Goal: Task Accomplishment & Management: Manage account settings

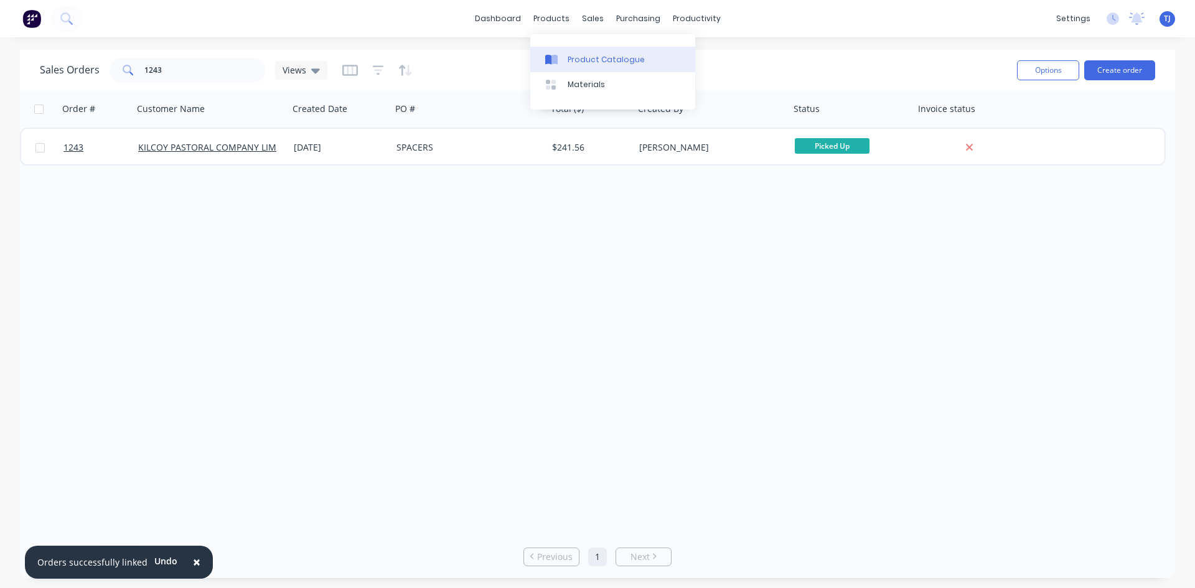
click at [576, 65] on link "Product Catalogue" at bounding box center [612, 59] width 165 height 25
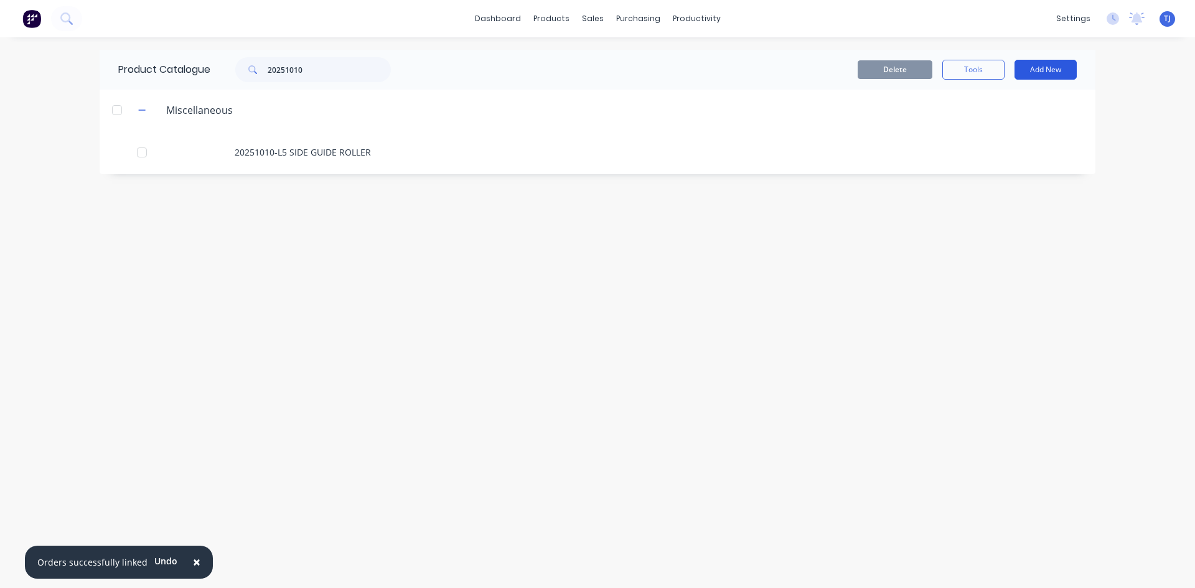
click at [1052, 69] on button "Add New" at bounding box center [1045, 70] width 62 height 20
click at [1013, 123] on div "Product" at bounding box center [1018, 127] width 96 height 18
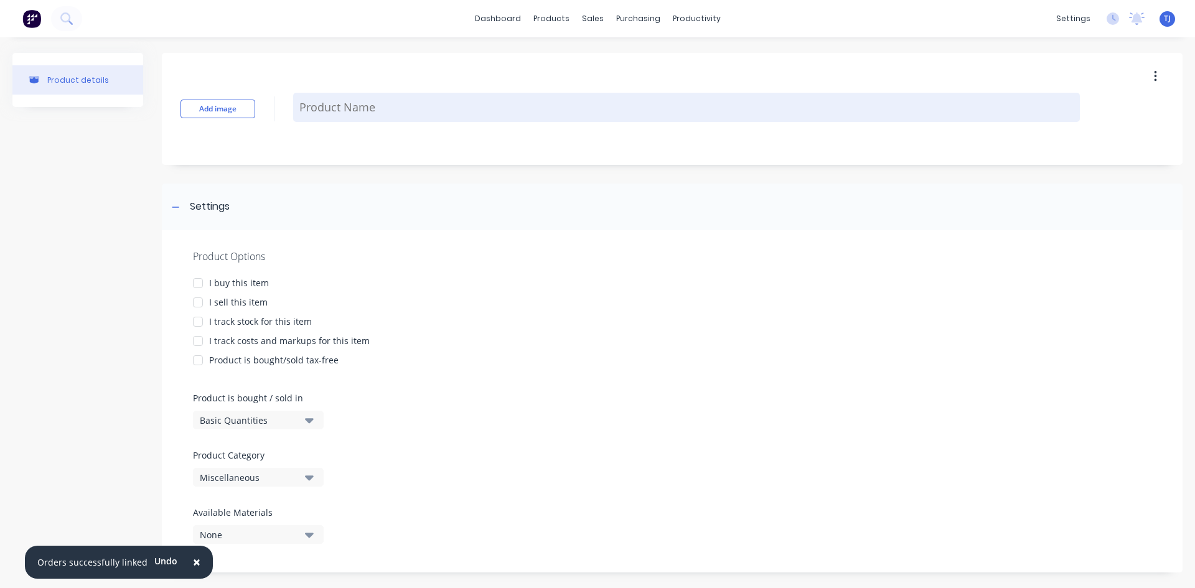
click at [338, 103] on textarea at bounding box center [686, 107] width 787 height 29
type textarea "x"
type textarea "s"
type textarea "x"
type textarea "sd"
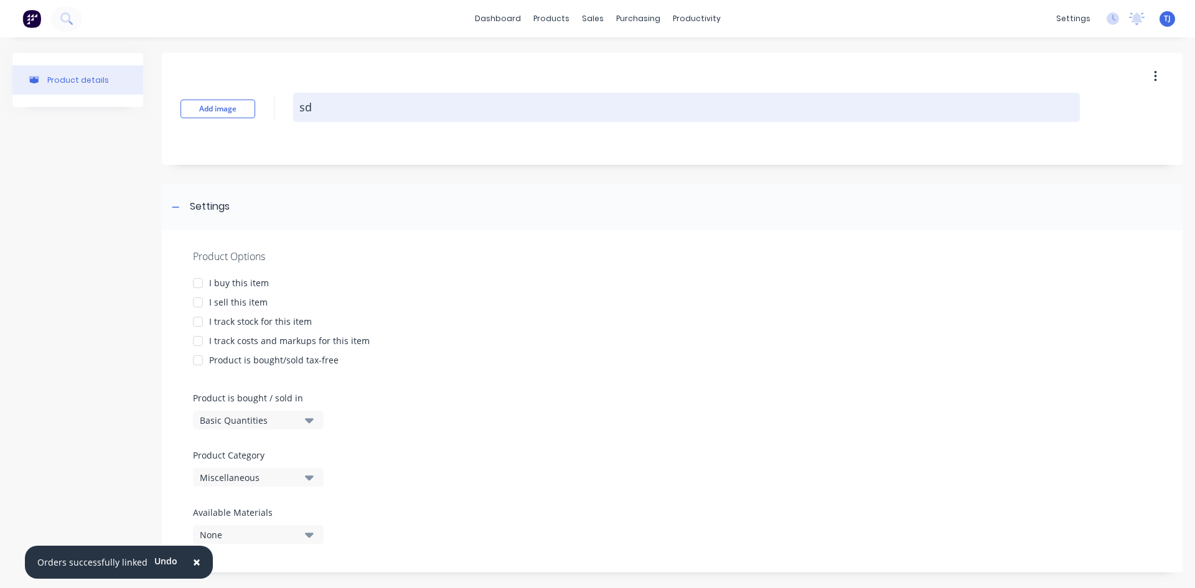
type textarea "x"
type textarea "sd1"
type textarea "x"
type textarea "sd10"
type textarea "x"
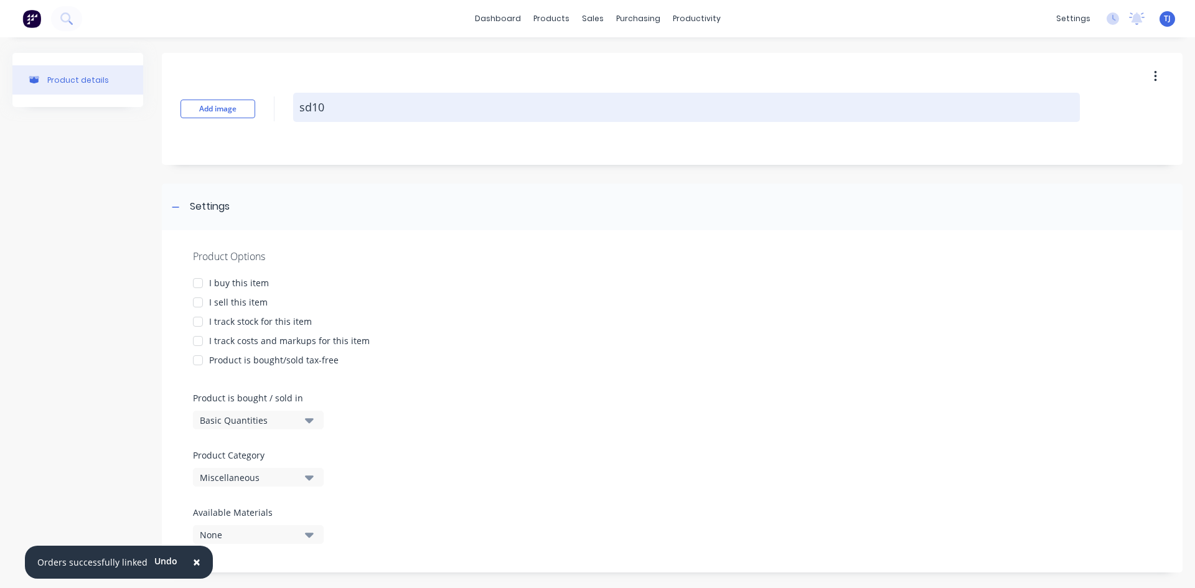
type textarea "sd106"
type textarea "x"
type textarea "sd106"
type textarea "x"
type textarea "sd10"
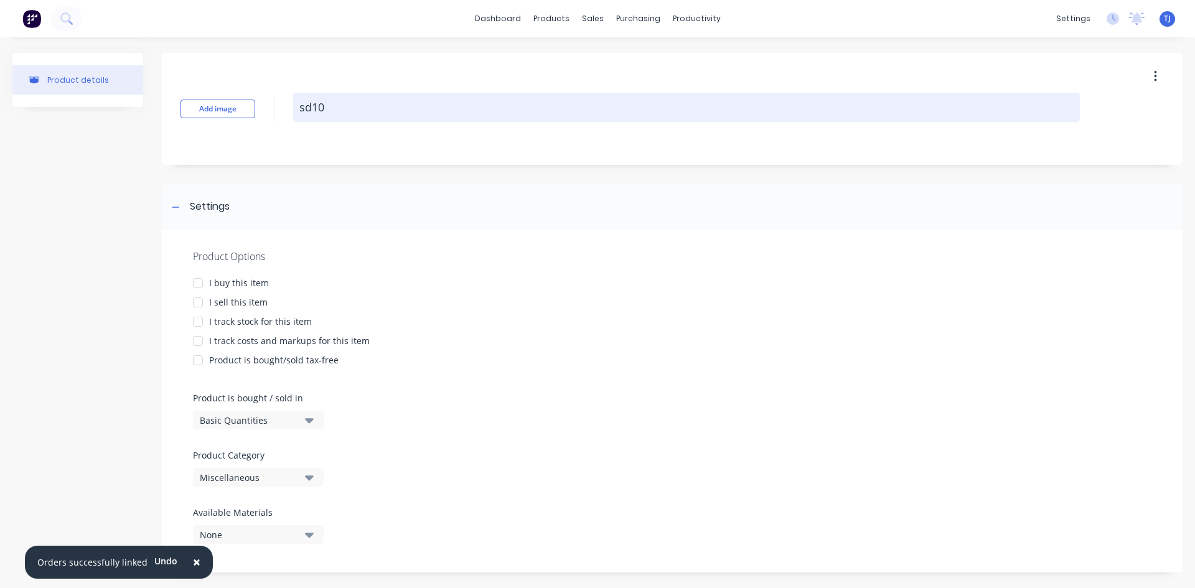
type textarea "x"
type textarea "sd1"
type textarea "x"
type textarea "sd"
type textarea "x"
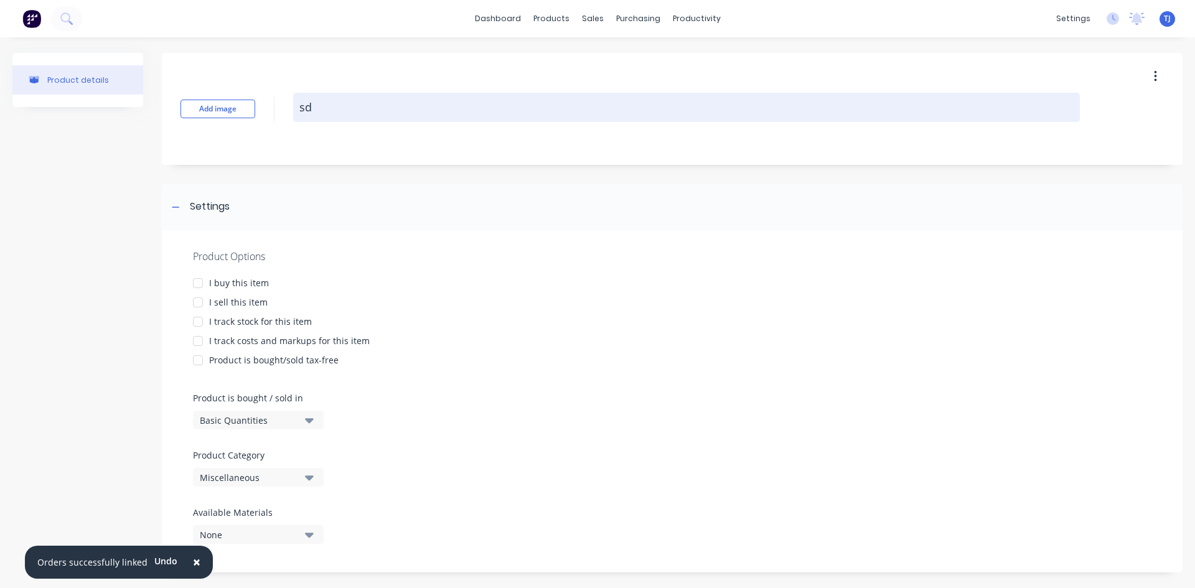
type textarea "s"
type textarea "x"
type textarea "S"
type textarea "x"
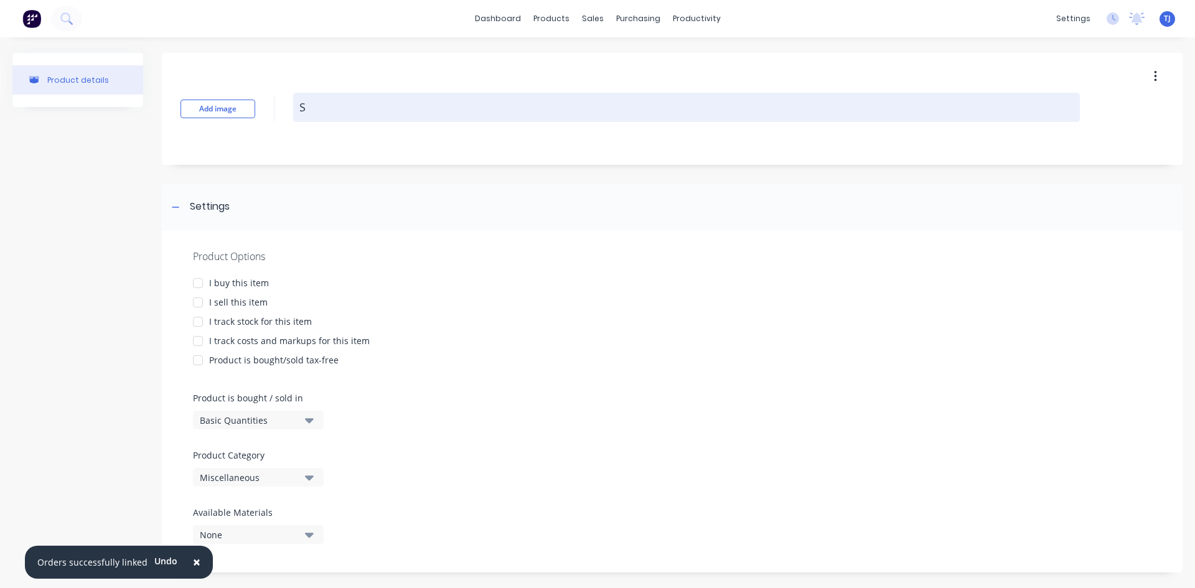
type textarea "SD"
type textarea "x"
type textarea "SD1"
type textarea "x"
type textarea "SD10"
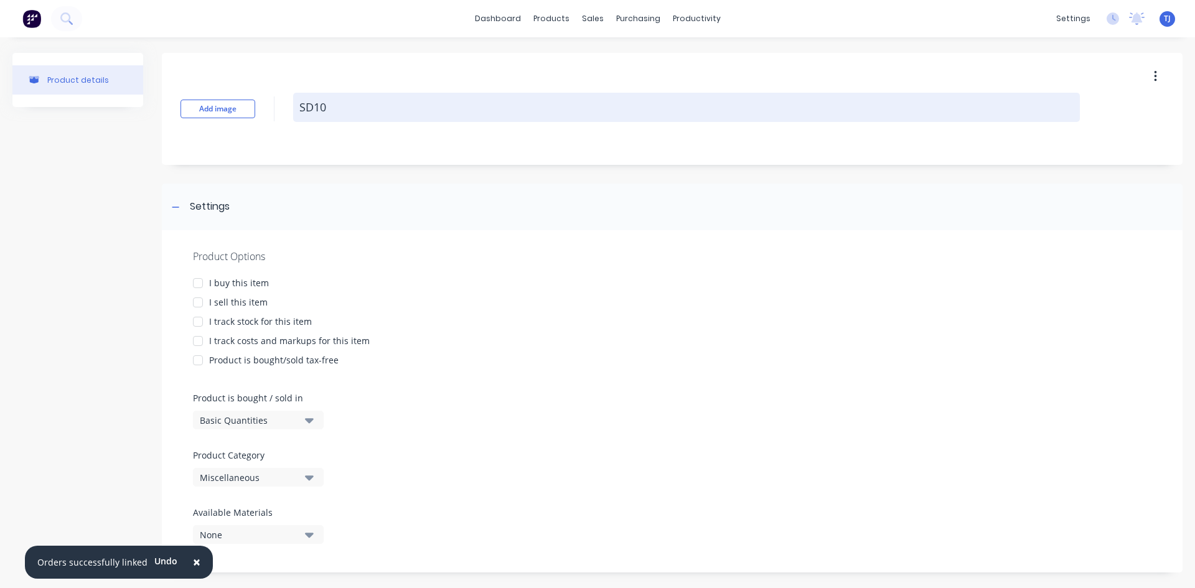
type textarea "x"
type textarea "SD106"
type textarea "x"
type textarea "SD1062"
type textarea "x"
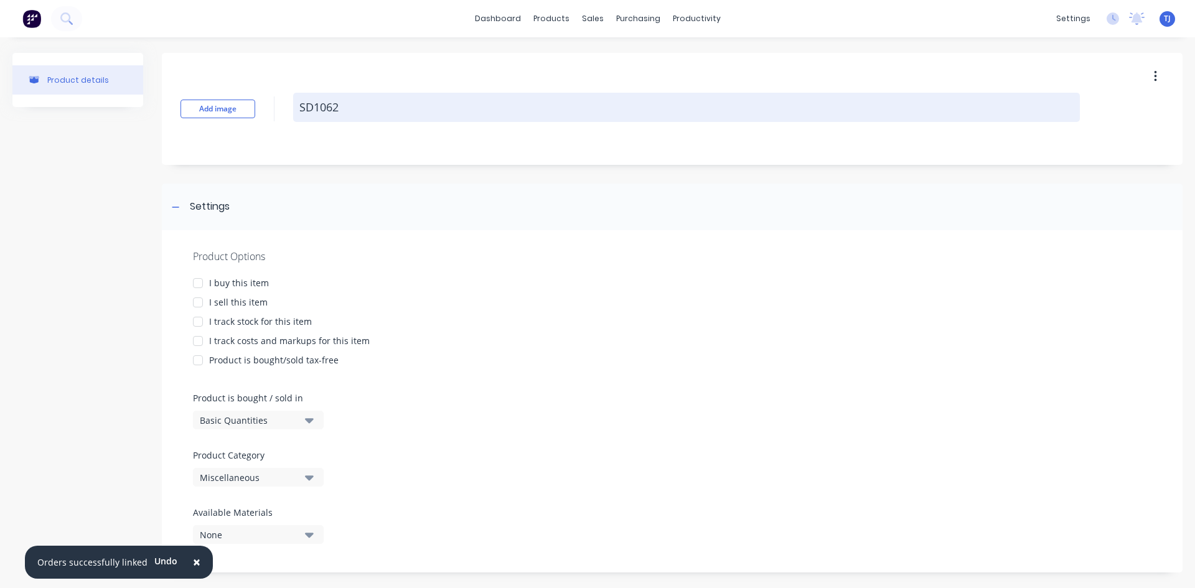
type textarea "SD1062"
type textarea "x"
type textarea "SD1062 L"
type textarea "x"
type textarea "SD1062 LC"
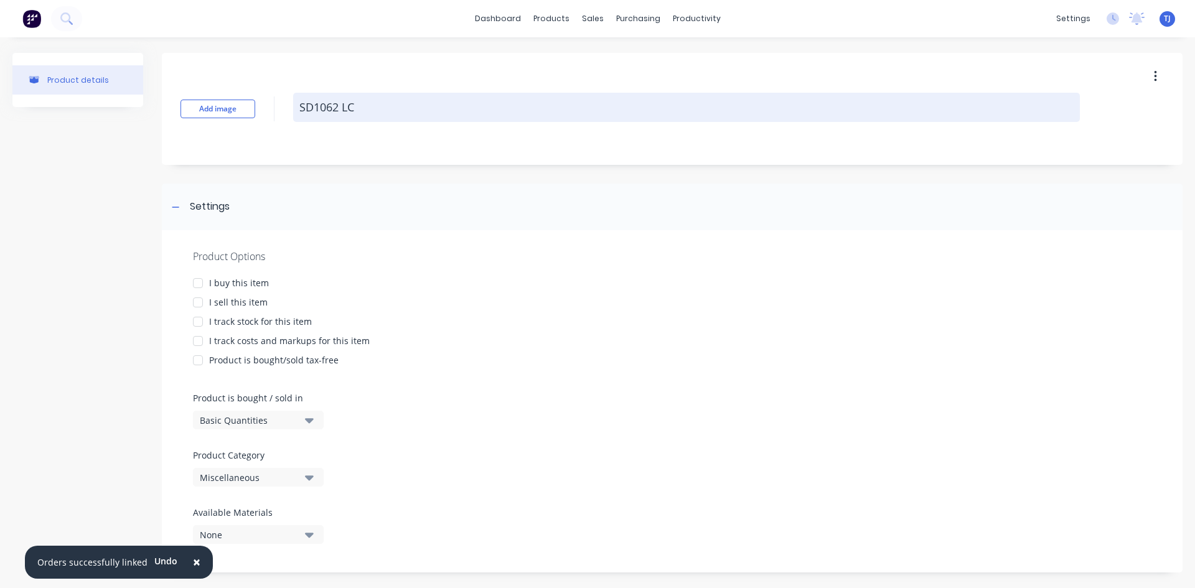
type textarea "x"
type textarea "SD1062 LCS"
type textarea "x"
type textarea "SD1062 LCSB"
type textarea "x"
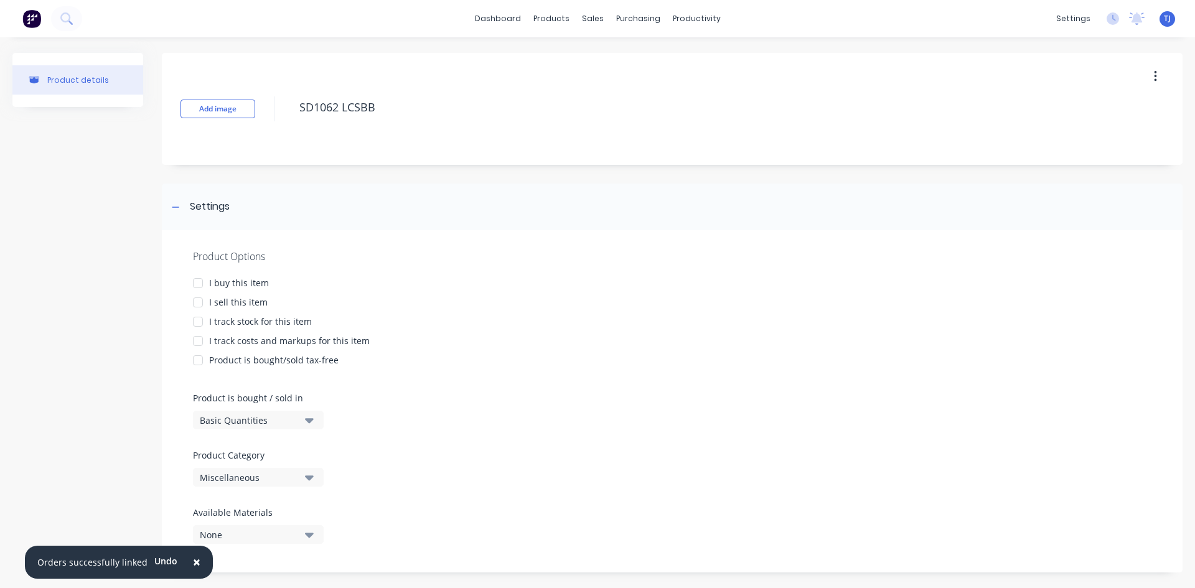
type textarea "SD1062 LCSBB"
type textarea "x"
type textarea "SD1062 LCSBB"
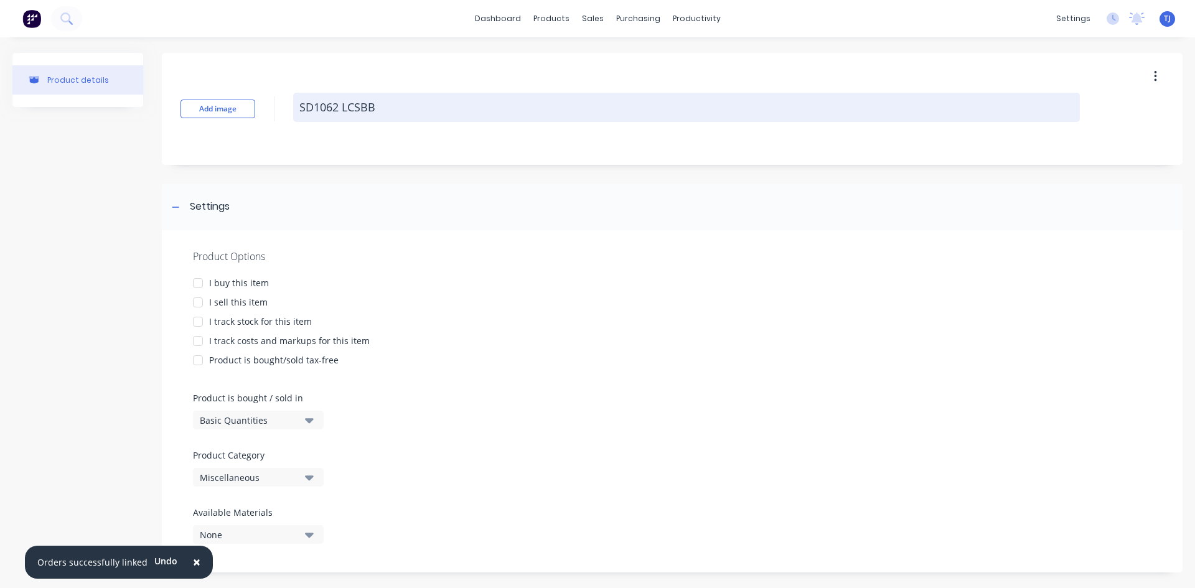
type textarea "x"
type textarea "SD1062 LCSBB"
type textarea "x"
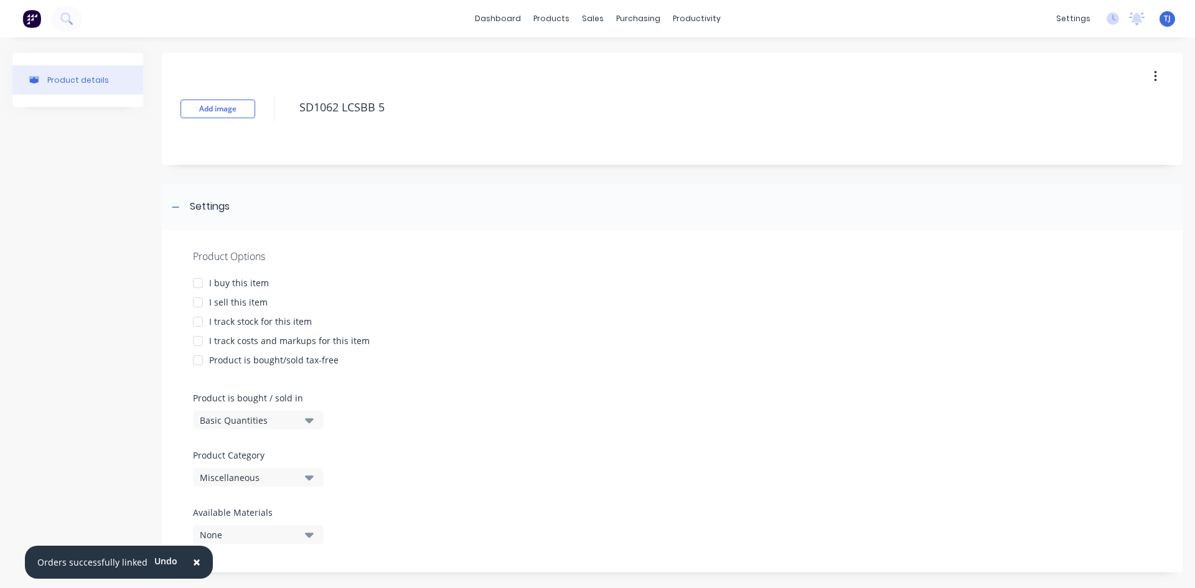
type textarea "SD1062 LCSBB 5"
type textarea "x"
type textarea "SD1062 LCSBB 5"
type textarea "x"
type textarea "SD1062 LCSBB 5"
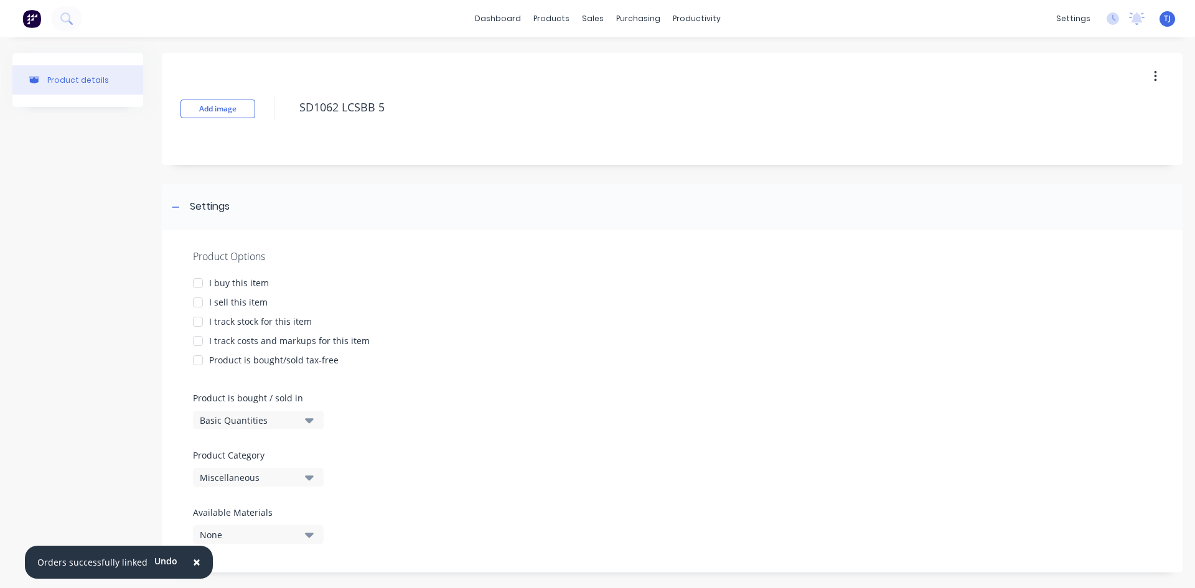
type textarea "x"
type textarea "SD1062 LCSBB 5 W"
type textarea "x"
type textarea "SD1062 LCSBB 5 WI"
type textarea "x"
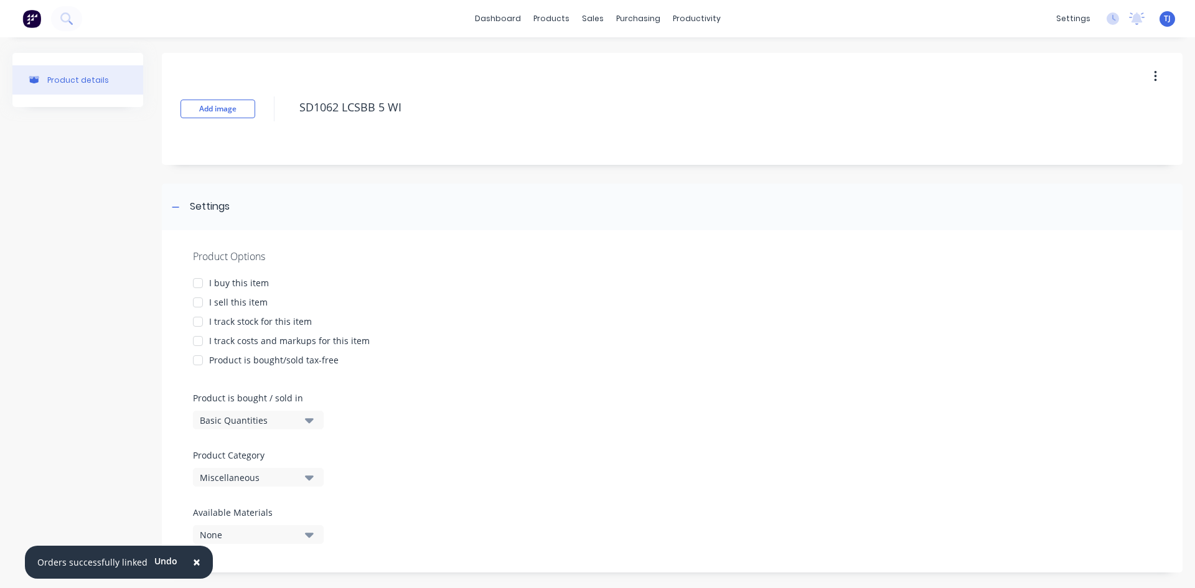
type textarea "SD1062 LCSBB 5 WIT"
type textarea "x"
type textarea "SD1062 LCSBB 5 WITH"
type textarea "x"
type textarea "SD1062 LCSBB 5 WITH"
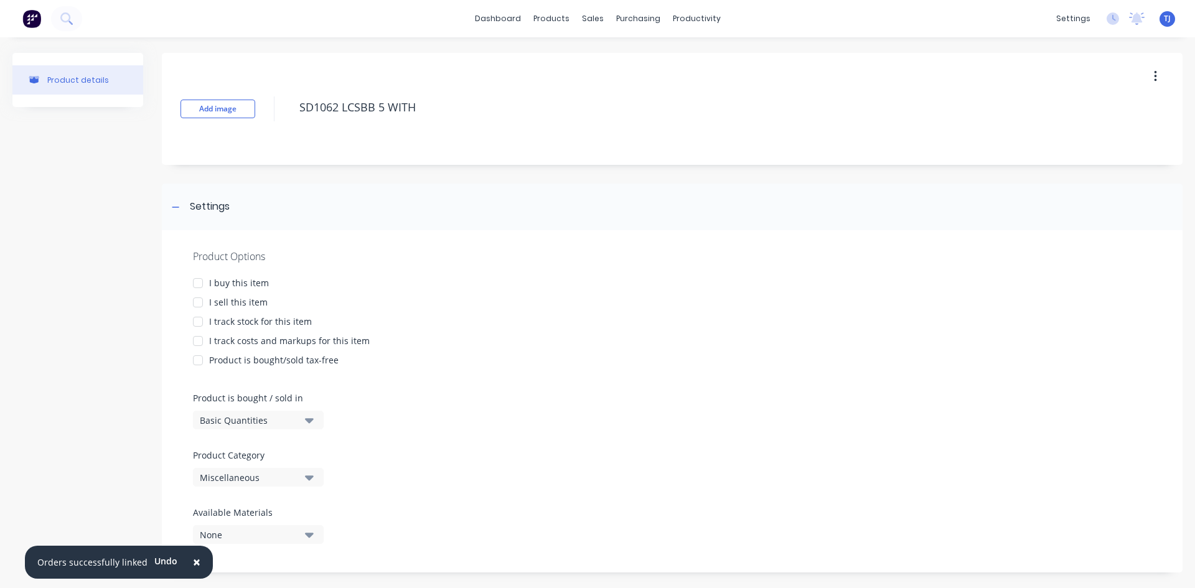
type textarea "x"
type textarea "SD1062 LCSBB 5 WITH E"
type textarea "x"
type textarea "SD1062 LCSBB 5 WITH EN"
type textarea "x"
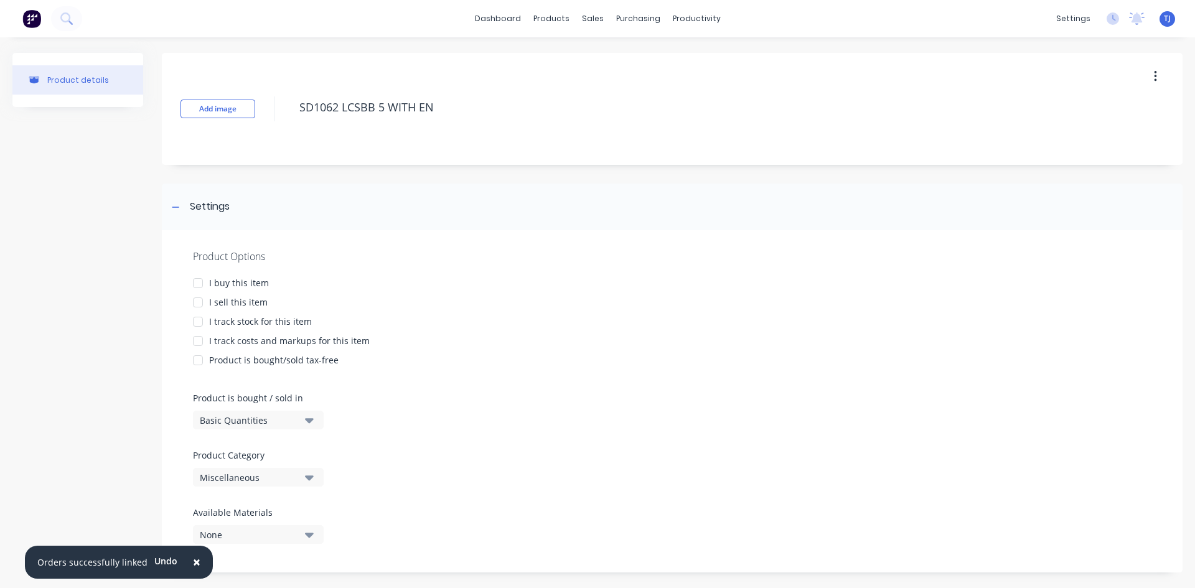
type textarea "SD1062 LCSBB 5 WITH ENG"
type textarea "x"
type textarea "SD1062 LCSBB 5 WITH ENGR"
type textarea "x"
type textarea "SD1062 LCSBB 5 WITH ENGRA"
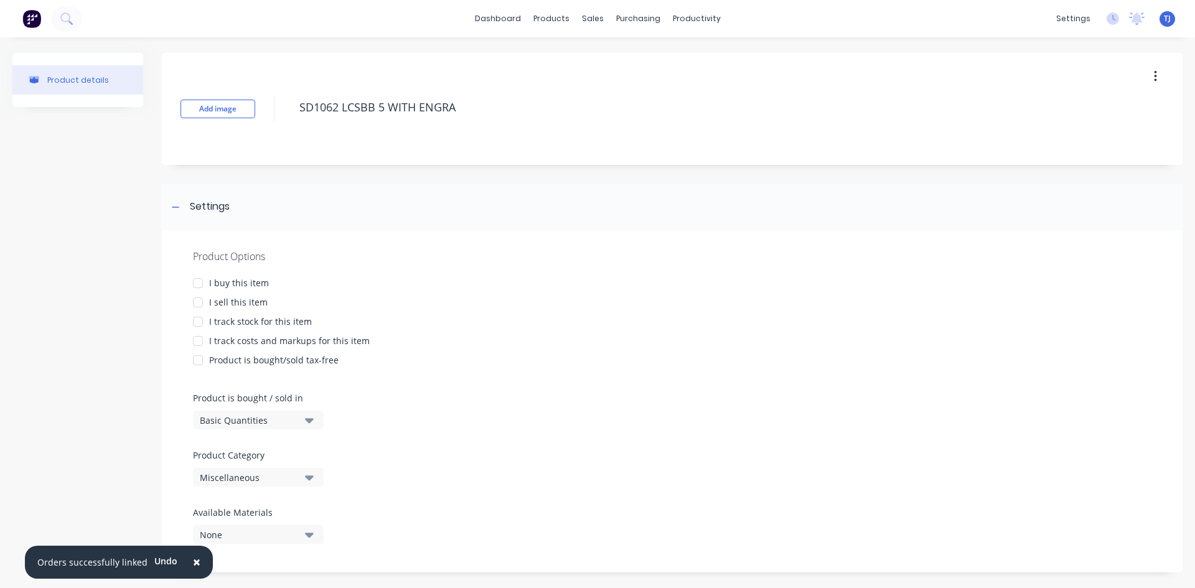
type textarea "x"
type textarea "SD1062 LCSBB 5 WITH ENGRAV"
type textarea "x"
type textarea "SD1062 LCSBB 5 WITH ENGRAVIN"
type textarea "x"
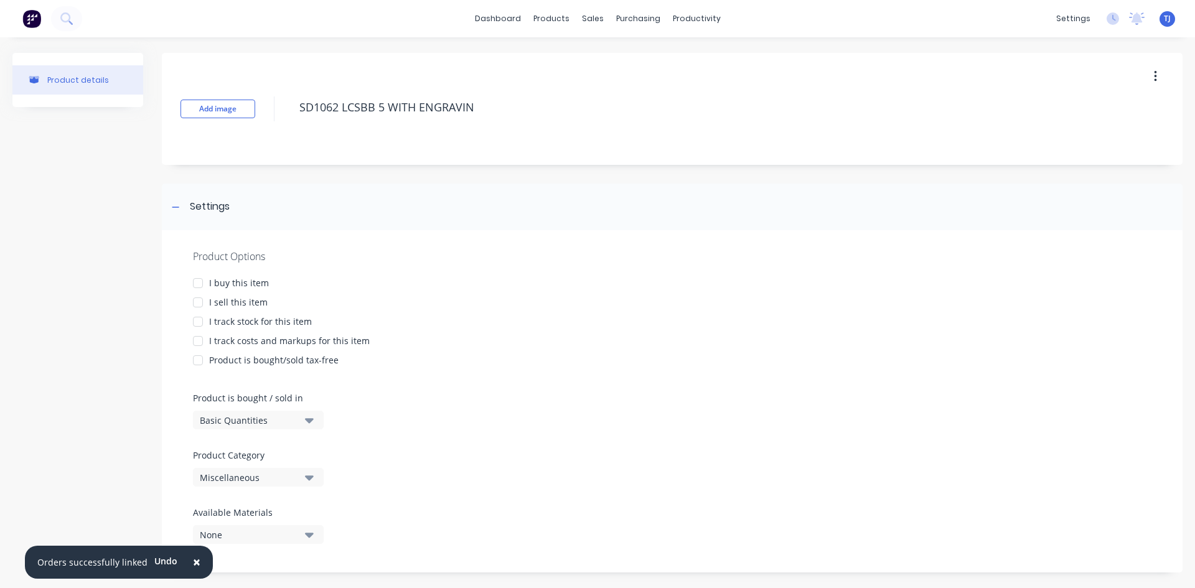
type textarea "SD1062 LCSBB 5 WITH ENGRAVINB"
type textarea "x"
type textarea "SD1062 LCSBB 5 WITH ENGRAVINBG"
type textarea "x"
type textarea "SD1062 LCSBB 5 WITH ENGRAVINBG"
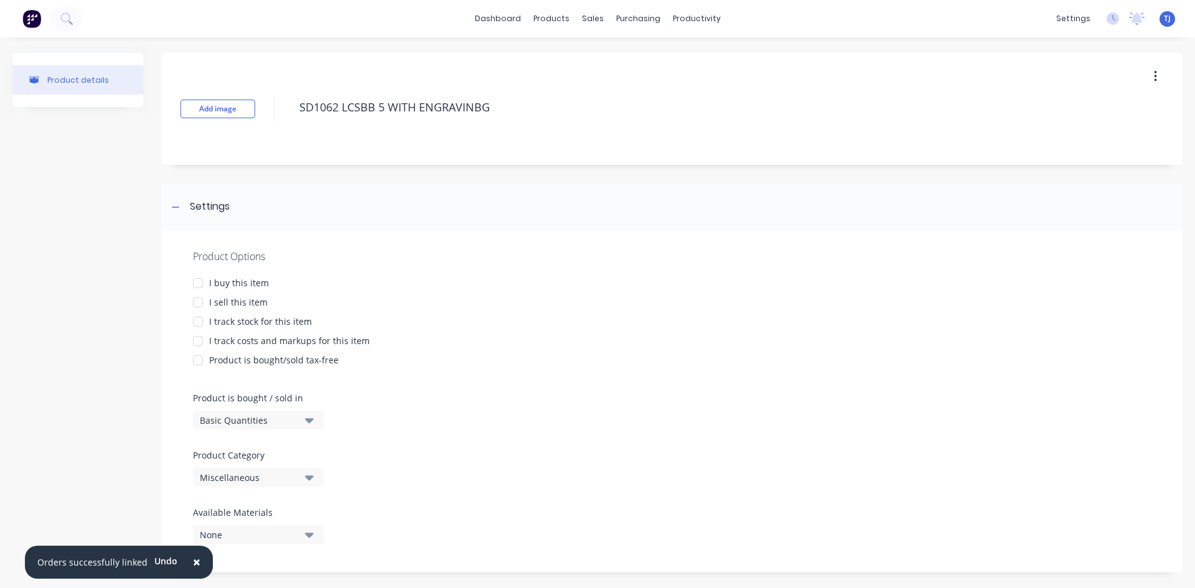
type textarea "x"
type textarea "SD1062 LCSBB 5 WITH ENGRAVINBG N"
type textarea "x"
type textarea "SD1062 LCSBB 5 WITH ENGRAVINBG NO"
type textarea "x"
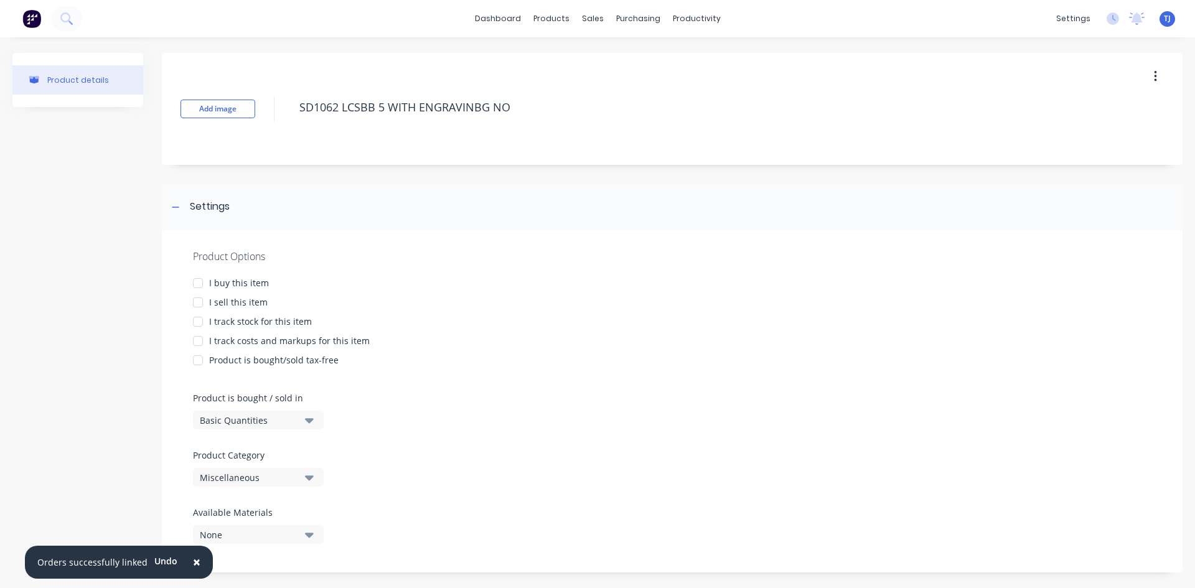
type textarea "SD1062 LCSBB 5 WITH ENGRAVINBG NO"
type textarea "x"
type textarea "SD1062 LCSBB 5 WITH ENGRAVINBG NO F"
type textarea "x"
type textarea "SD1062 LCSBB 5 WITH ENGRAVINBG NO FO"
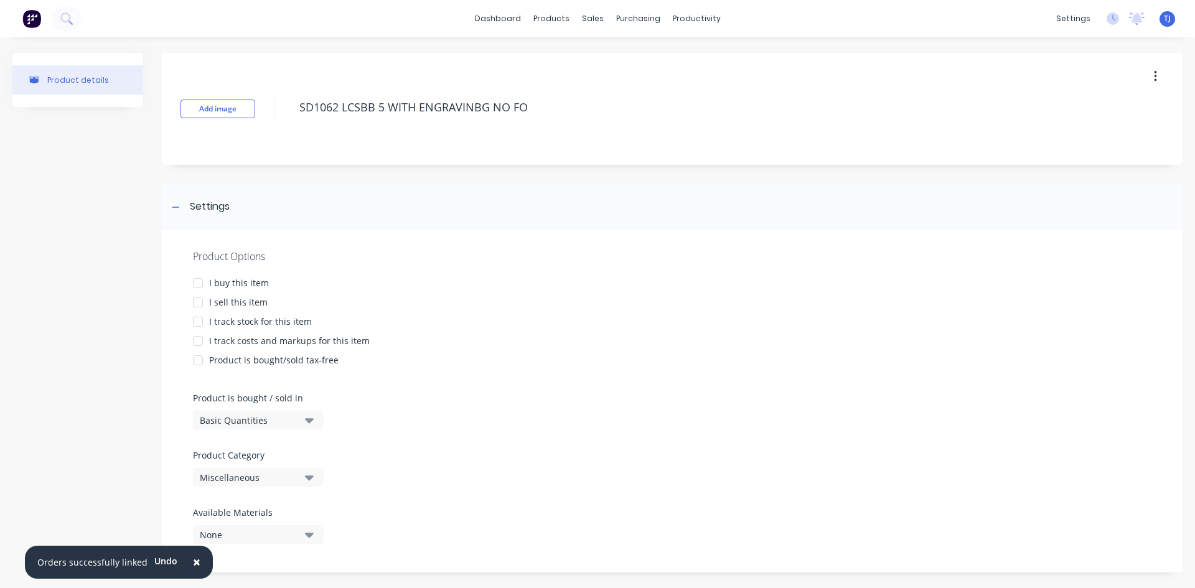
type textarea "x"
type textarea "SD1062 LCSBB 5 WITH ENGRAVINBG NO FOL"
type textarea "x"
type textarea "SD1062 LCSBB 5 WITH ENGRAVINBG NO FOLD"
type textarea "x"
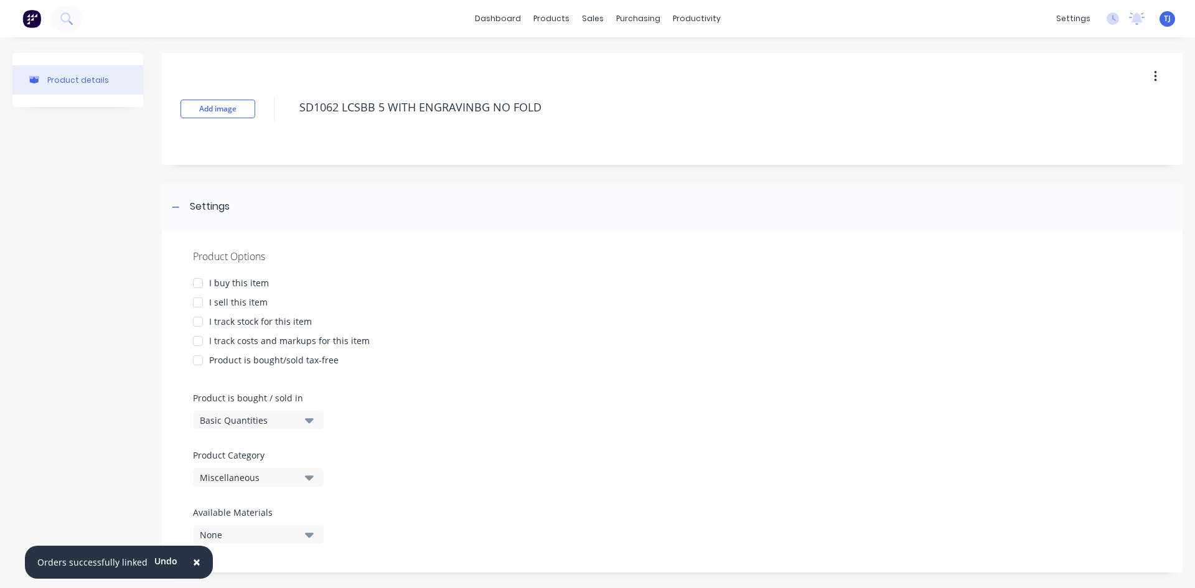
type textarea "SD1062 LCSBB 5 WITH ENGRAVINBG NO FOLDI"
type textarea "x"
type textarea "SD1062 LCSBB 5 WITH ENGRAVINBG NO FOLDIN"
type textarea "x"
type textarea "SD1062 LCSBB 5 WITH ENGRAVINBG NO FOLDING"
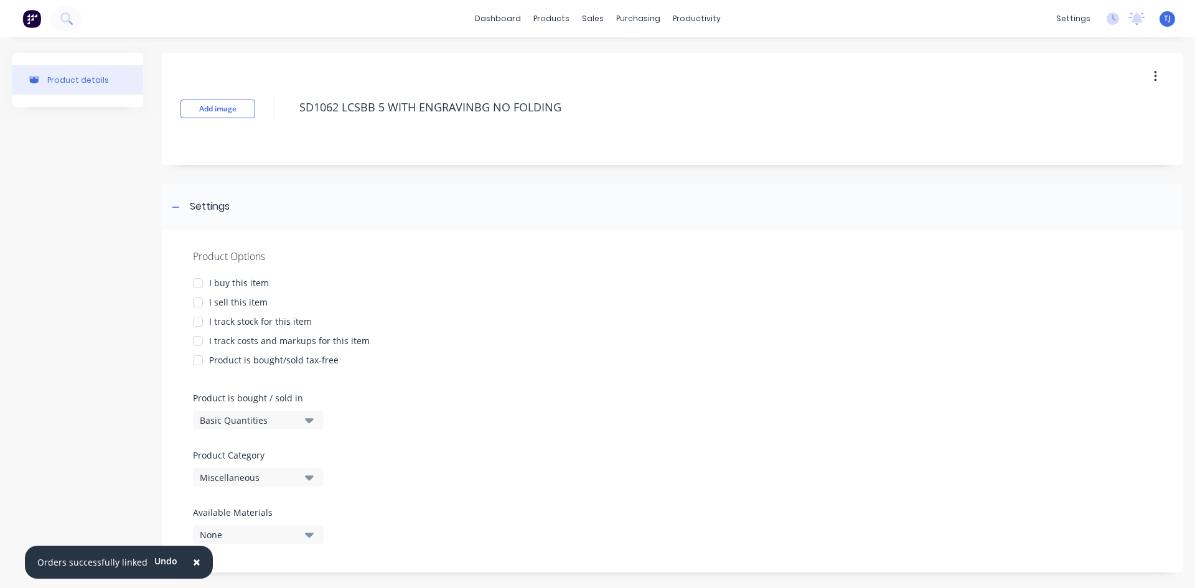
type textarea "x"
type textarea "SD1062 LCSBB 5 WITH ENGRAVINBG NO FOLDING"
type textarea "x"
type textarea "SD1062 LCSBB 5 WITH ENGRAVINBG NO FOLDING -"
type textarea "x"
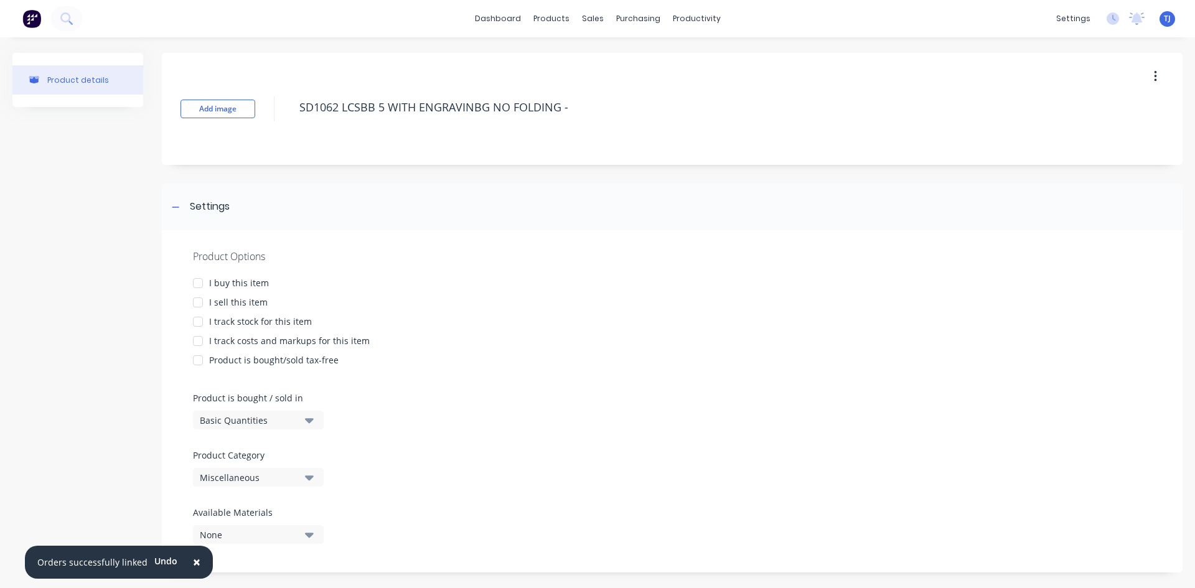
type textarea "SD1062 LCSBB 5 WITH ENGRAVINBG NO FOLDING -"
type textarea "x"
type textarea "SD1062 LCSBB 5 WITH ENGRAVINBG NO FOLDING - D"
type textarea "x"
type textarea "SD1062 LCSBB 5 WITH ENGRAVINBG NO FOLDING - DO"
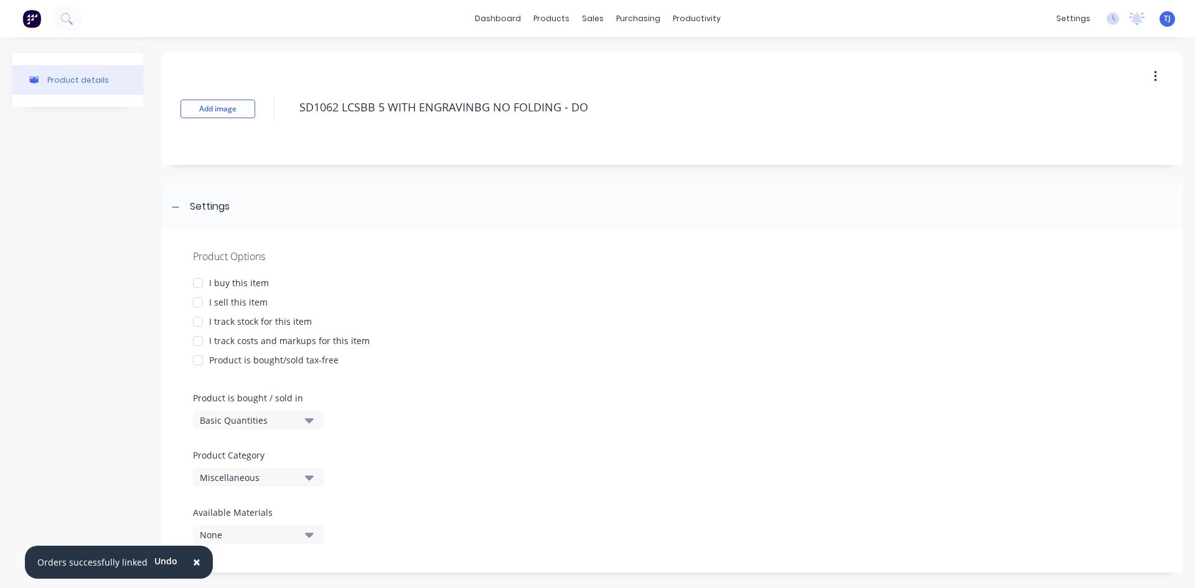
type textarea "x"
type textarea "SD1062 LCSBB 5 WITH ENGRAVINBG NO FOLDING - DOU"
type textarea "x"
type textarea "SD1062 LCSBB 5 WITH ENGRAVINBG NO FOLDING - [PERSON_NAME]"
type textarea "x"
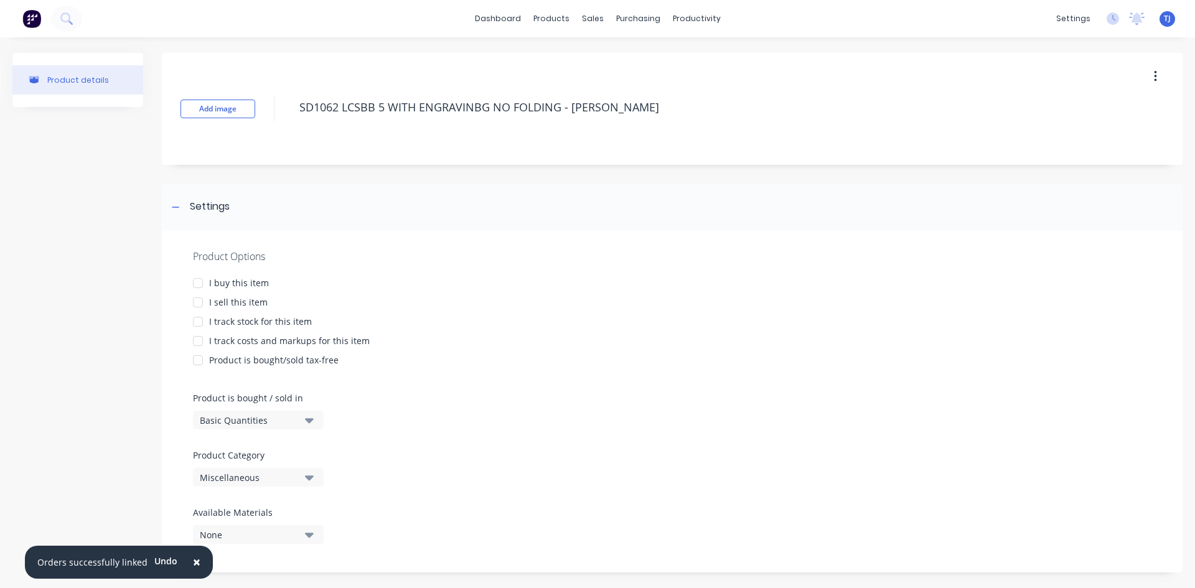
type textarea "SD1062 LCSBB 5 WITH ENGRAVINBG NO FOLDING - [PERSON_NAME]"
type textarea "x"
type textarea "SD1062 LCSBB 5 WITH ENGRAVINBG NO FOLDING - [PERSON_NAME]"
type textarea "x"
type textarea "SD1062 LCSBB 5 WITH ENGRAVINBG NO FOLDING - [PERSON_NAME] TO"
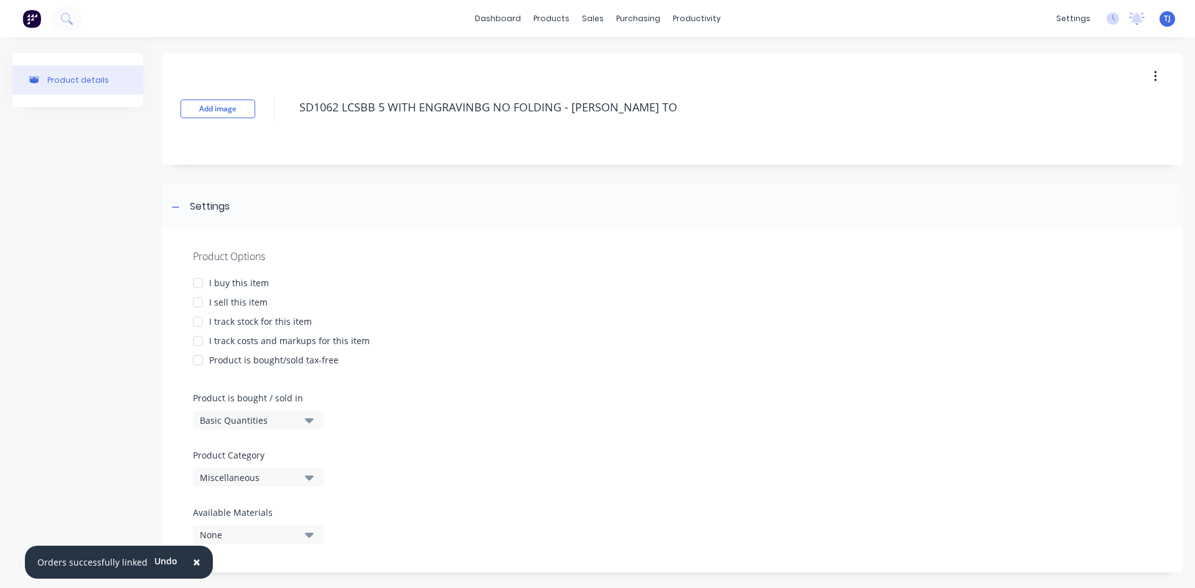
type textarea "x"
type textarea "SD1062 LCSBB 5 WITH ENGRAVINBG NO FOLDING - [PERSON_NAME] TO"
type textarea "x"
type textarea "SD1062 LCSBB 5 WITH ENGRAVINBG NO FOLDING - [PERSON_NAME] TO B"
type textarea "x"
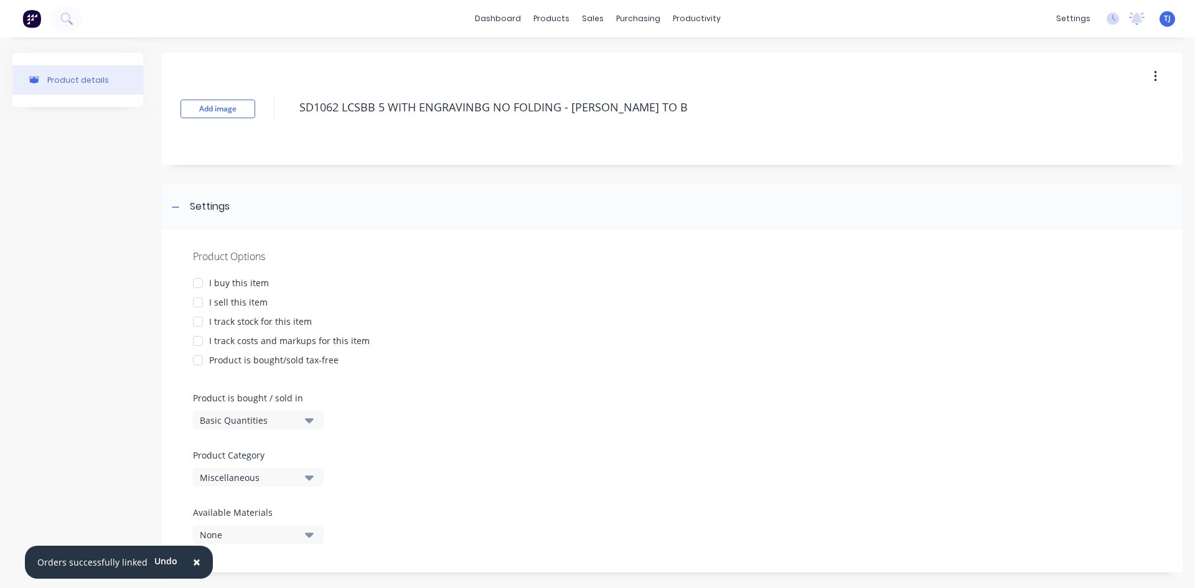
type textarea "SD1062 LCSBB 5 WITH ENGRAVINBG NO FOLDING - [PERSON_NAME] TO BE"
type textarea "x"
type textarea "SD1062 LCSBB 5 WITH ENGRAVINBG NO FOLDING - [PERSON_NAME] TO [PERSON_NAME]"
type textarea "x"
type textarea "SD1062 LCSBB 5 WITH ENGRAVINBG NO FOLDING - [PERSON_NAME] TO BEND"
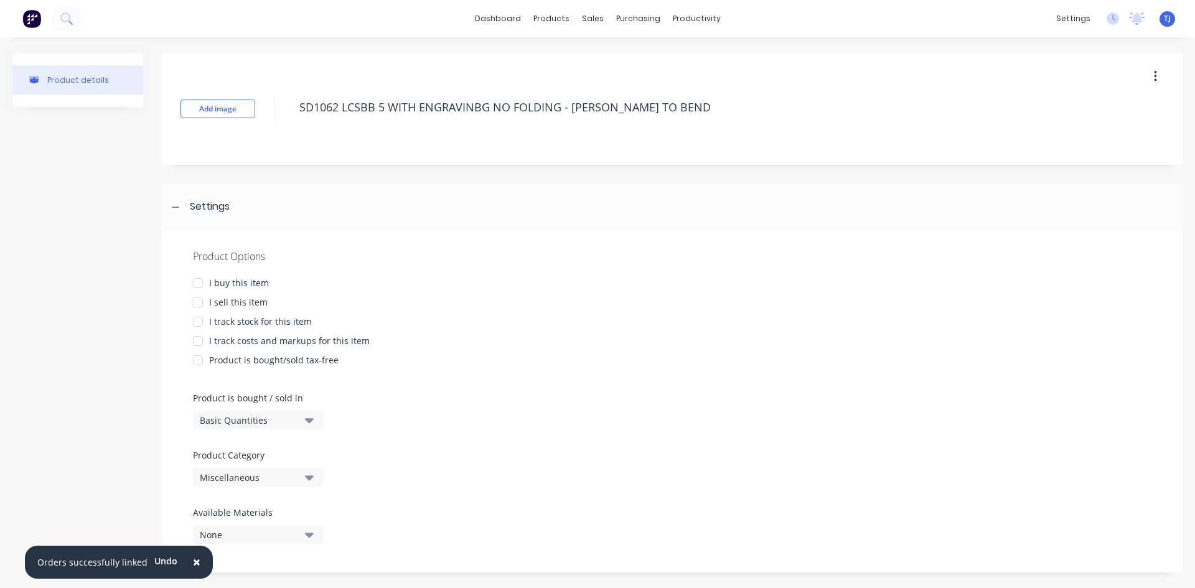
type textarea "x"
type textarea "SD1062 LCSBB 5 WITH ENGRAVINBG NO FOLDING - [PERSON_NAME] TO BEND"
type textarea "x"
type textarea "SD1062 LCSBB 5 WITH ENGRAVINBG NO FOLDING - [PERSON_NAME] TO BEND S"
type textarea "x"
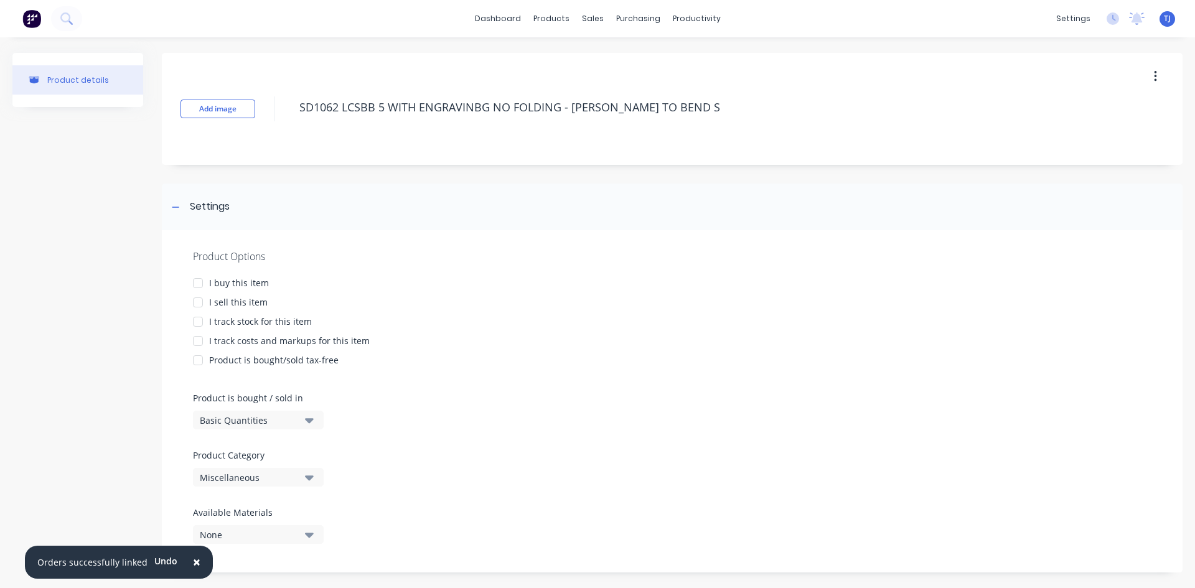
type textarea "SD1062 LCSBB 5 WITH ENGRAVINBG NO FOLDING - [PERSON_NAME] TO BEND SI"
type textarea "x"
type textarea "SD1062 LCSBB 5 WITH ENGRAVINBG NO FOLDING - [PERSON_NAME] TO BEND SID"
type textarea "x"
type textarea "SD1062 LCSBB 5 WITH ENGRAVINBG NO FOLDING - [PERSON_NAME] TO BEND SIDE"
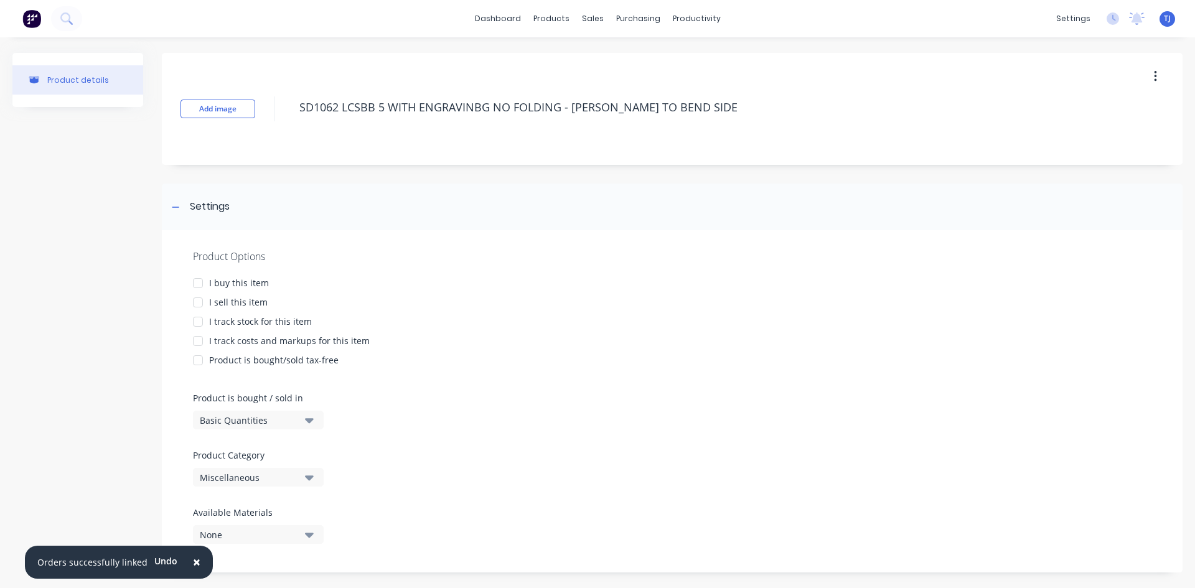
type textarea "x"
type textarea "SD1062 LCSBB 5 WITH ENGRAVINBG NO FOLDING - [PERSON_NAME] TO BEND SIDES"
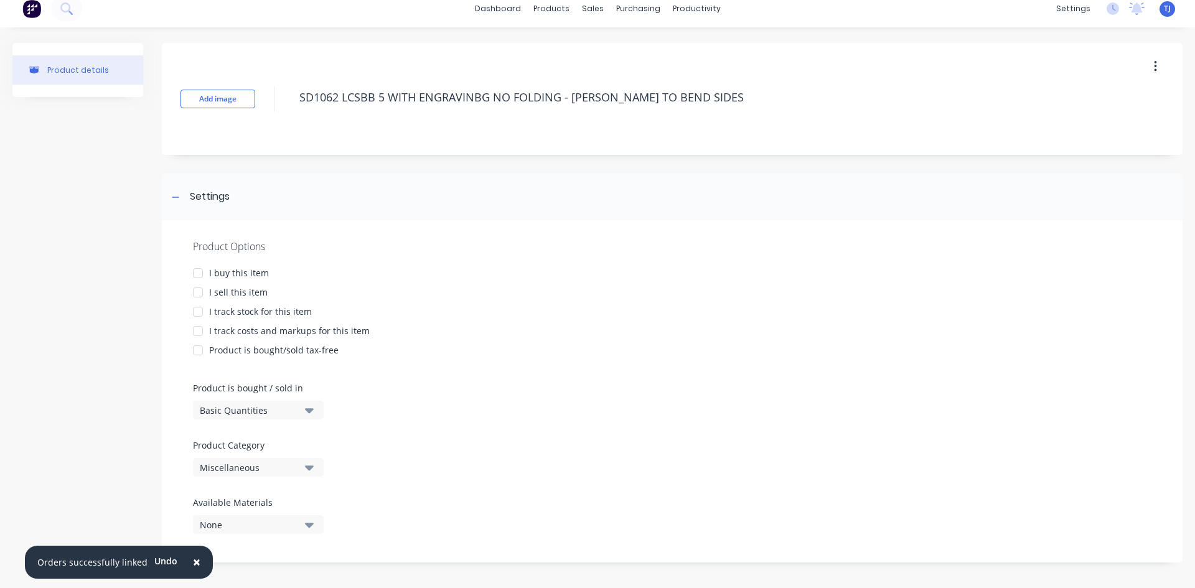
scroll to position [12, 0]
click at [200, 295] on div at bounding box center [197, 290] width 25 height 25
type textarea "x"
type textarea "SD1062 LCSBB 5 WITH ENGRAVINBG NO FOLDING - [PERSON_NAME] TO BEND SIDES"
type textarea "x"
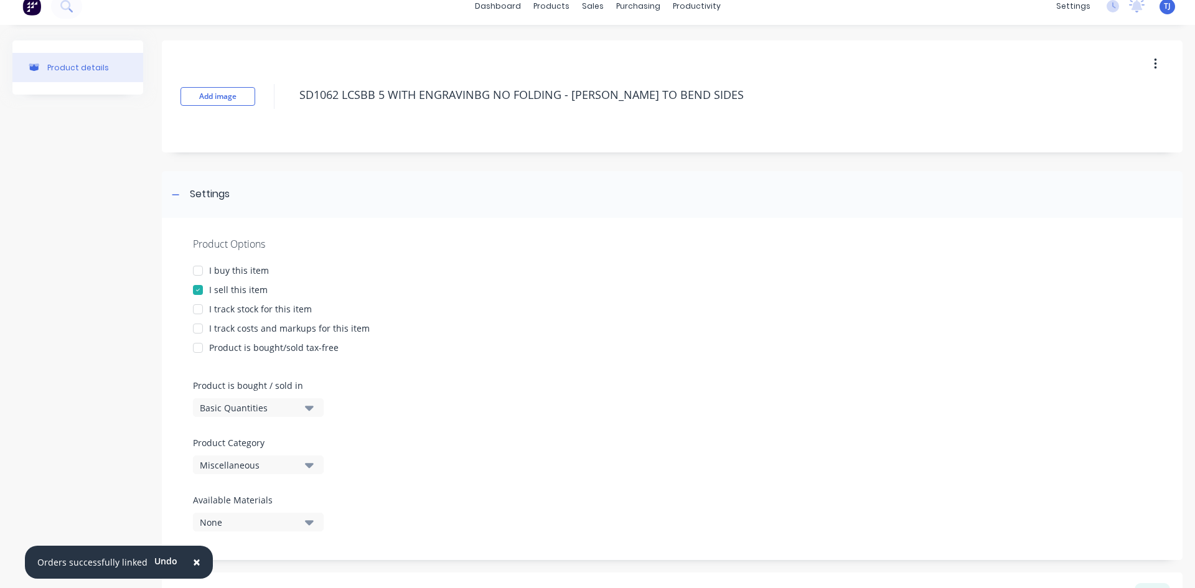
type textarea "SD1062 LCSBB 5 WITH ENGRAVINBG NO FOLDING - [PERSON_NAME] TO BEND SIDES"
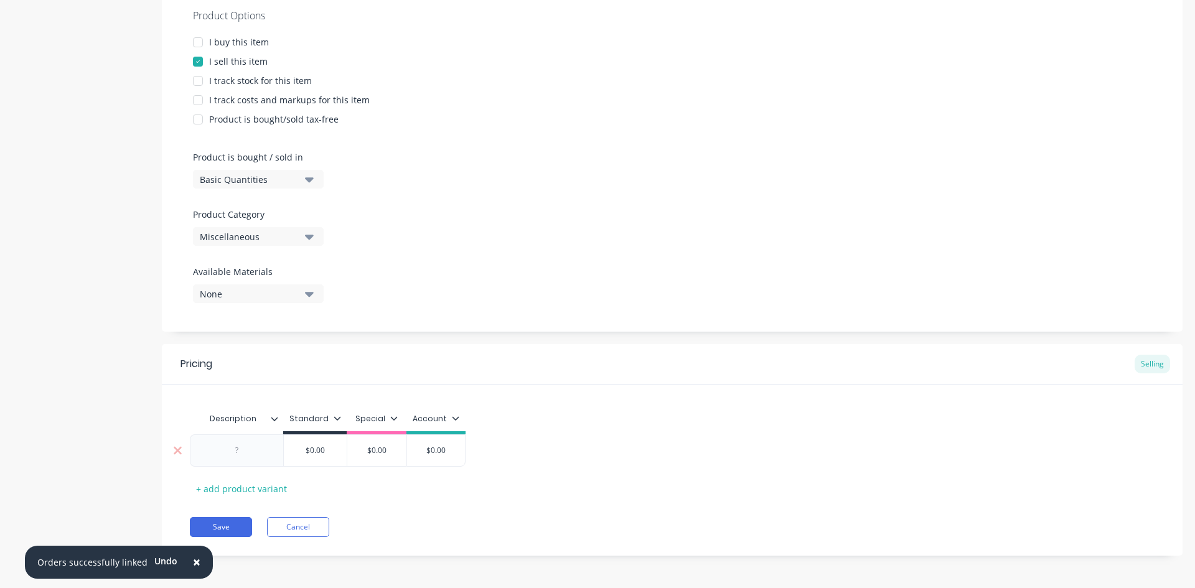
scroll to position [243, 0]
click at [247, 457] on div at bounding box center [236, 449] width 93 height 32
click at [216, 428] on div "Description" at bounding box center [233, 416] width 86 height 31
type textarea "x"
type input "Description"
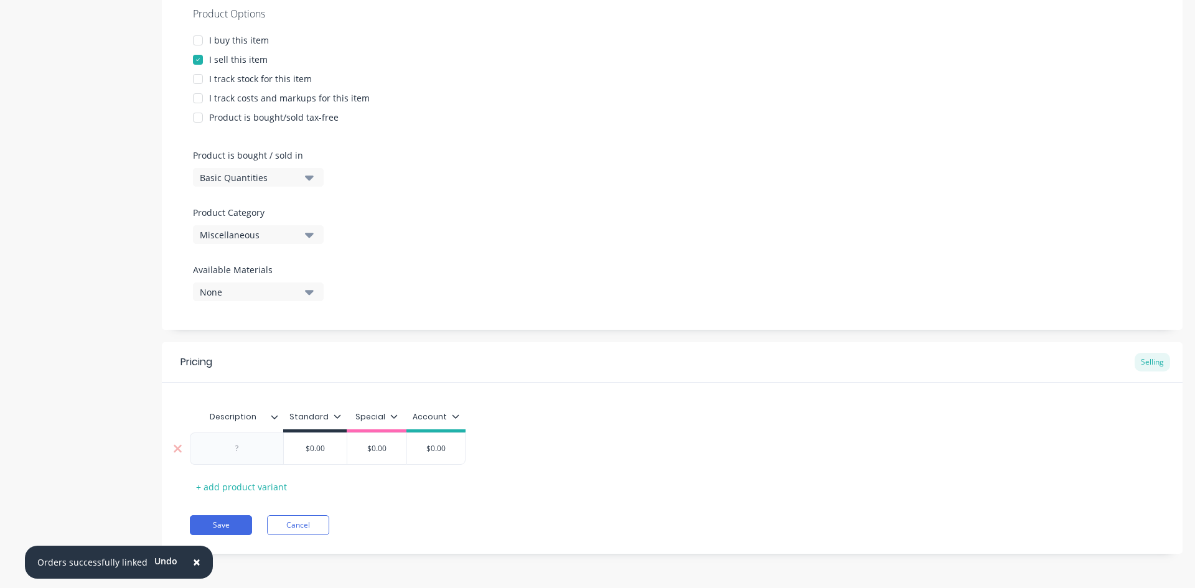
click at [219, 457] on div at bounding box center [236, 449] width 93 height 32
type textarea "x"
click at [243, 454] on div at bounding box center [237, 449] width 62 height 16
click at [238, 534] on button "Save" at bounding box center [221, 525] width 62 height 20
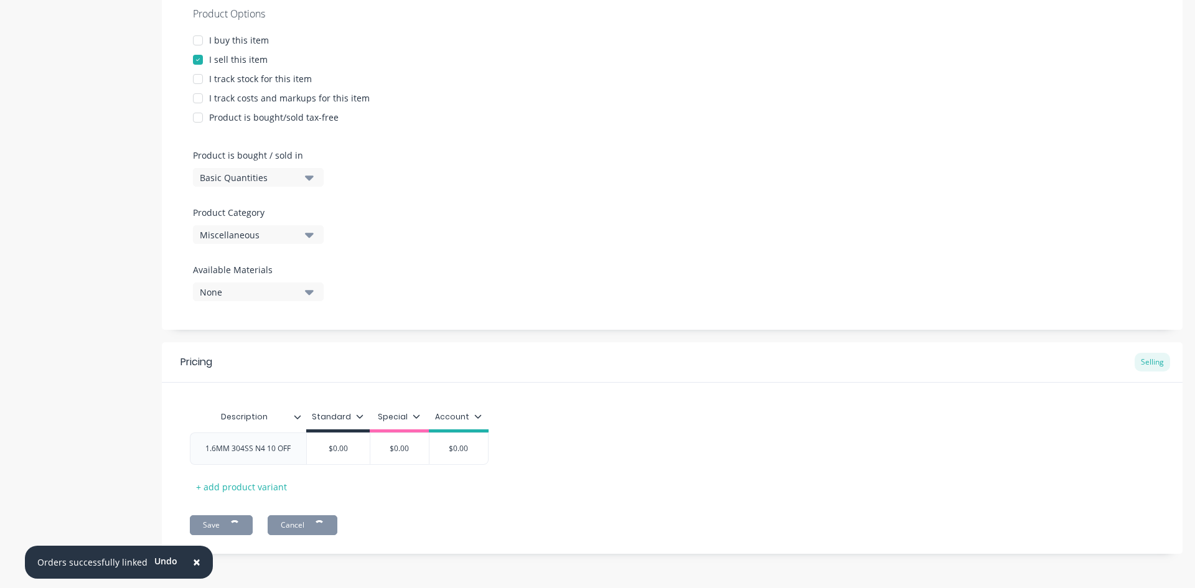
type textarea "x"
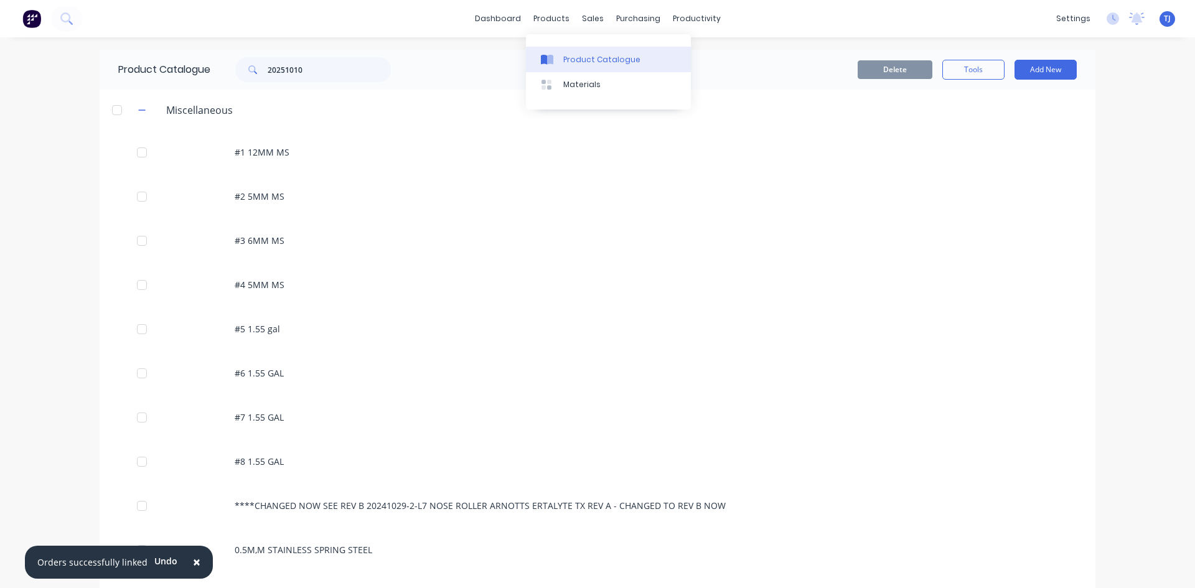
click at [571, 63] on div "Product Catalogue" at bounding box center [601, 59] width 77 height 11
click at [572, 59] on div "Product Catalogue" at bounding box center [601, 59] width 77 height 11
click at [320, 73] on input "20251010" at bounding box center [329, 69] width 123 height 25
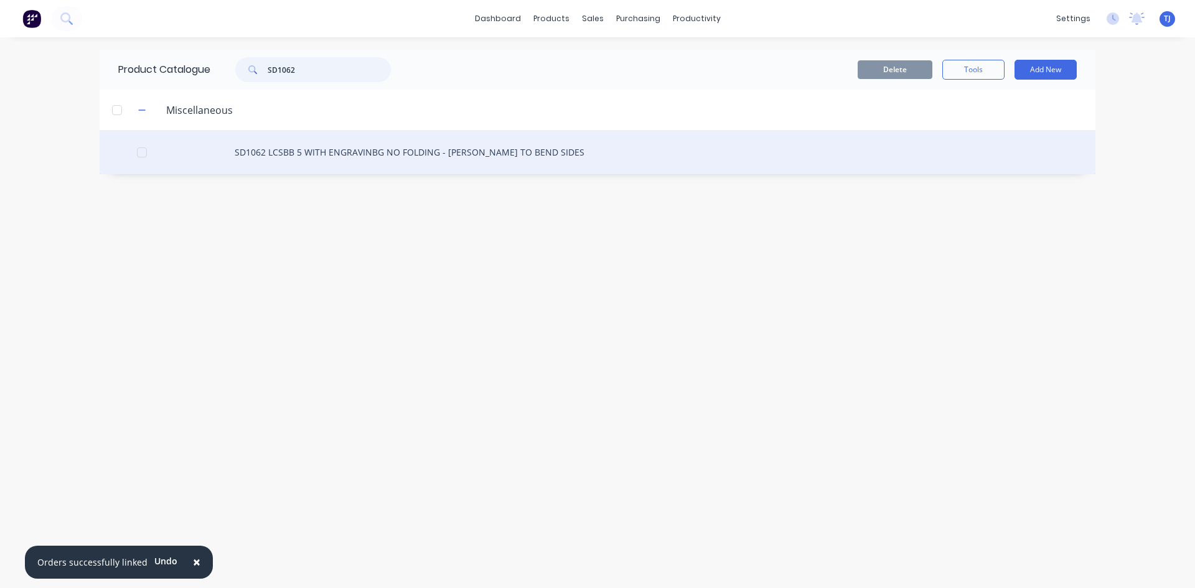
type input "SD1062"
click at [335, 156] on div "SD1062 LCSBB 5 WITH ENGRAVINBG NO FOLDING - [PERSON_NAME] TO BEND SIDES" at bounding box center [598, 152] width 996 height 44
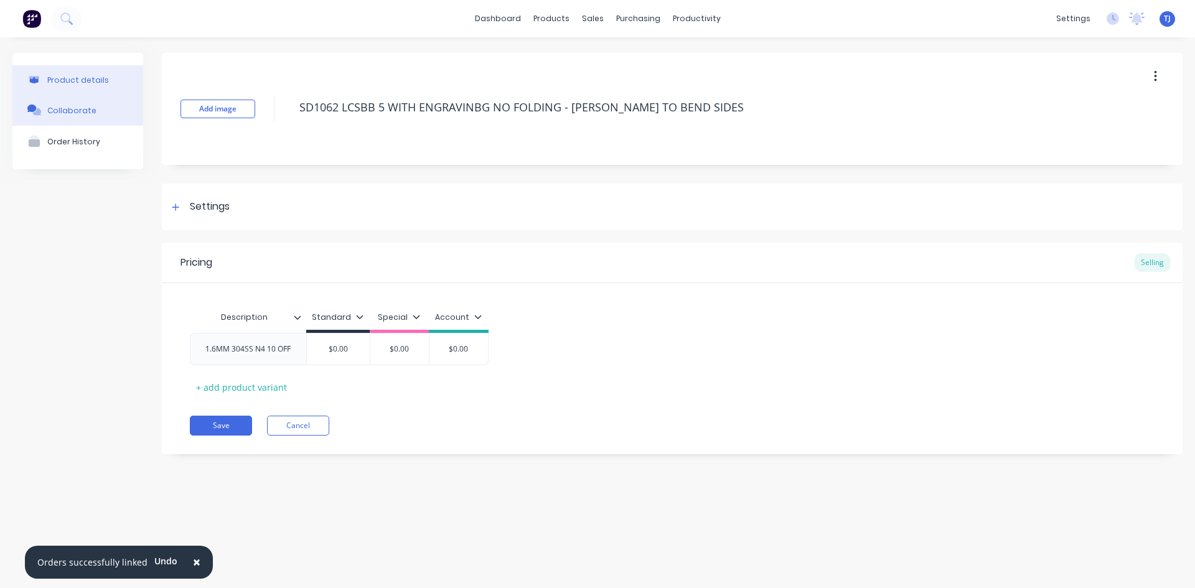
click at [72, 115] on div "Collaborate" at bounding box center [71, 110] width 49 height 9
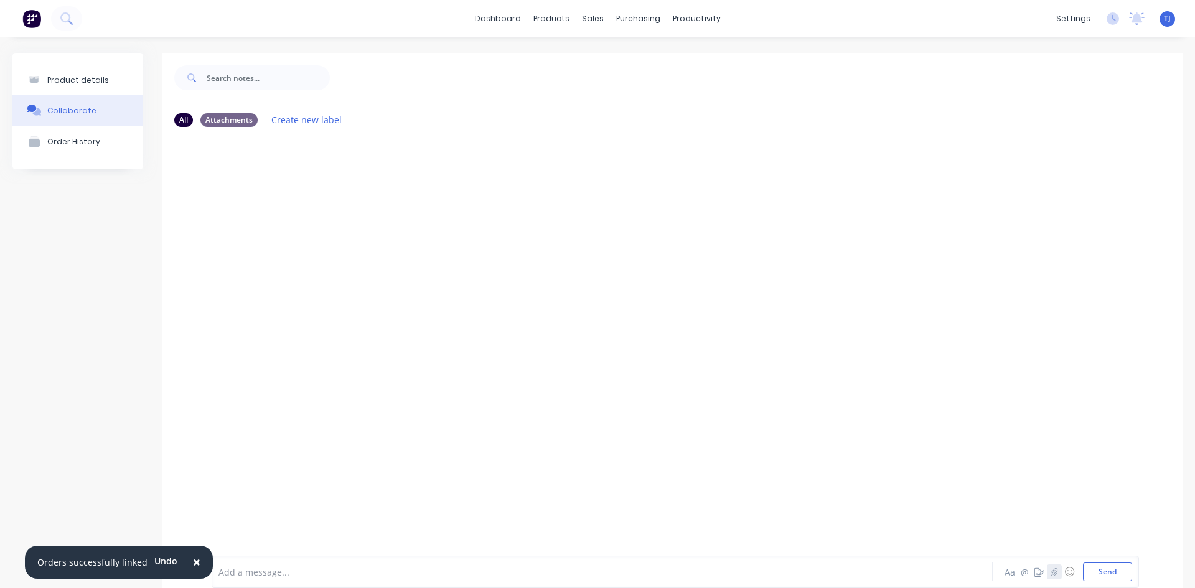
click at [1050, 571] on button "button" at bounding box center [1054, 571] width 15 height 15
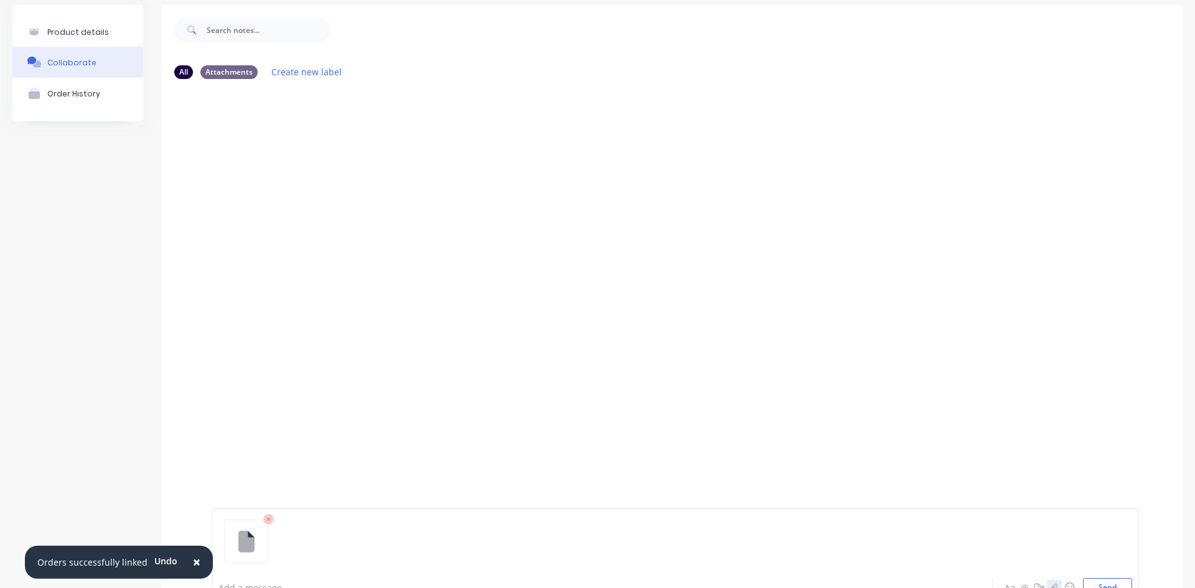
scroll to position [98, 0]
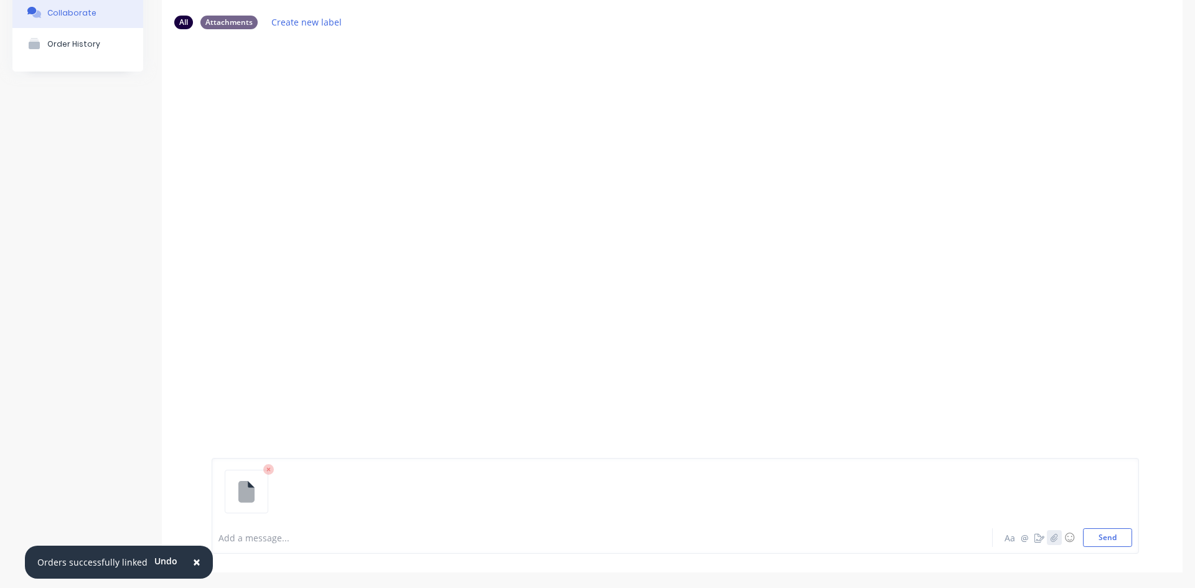
click at [1050, 535] on icon "button" at bounding box center [1053, 537] width 7 height 9
click at [1105, 544] on button "Send" at bounding box center [1107, 537] width 49 height 19
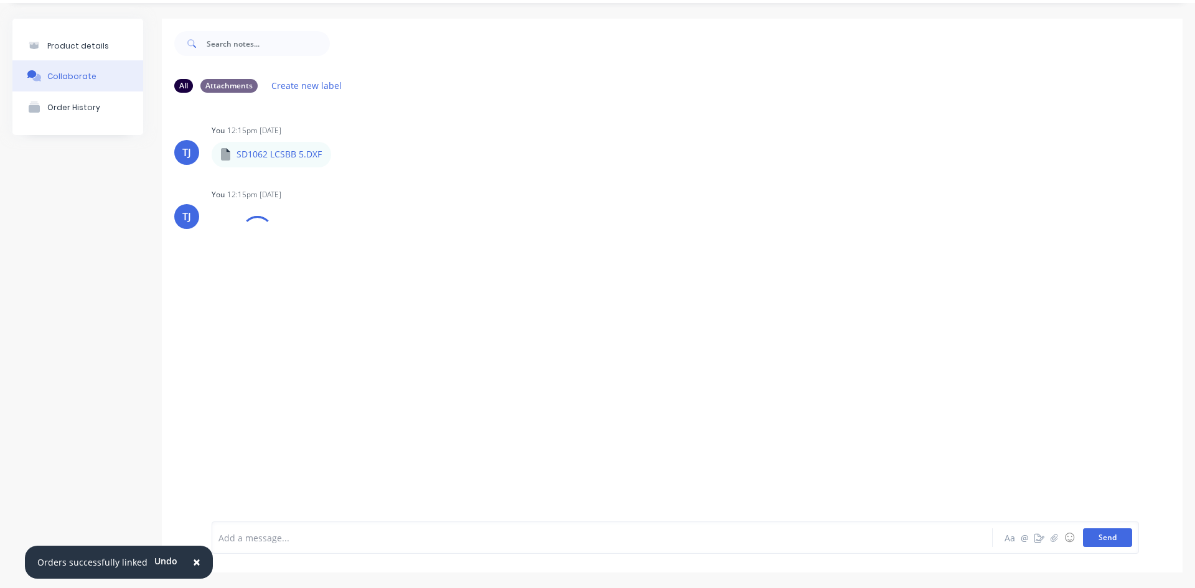
scroll to position [34, 0]
click at [261, 258] on img at bounding box center [257, 262] width 90 height 82
click at [78, 49] on div "Product details" at bounding box center [78, 45] width 62 height 9
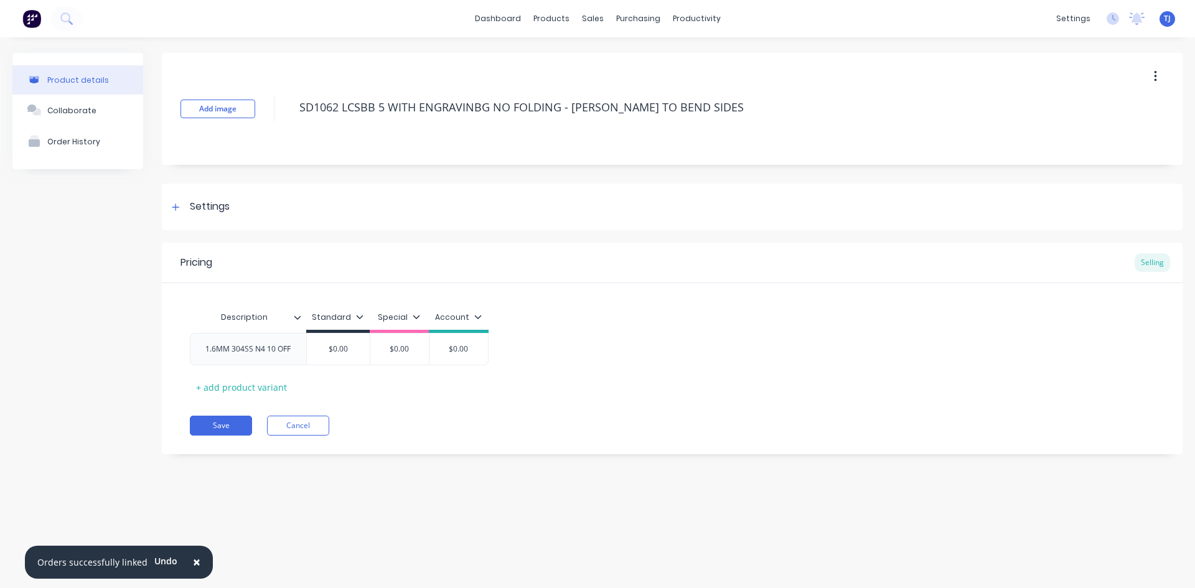
type textarea "x"
click at [579, 63] on div "Product Catalogue" at bounding box center [606, 59] width 77 height 11
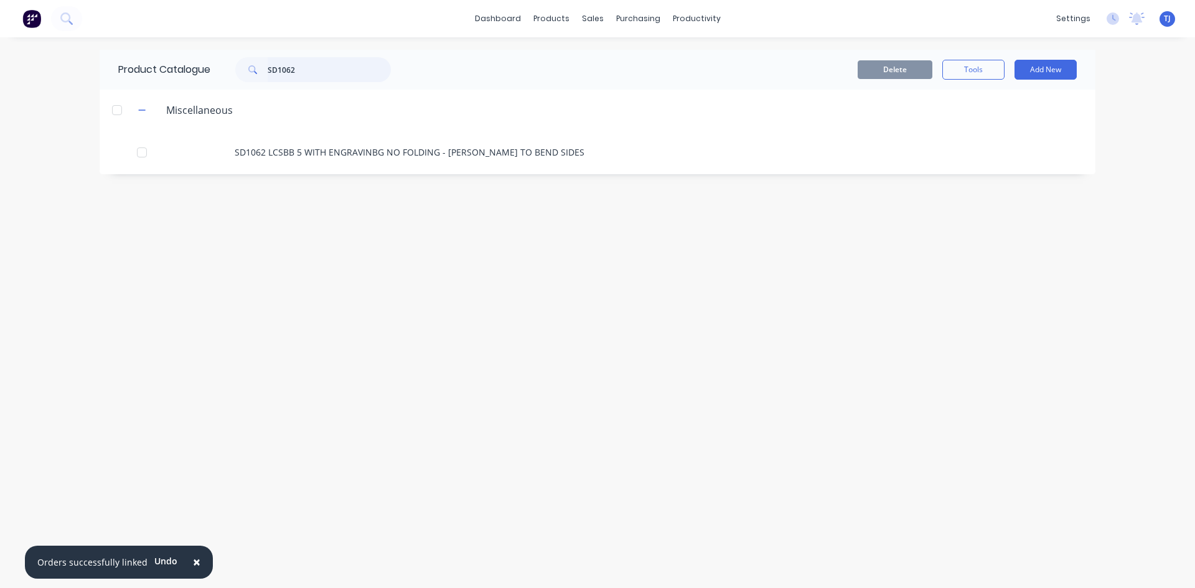
click at [283, 77] on input "SD1062" at bounding box center [329, 69] width 123 height 25
click at [284, 75] on input "SD1062" at bounding box center [329, 69] width 123 height 25
drag, startPoint x: 284, startPoint y: 75, endPoint x: 289, endPoint y: 82, distance: 8.0
click at [289, 82] on input "SD1062" at bounding box center [329, 69] width 123 height 25
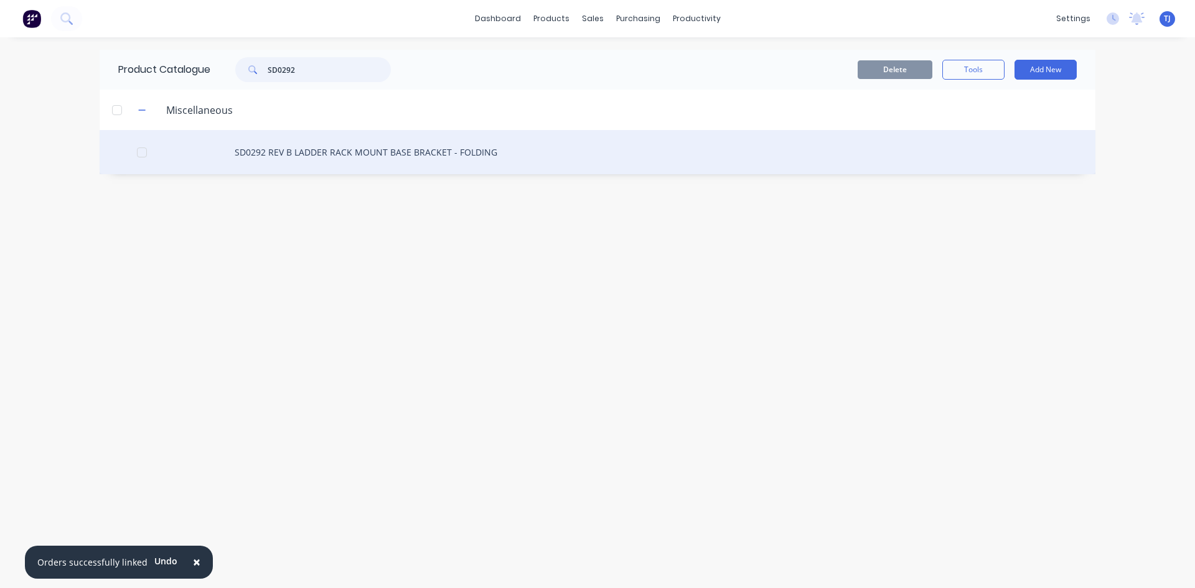
type input "SD0292"
click at [345, 152] on div "SD0292 REV B LADDER RACK MOUNT BASE BRACKET - FOLDING" at bounding box center [598, 152] width 996 height 44
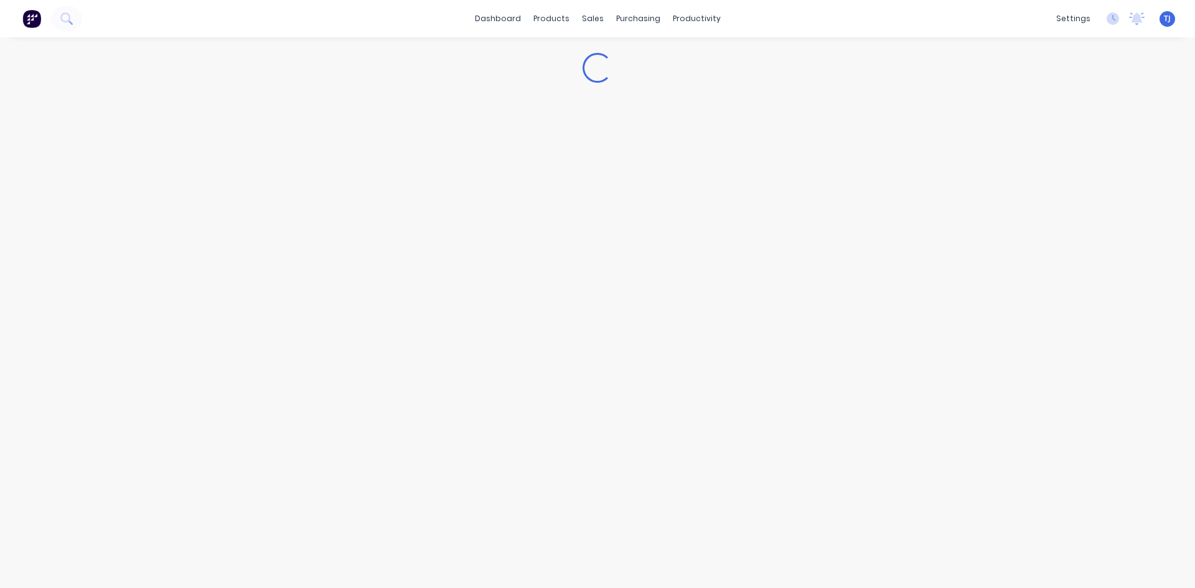
type textarea "x"
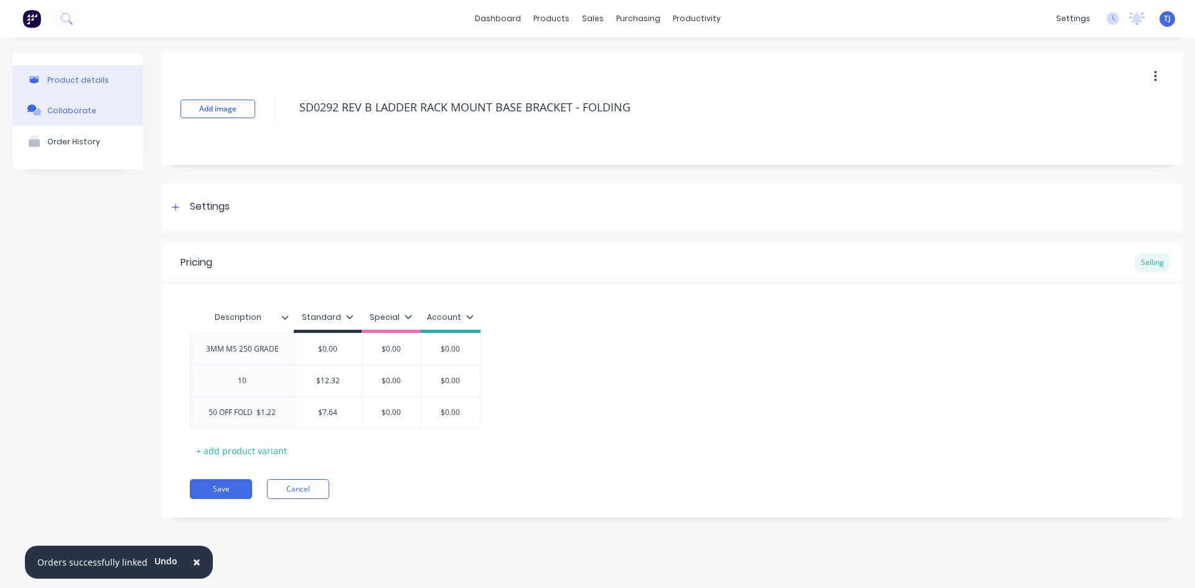
click at [58, 117] on button "Collaborate" at bounding box center [77, 110] width 131 height 31
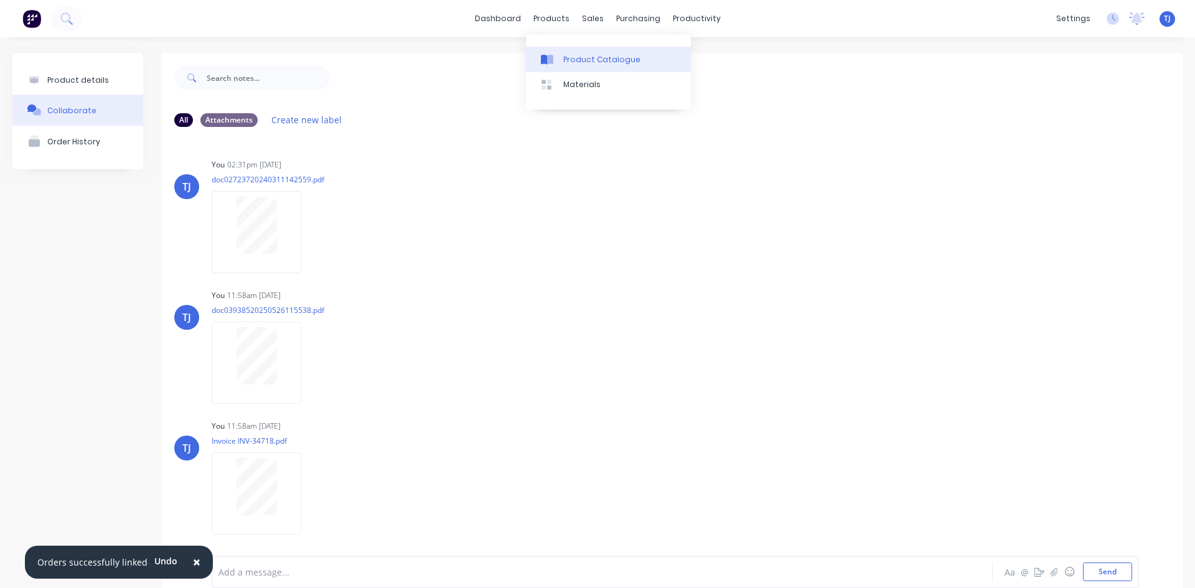
click at [580, 57] on div "Product Catalogue" at bounding box center [601, 59] width 77 height 11
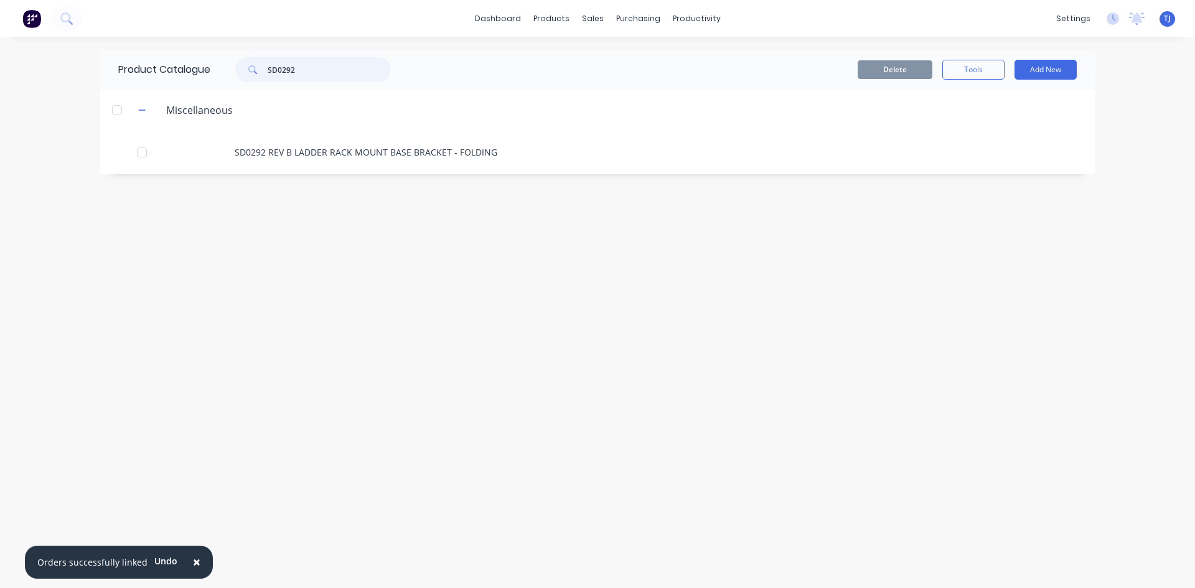
click at [313, 75] on input "SD0292" at bounding box center [329, 69] width 123 height 25
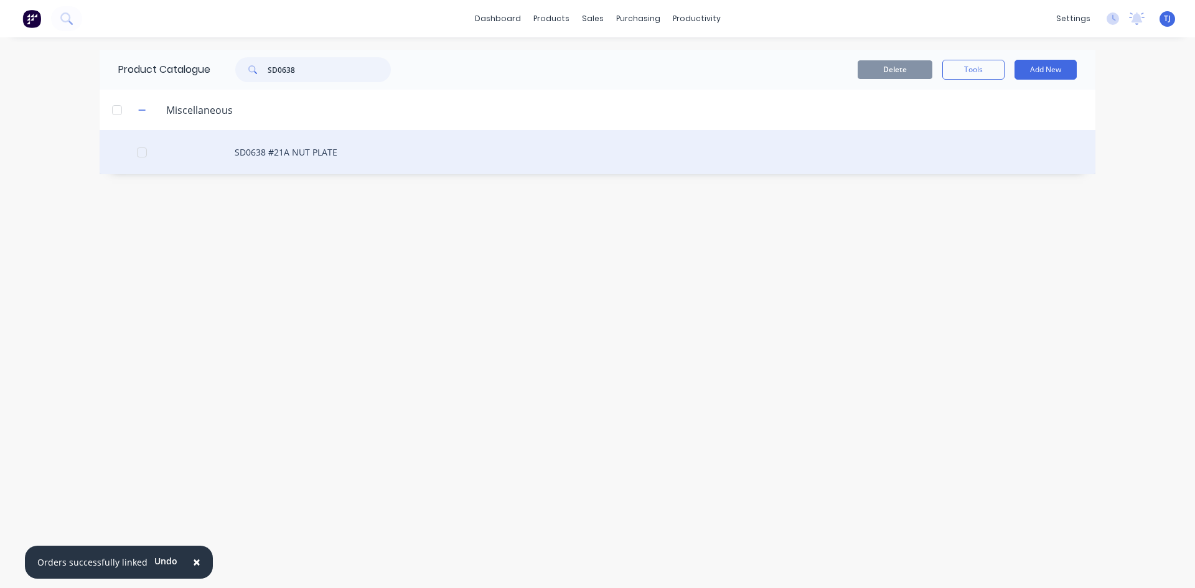
type input "SD0638"
click at [321, 155] on div "SD0638 #21A NUT PLATE" at bounding box center [598, 152] width 996 height 44
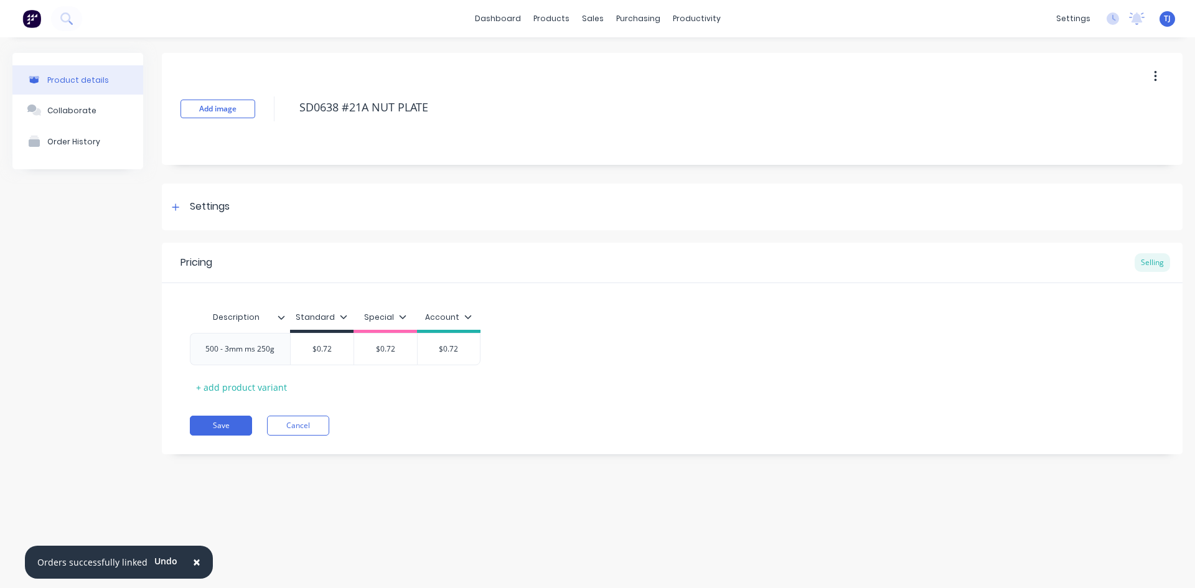
type textarea "x"
click at [61, 110] on div "Collaborate" at bounding box center [71, 110] width 49 height 9
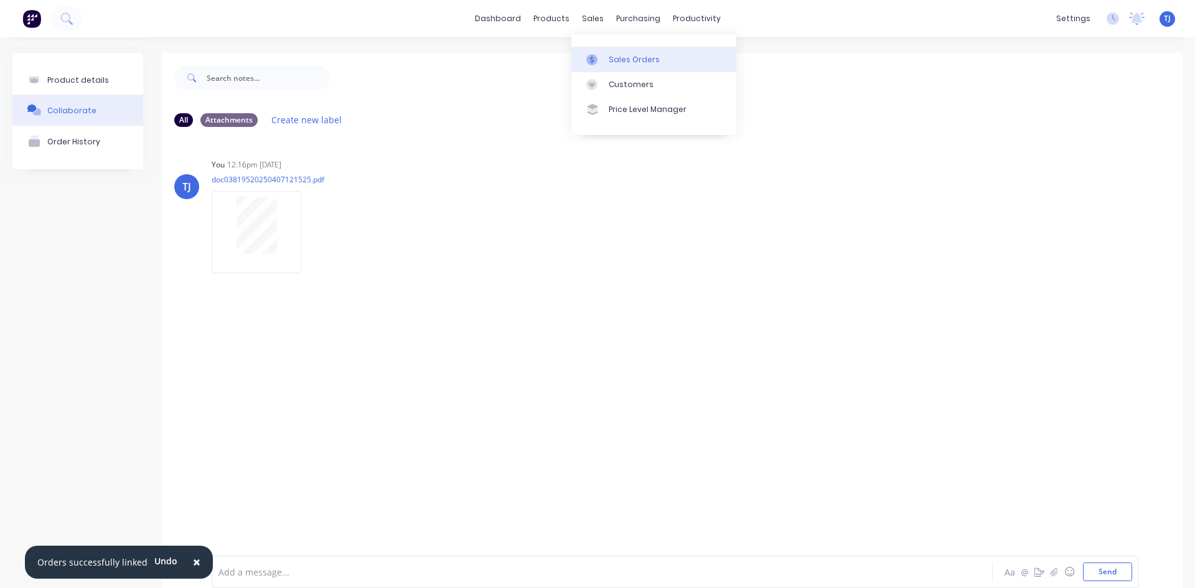
click at [616, 62] on div "Sales Orders" at bounding box center [634, 59] width 51 height 11
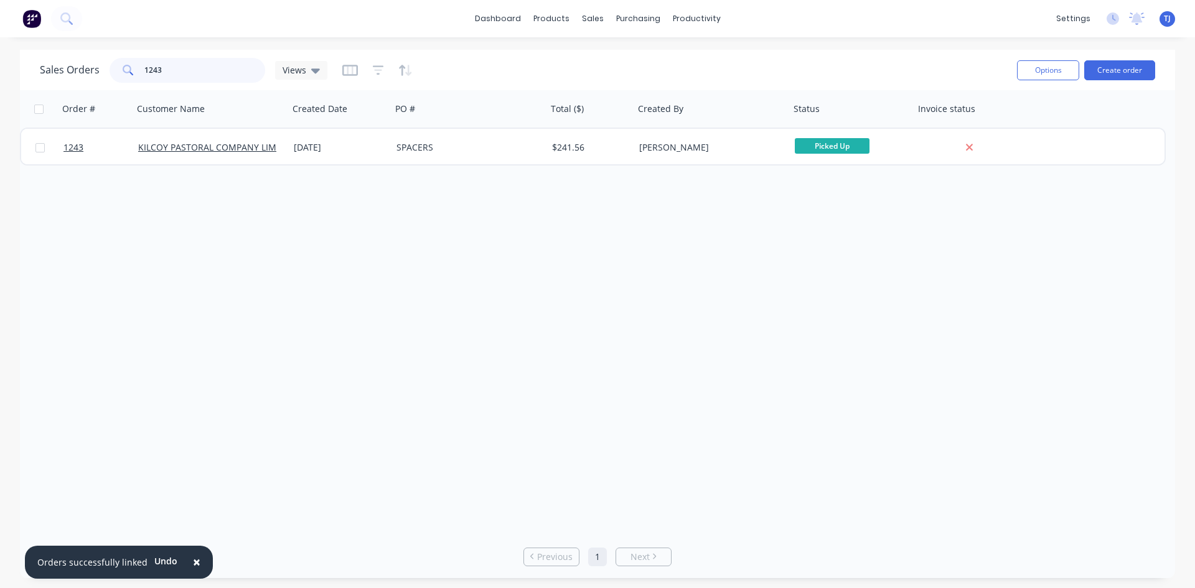
click at [215, 67] on input "1243" at bounding box center [204, 70] width 121 height 25
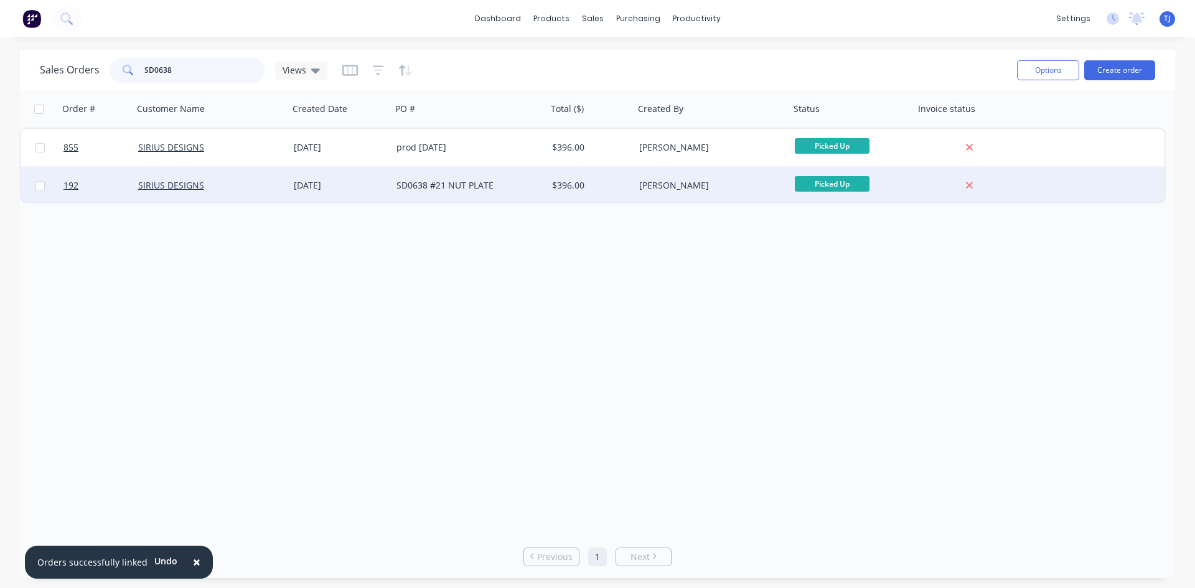
type input "SD0638"
click at [428, 190] on div "SD0638 #21 NUT PLATE" at bounding box center [465, 185] width 138 height 12
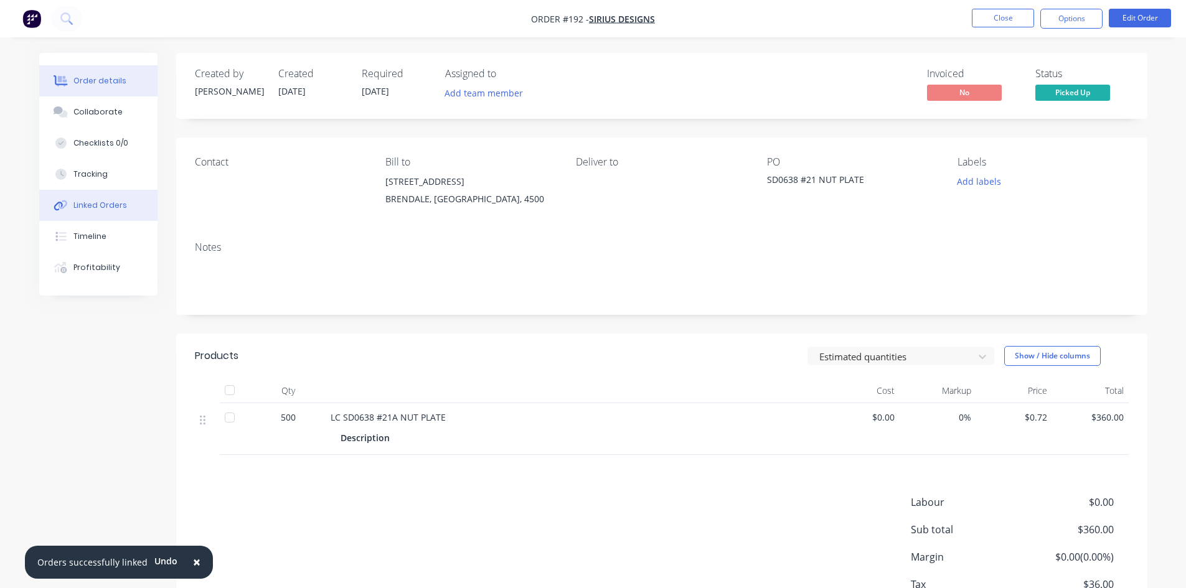
click at [103, 203] on div "Linked Orders" at bounding box center [100, 205] width 54 height 11
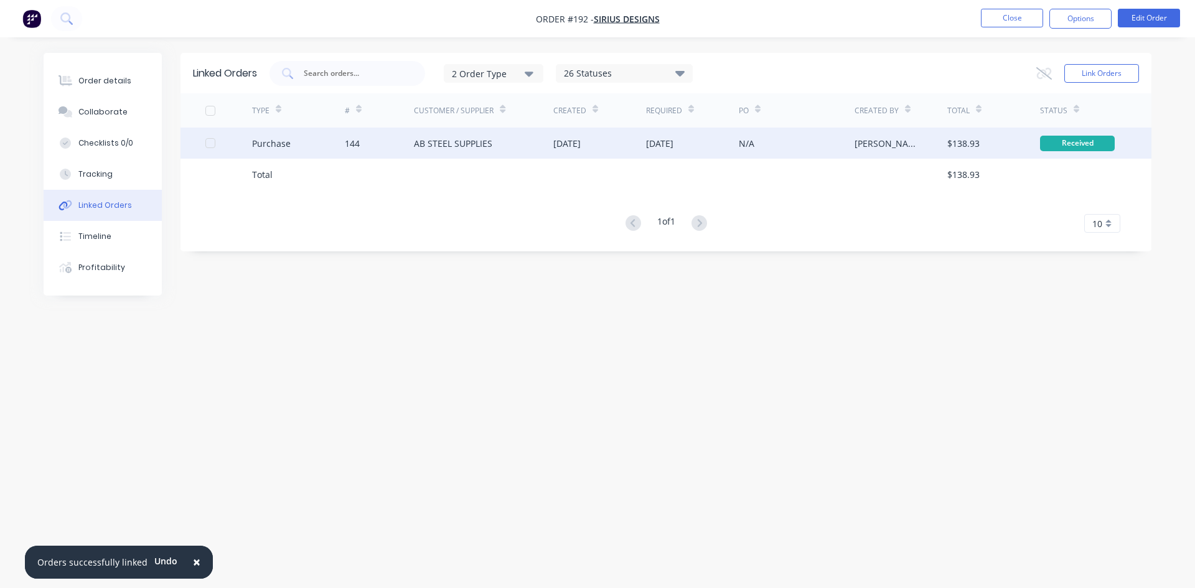
click at [426, 147] on div "AB STEEL SUPPLIES" at bounding box center [453, 143] width 78 height 13
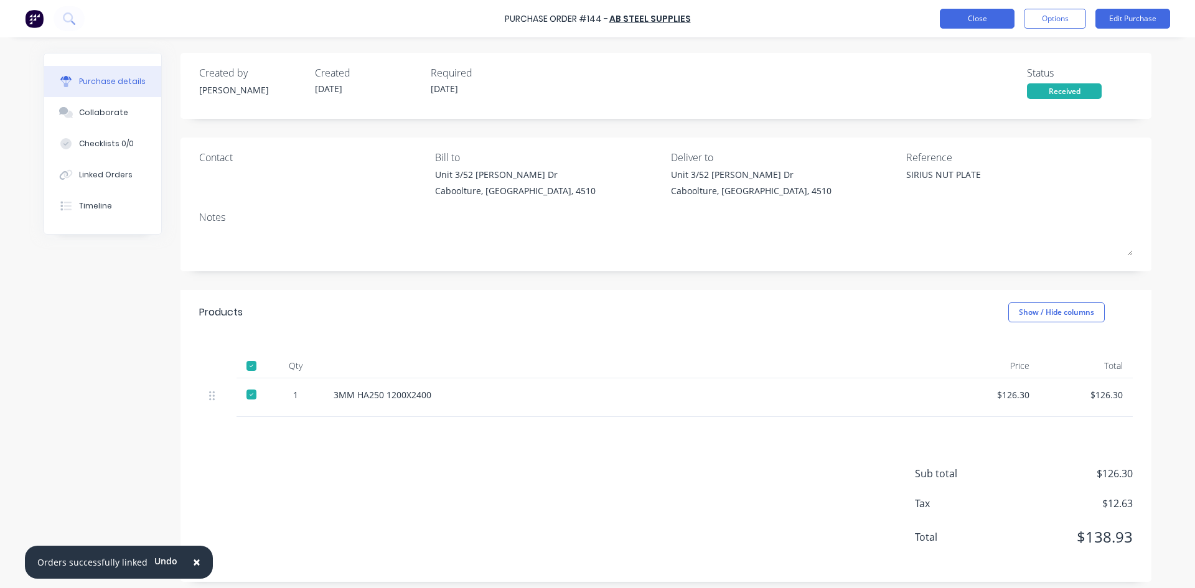
click at [975, 24] on button "Close" at bounding box center [977, 19] width 75 height 20
click at [965, 17] on button "Close" at bounding box center [977, 19] width 75 height 20
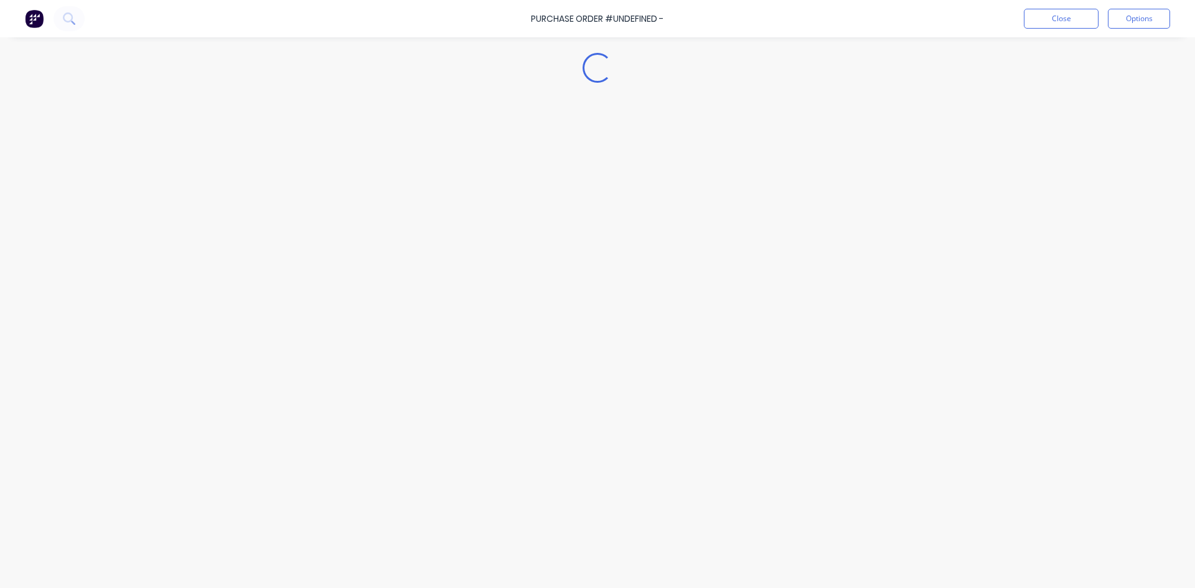
type textarea "x"
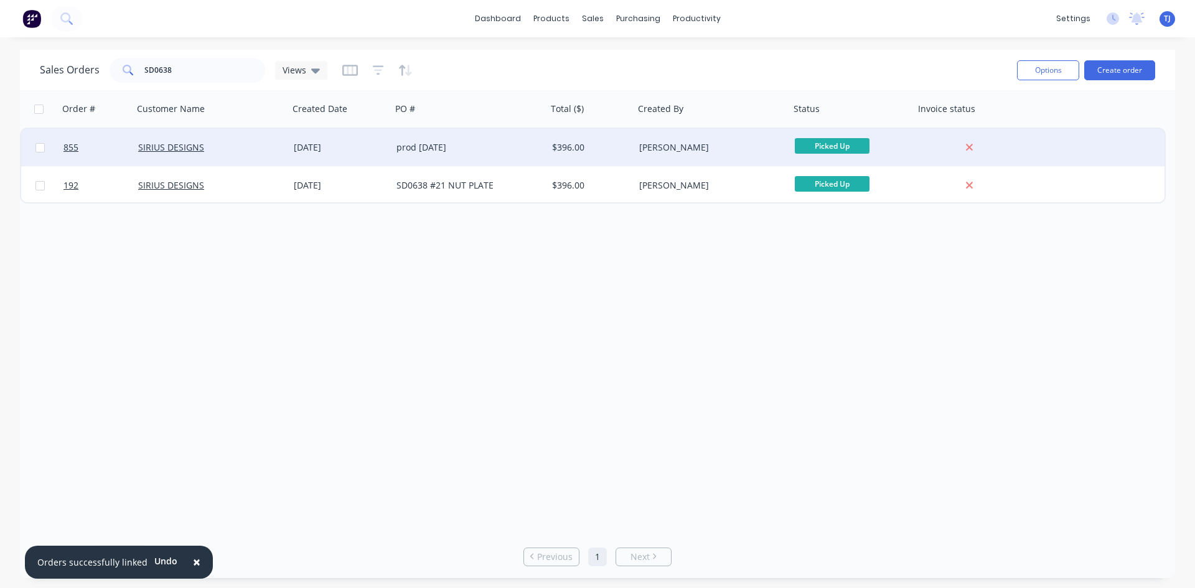
click at [479, 151] on div "prod [DATE]" at bounding box center [465, 147] width 138 height 12
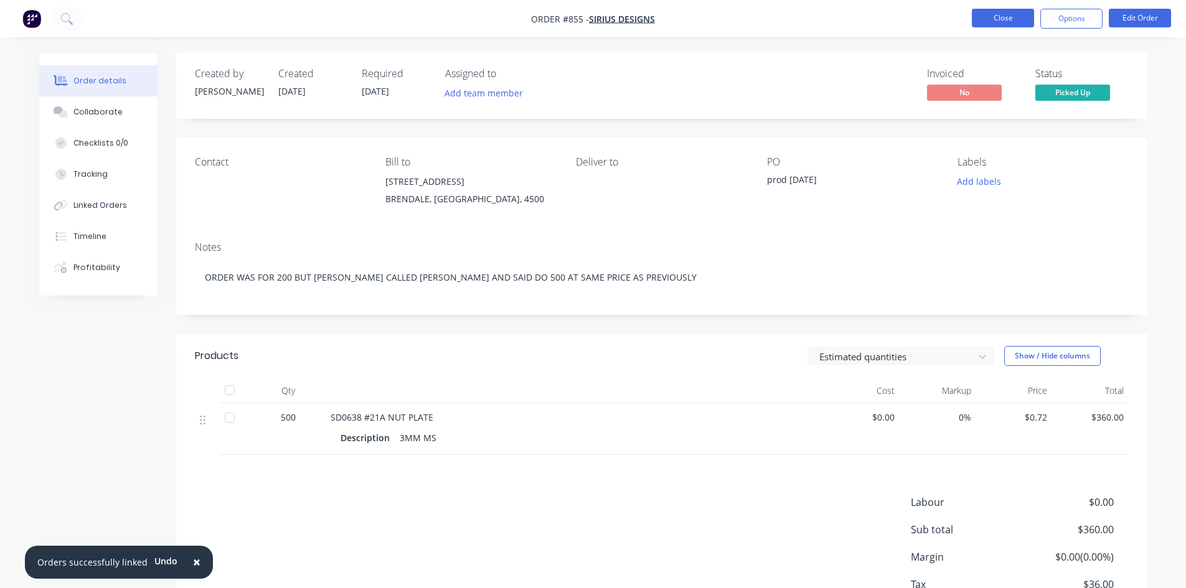
click at [989, 19] on button "Close" at bounding box center [1002, 18] width 62 height 19
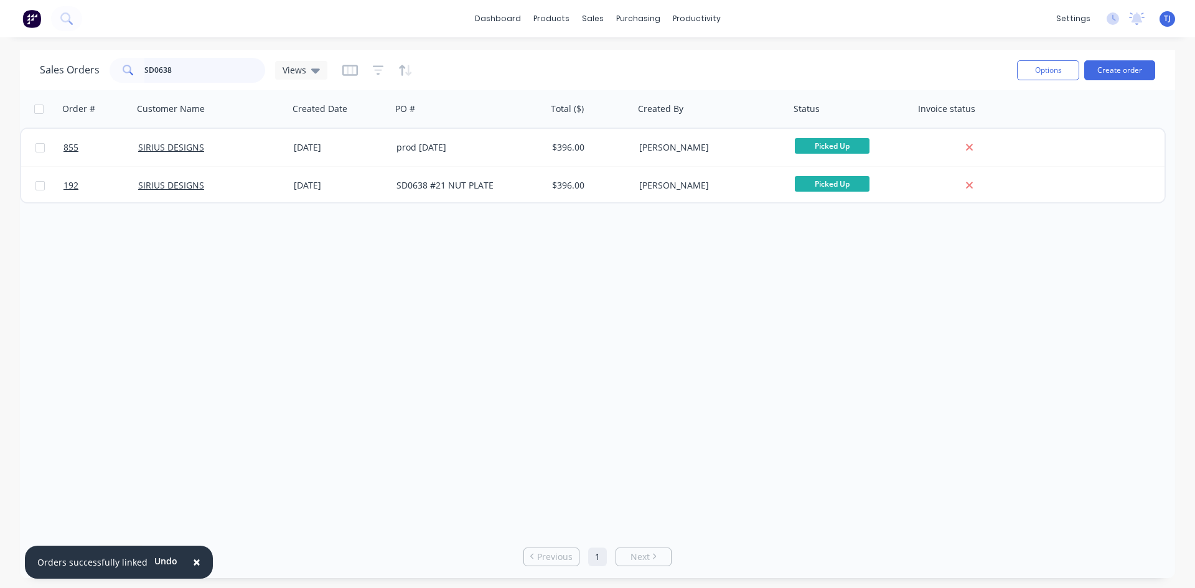
click at [171, 71] on input "SD0638" at bounding box center [204, 70] width 121 height 25
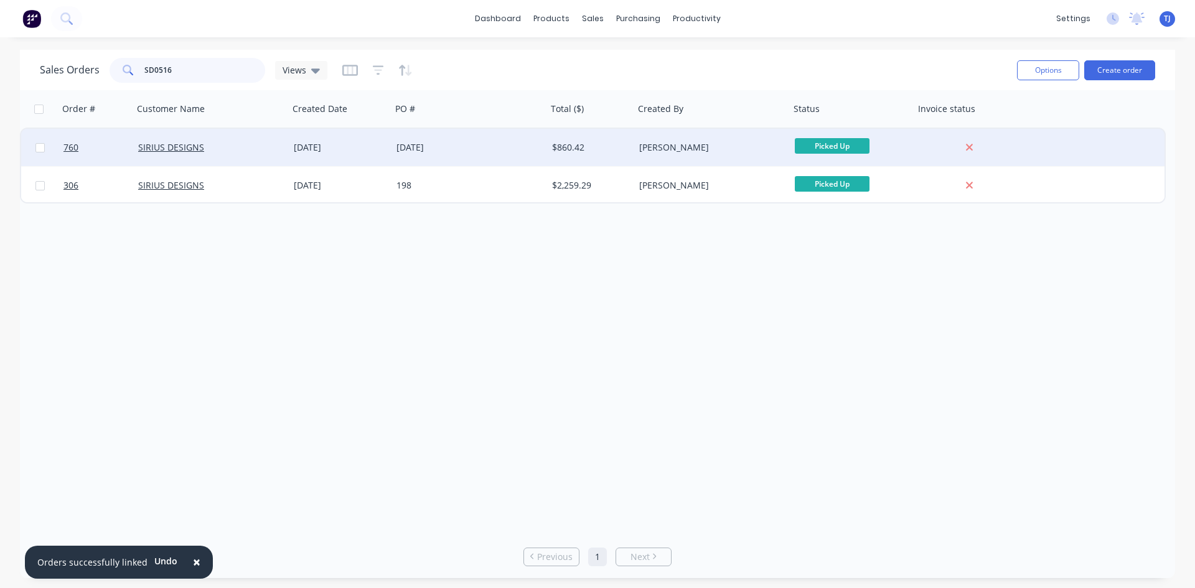
type input "SD0516"
click at [406, 154] on div "[DATE]" at bounding box center [469, 147] width 156 height 37
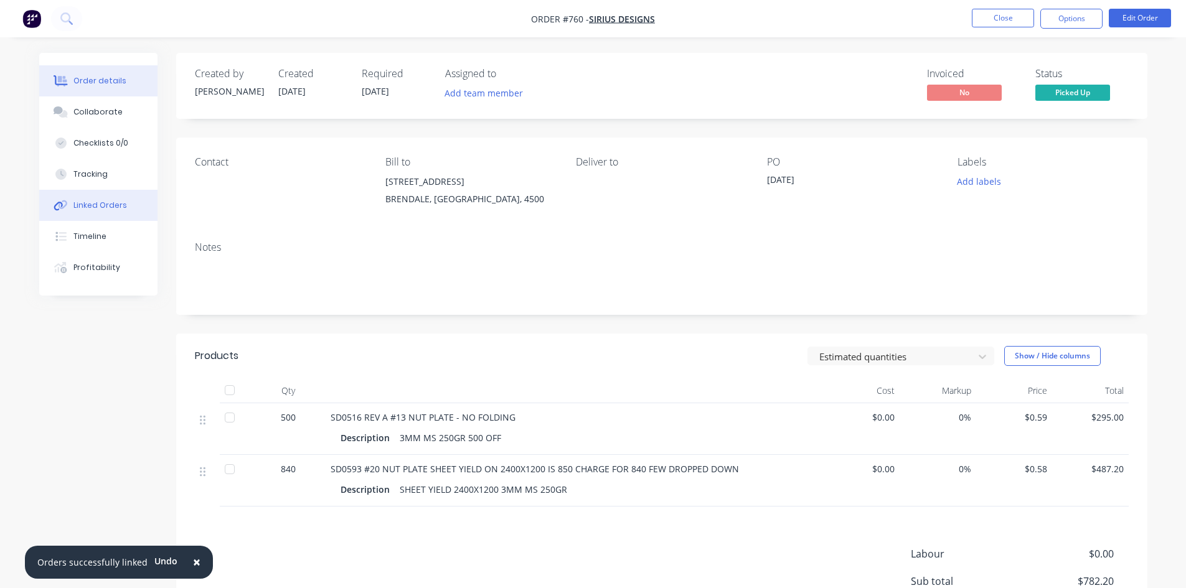
click at [117, 202] on div "Linked Orders" at bounding box center [100, 205] width 54 height 11
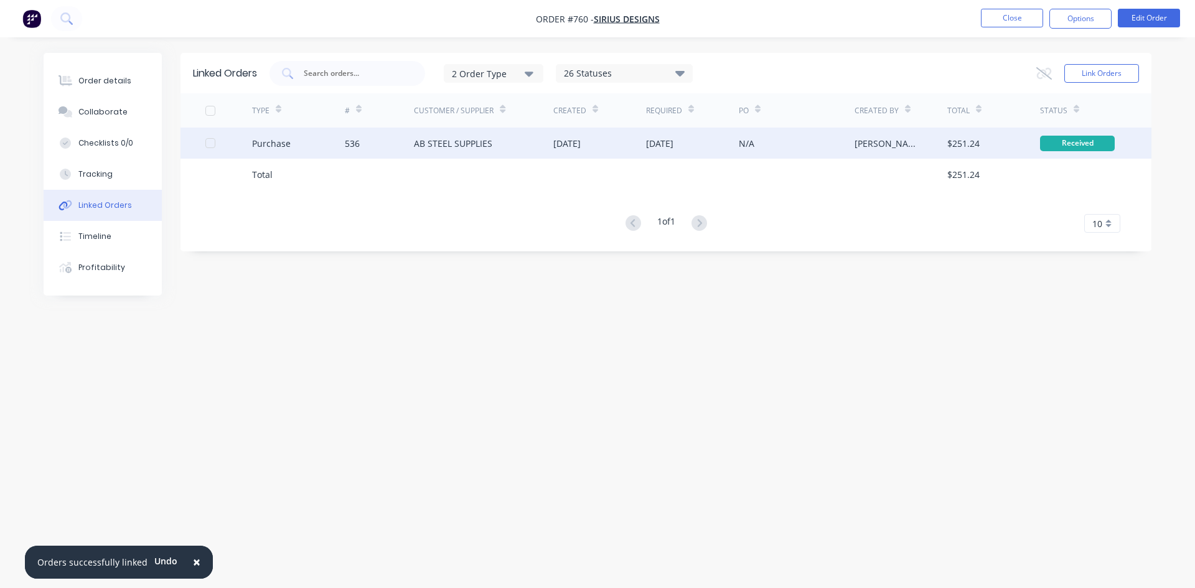
click at [414, 152] on div "AB STEEL SUPPLIES" at bounding box center [483, 143] width 139 height 31
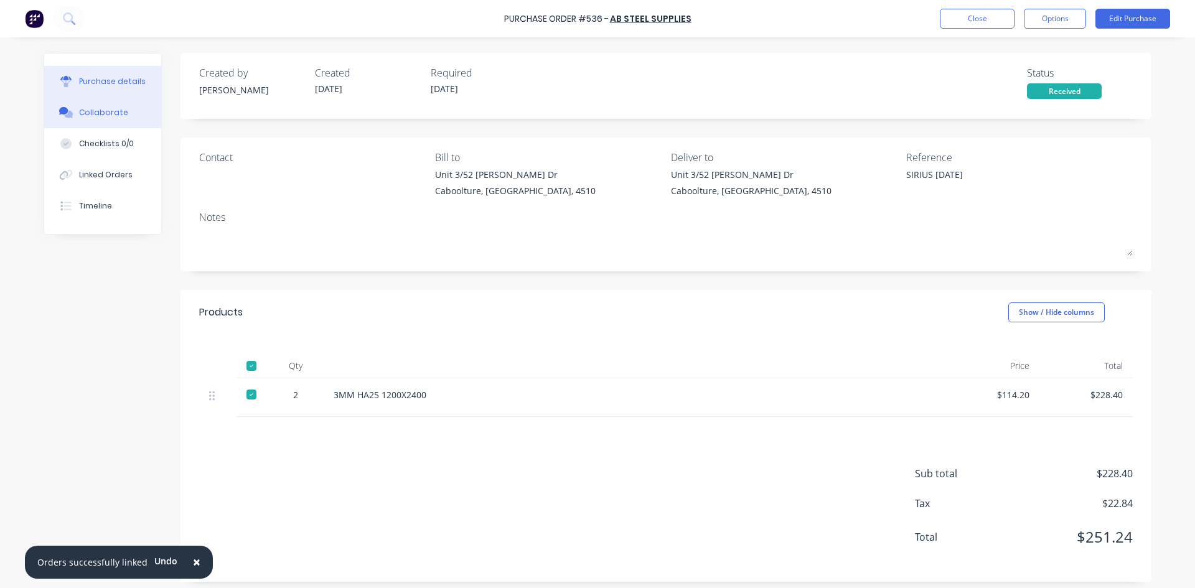
click at [88, 115] on div "Collaborate" at bounding box center [103, 112] width 49 height 11
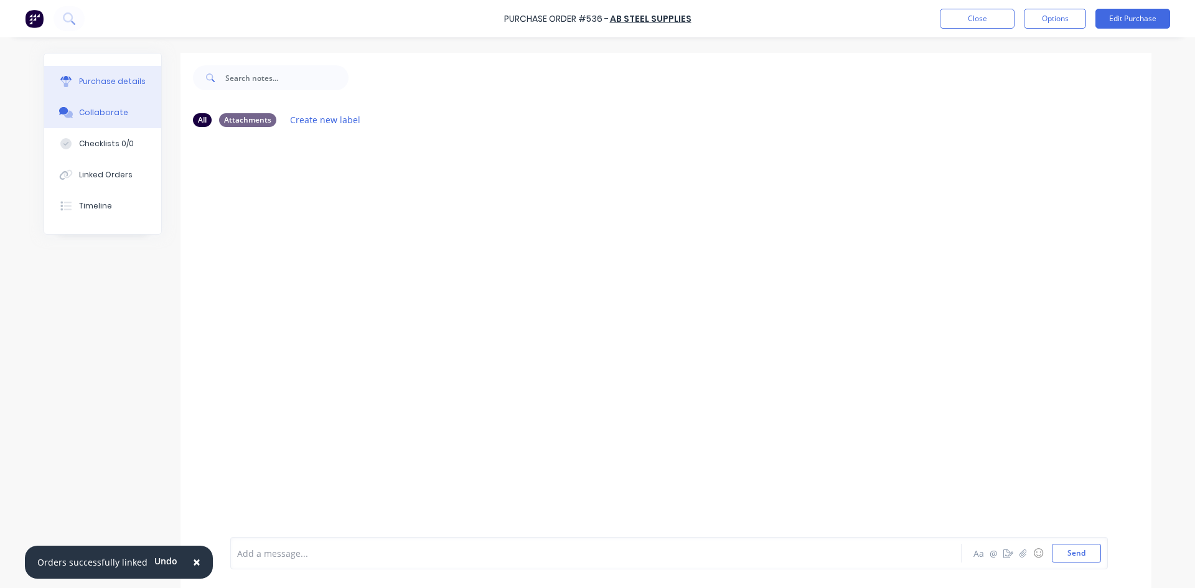
click at [108, 82] on div "Purchase details" at bounding box center [112, 81] width 67 height 11
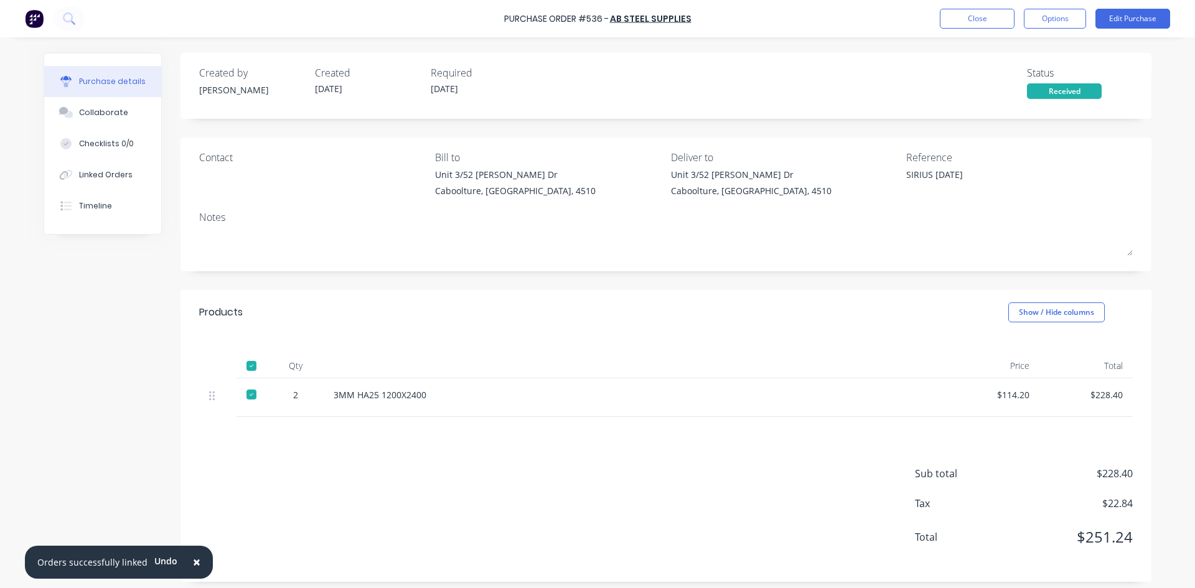
type textarea "x"
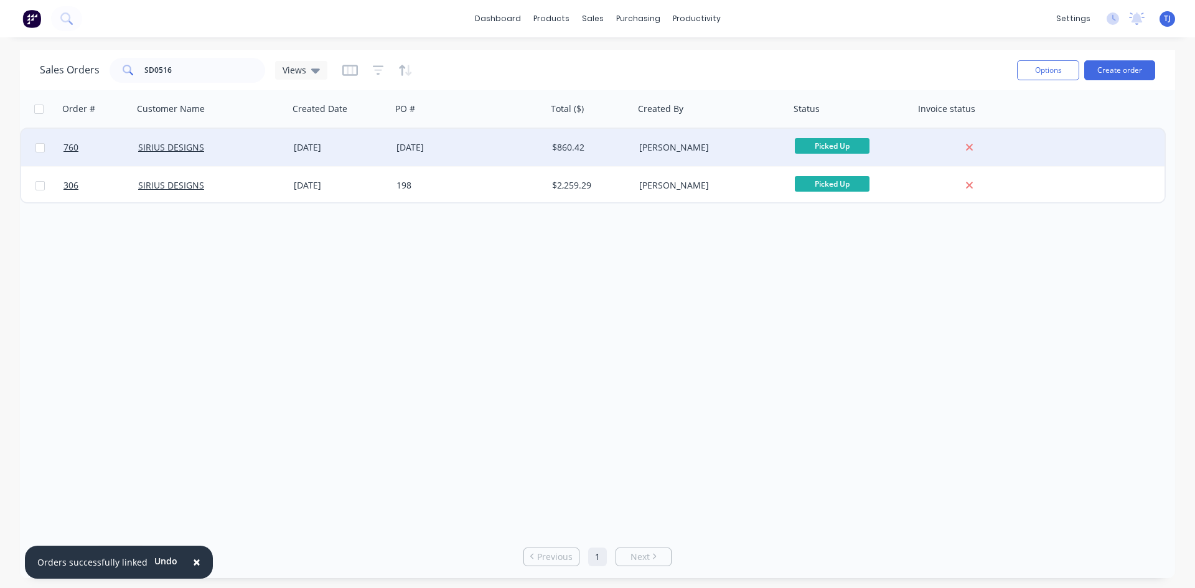
click at [563, 149] on div "$860.42" at bounding box center [588, 147] width 73 height 12
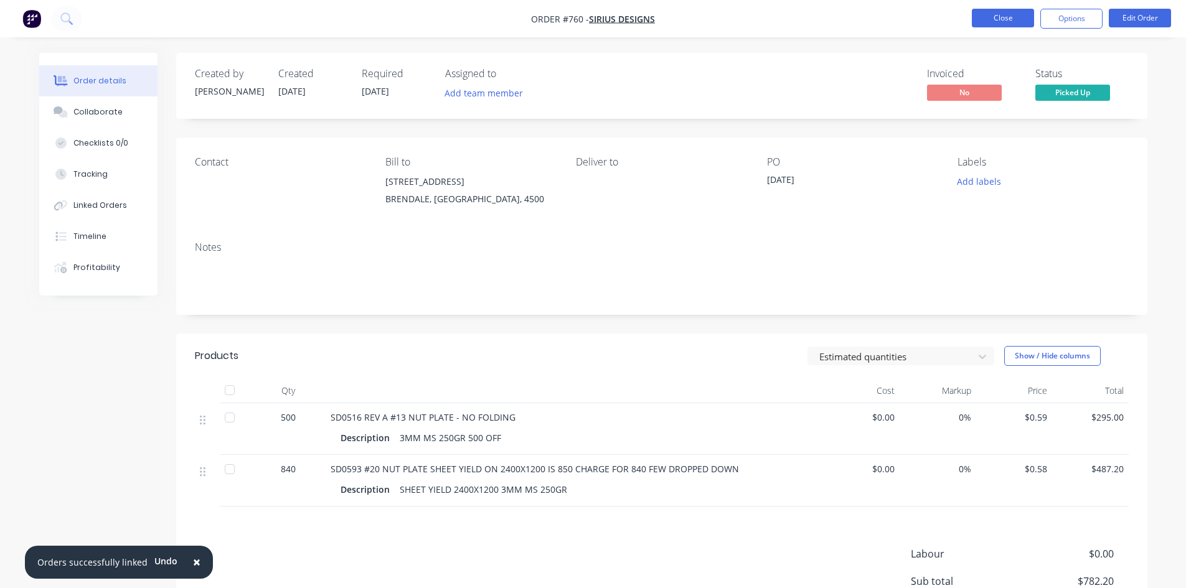
click at [993, 21] on button "Close" at bounding box center [1002, 18] width 62 height 19
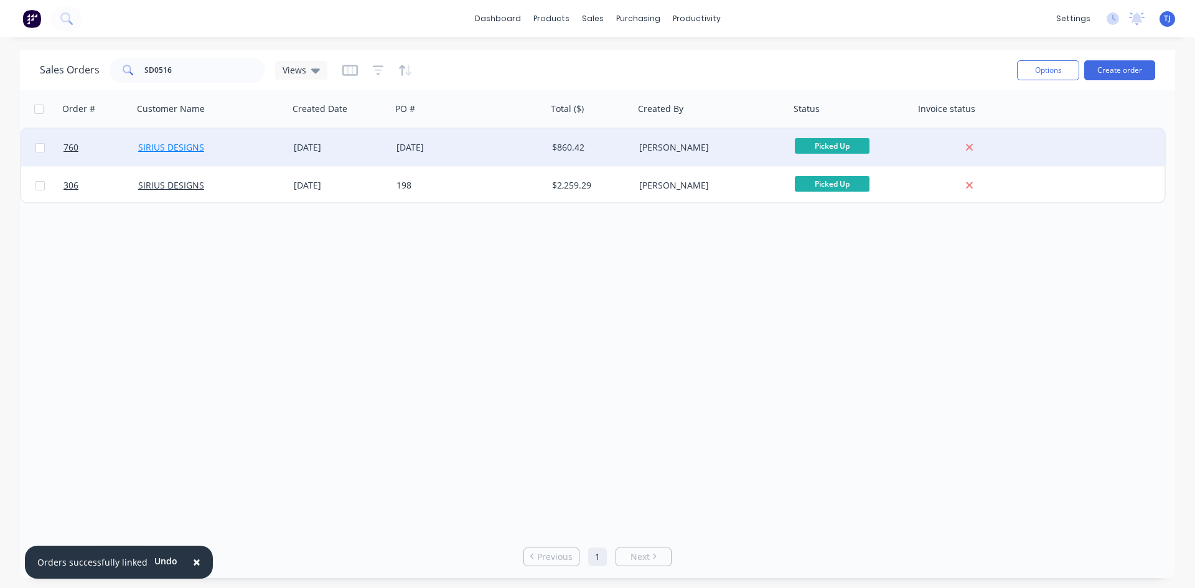
click at [190, 151] on link "SIRIUS DESIGNS" at bounding box center [171, 147] width 66 height 12
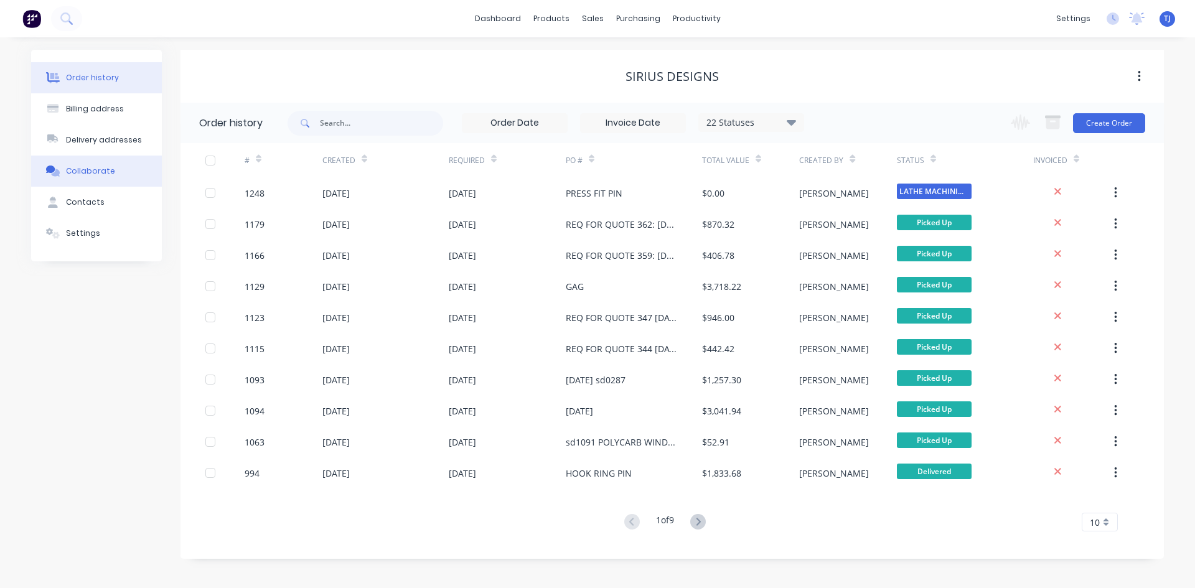
click at [102, 177] on button "Collaborate" at bounding box center [96, 171] width 131 height 31
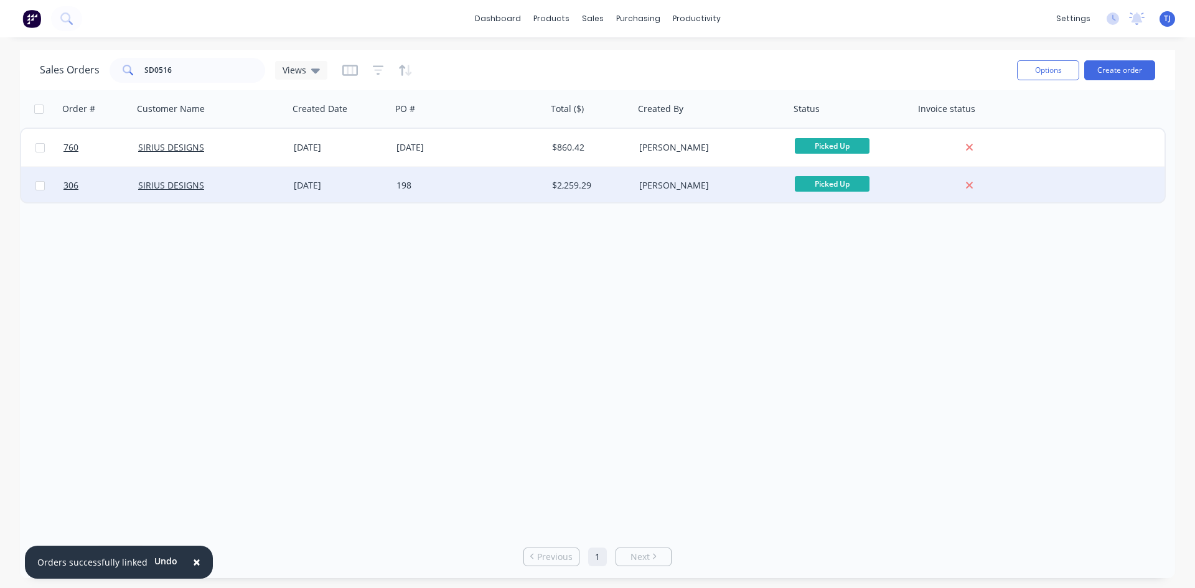
click at [555, 189] on div "$2,259.29" at bounding box center [588, 185] width 73 height 12
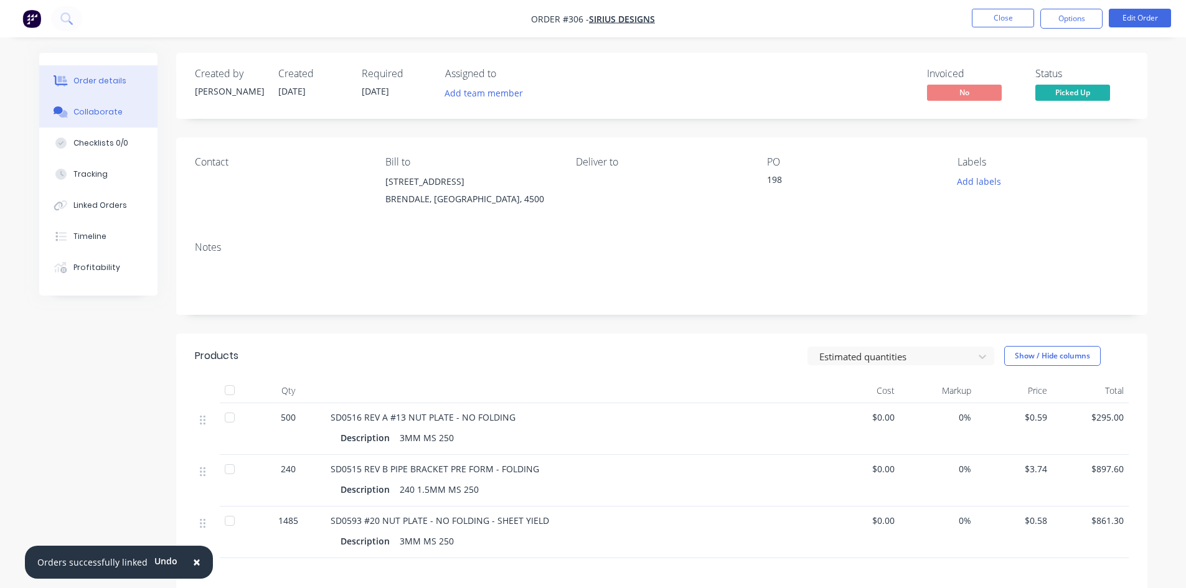
click at [90, 118] on button "Collaborate" at bounding box center [98, 111] width 118 height 31
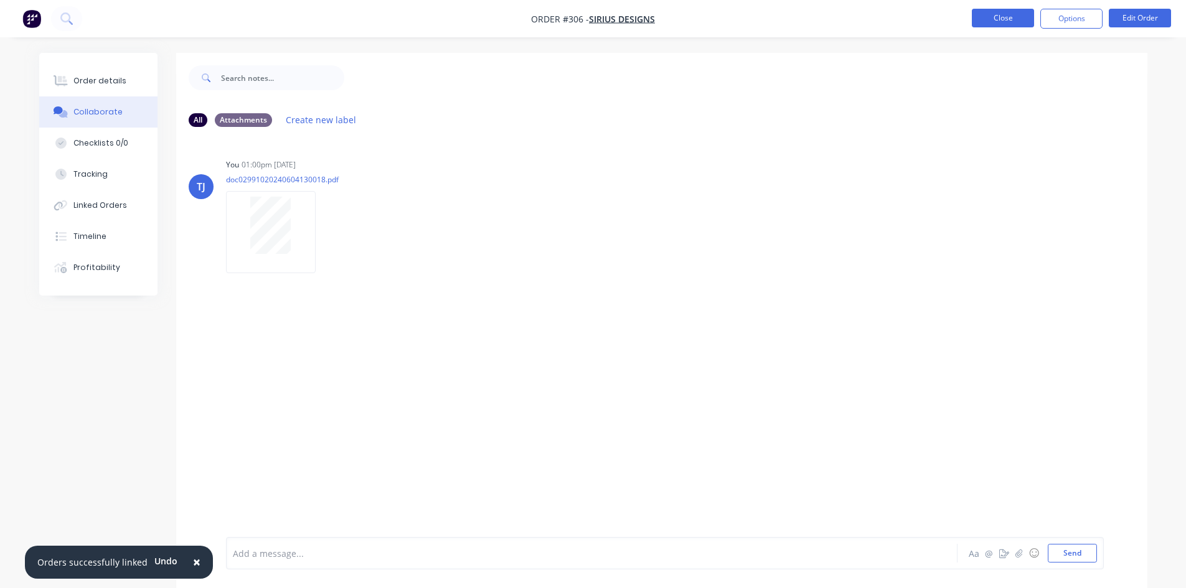
click at [989, 10] on button "Close" at bounding box center [1002, 18] width 62 height 19
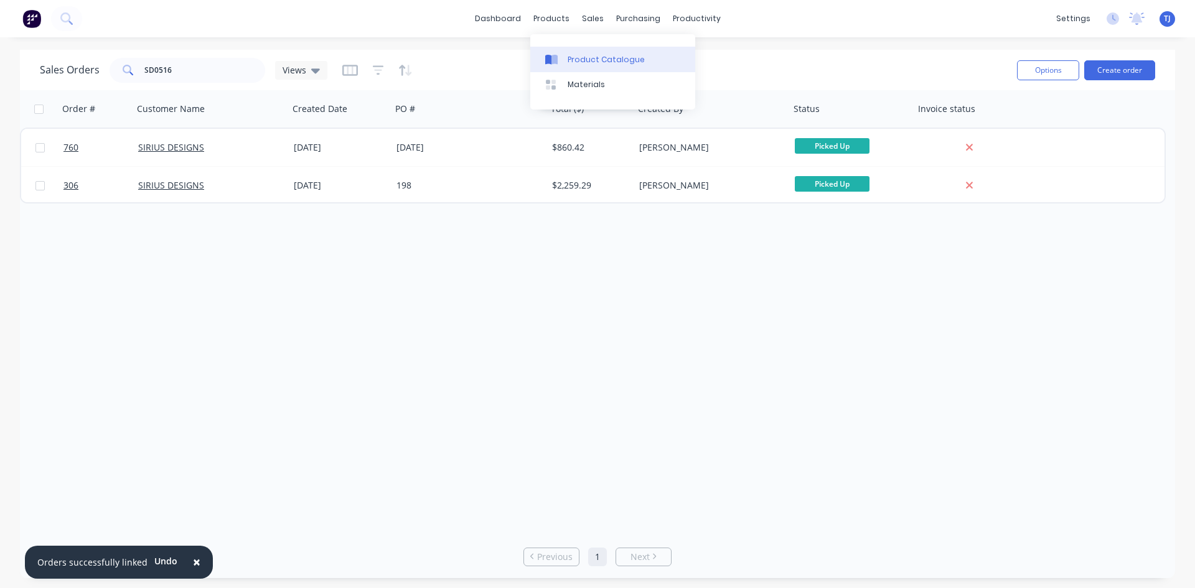
click at [580, 61] on div "Product Catalogue" at bounding box center [606, 59] width 77 height 11
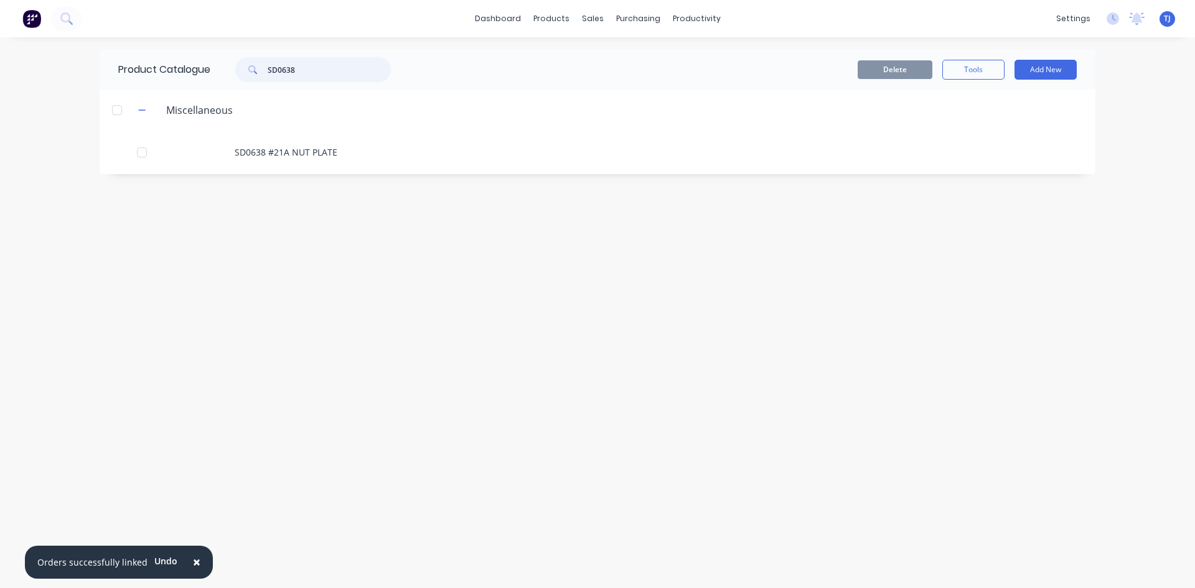
click at [292, 71] on input "SD0638" at bounding box center [329, 69] width 123 height 25
type input "SD0533"
click at [66, 17] on icon at bounding box center [66, 18] width 12 height 12
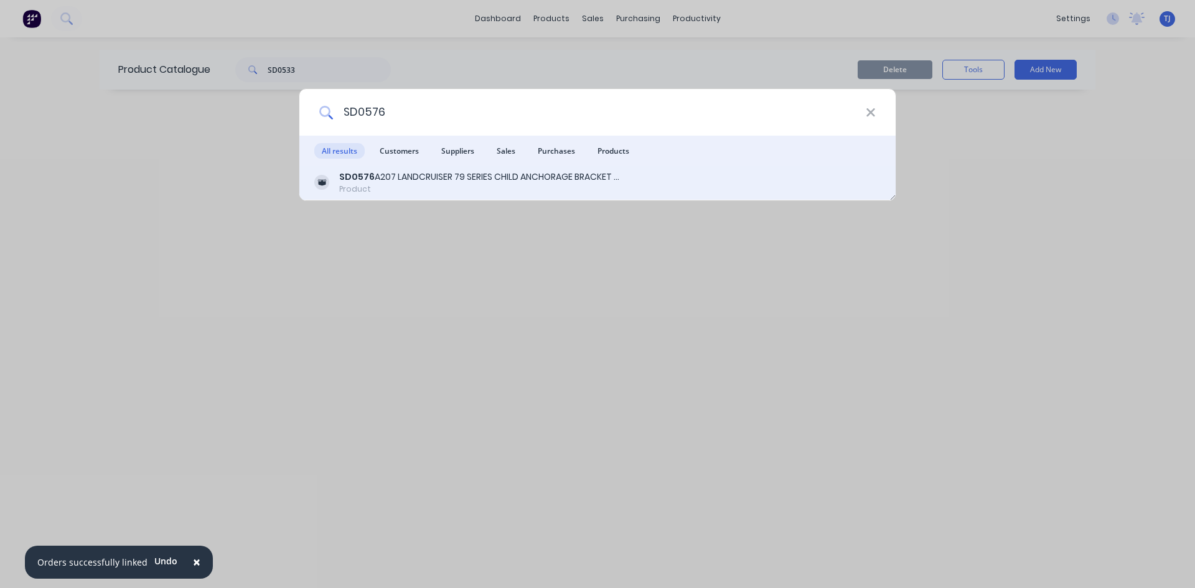
type input "SD0576"
click at [479, 179] on div "SD0576 A207 LANDCRUISER 79 SERIES CHILD ANCHORAGE BRACKET - FOLDING" at bounding box center [479, 177] width 280 height 13
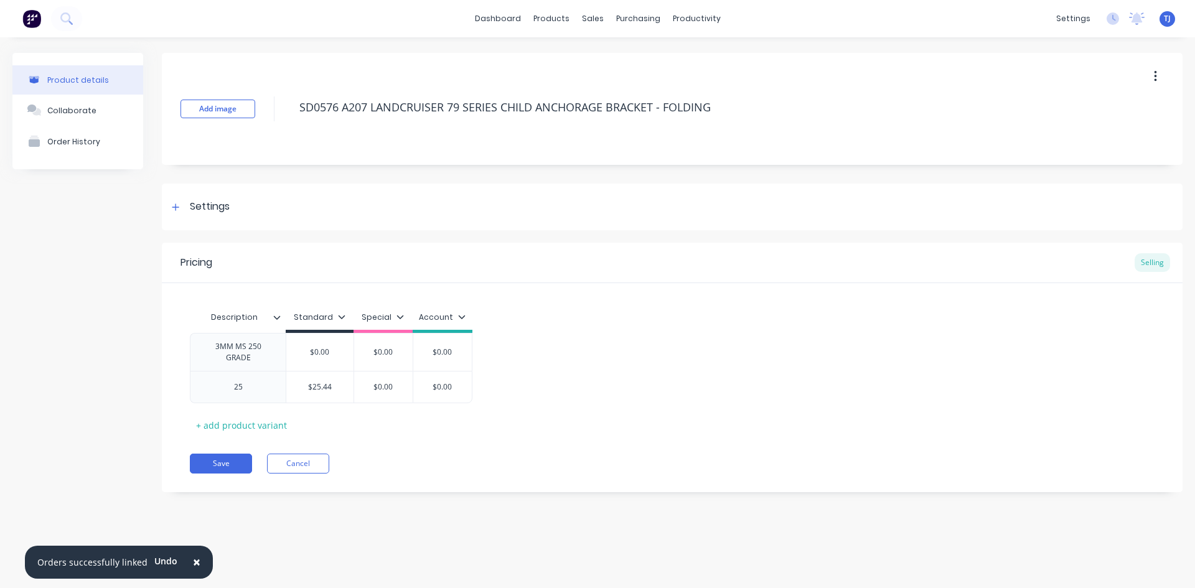
type textarea "x"
click at [64, 110] on div "Collaborate" at bounding box center [71, 110] width 49 height 9
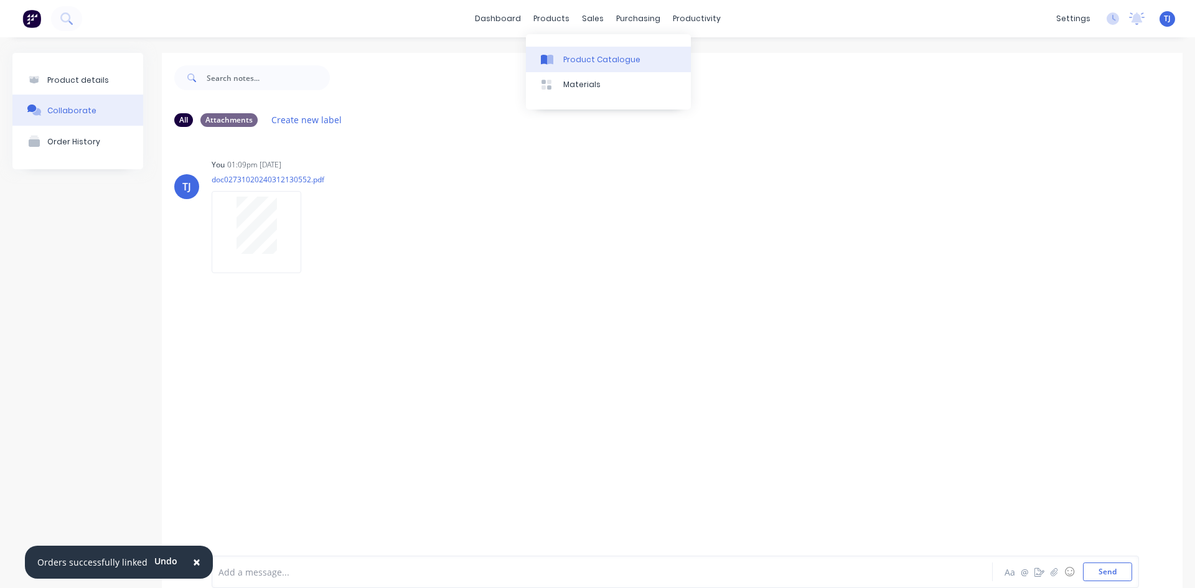
click at [566, 58] on div "Product Catalogue" at bounding box center [601, 59] width 77 height 11
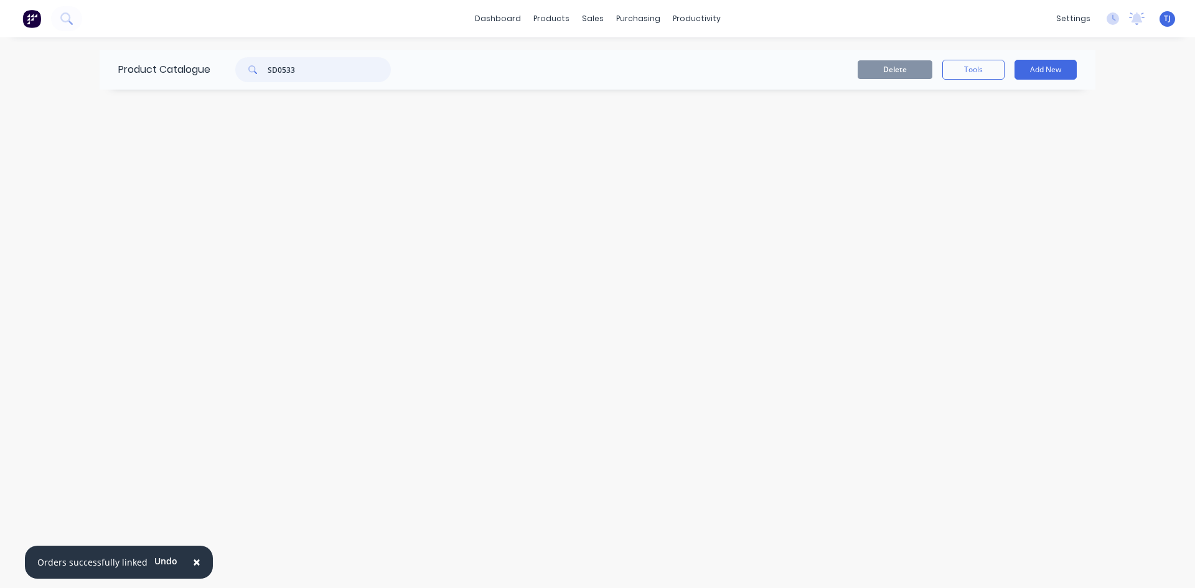
click at [297, 75] on input "SD0533" at bounding box center [329, 69] width 123 height 25
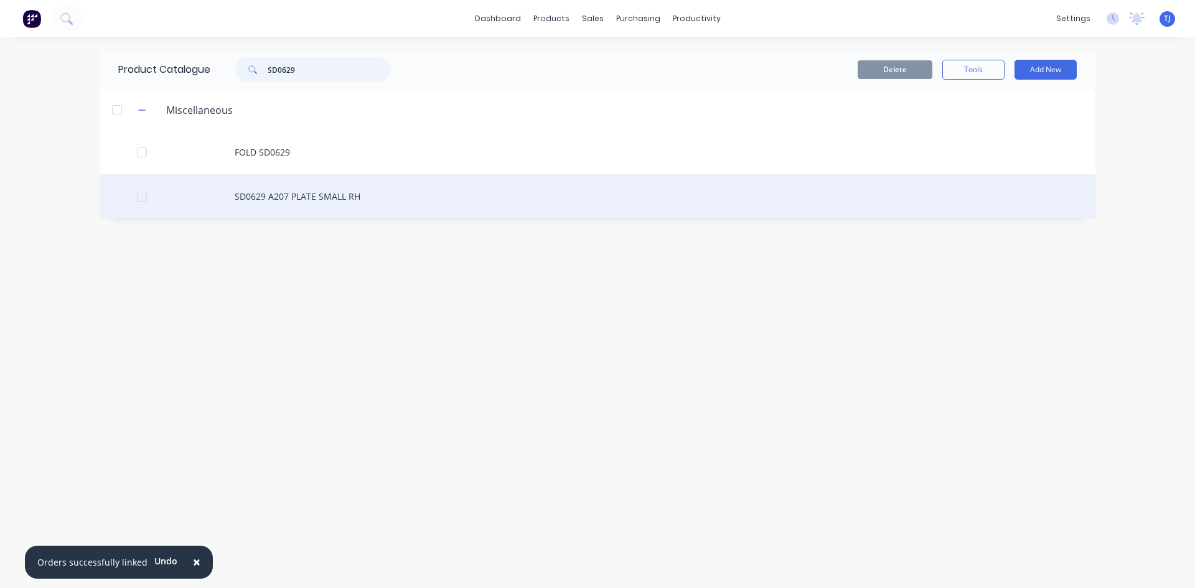
type input "SD0629"
click at [295, 199] on div "SD0629 A207 PLATE SMALL RH" at bounding box center [598, 196] width 996 height 44
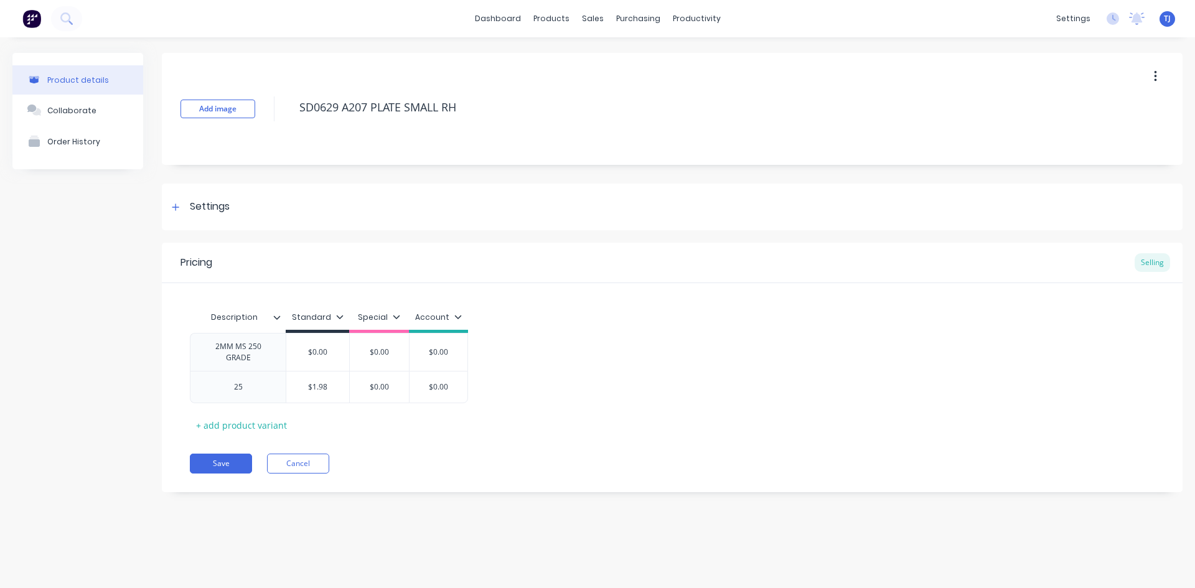
type textarea "x"
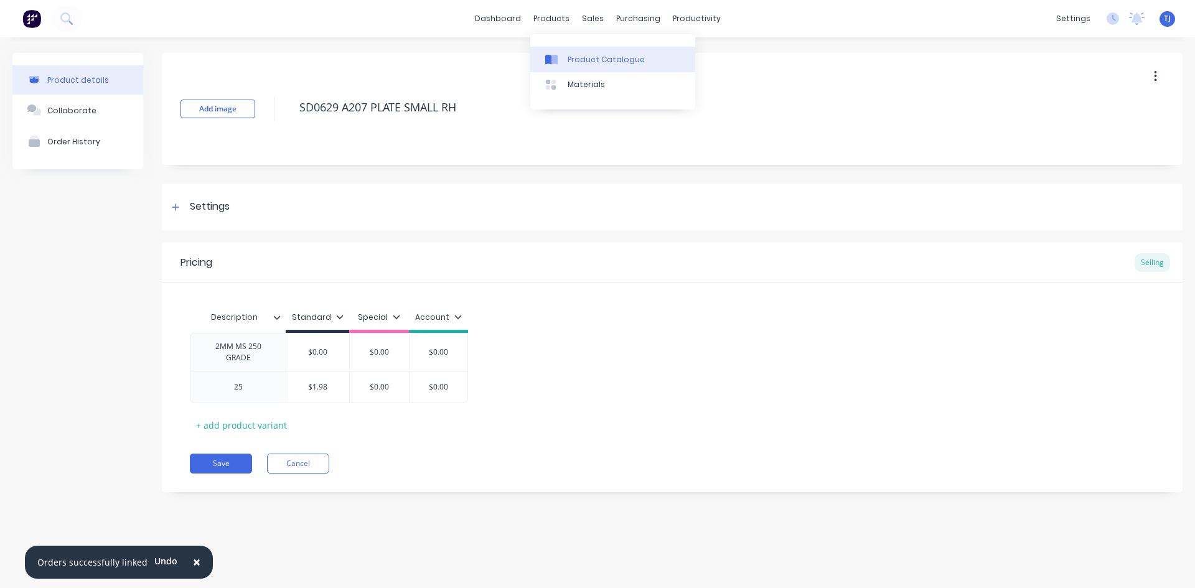
click at [573, 53] on link "Product Catalogue" at bounding box center [612, 59] width 165 height 25
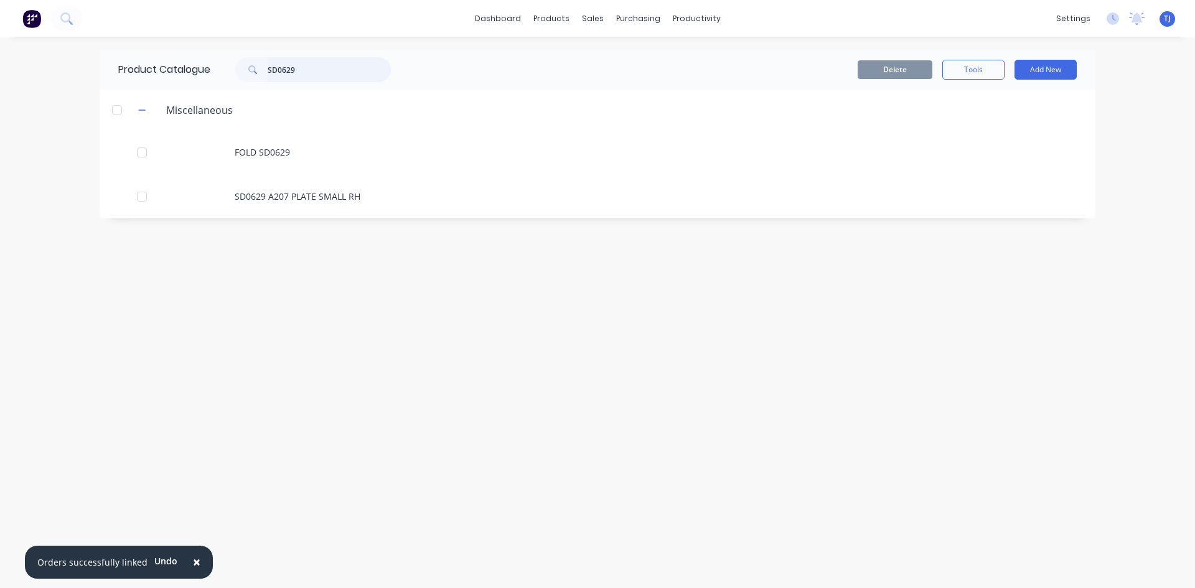
click at [332, 65] on input "SD0629" at bounding box center [329, 69] width 123 height 25
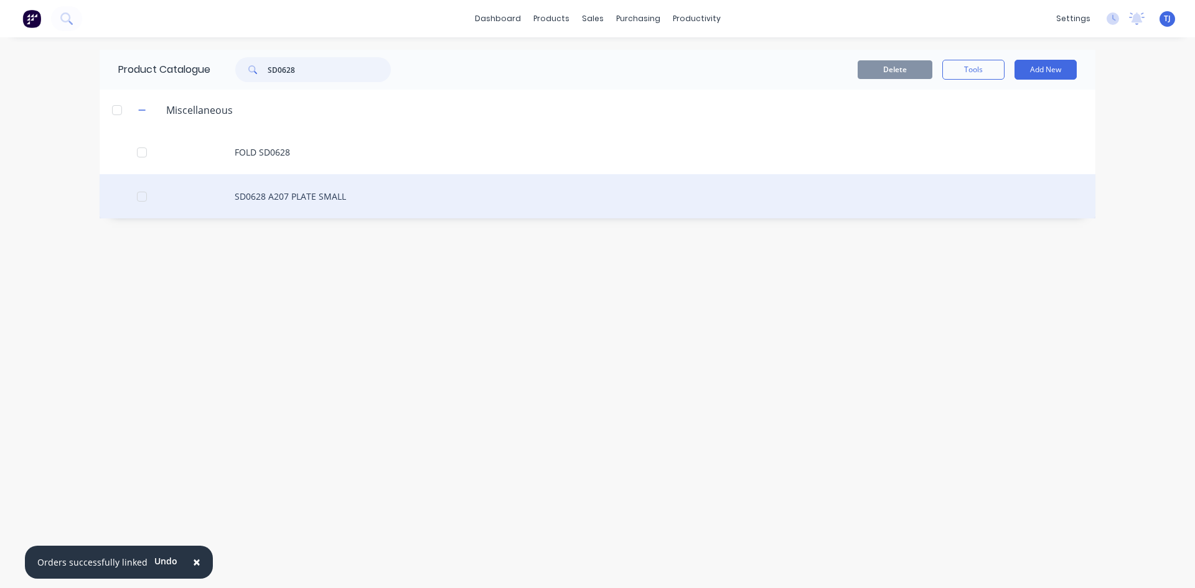
type input "SD0628"
click at [339, 200] on div "SD0628 A207 PLATE SMALL" at bounding box center [598, 196] width 996 height 44
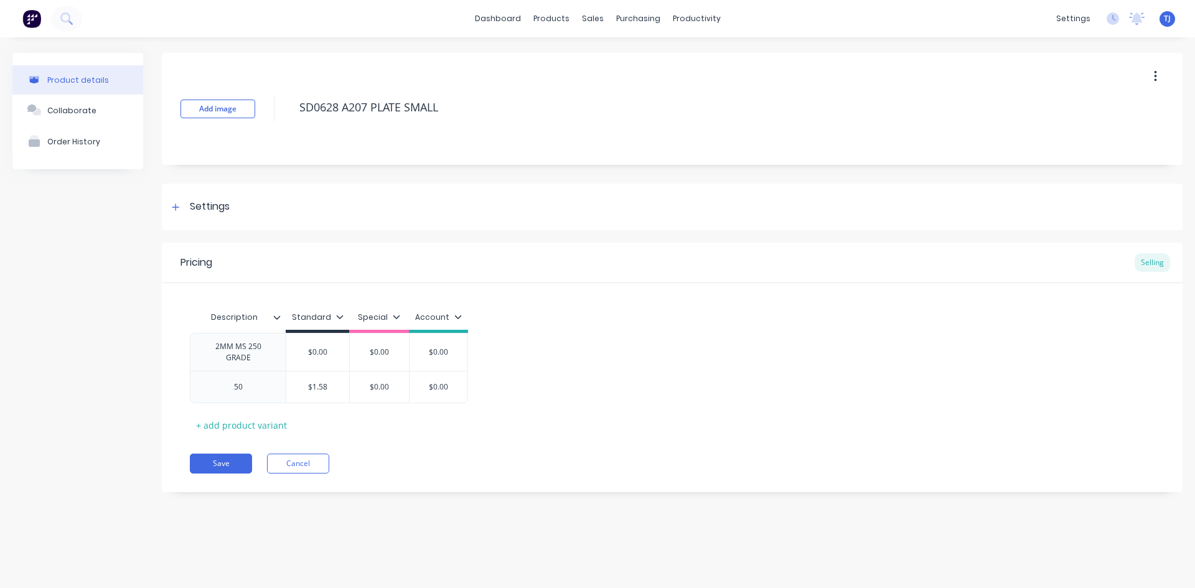
type textarea "x"
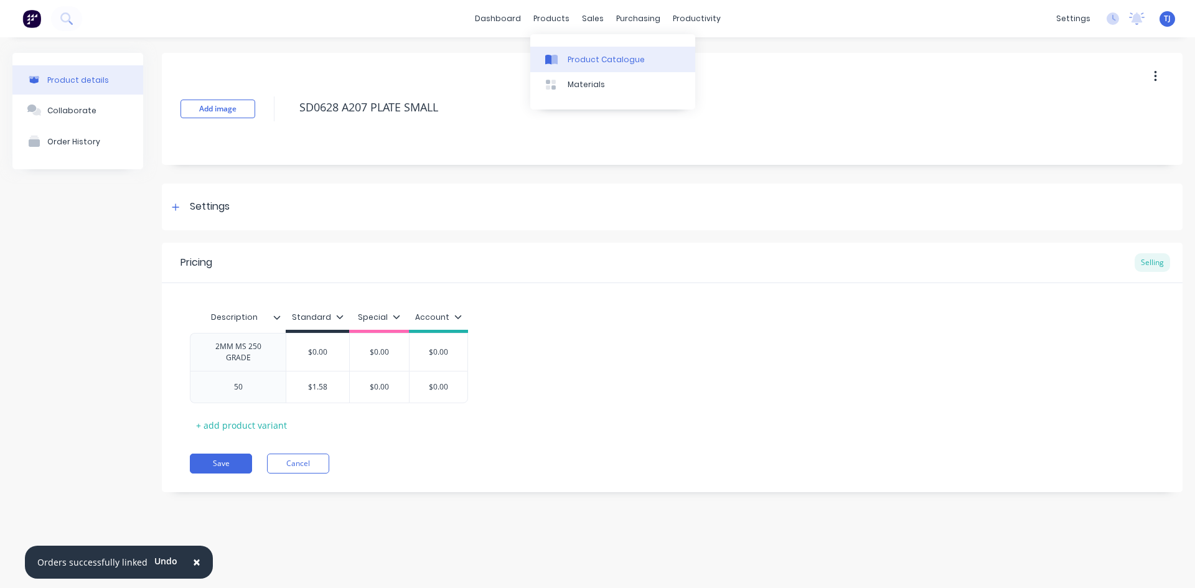
click at [580, 59] on div "Product Catalogue" at bounding box center [606, 59] width 77 height 11
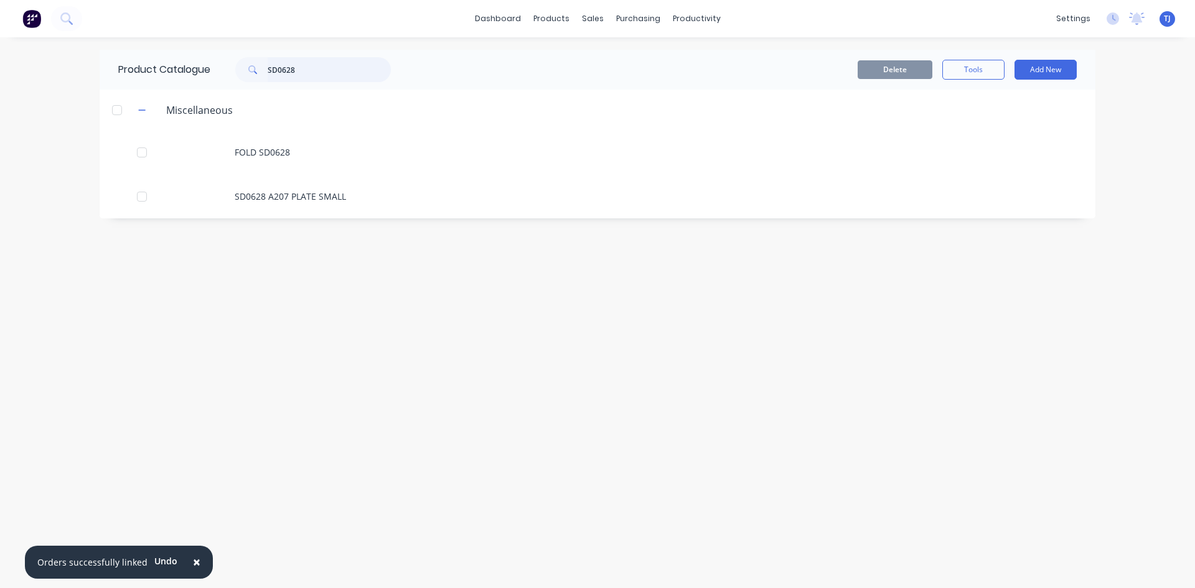
click at [306, 72] on input "SD0628" at bounding box center [329, 69] width 123 height 25
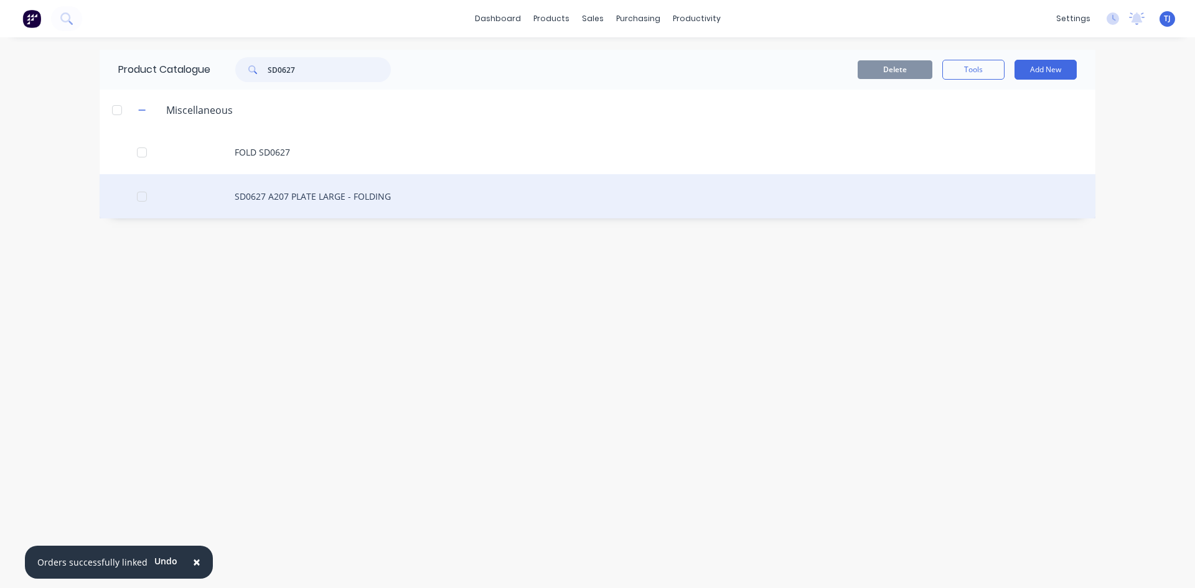
type input "SD0627"
click at [283, 199] on div "SD0627 A207 PLATE LARGE - FOLDING" at bounding box center [598, 196] width 996 height 44
type textarea "x"
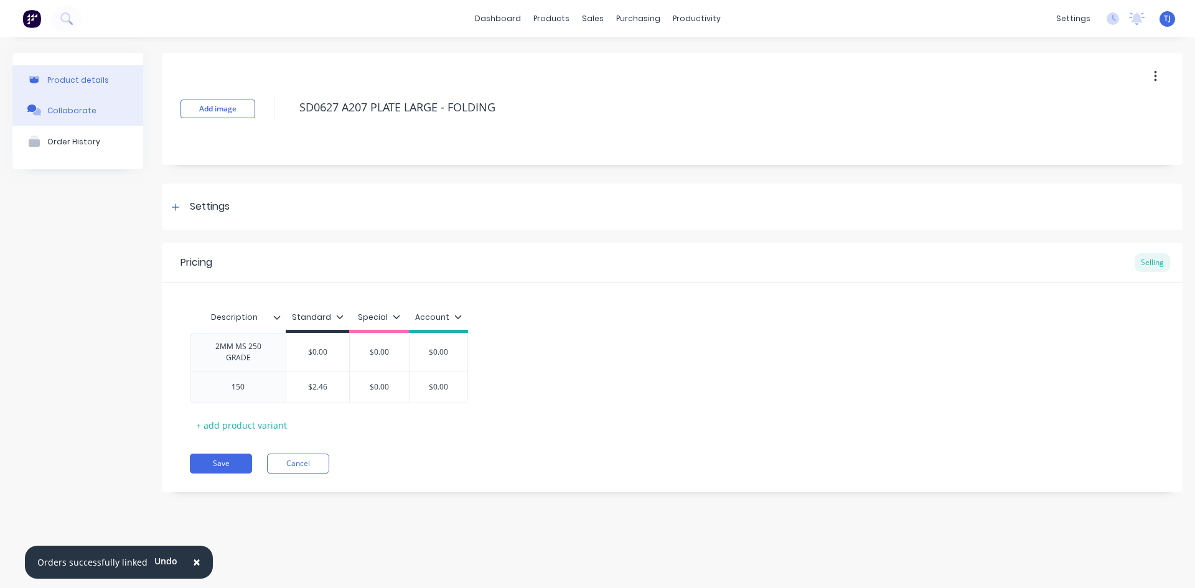
click at [88, 109] on div "Collaborate" at bounding box center [71, 110] width 49 height 9
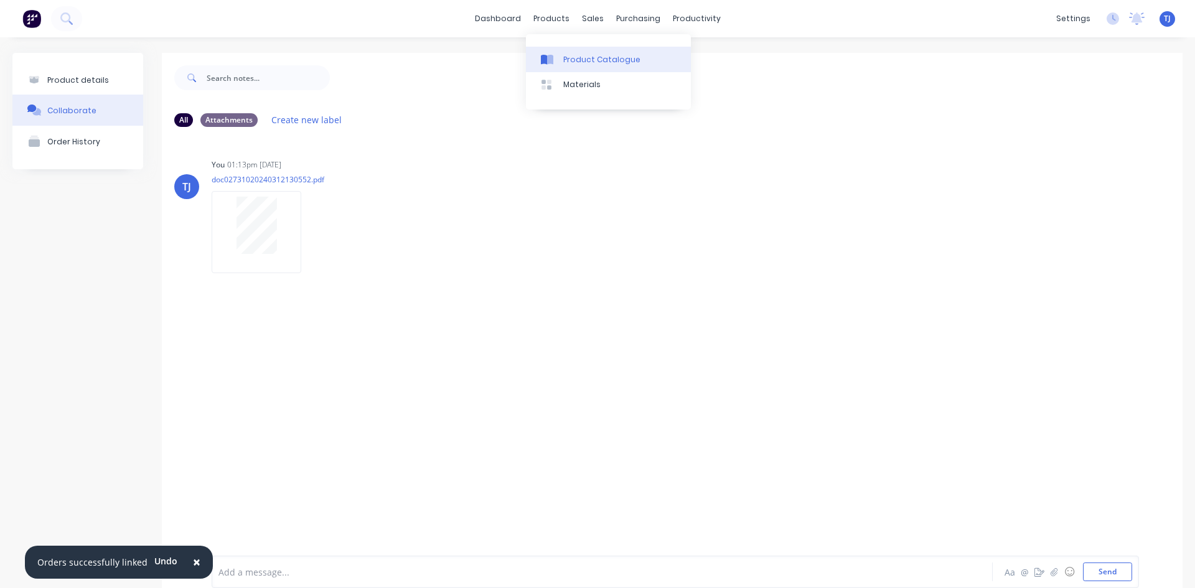
click at [569, 58] on div "Product Catalogue" at bounding box center [601, 59] width 77 height 11
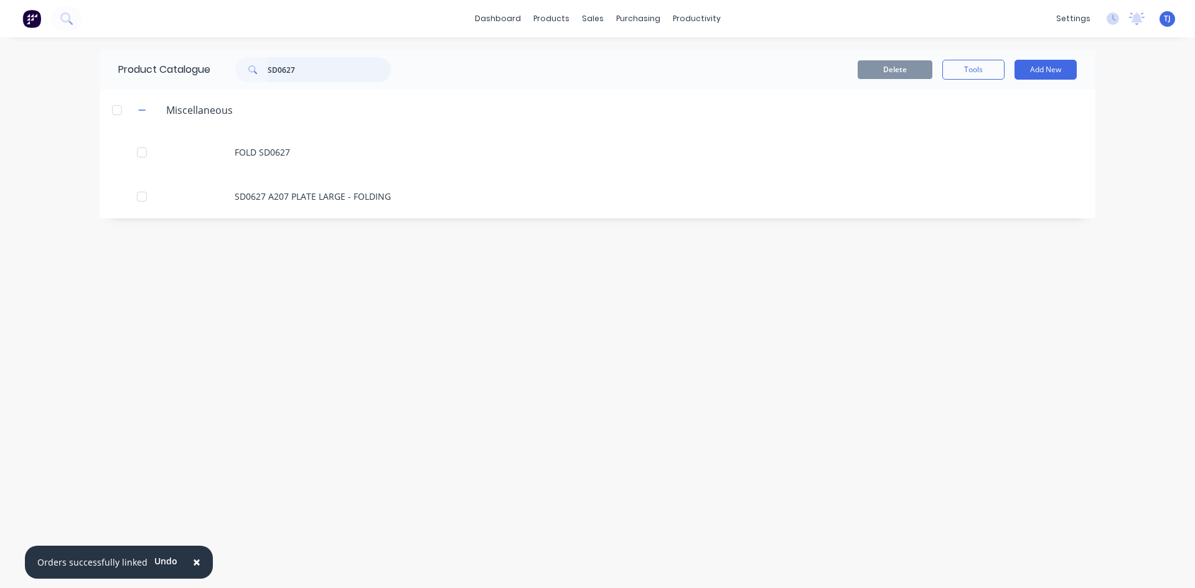
click at [308, 69] on input "SD0627" at bounding box center [329, 69] width 123 height 25
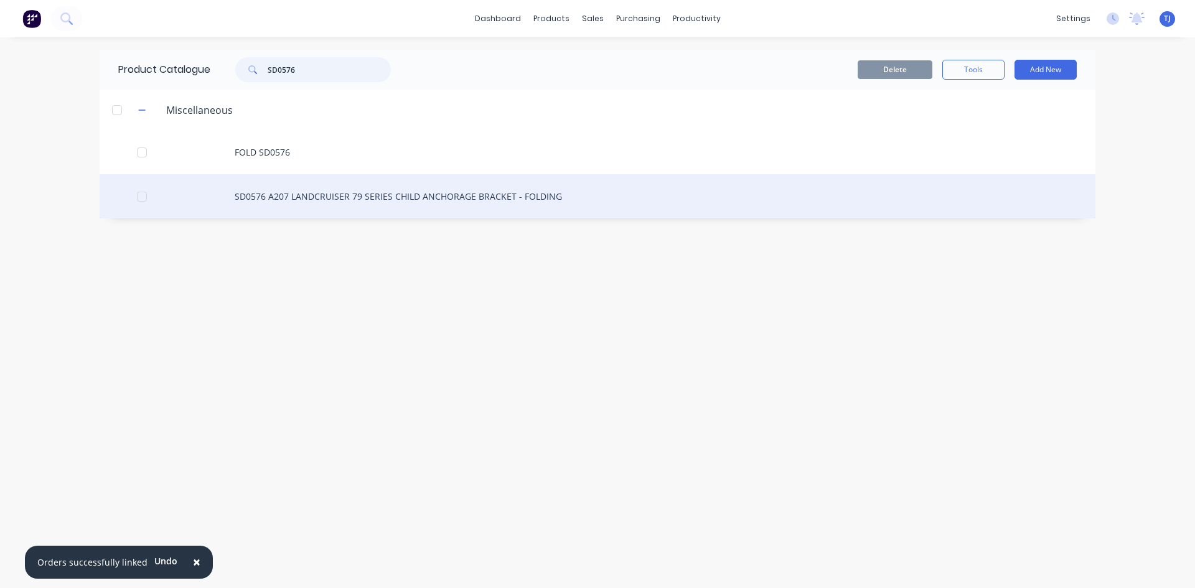
type input "SD0576"
click at [406, 191] on div "SD0576 A207 LANDCRUISER 79 SERIES CHILD ANCHORAGE BRACKET - FOLDING" at bounding box center [598, 196] width 996 height 44
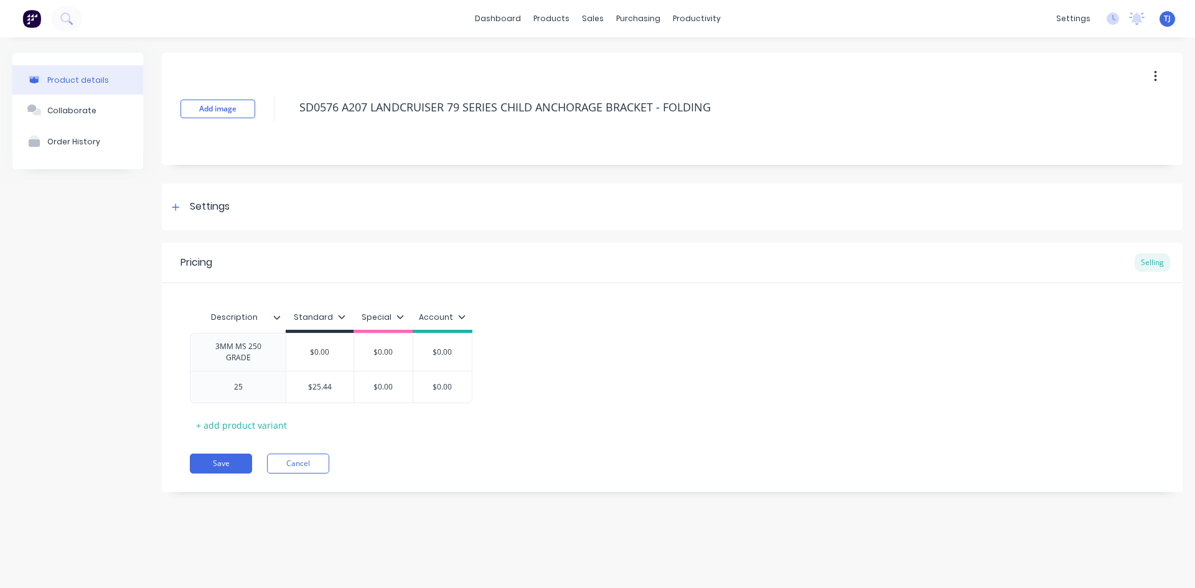
type textarea "x"
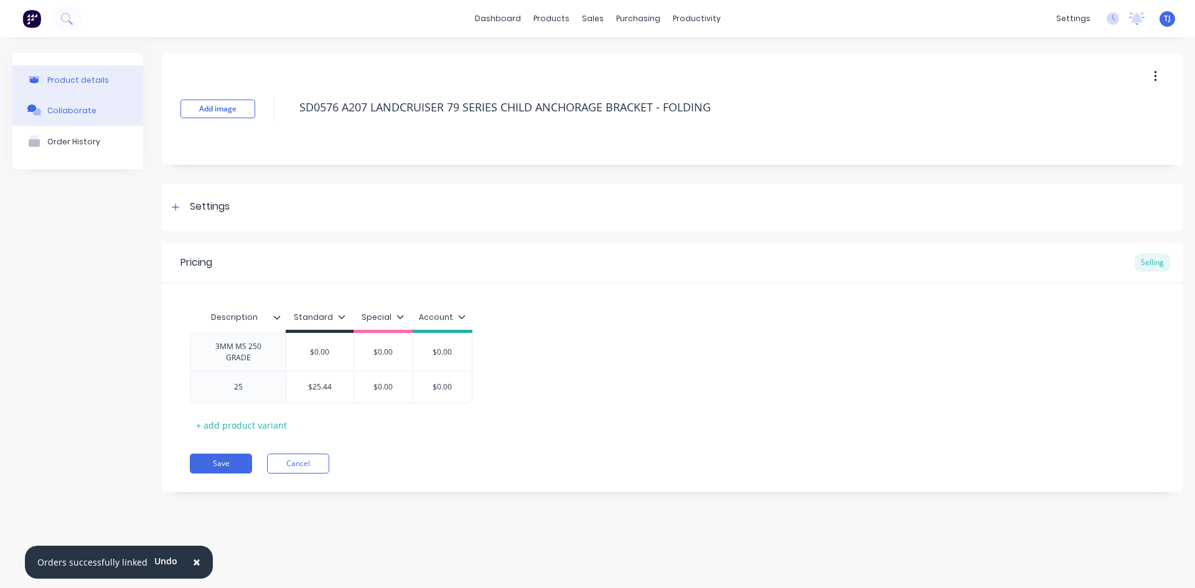
click at [84, 106] on div "Collaborate" at bounding box center [71, 110] width 49 height 9
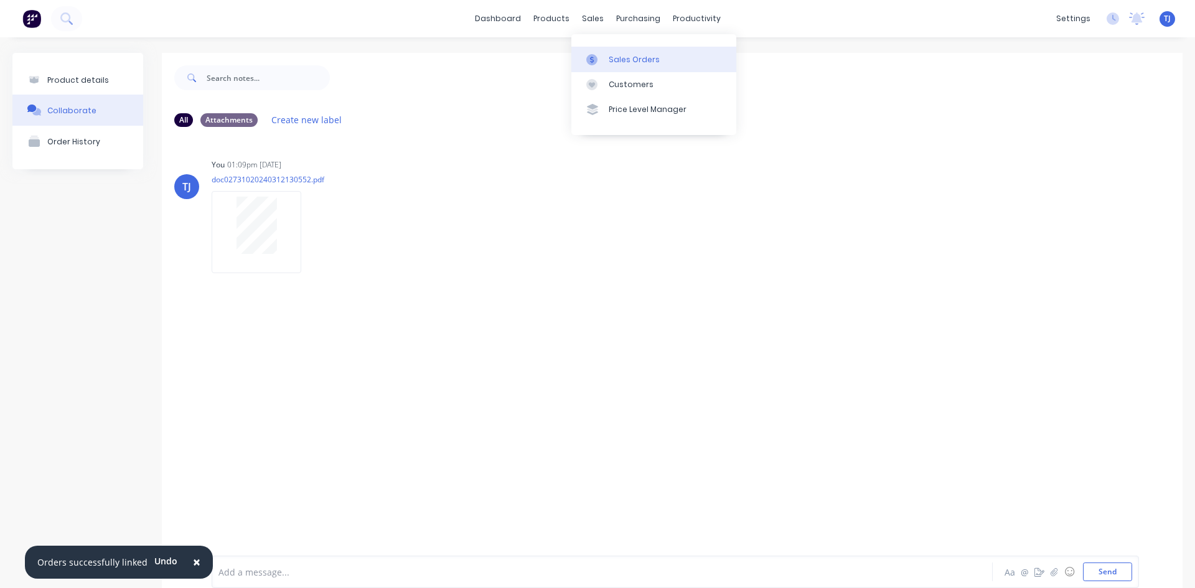
click at [605, 65] on link "Sales Orders" at bounding box center [653, 59] width 165 height 25
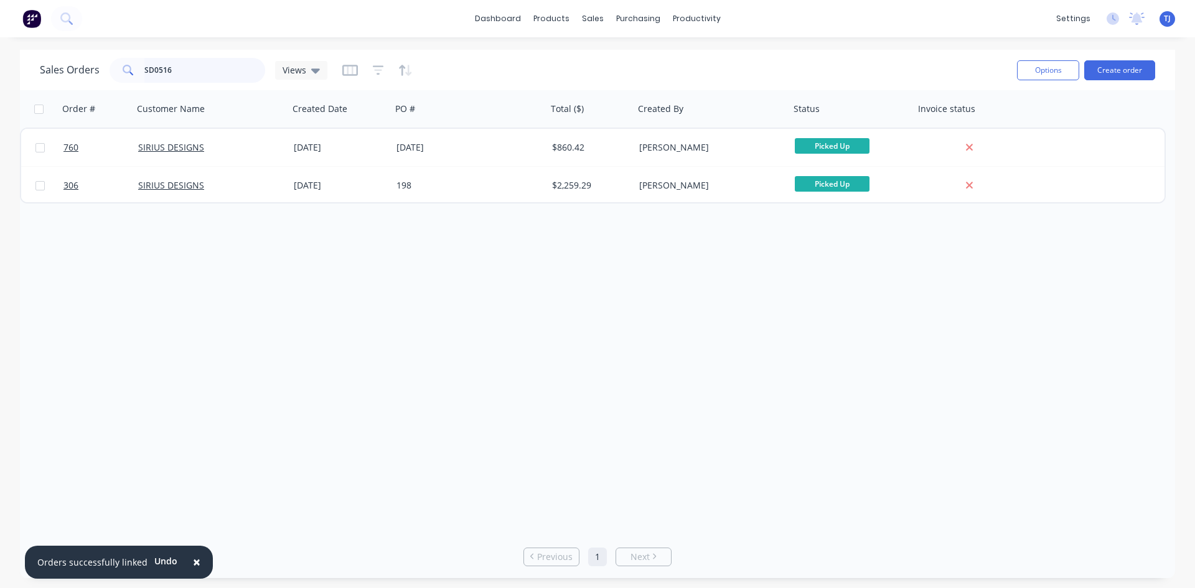
click at [182, 72] on input "SD0516" at bounding box center [204, 70] width 121 height 25
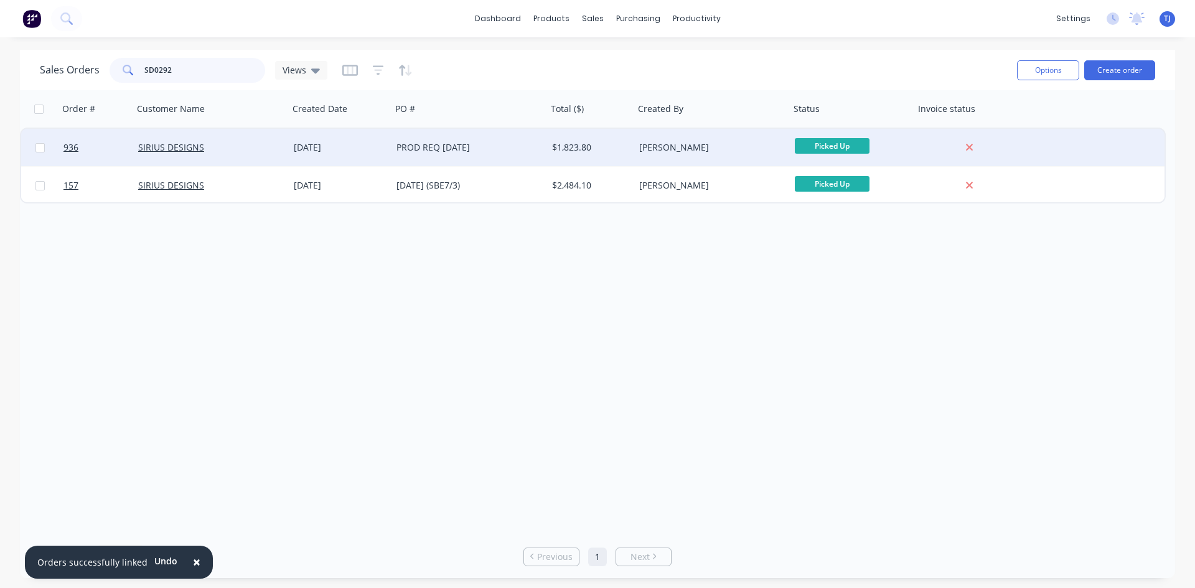
type input "SD0292"
click at [425, 151] on div "PROD REQ [DATE]" at bounding box center [465, 147] width 138 height 12
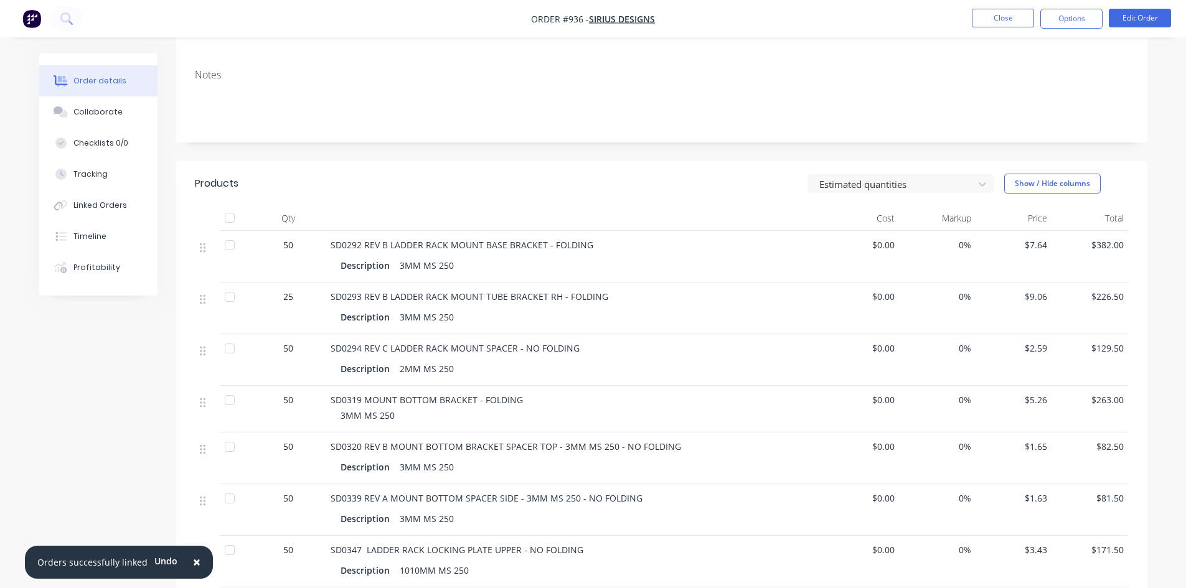
scroll to position [187, 0]
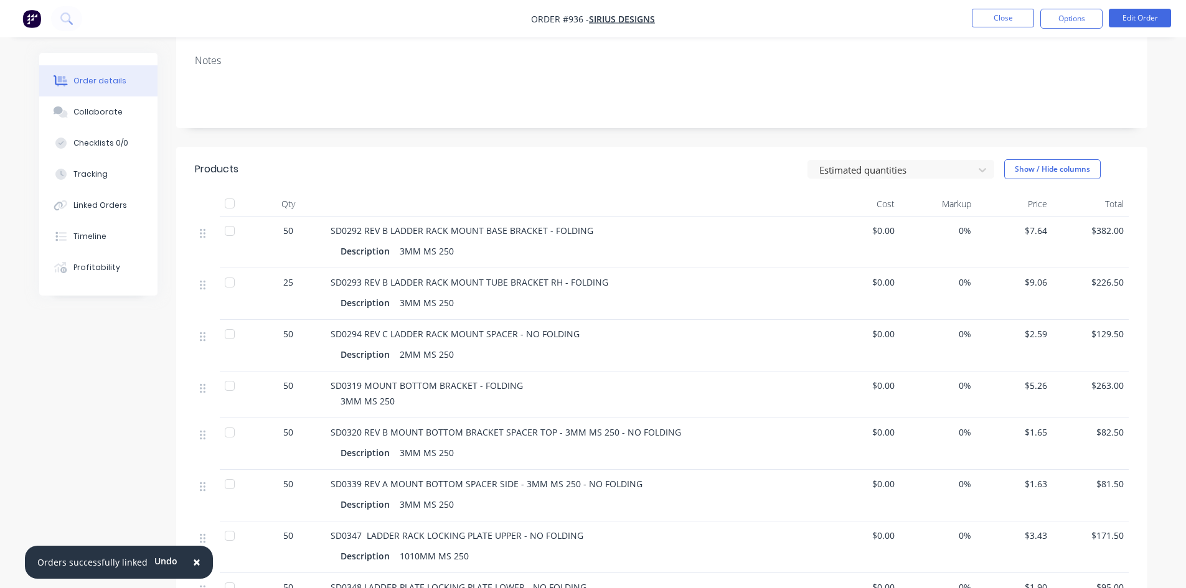
drag, startPoint x: 784, startPoint y: 469, endPoint x: 945, endPoint y: 512, distance: 166.8
click at [945, 512] on div "0%" at bounding box center [937, 496] width 77 height 52
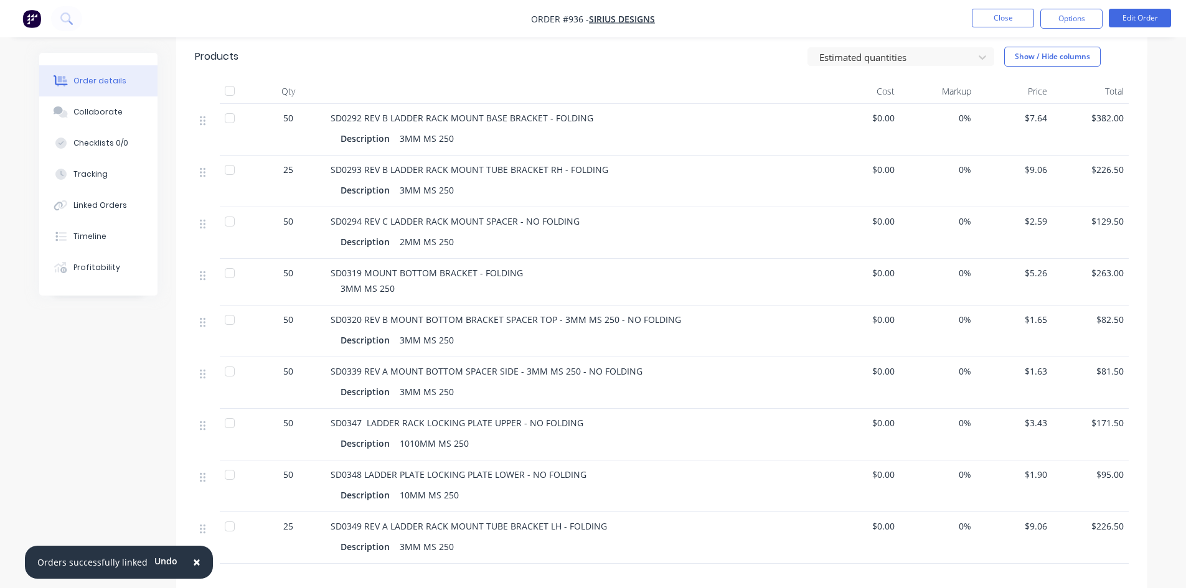
scroll to position [311, 0]
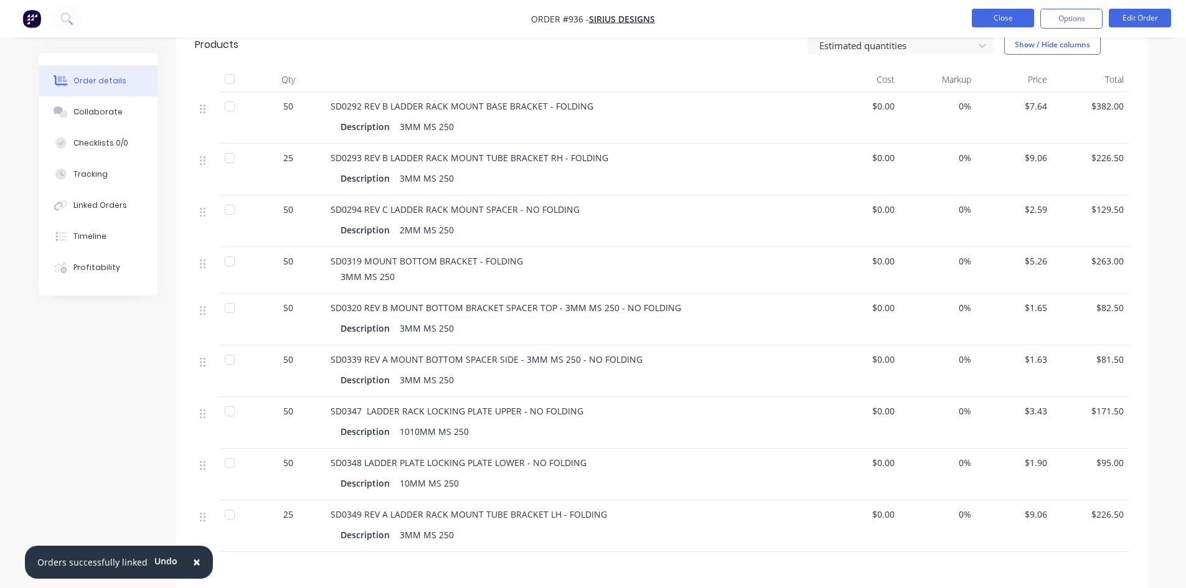
click at [978, 15] on button "Close" at bounding box center [1002, 18] width 62 height 19
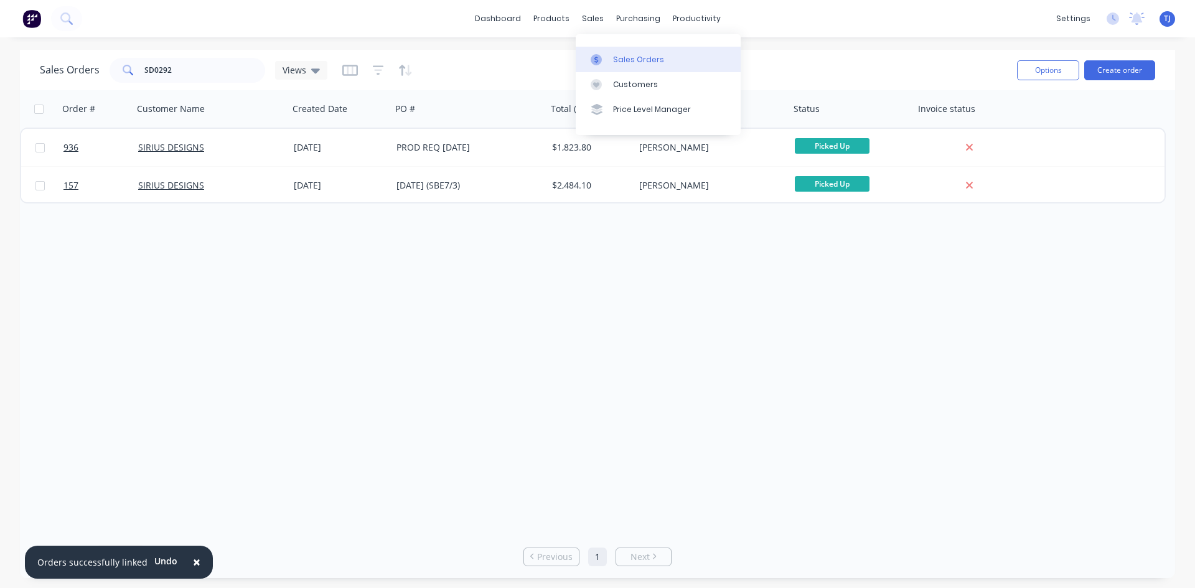
click at [636, 62] on div "Sales Orders" at bounding box center [638, 59] width 51 height 11
click at [1121, 65] on button "Create order" at bounding box center [1119, 70] width 71 height 20
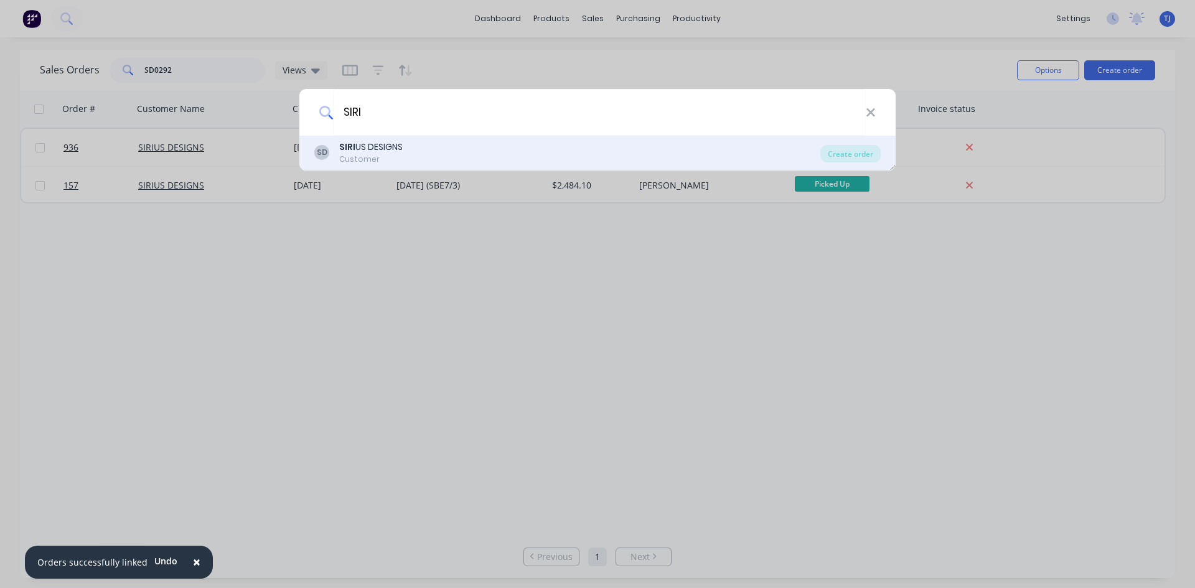
type input "SIRI"
click at [405, 149] on div "SD SIRI US DESIGNS Customer" at bounding box center [567, 153] width 506 height 24
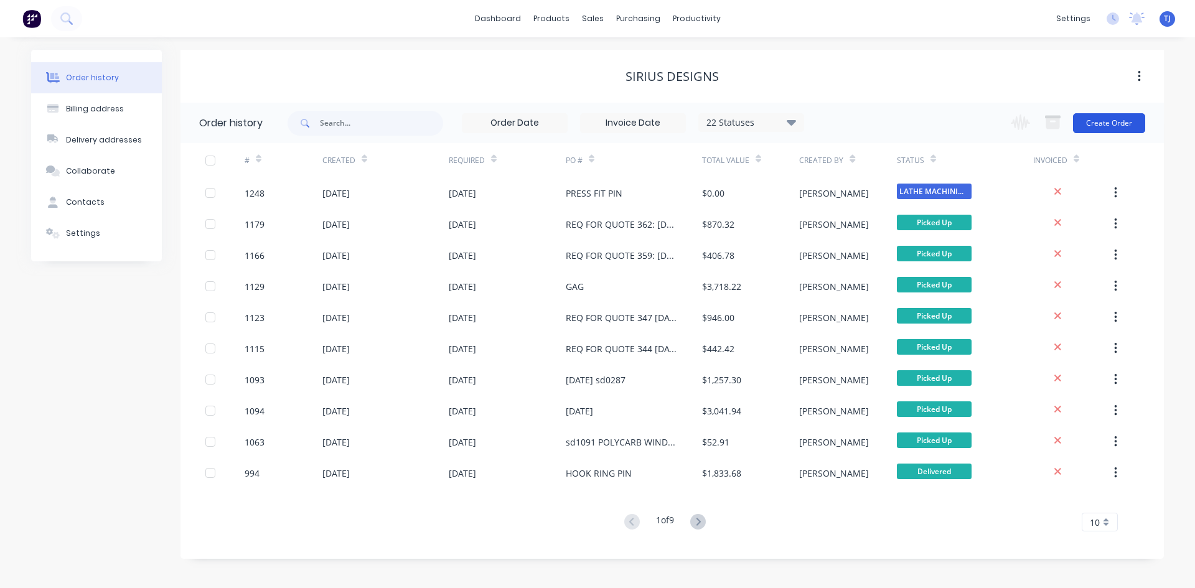
click at [1106, 123] on button "Create Order" at bounding box center [1109, 123] width 72 height 20
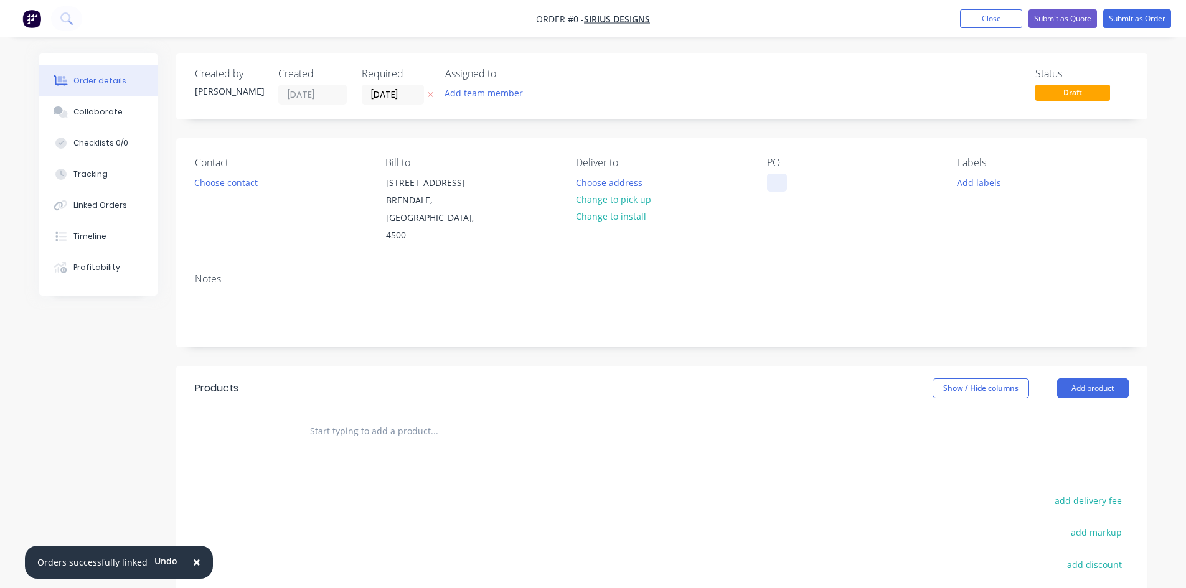
click at [773, 188] on div at bounding box center [777, 183] width 20 height 18
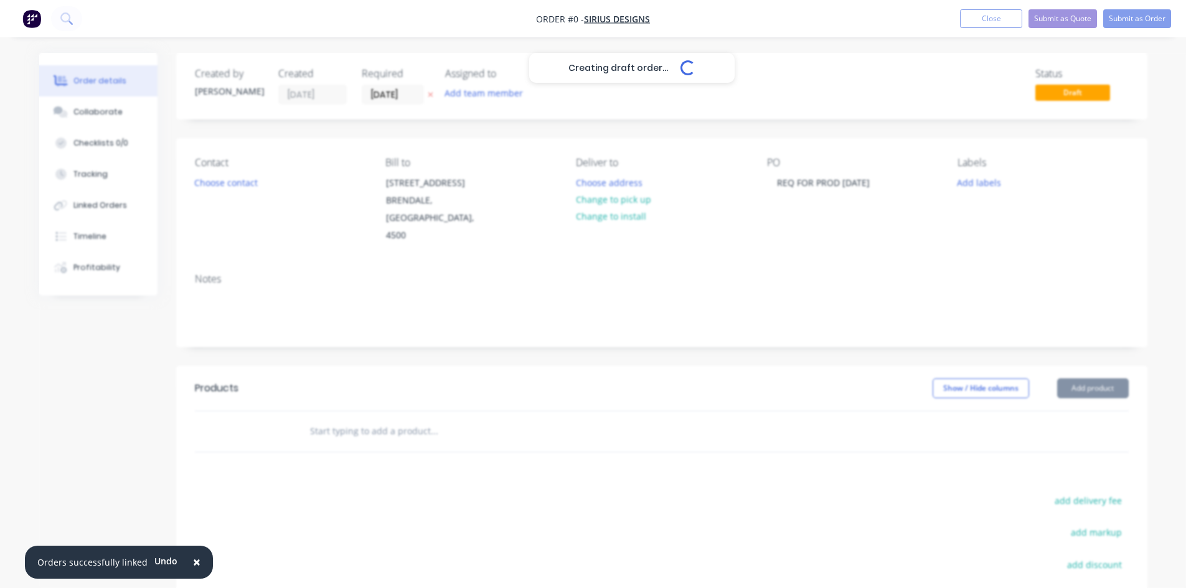
click at [327, 419] on div "Creating draft order... Loading... Order details Collaborate Checklists 0/0 Tra…" at bounding box center [593, 411] width 1133 height 717
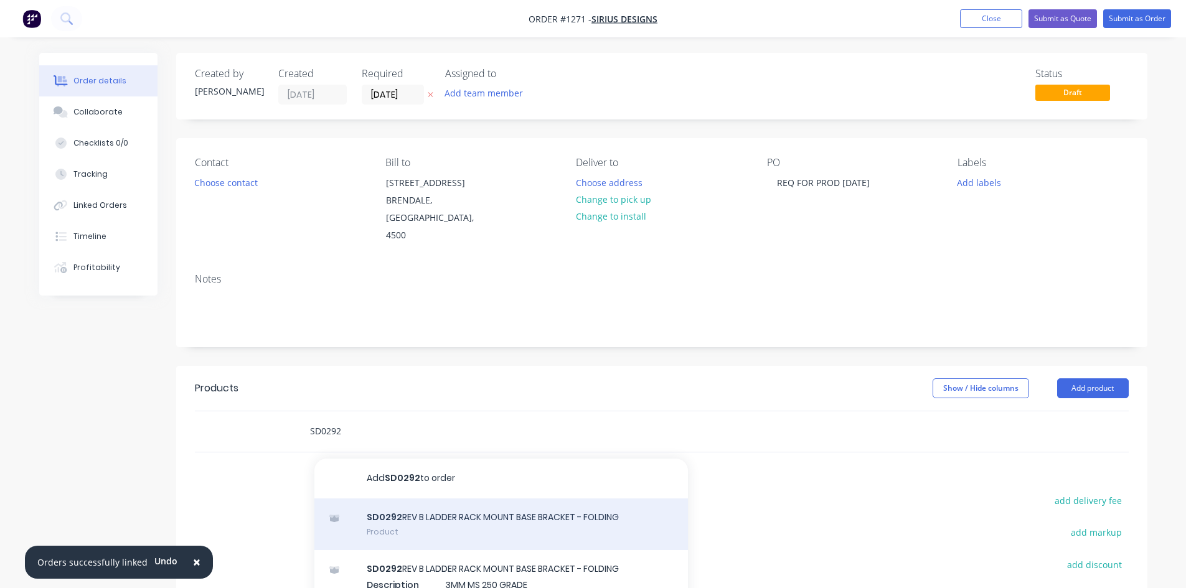
type input "SD0292"
click at [494, 505] on div "SD0292 REV B LADDER RACK MOUNT BASE BRACKET - FOLDING Product" at bounding box center [500, 524] width 373 height 52
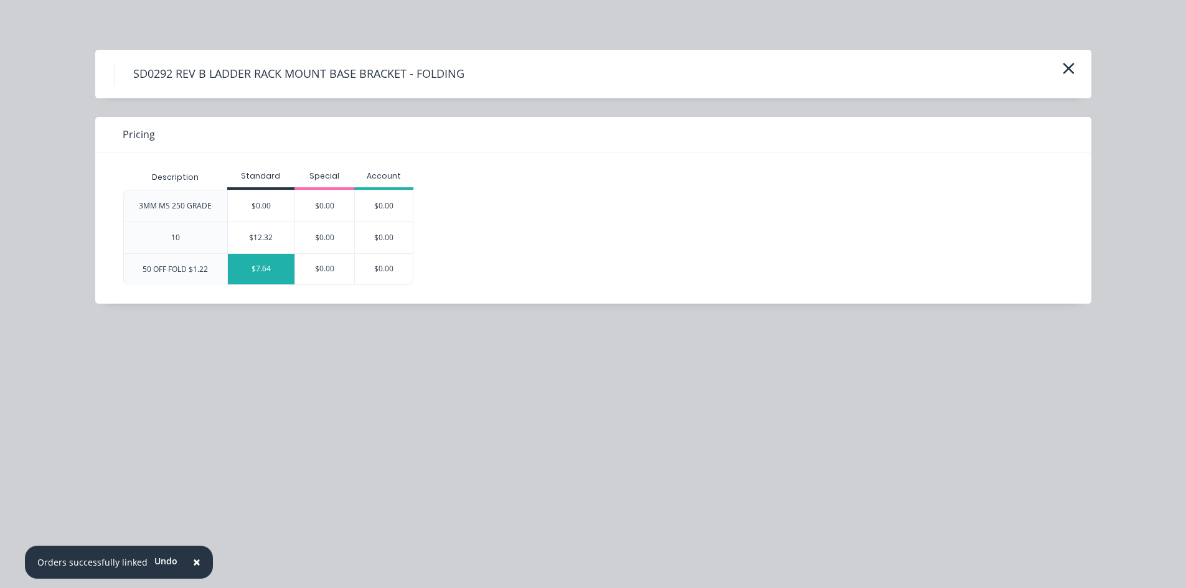
click at [263, 269] on div "$7.64" at bounding box center [261, 269] width 67 height 30
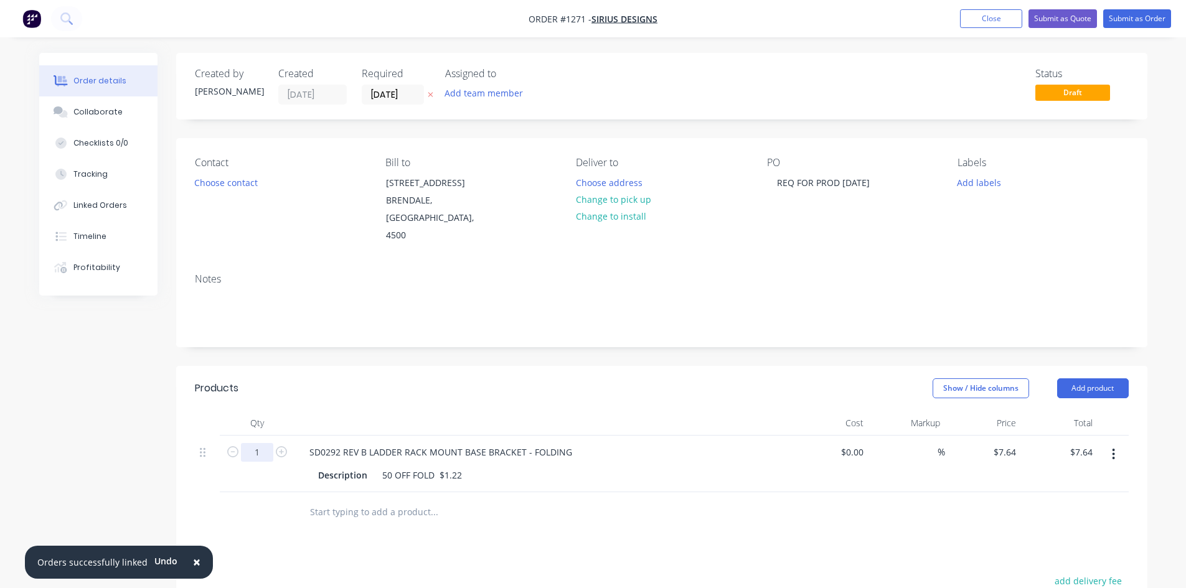
click at [258, 443] on input "1" at bounding box center [257, 452] width 32 height 19
type input "44"
type input "$336.16"
click at [409, 466] on div "50 OFF FOLD $1.22" at bounding box center [422, 475] width 90 height 18
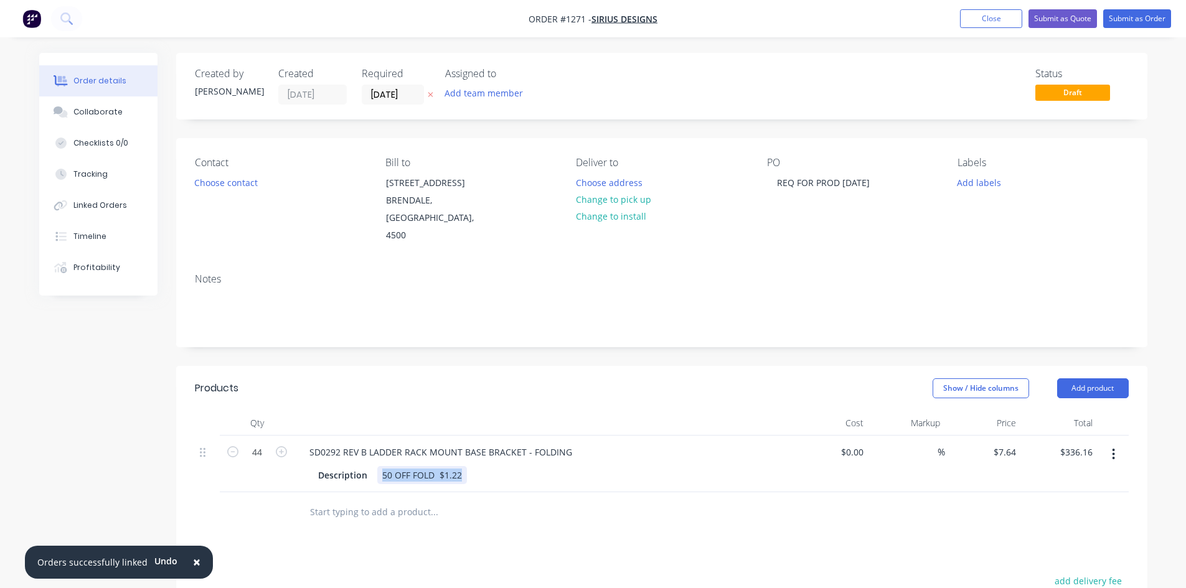
click at [409, 466] on div "50 OFF FOLD $1.22" at bounding box center [422, 475] width 90 height 18
click at [385, 500] on input "text" at bounding box center [433, 512] width 249 height 25
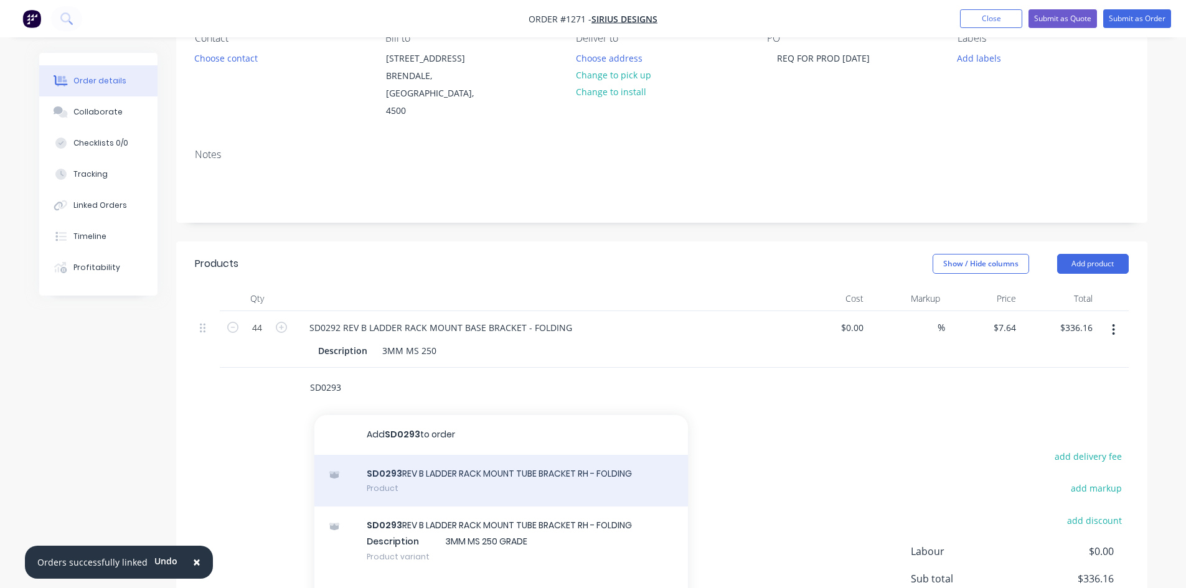
type input "SD0293"
click at [459, 469] on div "SD0293 REV B LADDER RACK MOUNT TUBE BRACKET RH - FOLDING Product" at bounding box center [500, 481] width 373 height 52
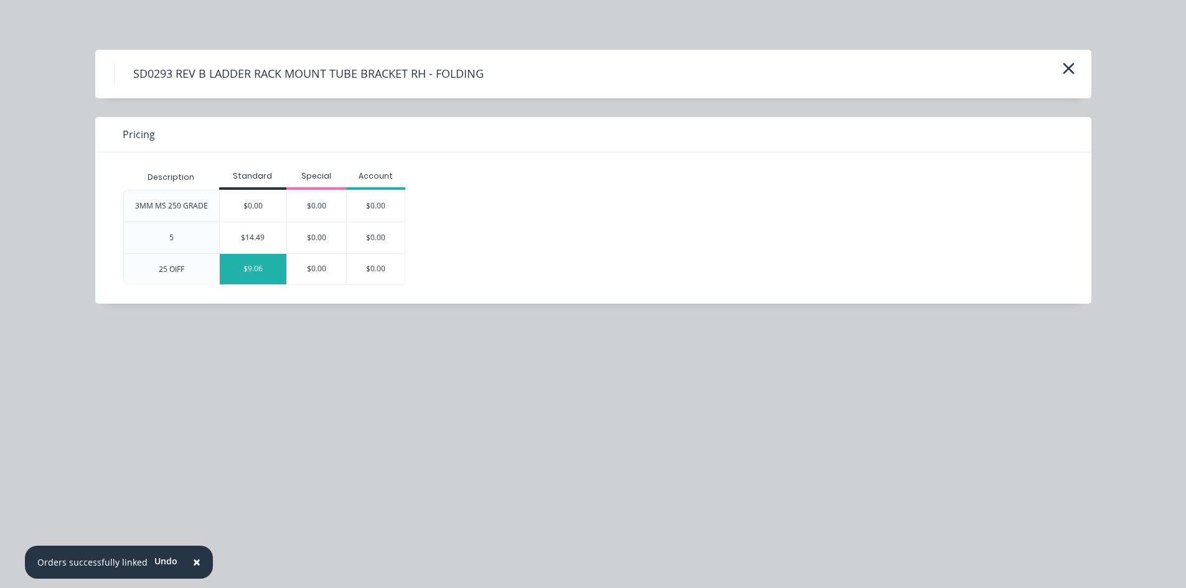
click at [246, 266] on div "$9.06" at bounding box center [253, 269] width 67 height 30
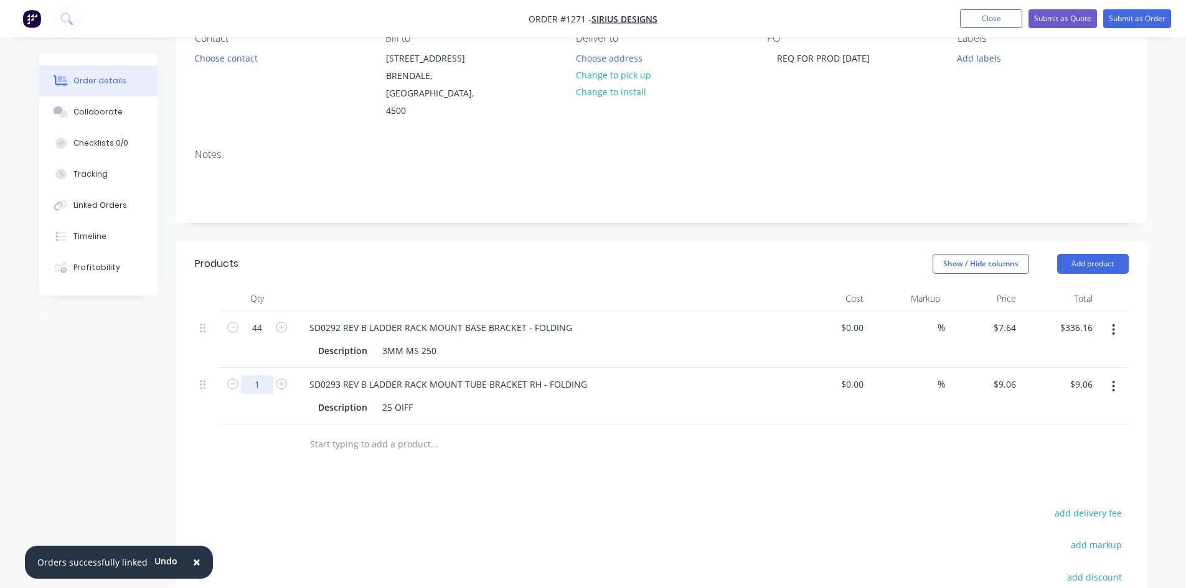
click at [267, 375] on input "1" at bounding box center [257, 384] width 32 height 19
type input "23"
type input "$208.38"
click at [392, 398] on div "25 OIFF" at bounding box center [397, 407] width 40 height 18
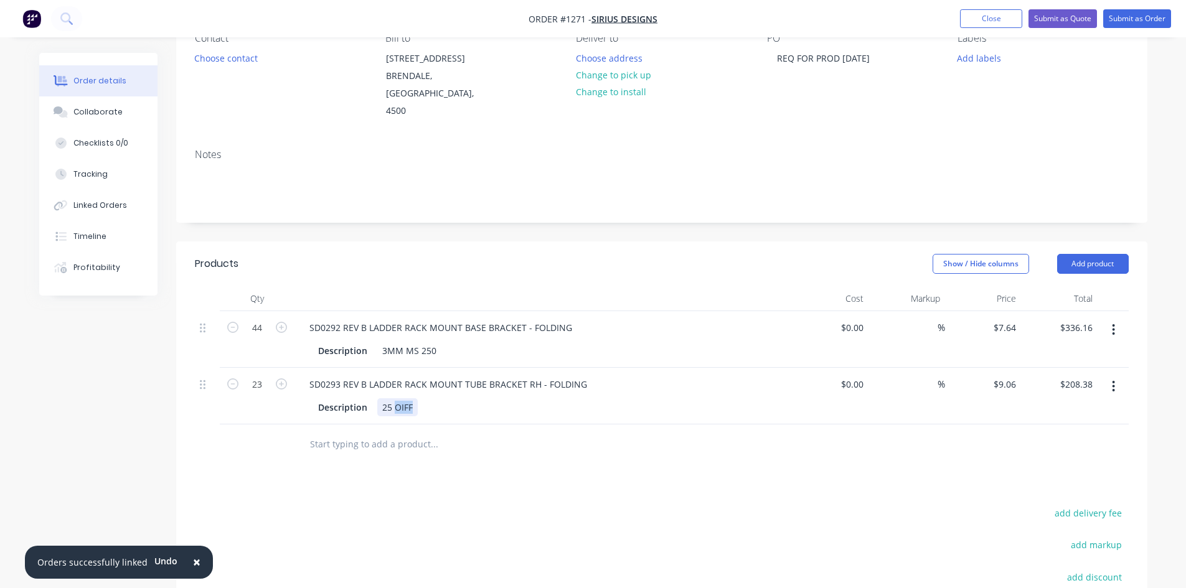
click at [392, 398] on div "25 OIFF" at bounding box center [397, 407] width 40 height 18
click at [422, 433] on input "text" at bounding box center [433, 444] width 249 height 25
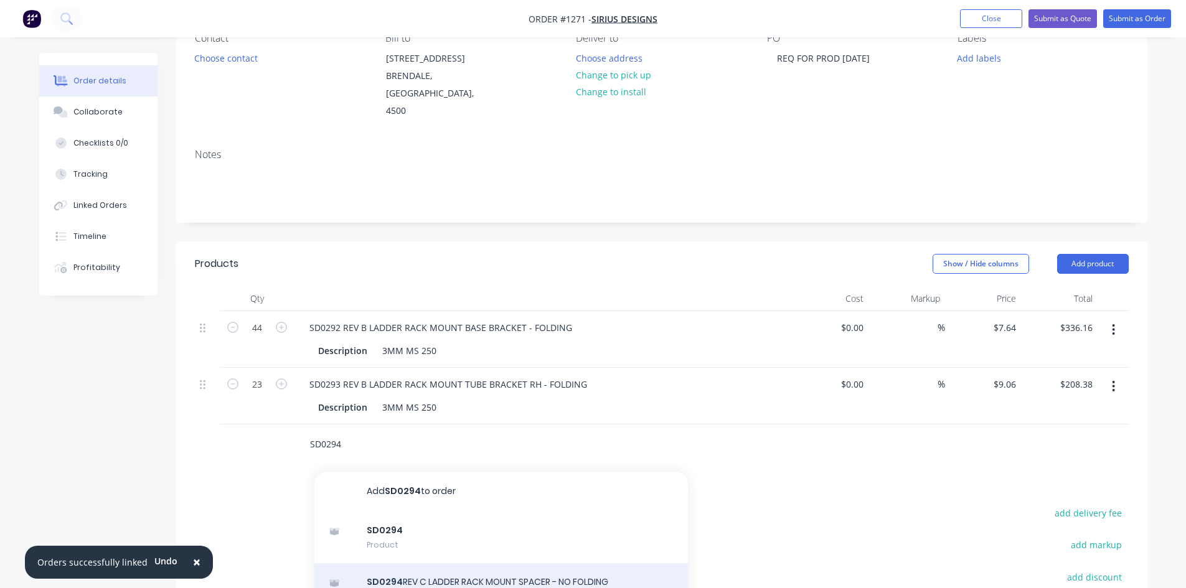
type input "SD0294"
click at [435, 569] on div "SD0294 REV C LADDER RACK MOUNT SPACER - NO FOLDING Product" at bounding box center [500, 589] width 373 height 52
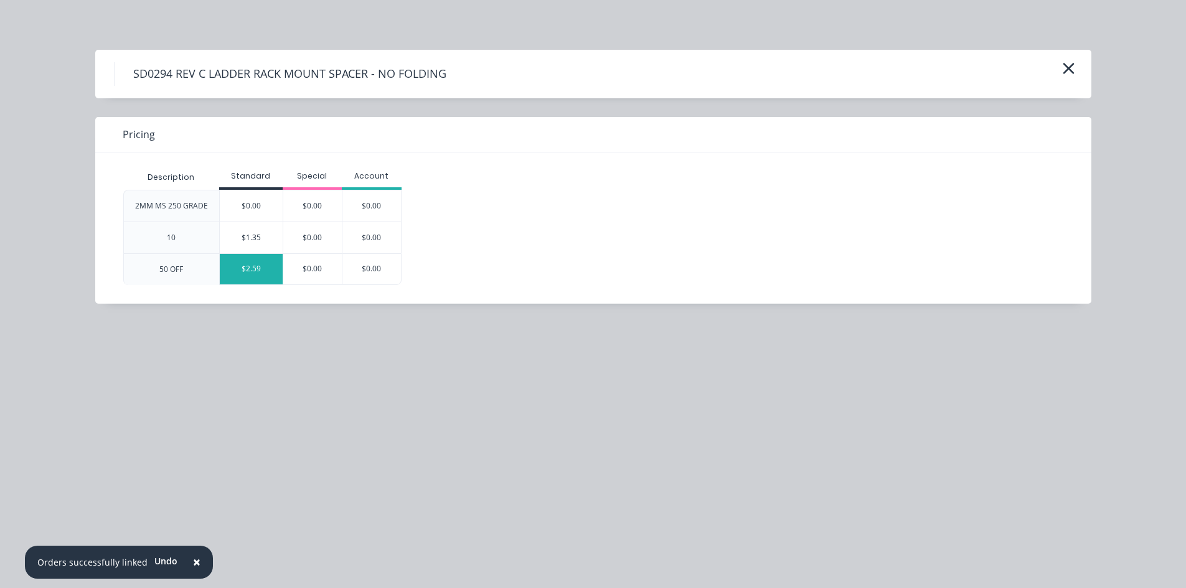
click at [251, 267] on div "$2.59" at bounding box center [251, 269] width 63 height 30
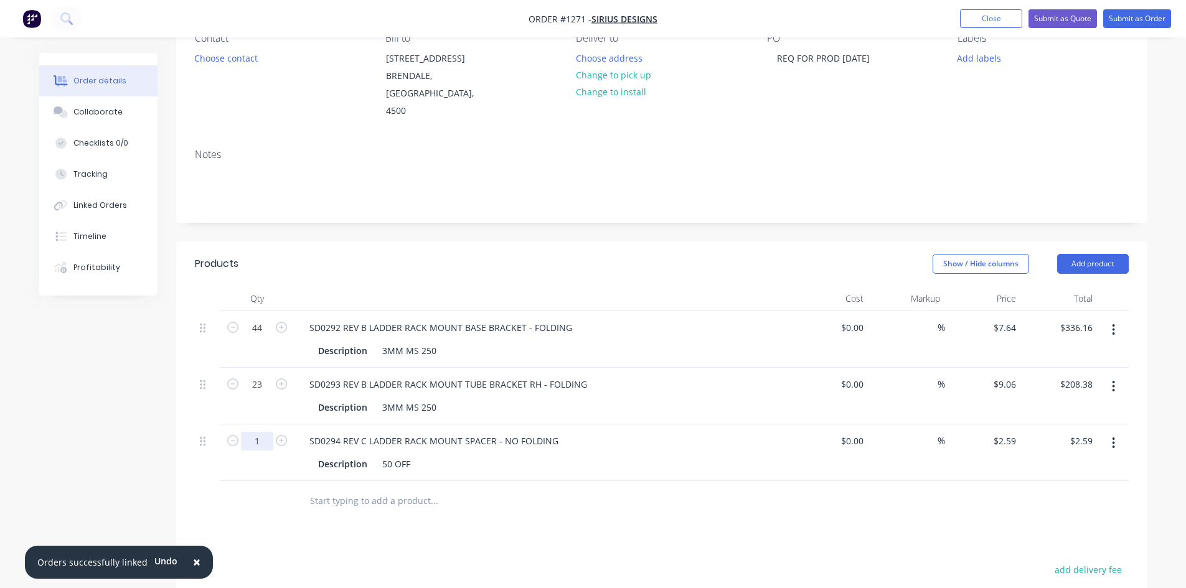
click at [269, 432] on input "1" at bounding box center [257, 441] width 32 height 19
type input "48"
type input "$124.32"
click at [386, 455] on div "50 OFF" at bounding box center [396, 464] width 38 height 18
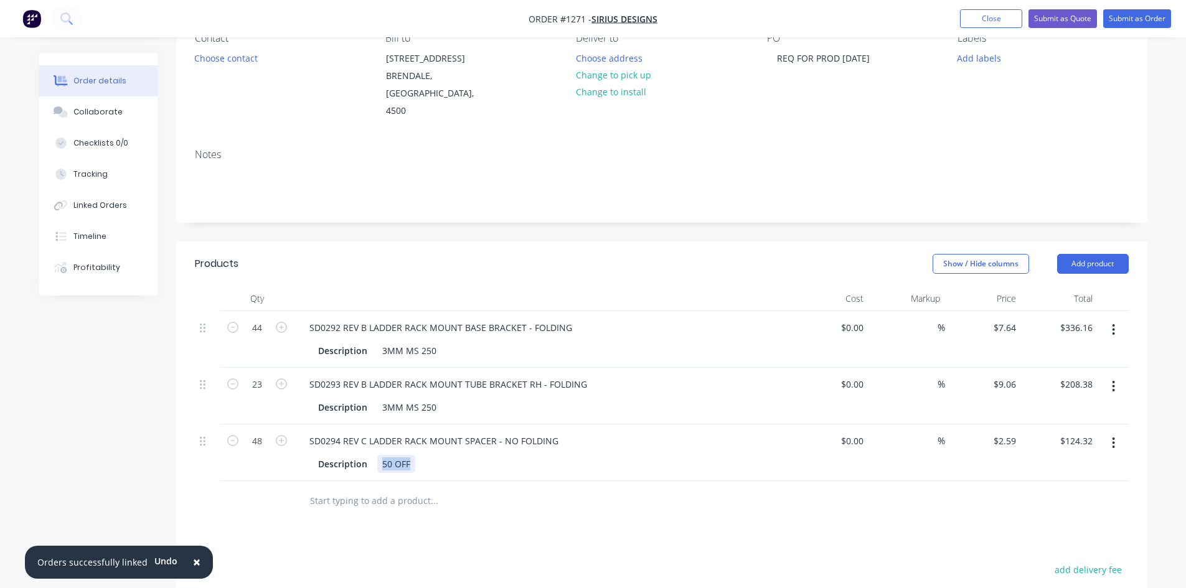
click at [386, 455] on div "50 OFF" at bounding box center [396, 464] width 38 height 18
click at [391, 491] on input "text" at bounding box center [433, 501] width 249 height 25
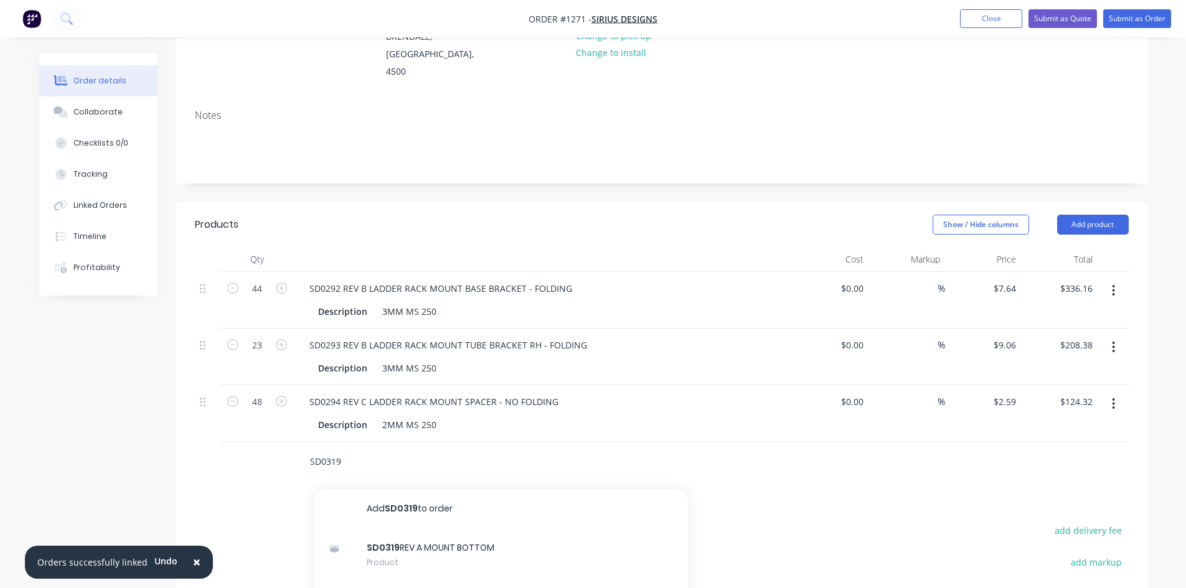
scroll to position [249, 0]
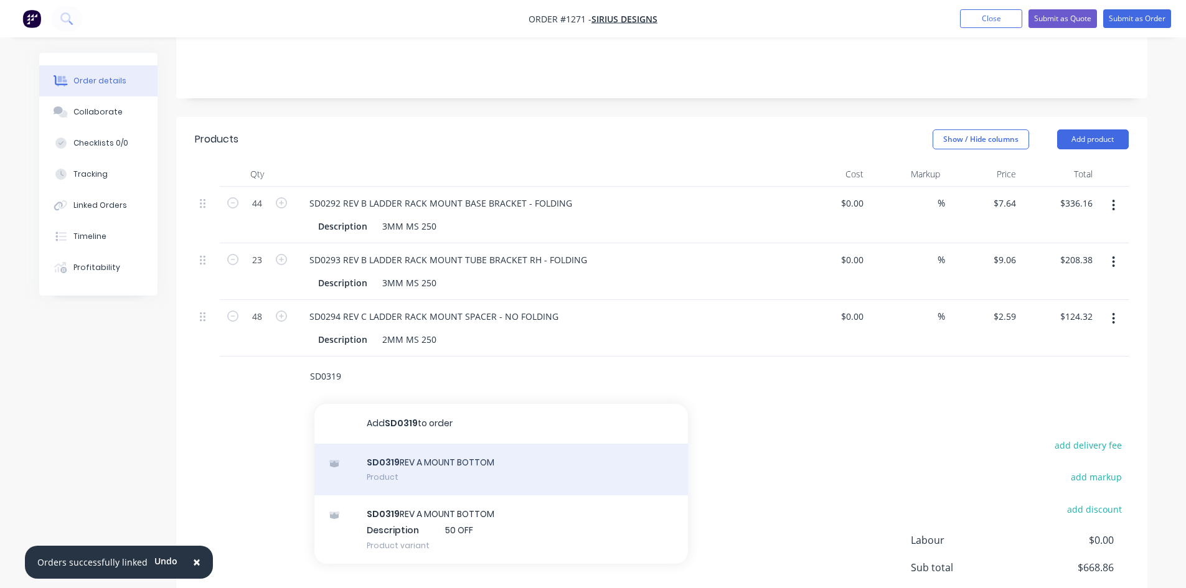
type input "SD0319"
click at [393, 461] on div "SD0319 REV A MOUNT BOTTOM Product" at bounding box center [500, 470] width 373 height 52
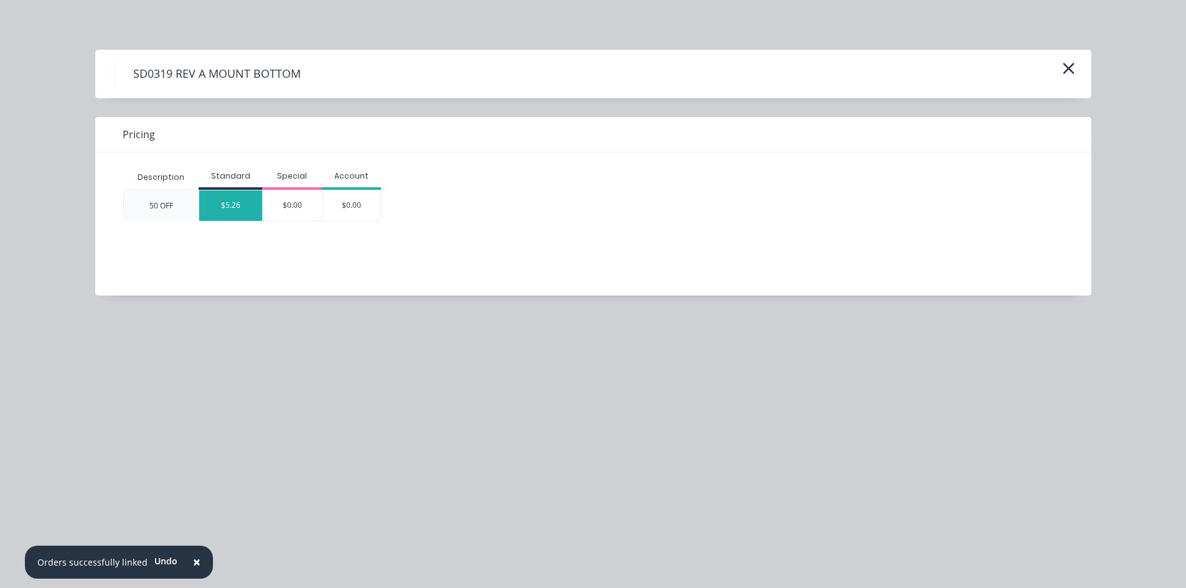
click at [218, 213] on div "$5.26" at bounding box center [230, 205] width 63 height 30
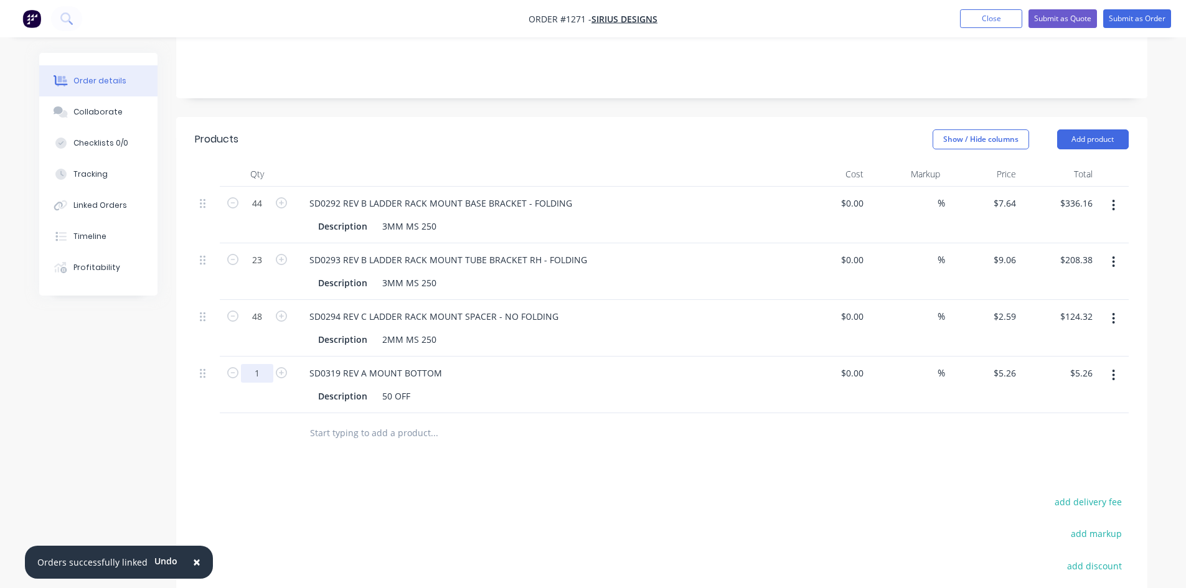
click at [262, 364] on input "1" at bounding box center [257, 373] width 32 height 19
type input "42"
type input "$220.92"
click at [446, 364] on div "SD0319 REV A MOUNT BOTTOM" at bounding box center [375, 373] width 152 height 18
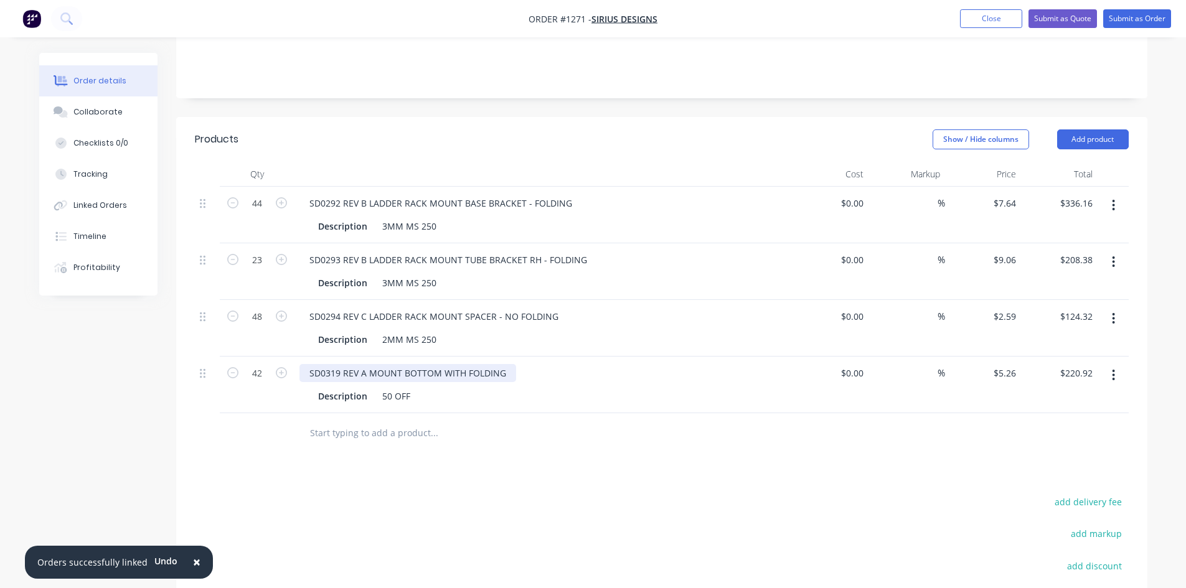
click at [440, 364] on div "SD0319 REV A MOUNT BOTTOM WITH FOLDING" at bounding box center [407, 373] width 217 height 18
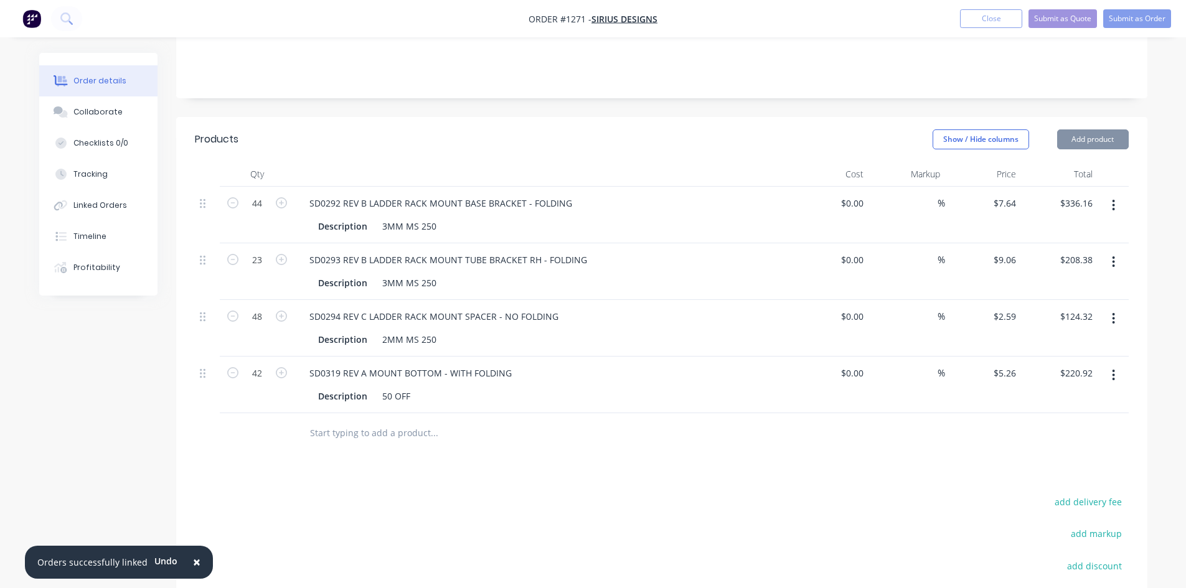
click at [404, 387] on div "50 OFF" at bounding box center [396, 396] width 38 height 18
click at [395, 387] on div "50 OFF" at bounding box center [396, 396] width 38 height 18
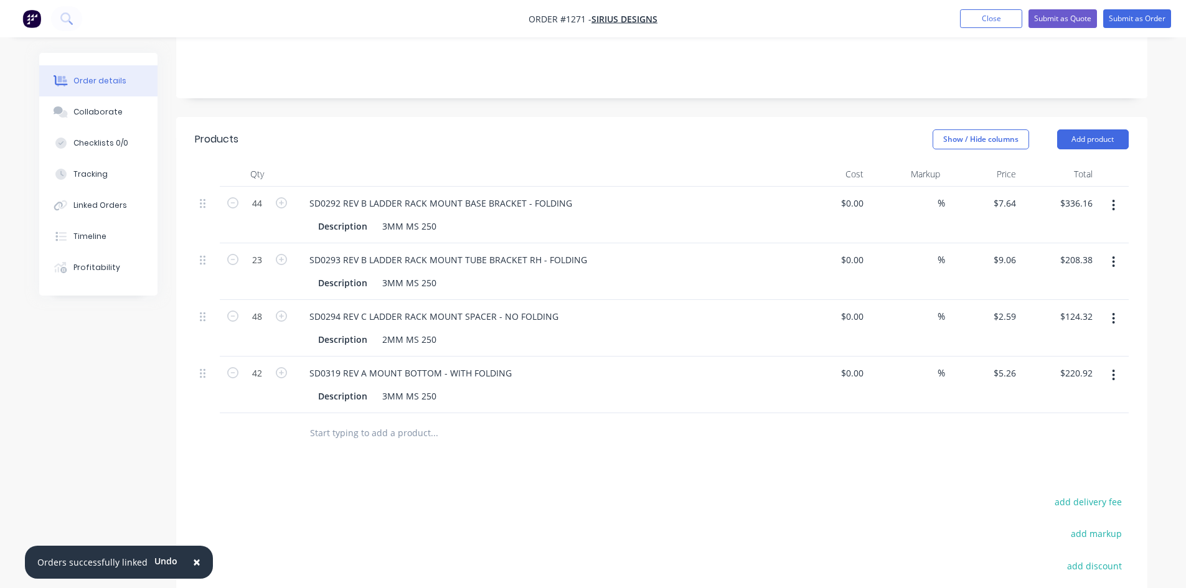
click at [375, 422] on input "text" at bounding box center [433, 433] width 249 height 25
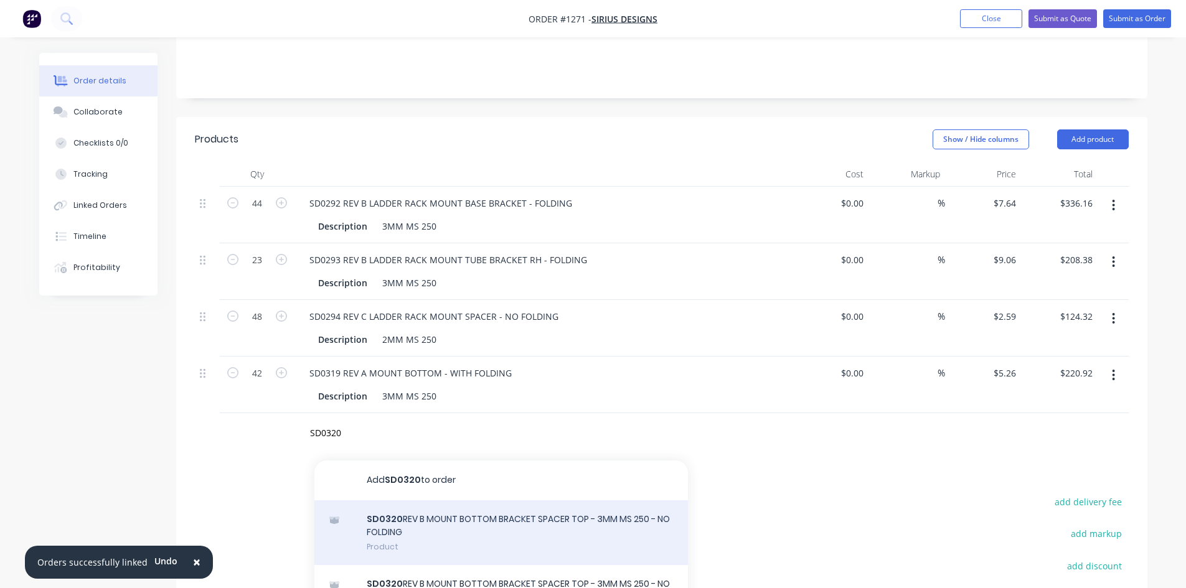
click at [454, 505] on div "SD0320 REV B MOUNT BOTTOM BRACKET SPACER TOP - 3MM MS 250 - NO FOLDING Product" at bounding box center [500, 532] width 373 height 65
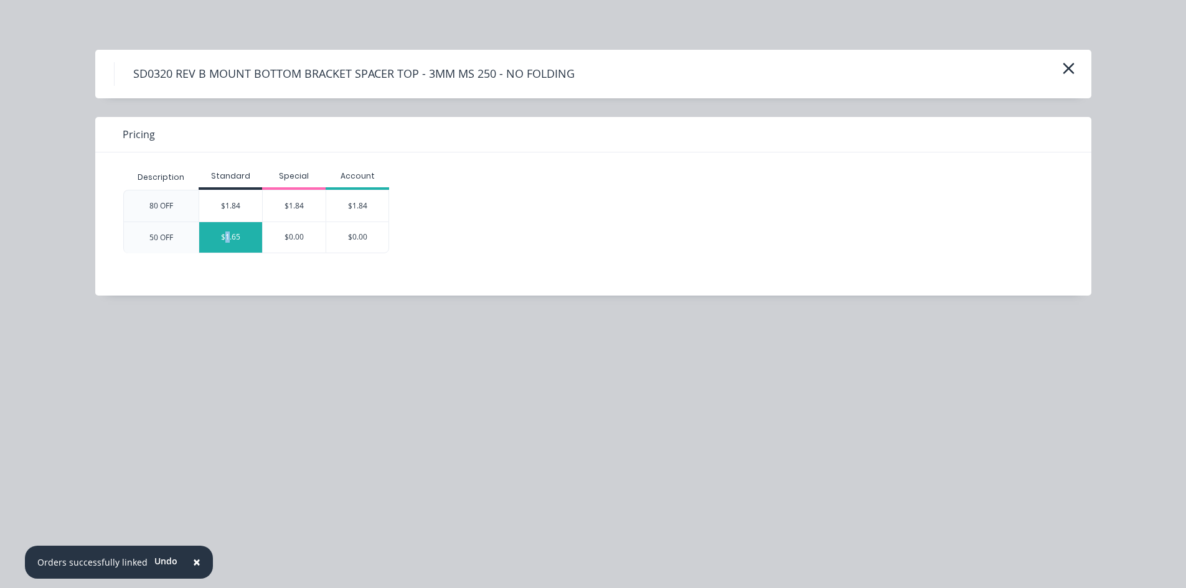
click at [228, 246] on div "$1.65" at bounding box center [230, 237] width 63 height 30
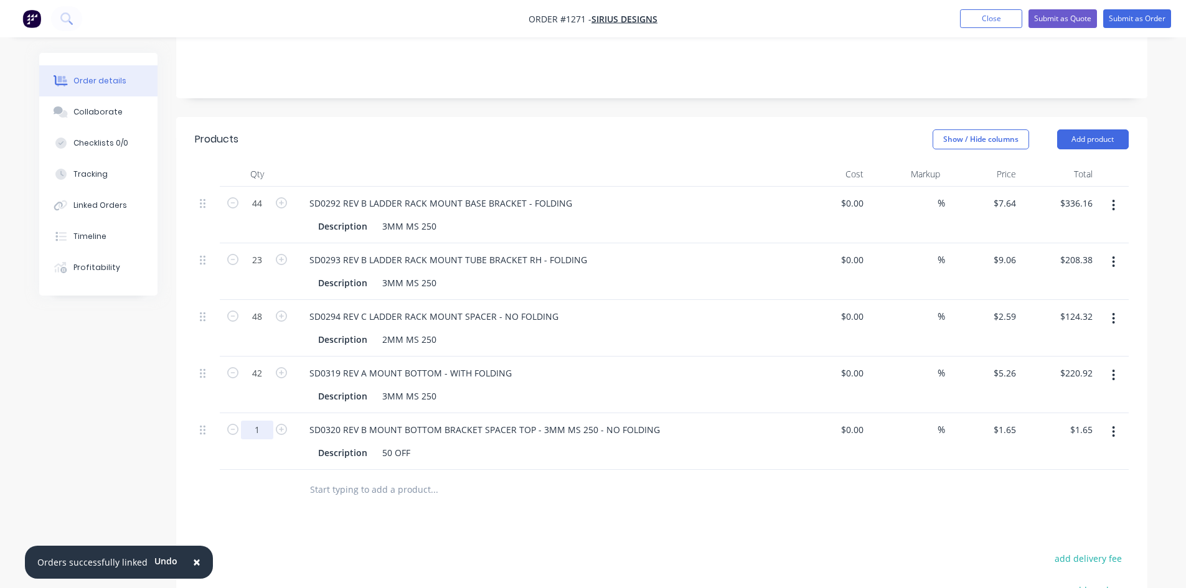
click at [273, 421] on input "1" at bounding box center [257, 430] width 32 height 19
click at [408, 444] on div "50 OFF" at bounding box center [396, 453] width 38 height 18
click at [402, 478] on input "text" at bounding box center [433, 489] width 249 height 25
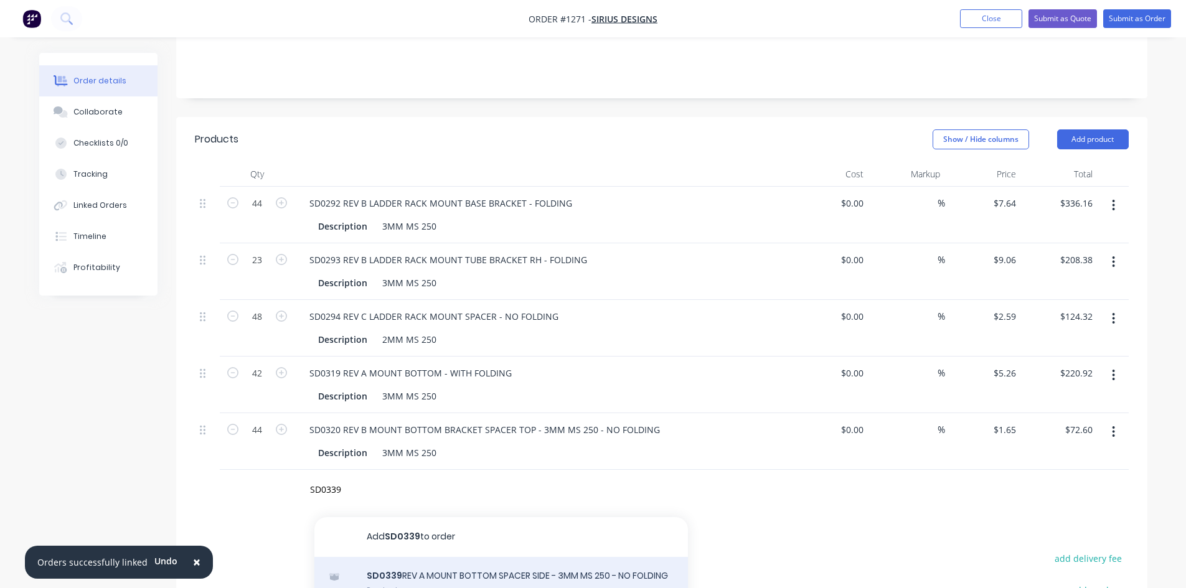
click at [444, 572] on div "SD0339 REV A MOUNT BOTTOM SPACER SIDE - 3MM MS 250 - NO FOLDING Product" at bounding box center [500, 583] width 373 height 52
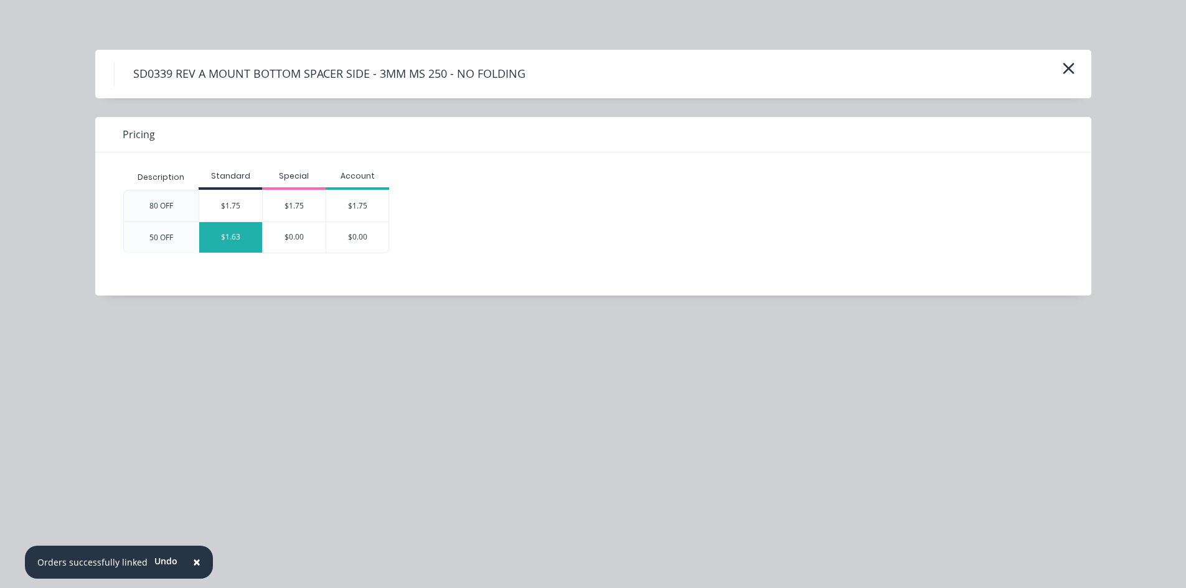
click at [233, 241] on div "$1.63" at bounding box center [230, 237] width 63 height 30
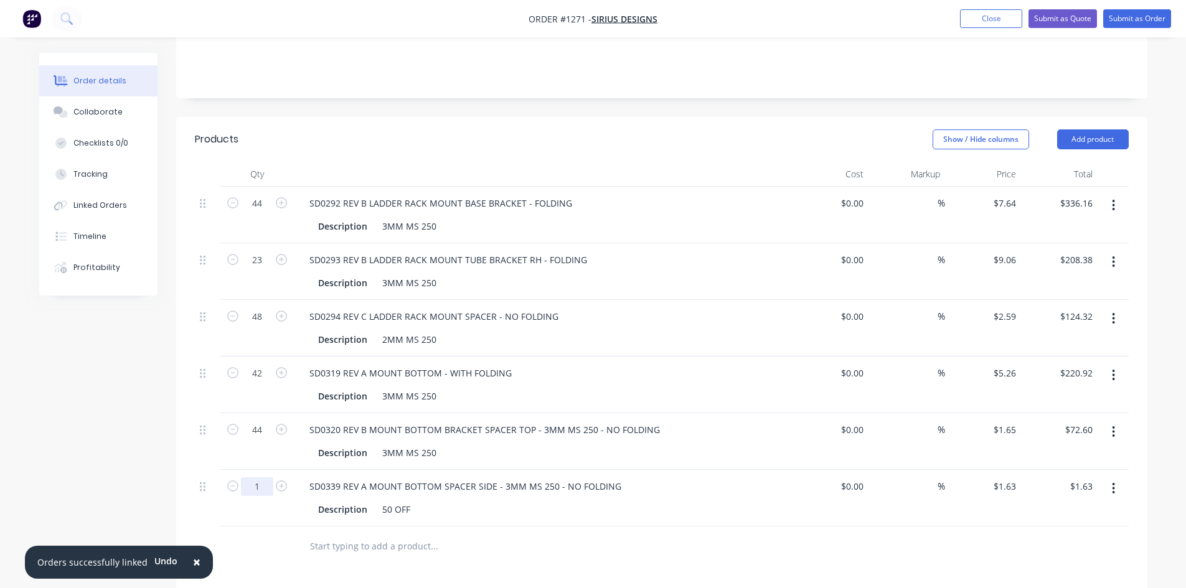
click at [267, 477] on input "1" at bounding box center [257, 486] width 32 height 19
click at [400, 500] on div "50 OFF" at bounding box center [396, 509] width 38 height 18
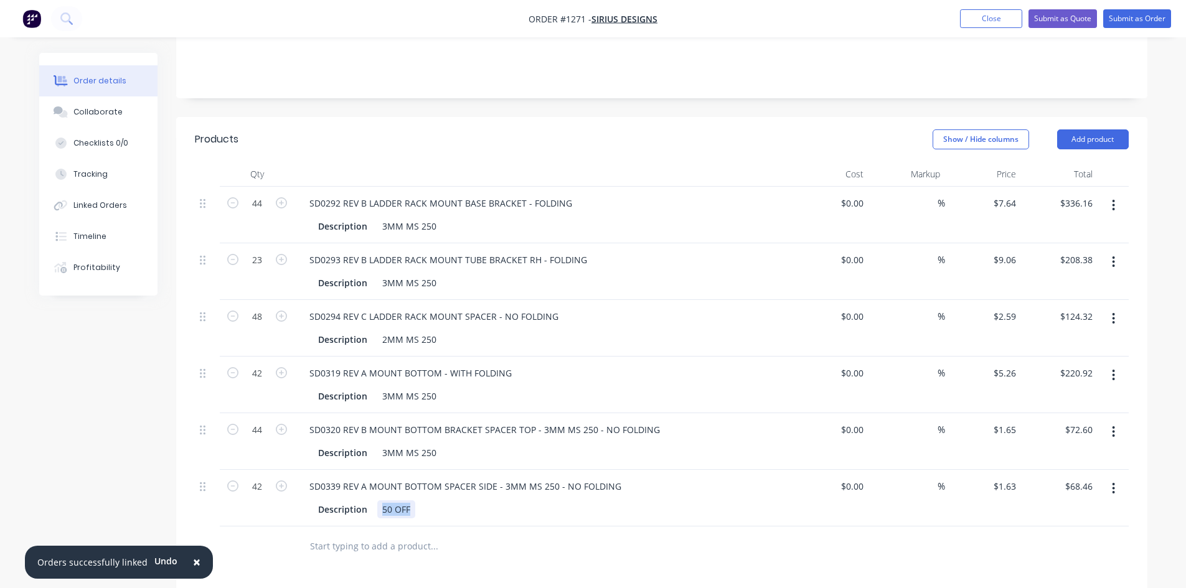
click at [400, 500] on div "50 OFF" at bounding box center [396, 509] width 38 height 18
click at [358, 534] on input "text" at bounding box center [433, 546] width 249 height 25
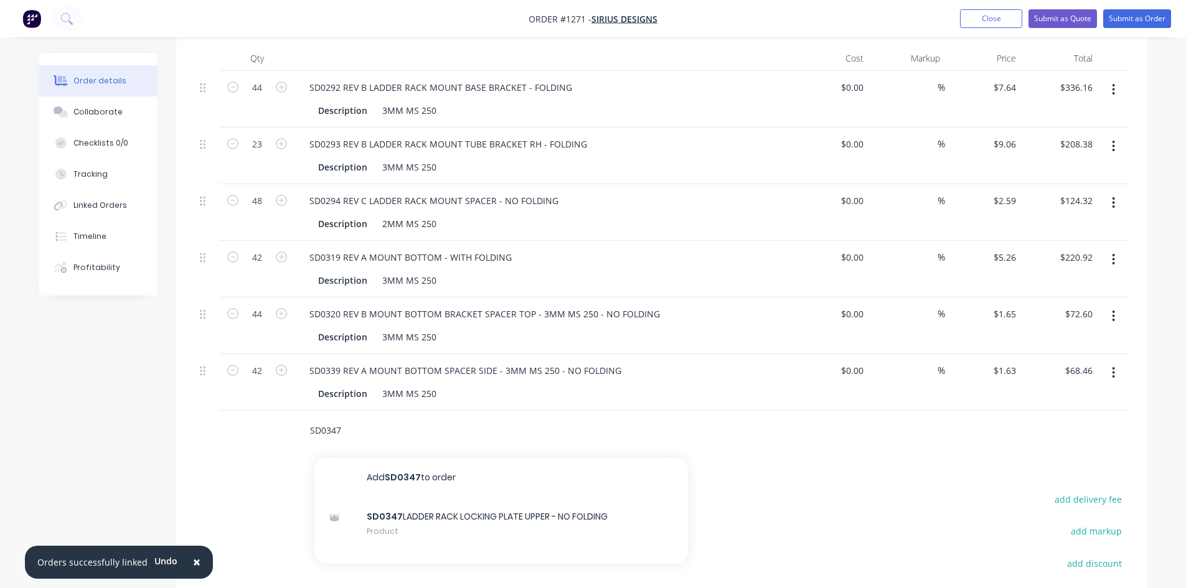
scroll to position [373, 0]
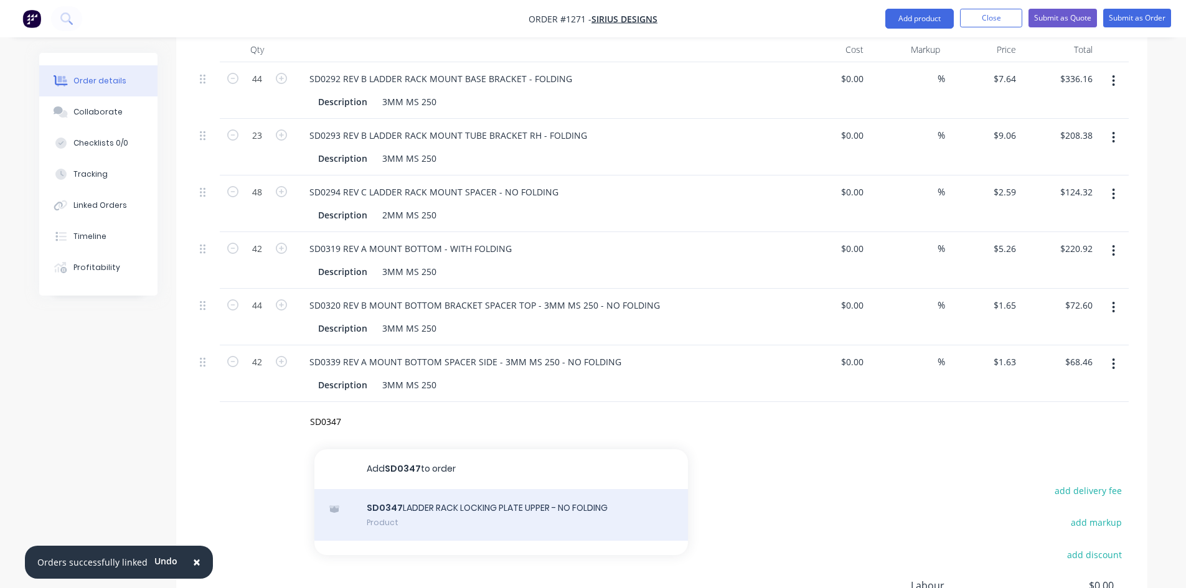
click at [395, 491] on div "SD0347 LADDER RACK LOCKING PLATE UPPER - NO FOLDING Product" at bounding box center [500, 515] width 373 height 52
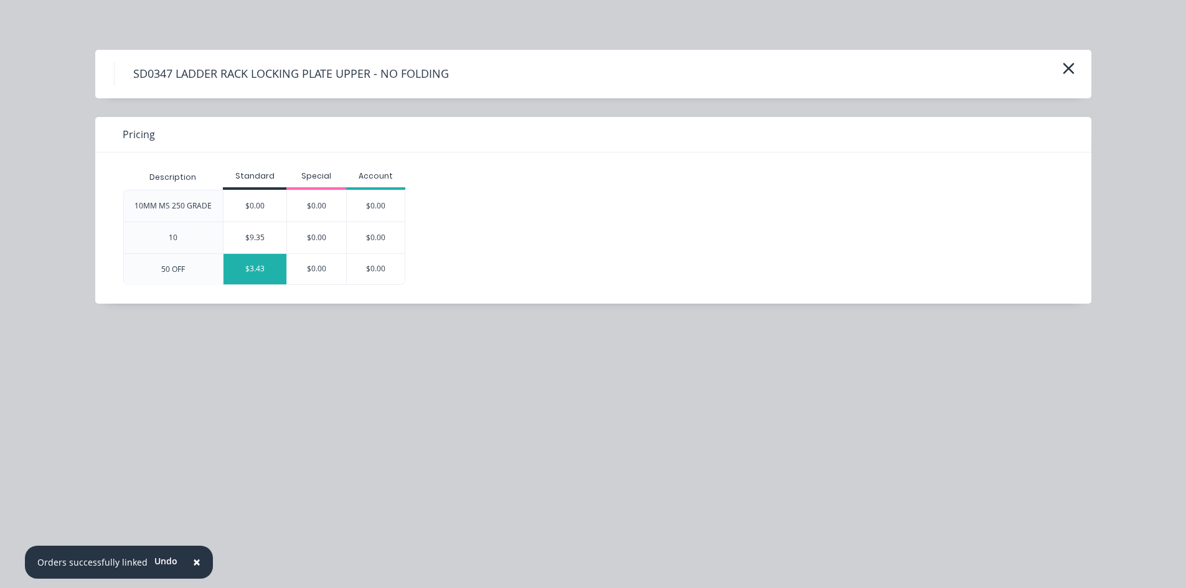
click at [249, 272] on div "$3.43" at bounding box center [254, 269] width 63 height 30
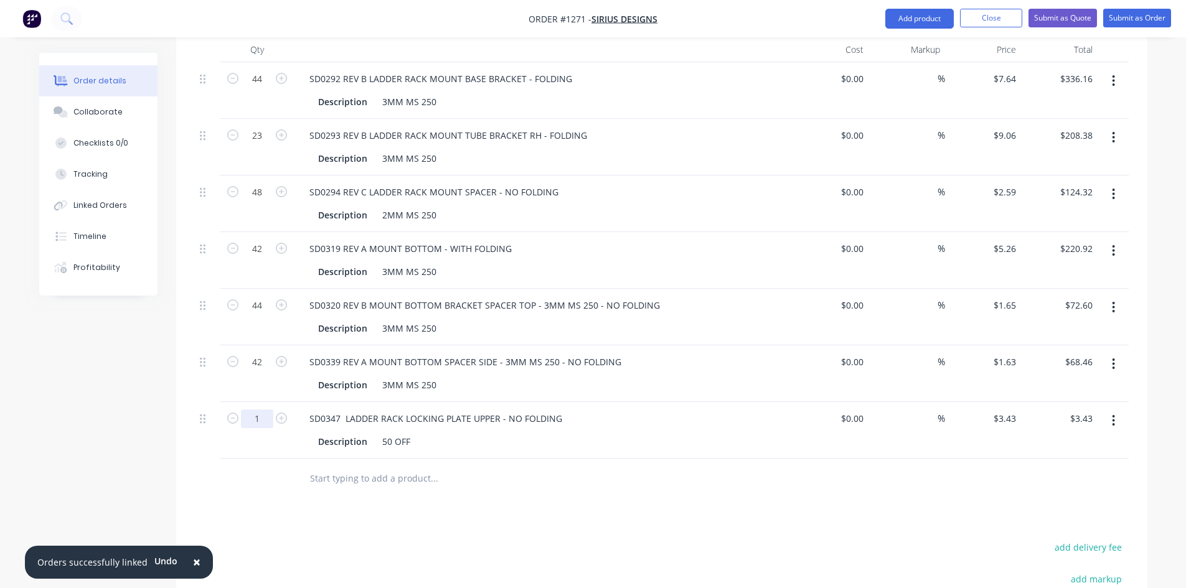
click at [256, 409] on input "1" at bounding box center [257, 418] width 32 height 19
click at [391, 433] on div "50 OFF" at bounding box center [396, 442] width 38 height 18
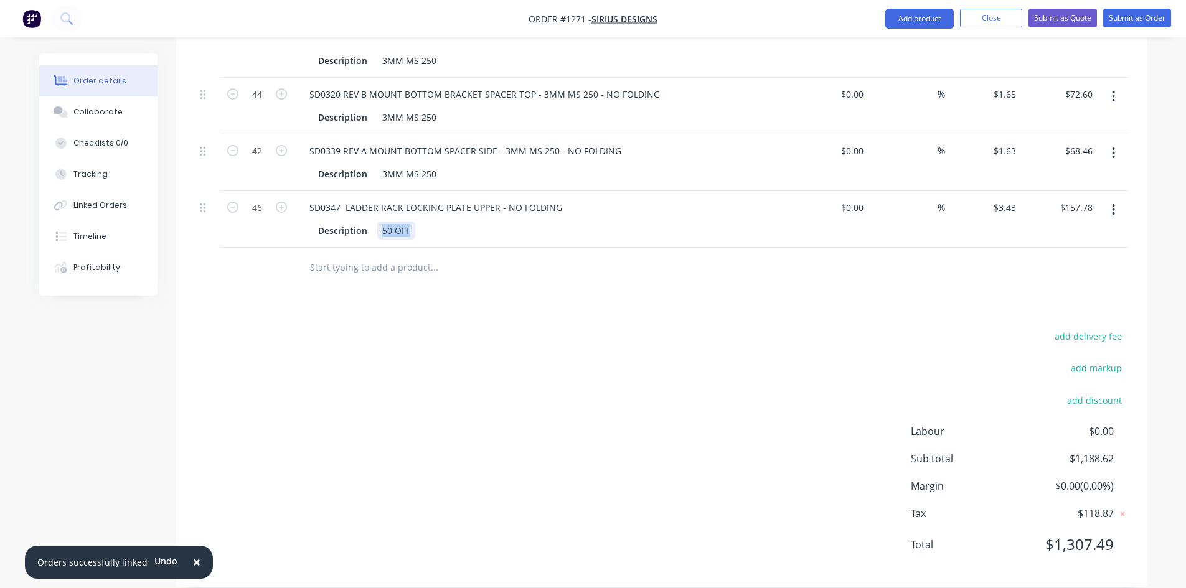
click at [412, 222] on div "50 OFF" at bounding box center [396, 231] width 38 height 18
click at [398, 222] on div "50 OFF" at bounding box center [396, 231] width 38 height 18
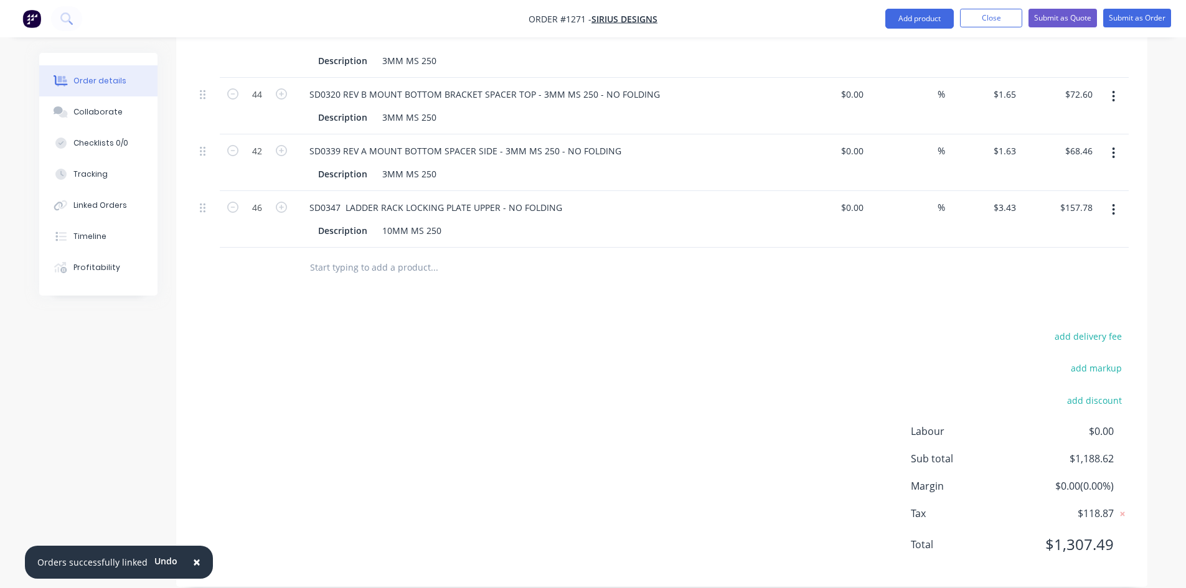
click at [325, 255] on input "text" at bounding box center [433, 267] width 249 height 25
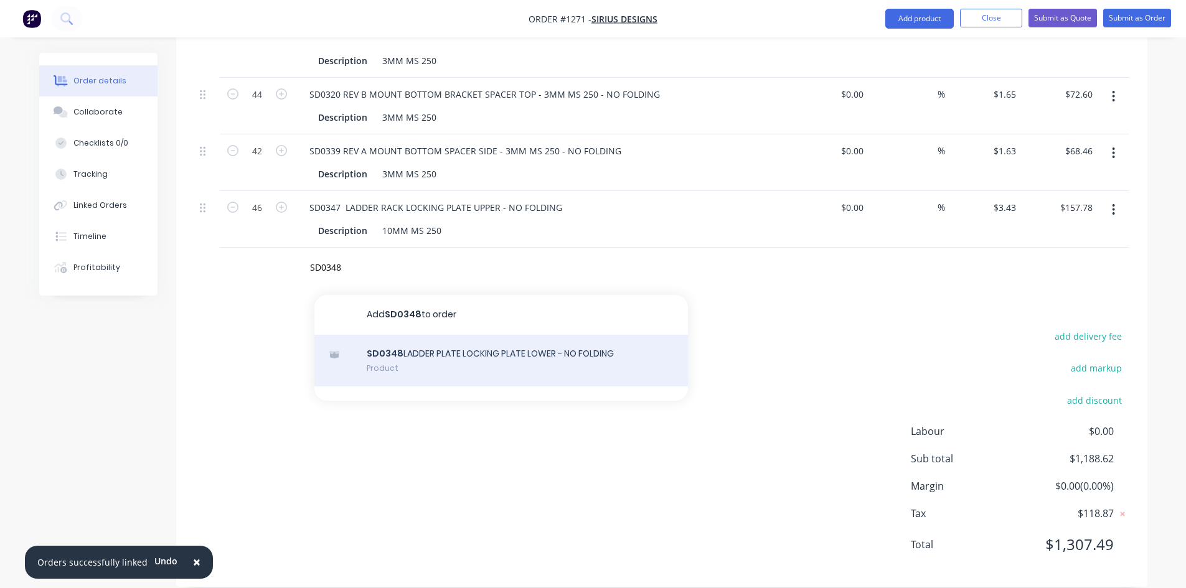
click at [421, 340] on div "SD0348 LADDER PLATE LOCKING PLATE LOWER - NO FOLDING Product" at bounding box center [500, 361] width 373 height 52
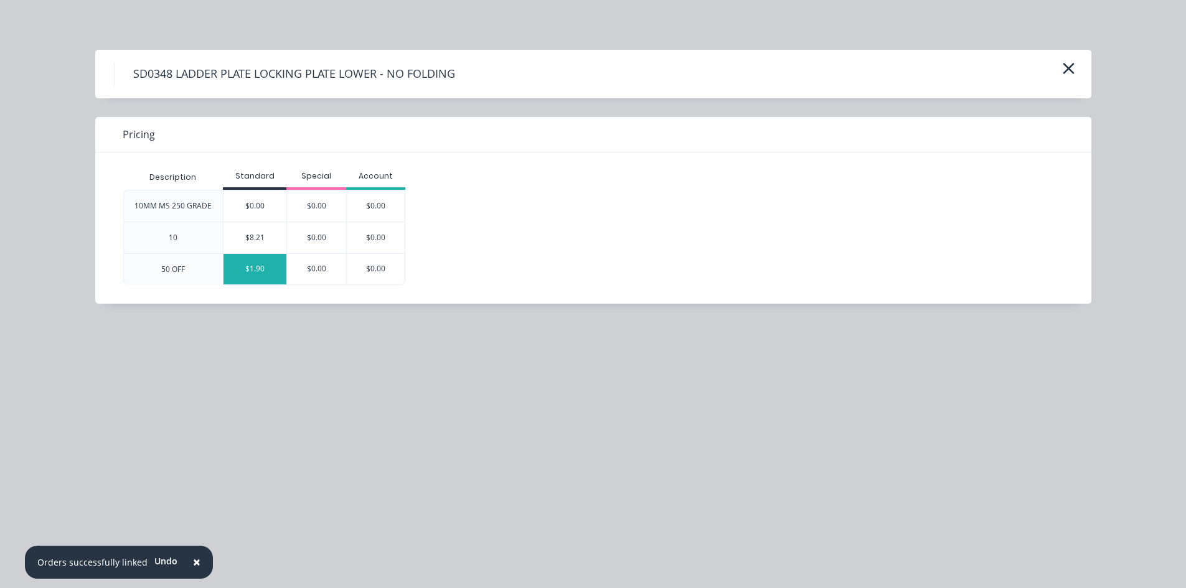
click at [258, 270] on div "$1.90" at bounding box center [254, 269] width 63 height 30
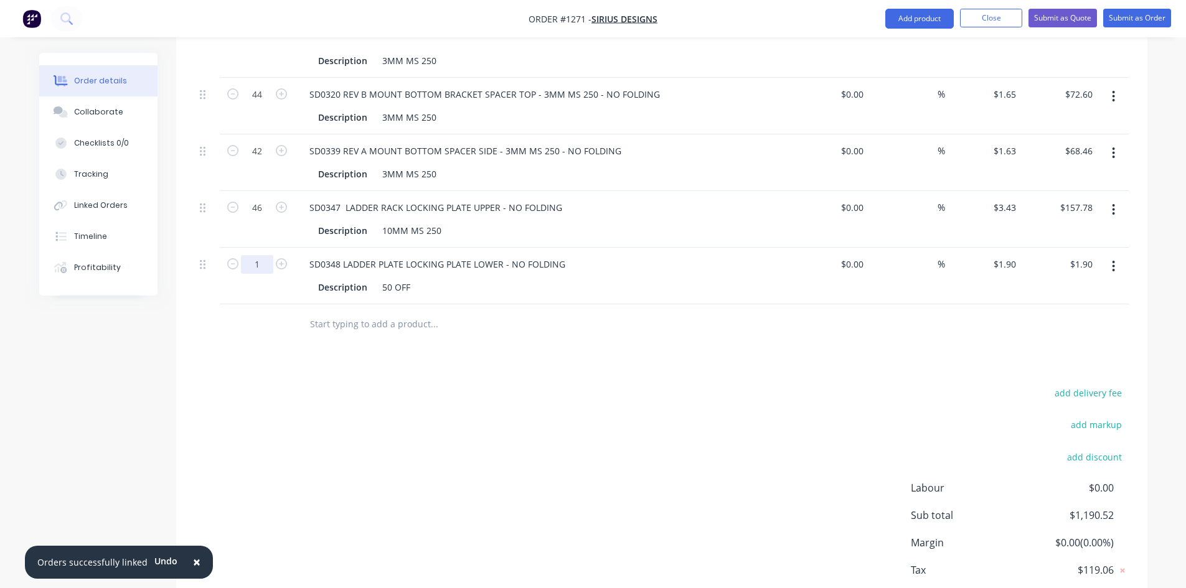
click at [255, 255] on input "1" at bounding box center [257, 264] width 32 height 19
click at [395, 278] on div "50 OFF" at bounding box center [396, 287] width 38 height 18
click at [368, 312] on input "text" at bounding box center [433, 324] width 249 height 25
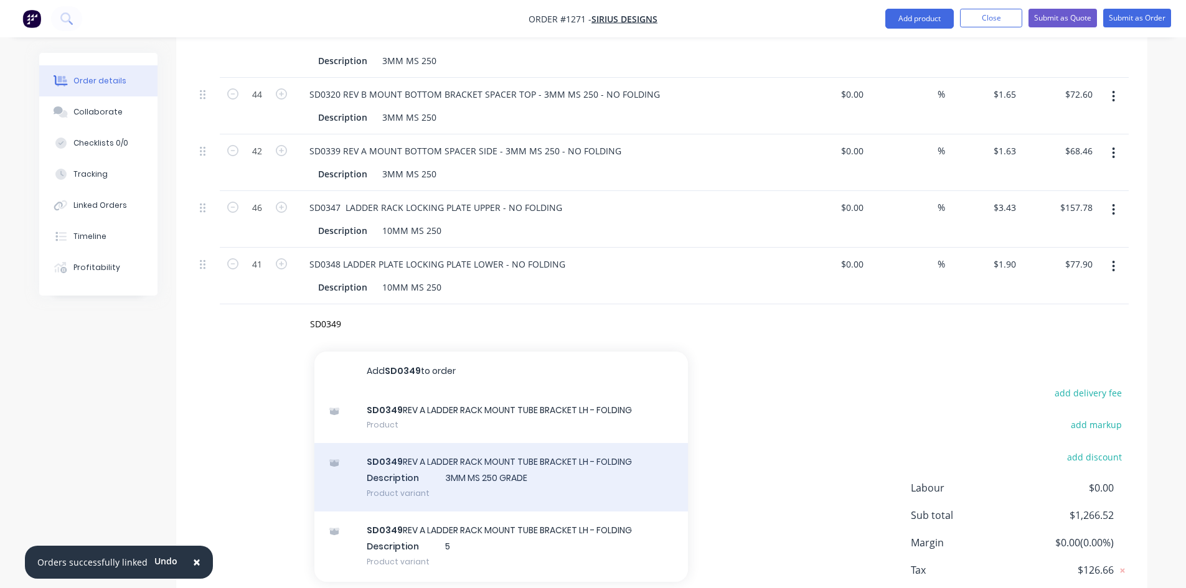
click at [447, 452] on div "SD0349 REV A LADDER RACK MOUNT TUBE BRACKET LH - FOLDING Description 3MM MS 250…" at bounding box center [500, 477] width 373 height 68
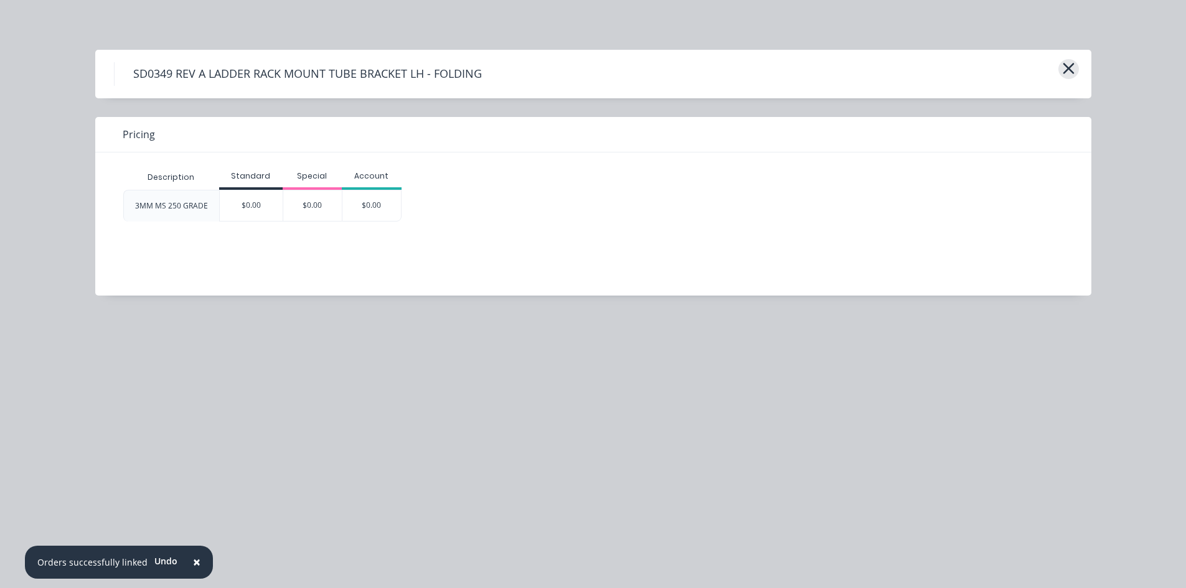
click at [1069, 70] on icon "button" at bounding box center [1067, 68] width 11 height 11
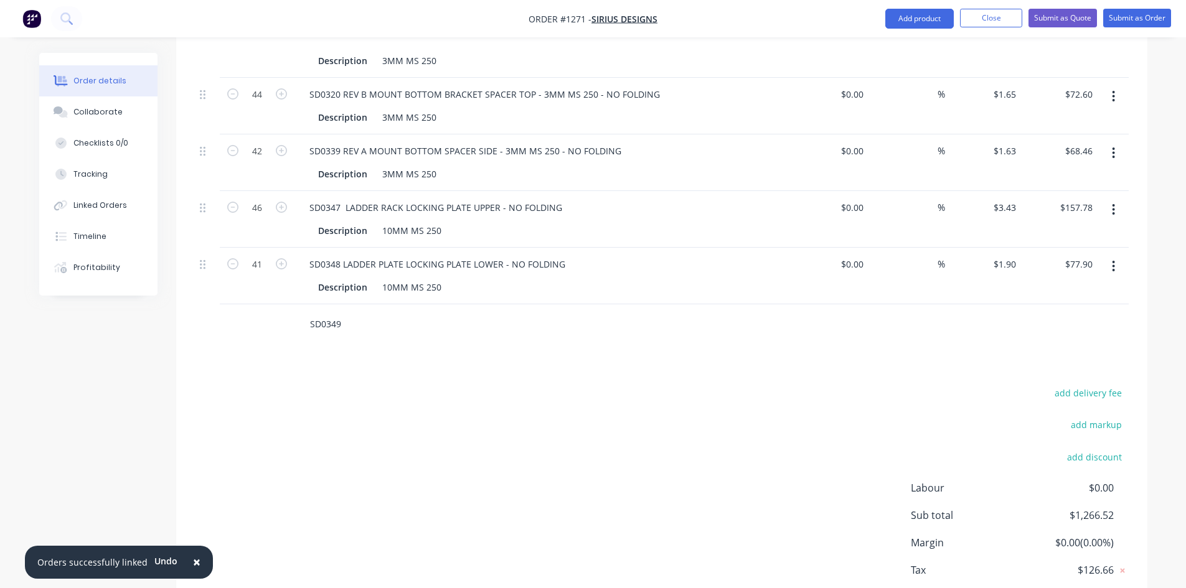
click at [365, 314] on input "SD0349" at bounding box center [433, 324] width 249 height 25
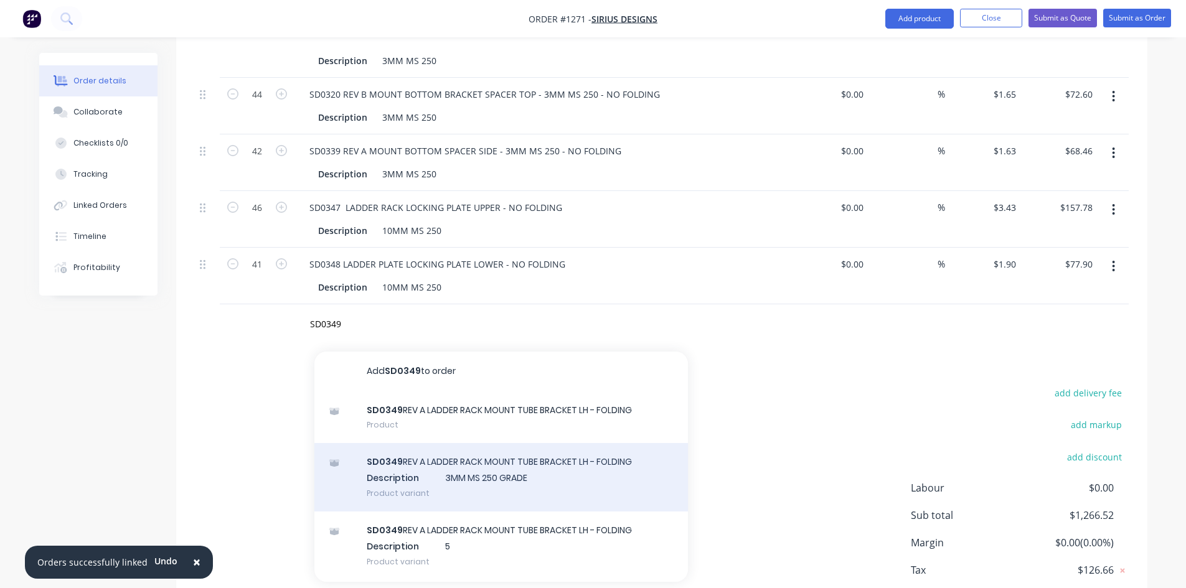
click at [477, 458] on div "SD0349 REV A LADDER RACK MOUNT TUBE BRACKET LH - FOLDING Description 3MM MS 250…" at bounding box center [500, 477] width 373 height 68
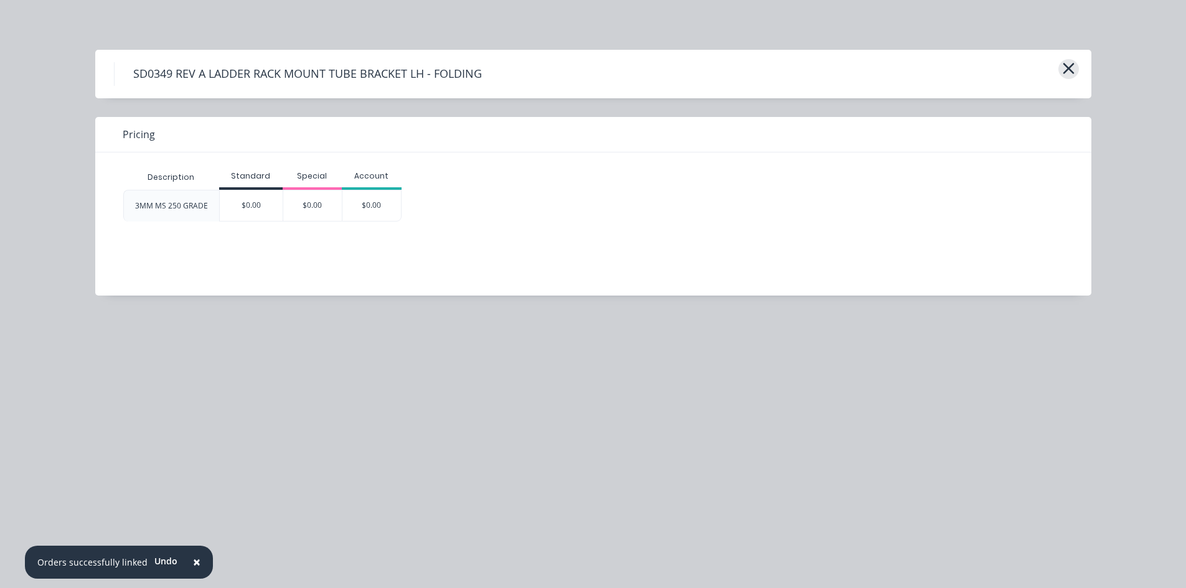
click at [1071, 68] on icon "button" at bounding box center [1068, 68] width 13 height 17
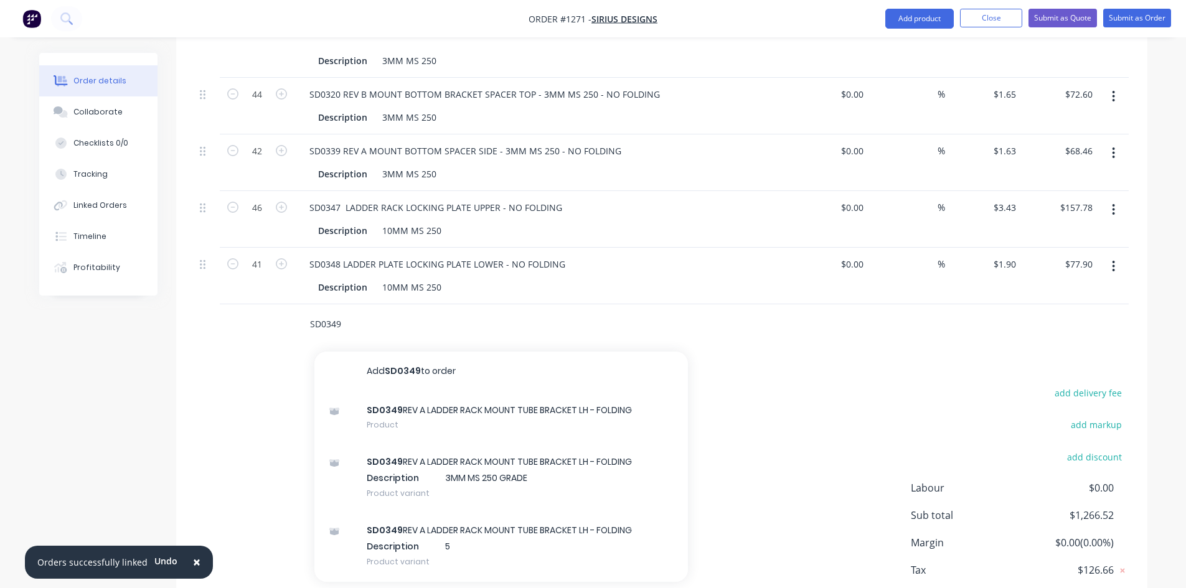
click at [364, 312] on input "SD0349" at bounding box center [433, 324] width 249 height 25
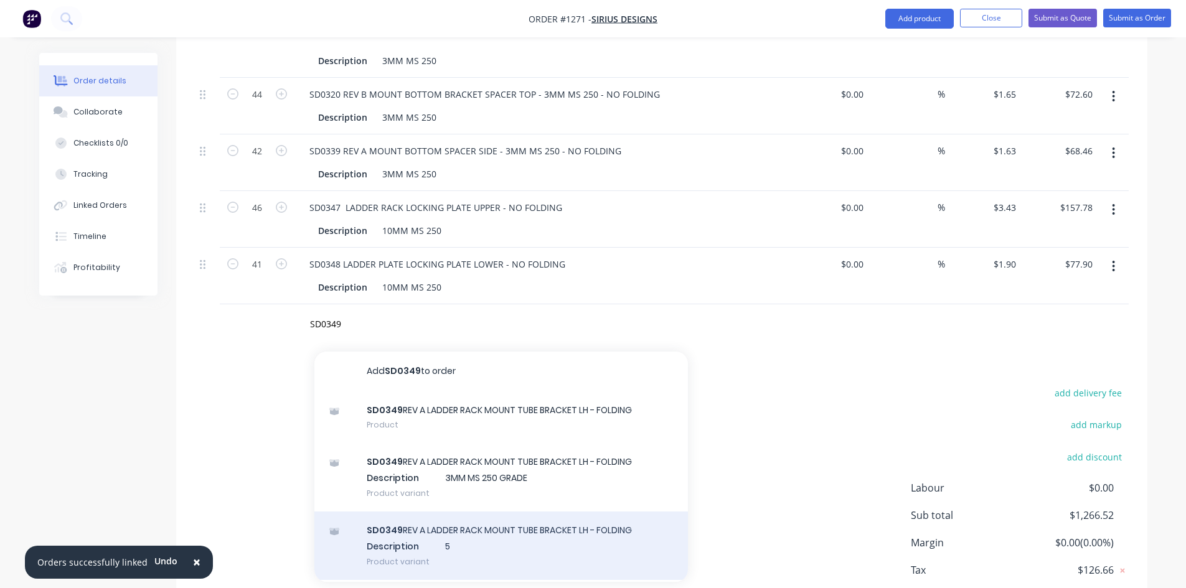
click at [444, 522] on div "SD0349 REV A LADDER RACK MOUNT TUBE BRACKET LH - FOLDING Description 5 Product …" at bounding box center [500, 546] width 373 height 68
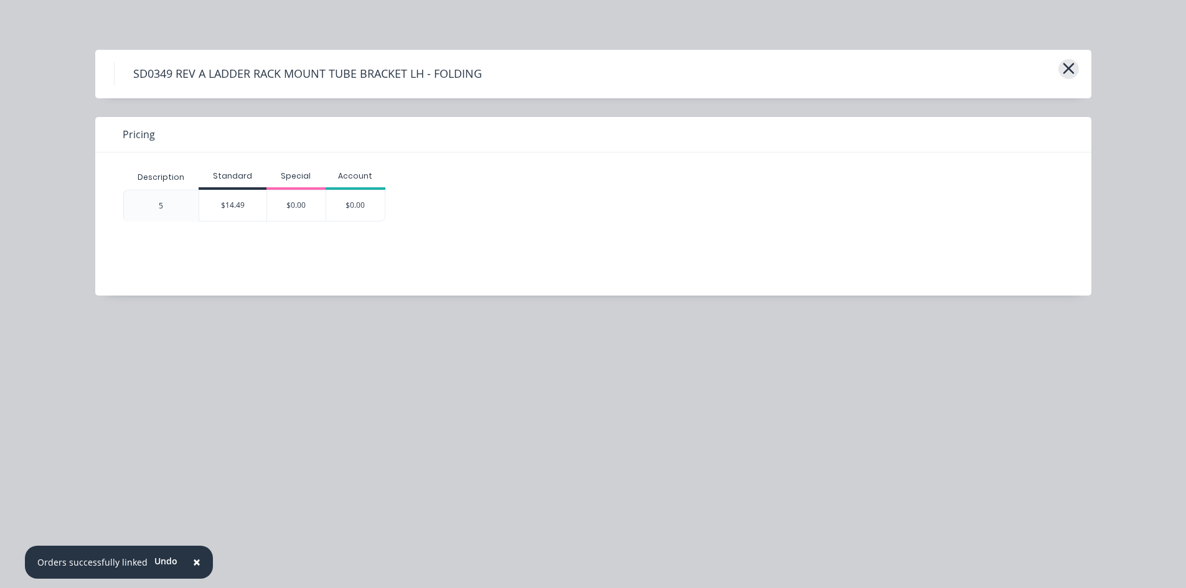
click at [1070, 71] on icon "button" at bounding box center [1067, 68] width 11 height 11
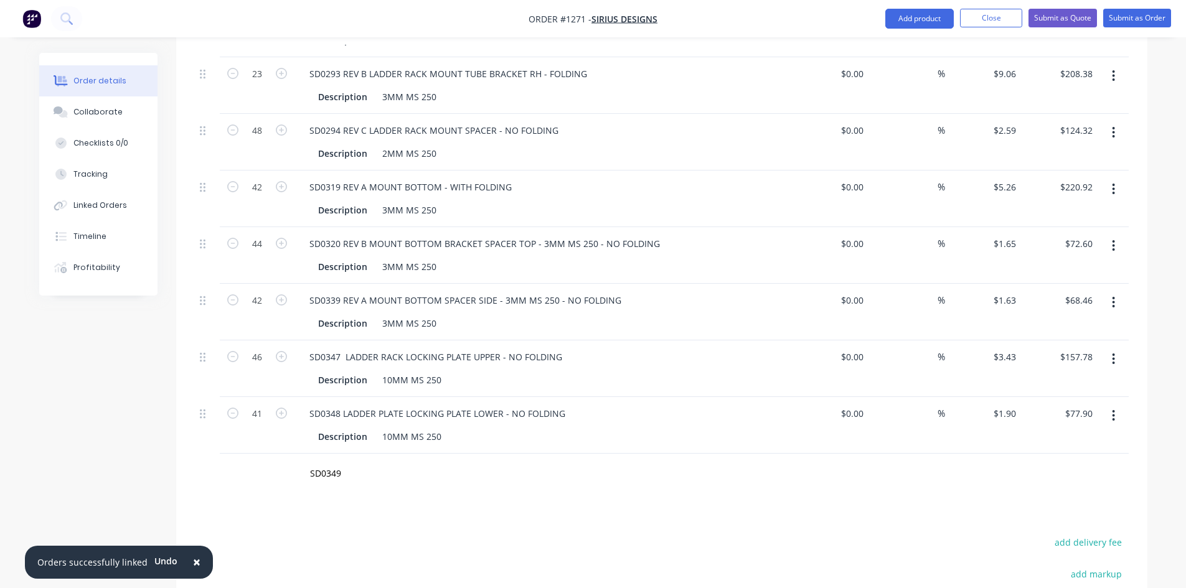
scroll to position [273, 0]
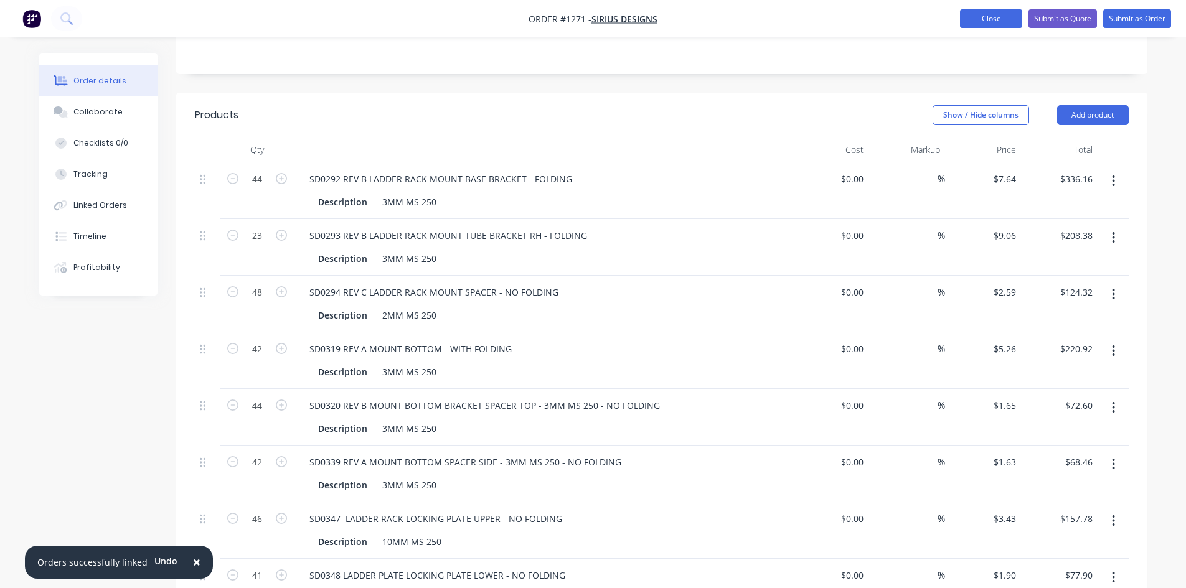
click at [975, 27] on button "Close" at bounding box center [991, 18] width 62 height 19
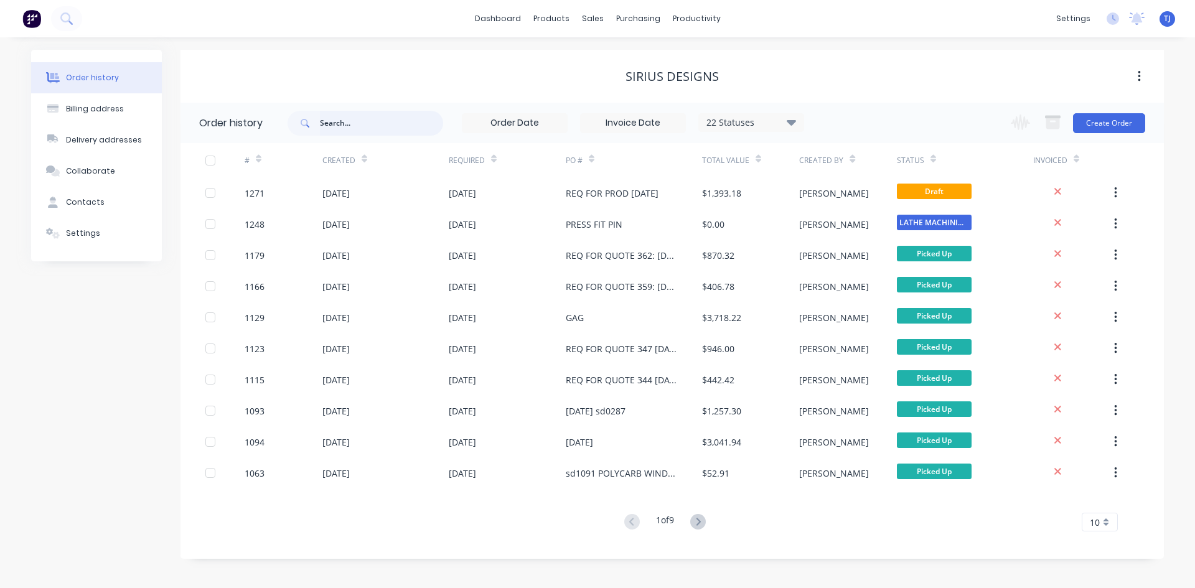
click at [364, 121] on input "text" at bounding box center [381, 123] width 123 height 25
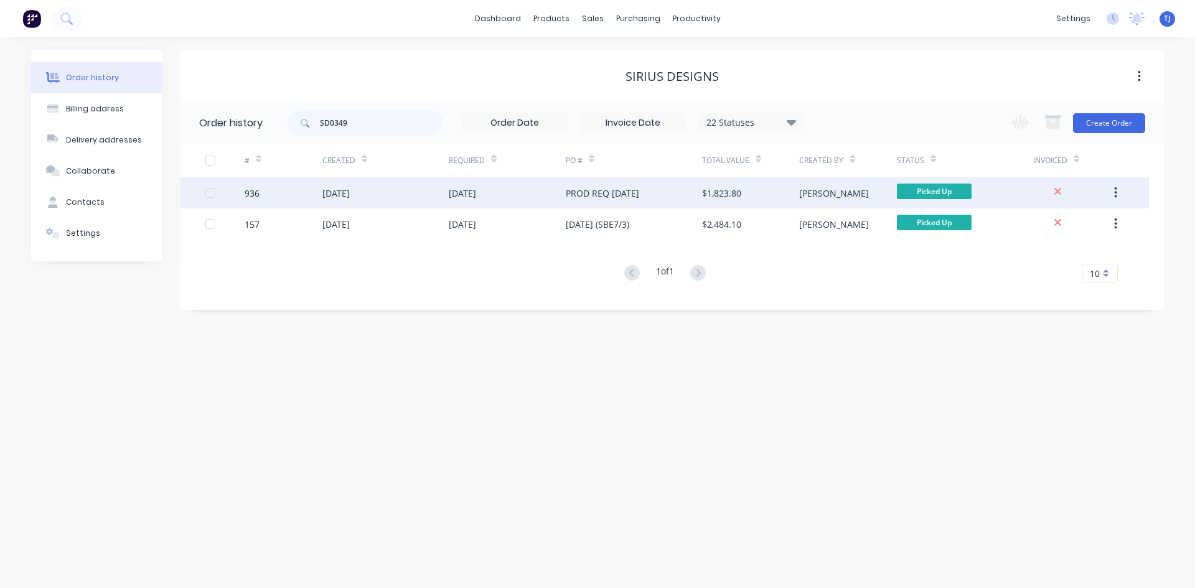
click at [472, 193] on div "[DATE]" at bounding box center [462, 193] width 27 height 13
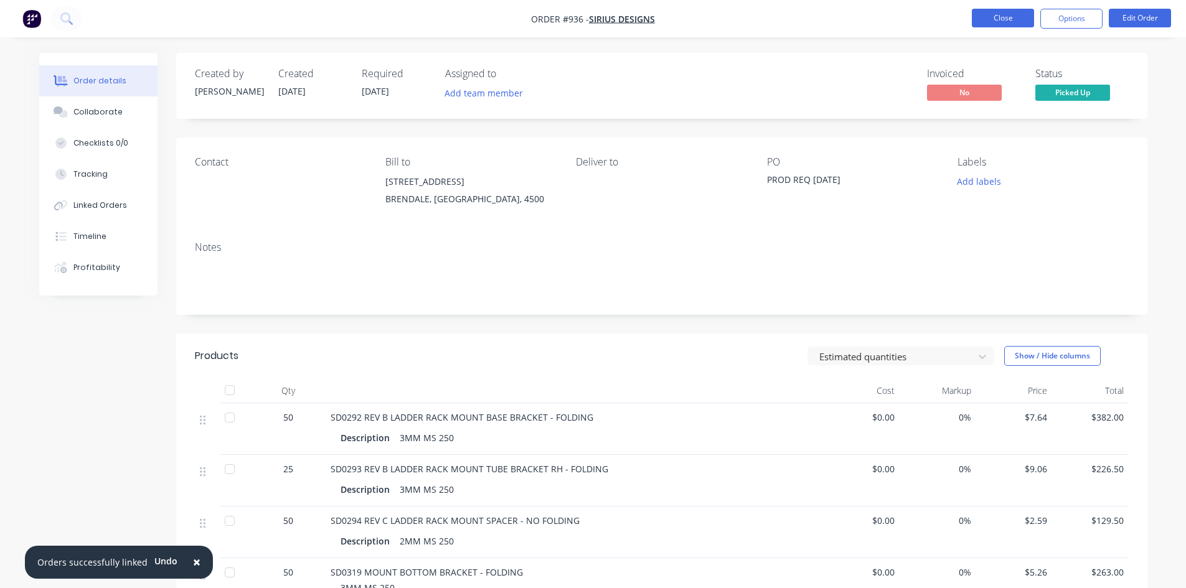
click at [996, 16] on button "Close" at bounding box center [1002, 18] width 62 height 19
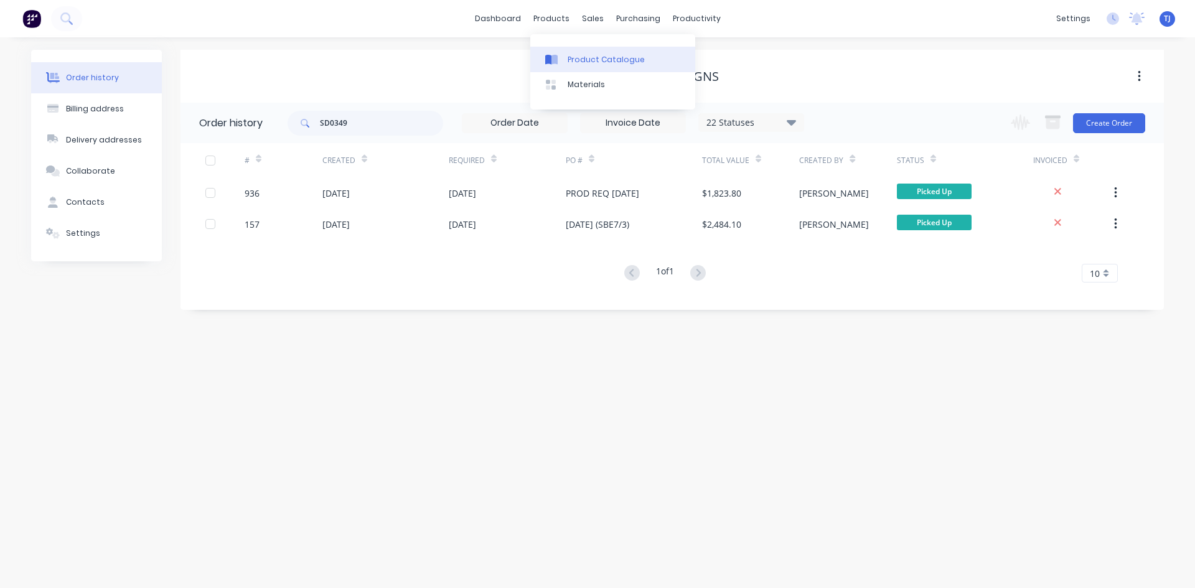
click at [571, 59] on div "Product Catalogue" at bounding box center [606, 59] width 77 height 11
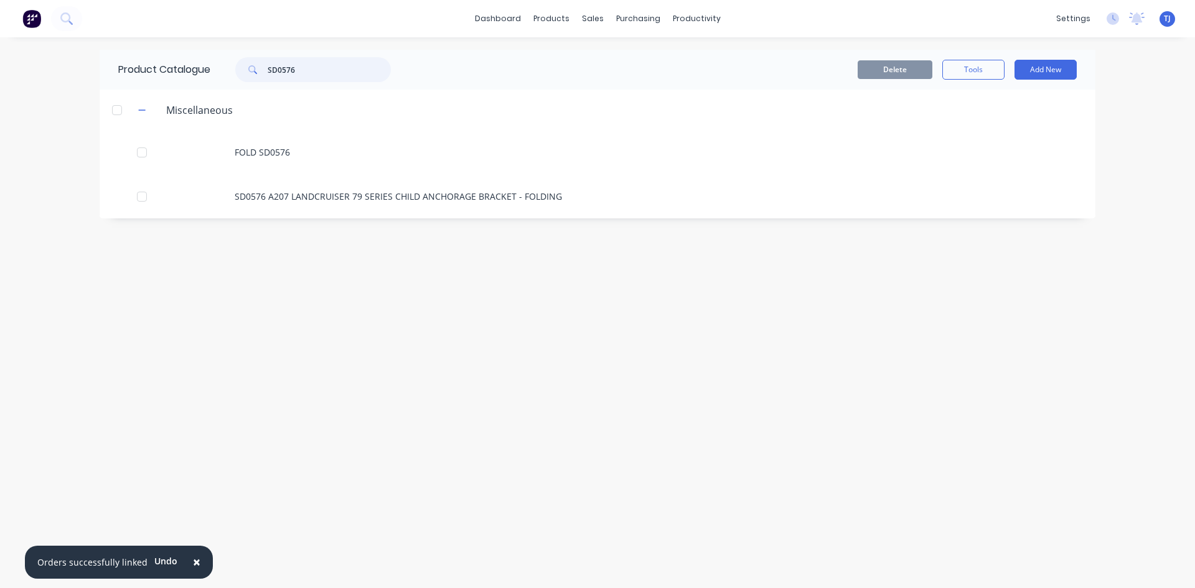
click at [306, 68] on input "SD0576" at bounding box center [329, 69] width 123 height 25
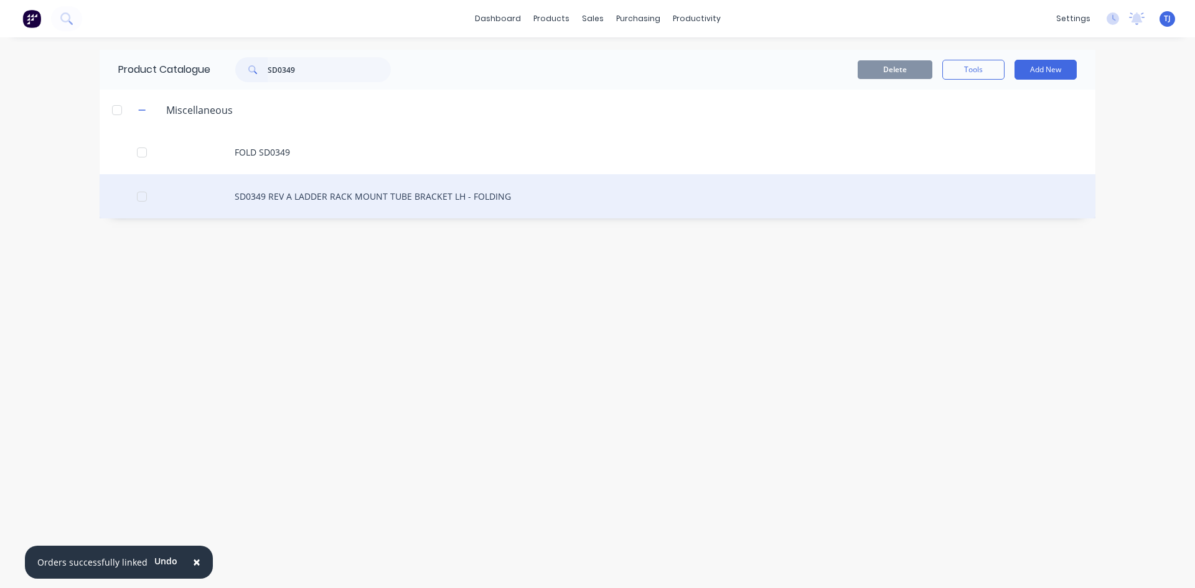
click at [355, 194] on div "SD0349 REV A LADDER RACK MOUNT TUBE BRACKET LH - FOLDING" at bounding box center [598, 196] width 996 height 44
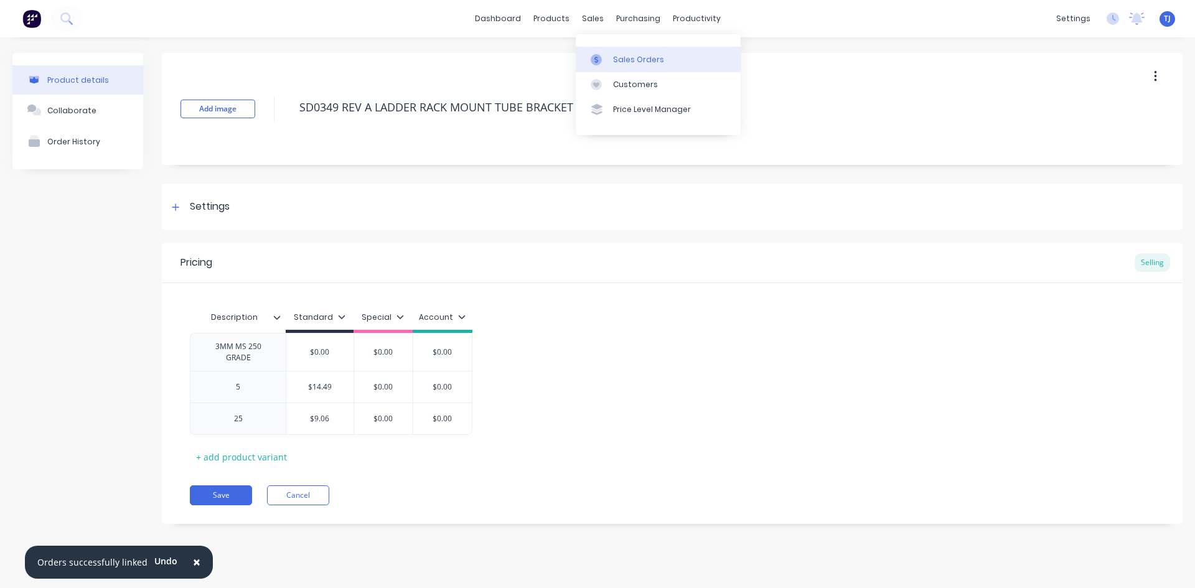
click at [647, 60] on div "Sales Orders" at bounding box center [638, 59] width 51 height 11
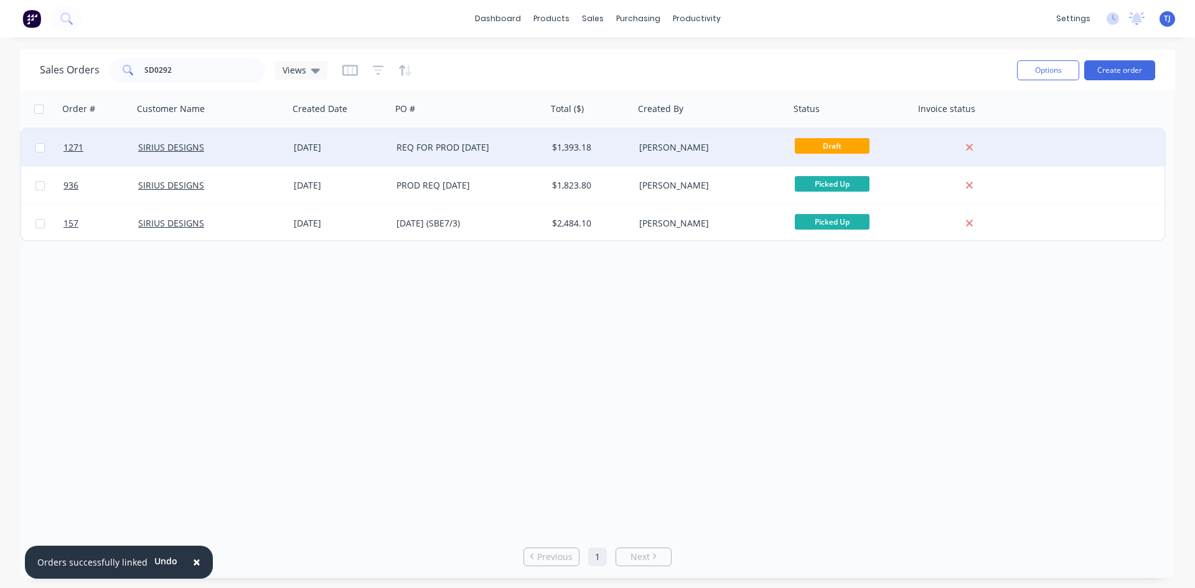
click at [368, 148] on div "[DATE]" at bounding box center [340, 147] width 93 height 12
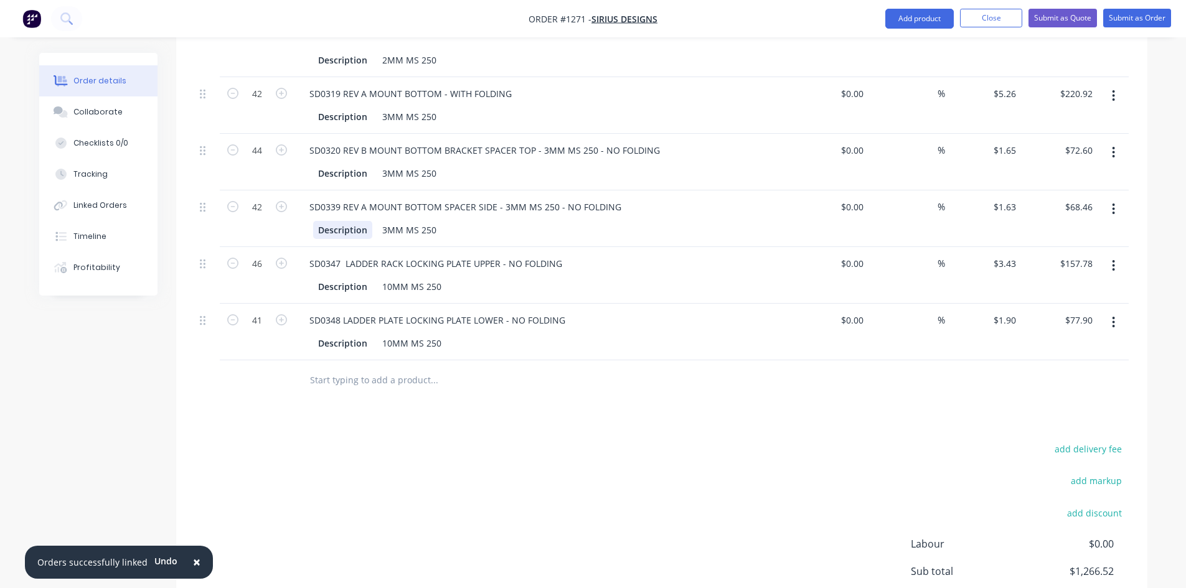
scroll to position [560, 0]
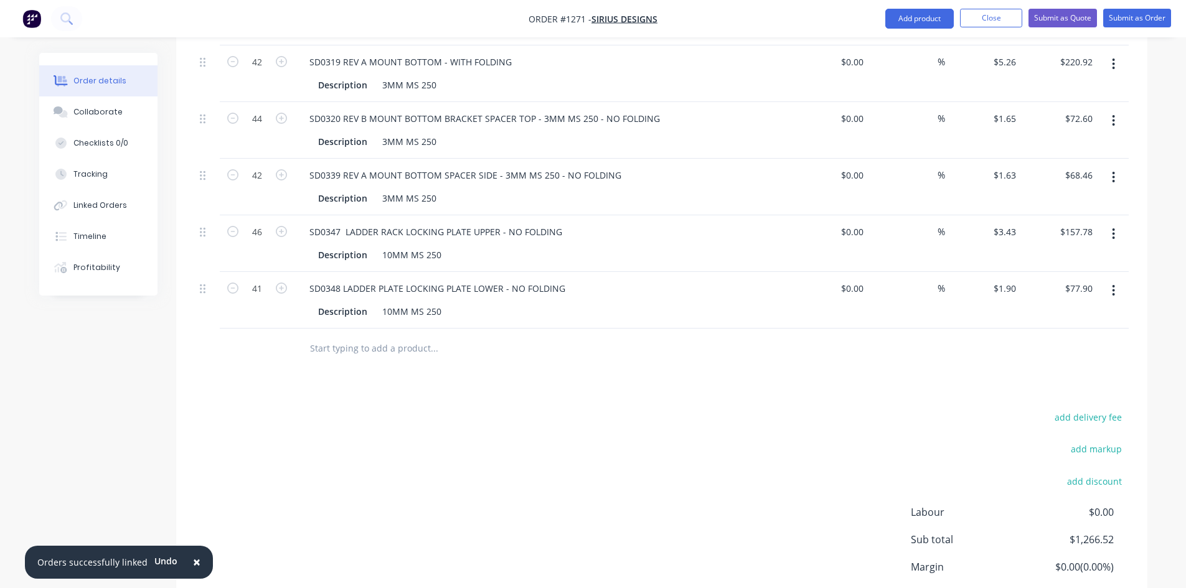
click at [332, 336] on input "text" at bounding box center [433, 348] width 249 height 25
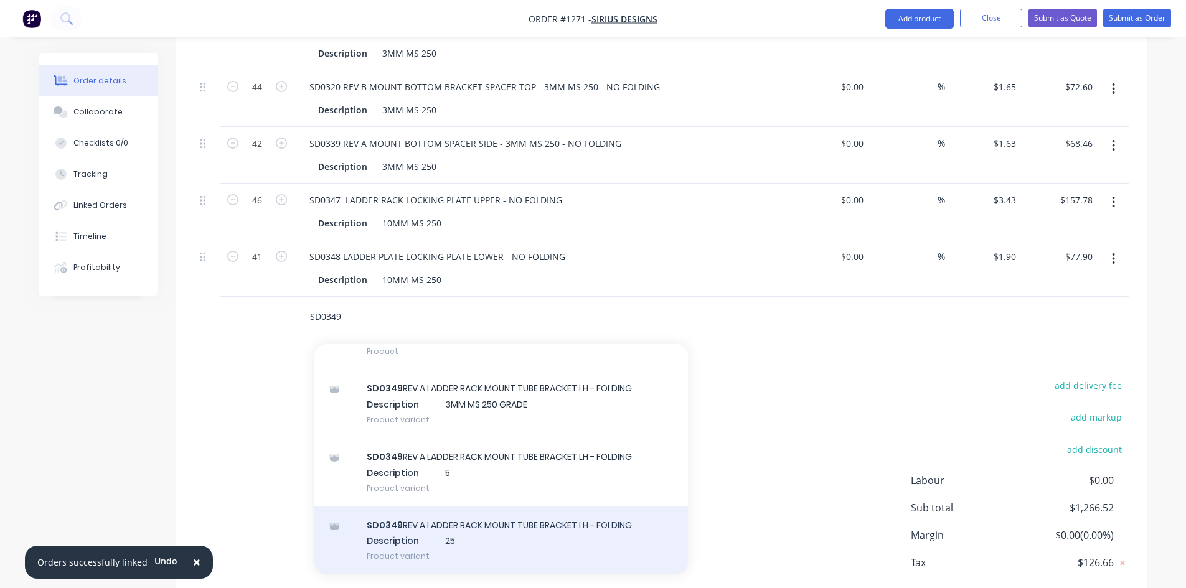
scroll to position [622, 0]
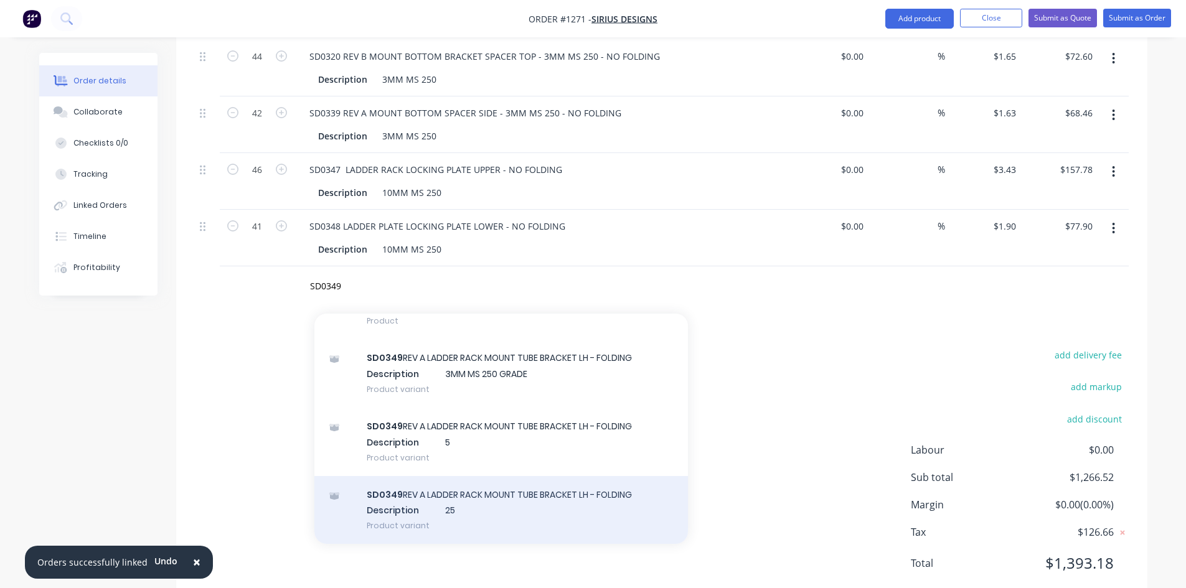
click at [499, 503] on div "SD0349 REV A LADDER RACK MOUNT TUBE BRACKET LH - FOLDING Description 25 Product…" at bounding box center [500, 510] width 373 height 68
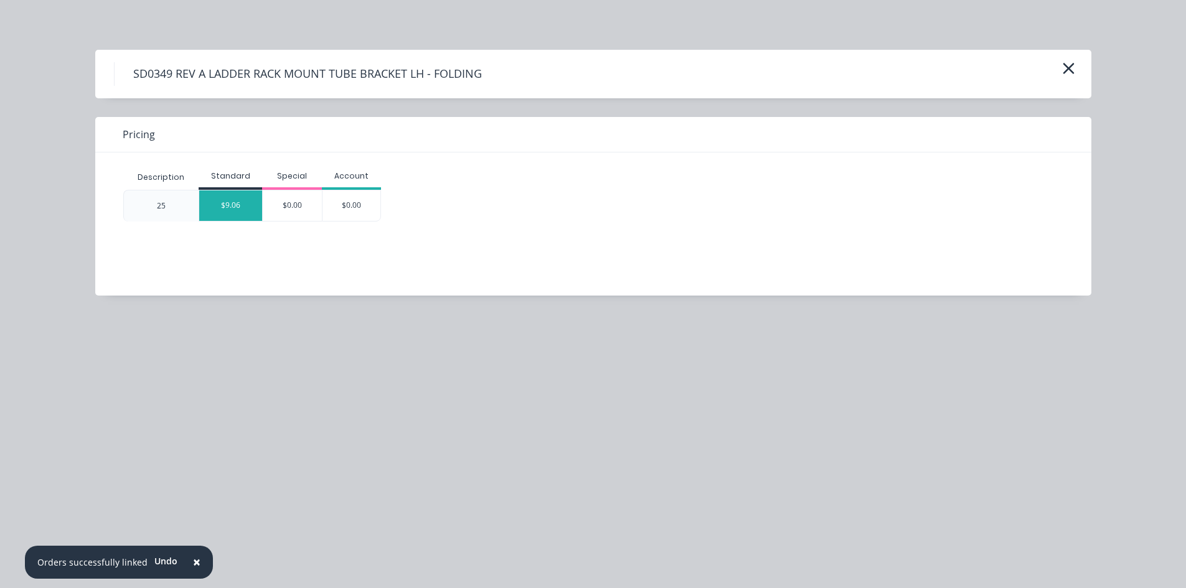
click at [234, 205] on div "$9.06" at bounding box center [230, 205] width 63 height 30
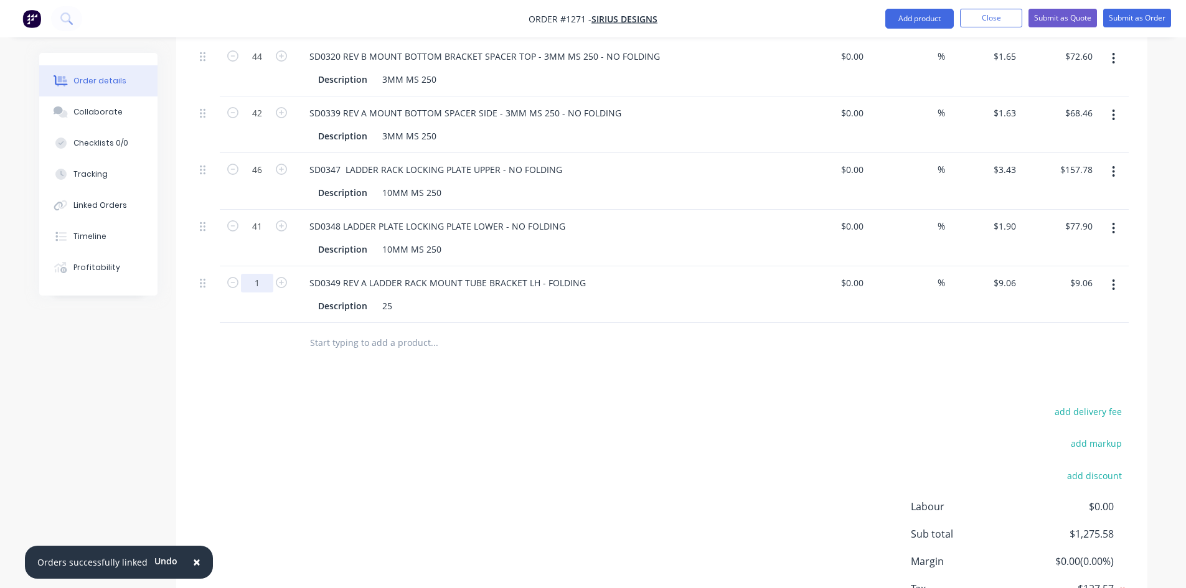
click at [263, 274] on input "1" at bounding box center [257, 283] width 32 height 19
click at [406, 297] on div "Description 25" at bounding box center [541, 306] width 456 height 18
click at [403, 297] on div "Description 25" at bounding box center [541, 306] width 456 height 18
click at [393, 297] on div "25" at bounding box center [387, 306] width 20 height 18
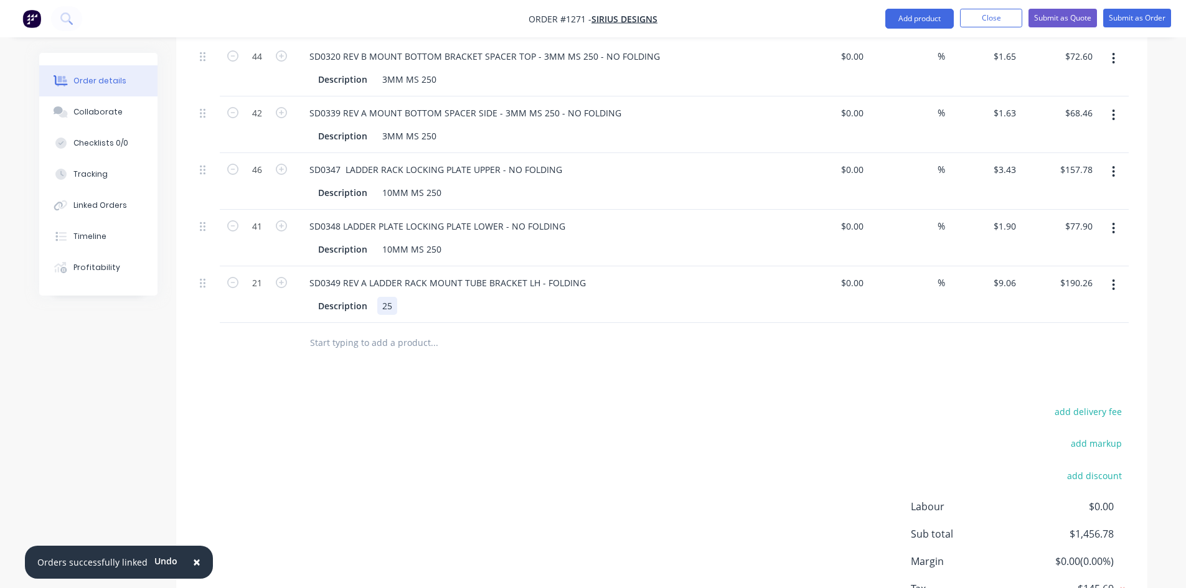
click at [393, 297] on div "25" at bounding box center [387, 306] width 20 height 18
click at [419, 330] on input "text" at bounding box center [433, 342] width 249 height 25
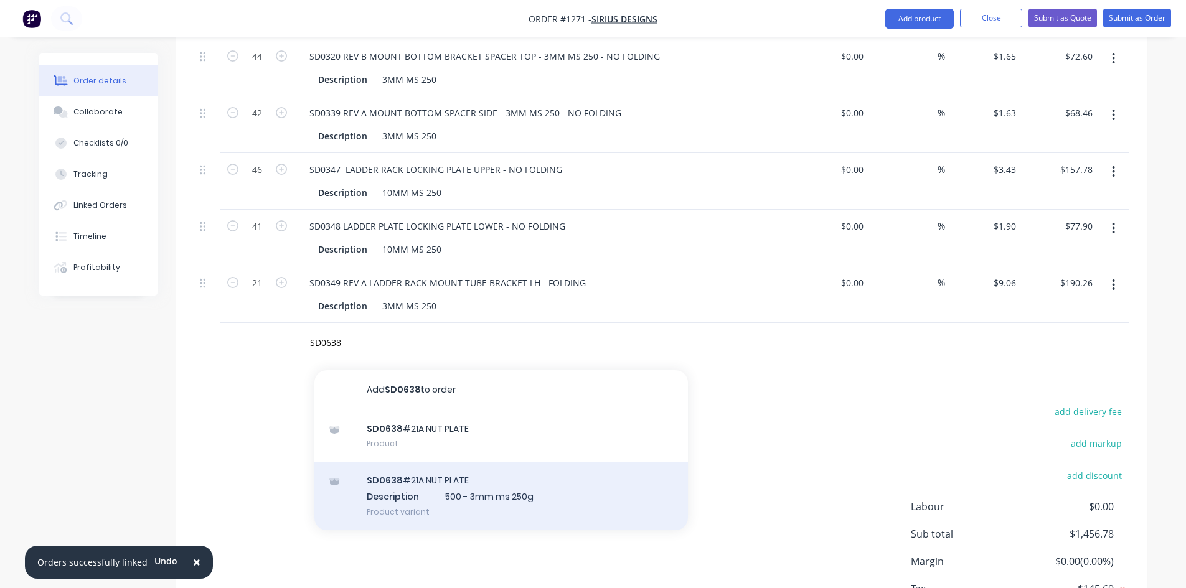
click at [461, 474] on div "SD0638 #21A NUT PLATE Description 500 - 3mm ms 250g Product variant" at bounding box center [500, 496] width 373 height 68
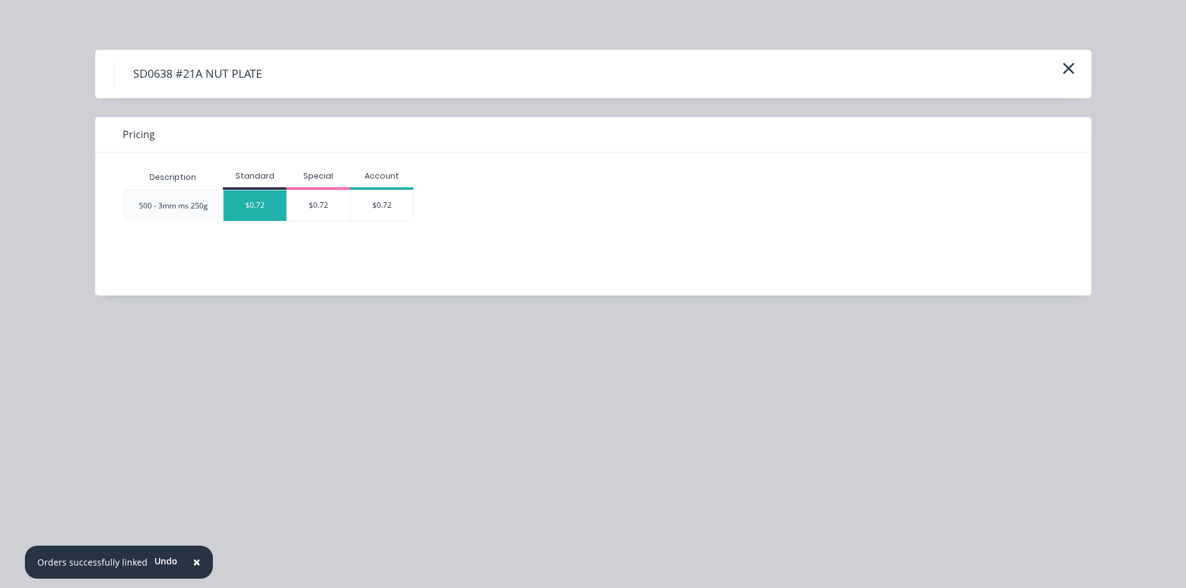
click at [261, 206] on div "$0.72" at bounding box center [254, 205] width 63 height 30
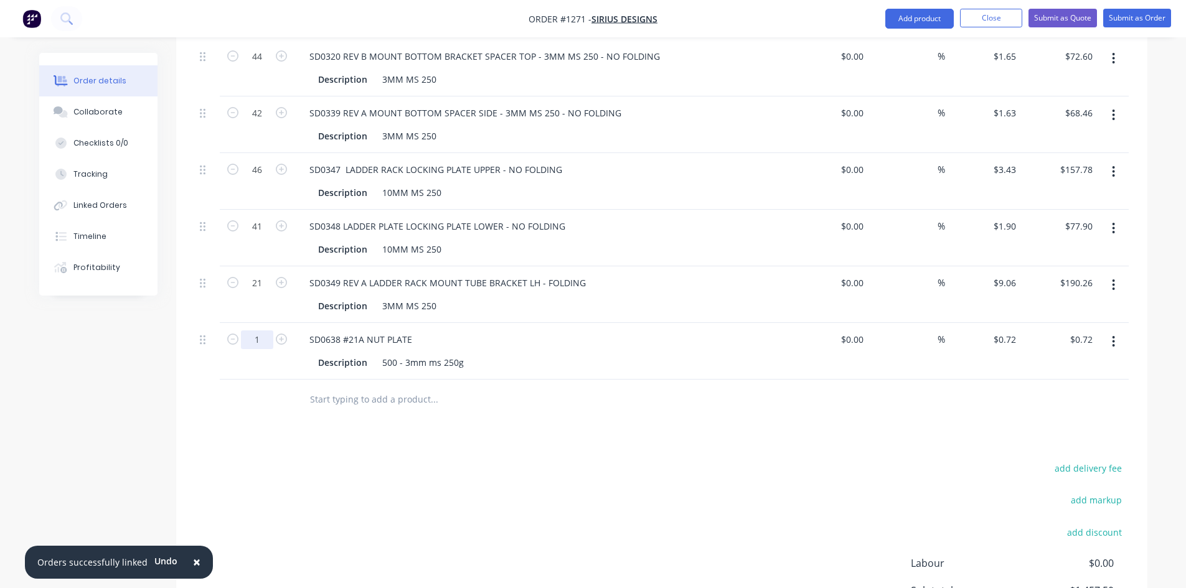
click at [252, 330] on input "1" at bounding box center [257, 339] width 32 height 19
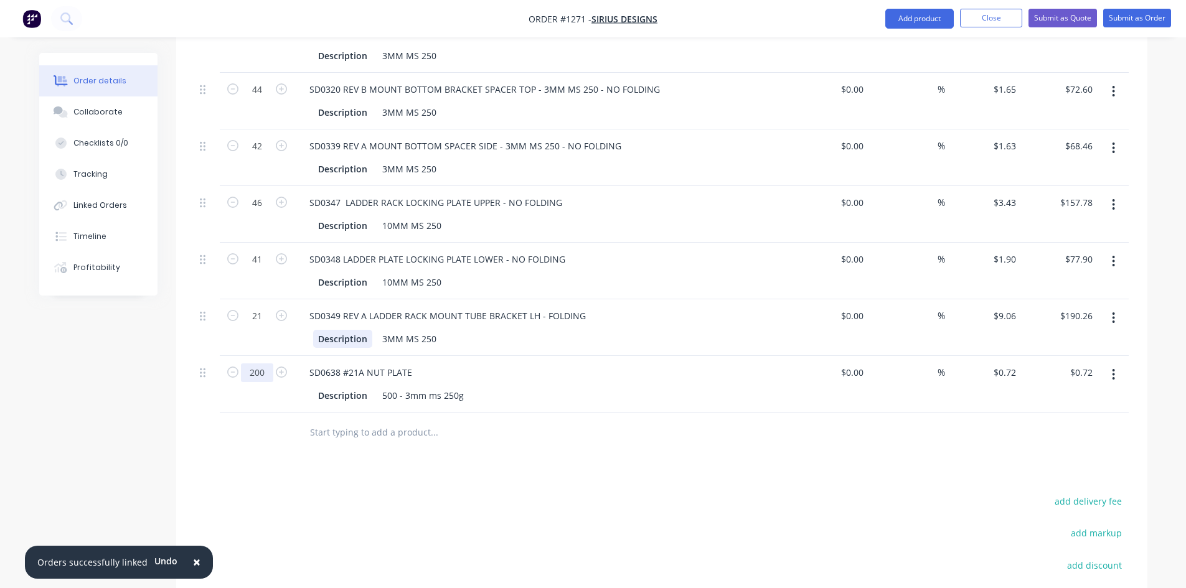
scroll to position [560, 0]
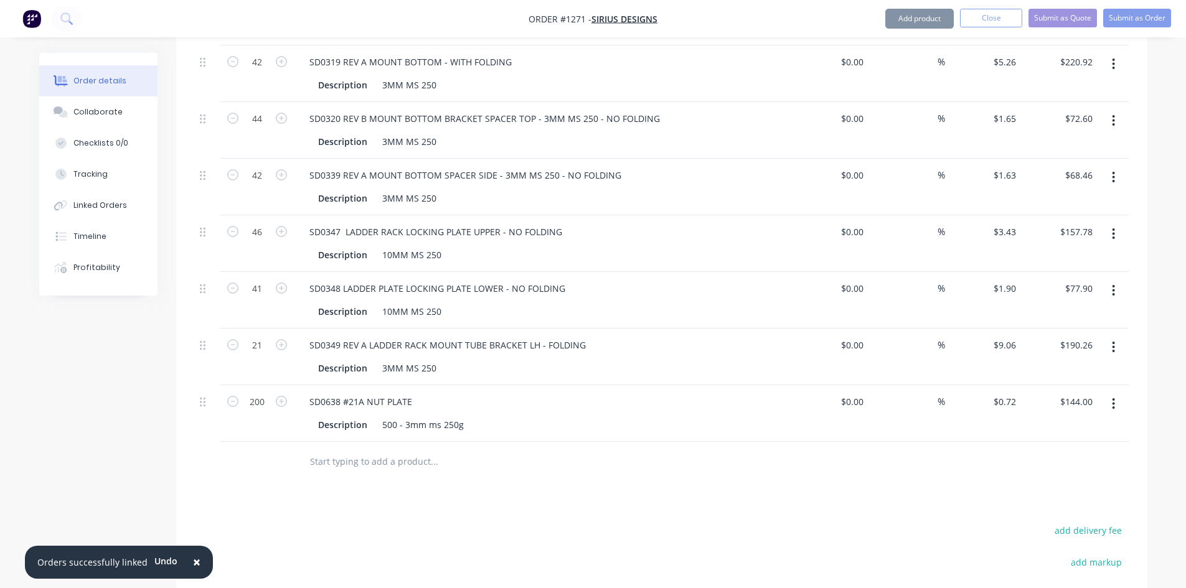
click at [420, 416] on div "500 - 3mm ms 250g" at bounding box center [422, 425] width 91 height 18
click at [419, 416] on div "500 - 3mm ms 250g" at bounding box center [422, 425] width 91 height 18
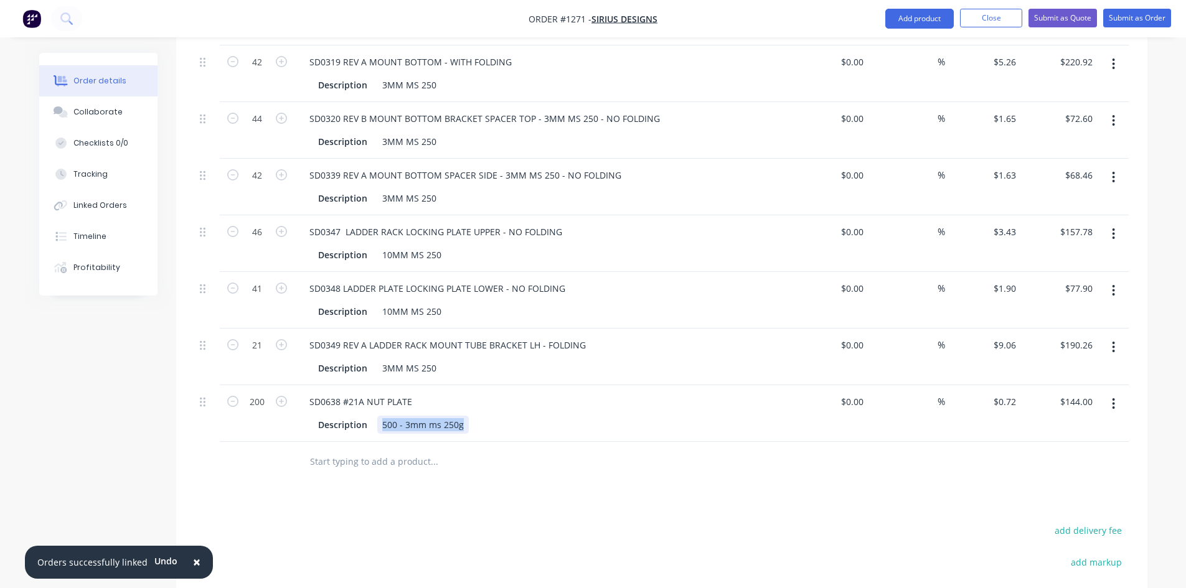
click at [419, 416] on div "500 - 3mm ms 250g" at bounding box center [422, 425] width 91 height 18
click at [417, 393] on div "SD0638 #21A NUT PLATE" at bounding box center [360, 402] width 123 height 18
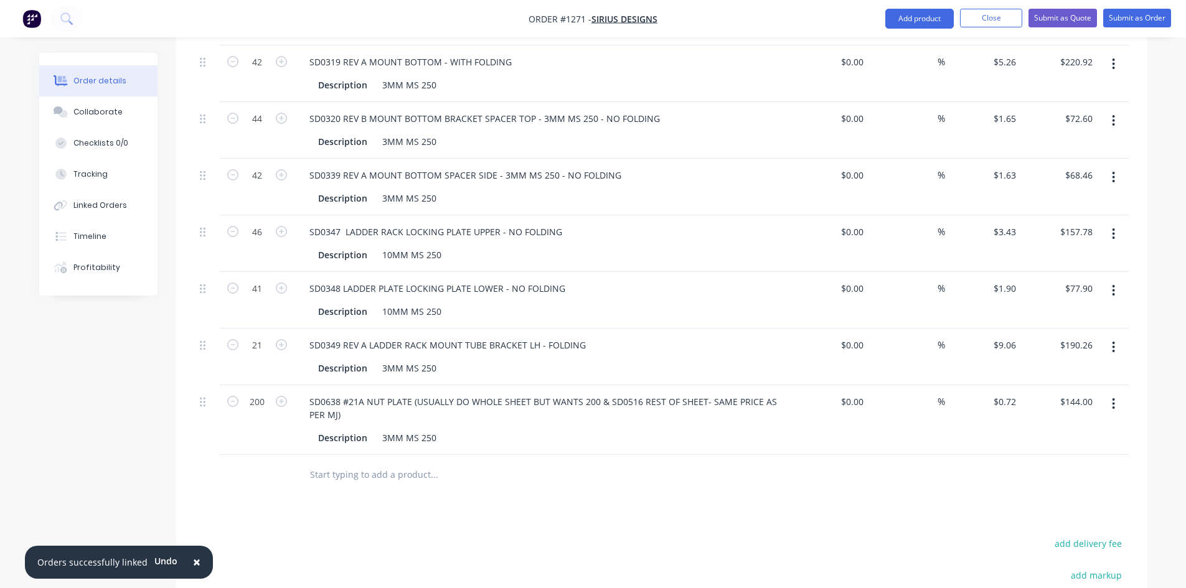
click at [409, 467] on input "text" at bounding box center [433, 474] width 249 height 25
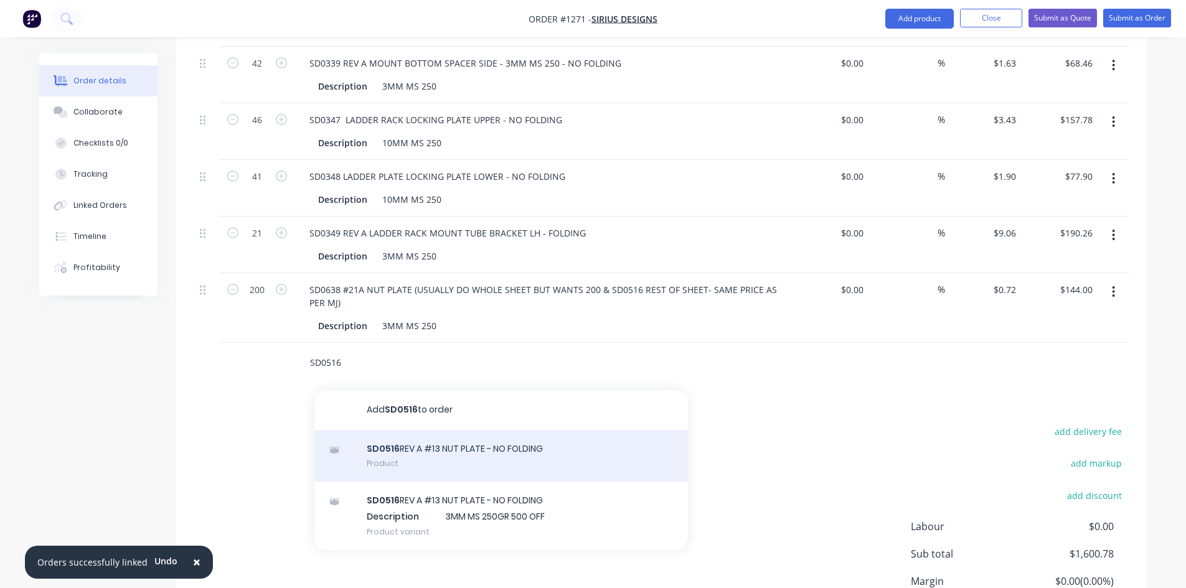
scroll to position [685, 0]
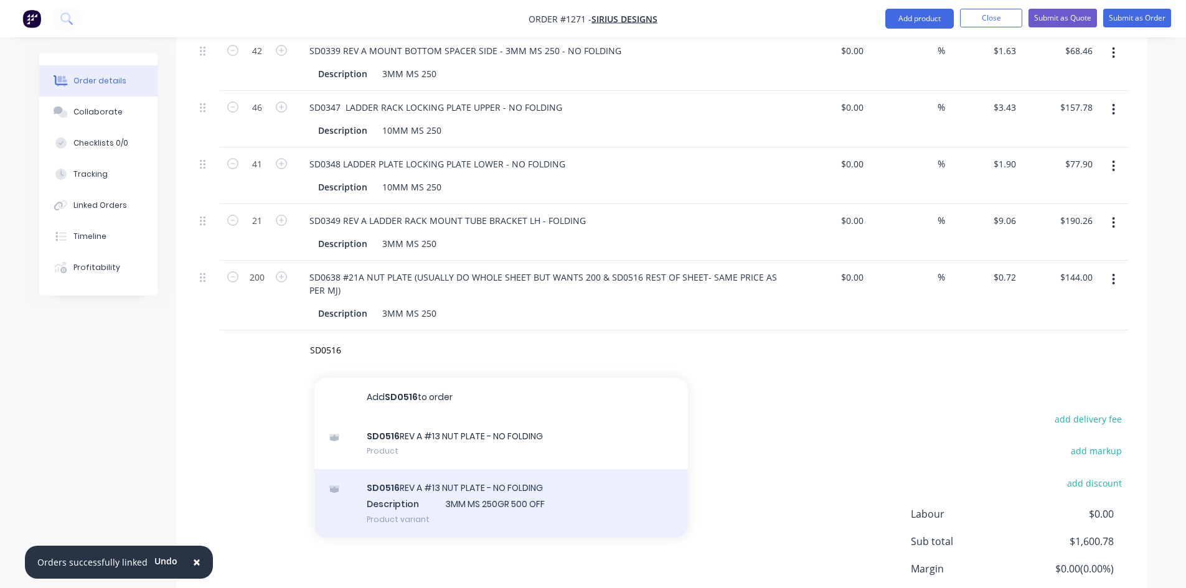
click at [434, 494] on div "SD0516 REV A #13 NUT PLATE - NO FOLDING Description 3MM MS 250GR 500 OFF Produc…" at bounding box center [500, 503] width 373 height 68
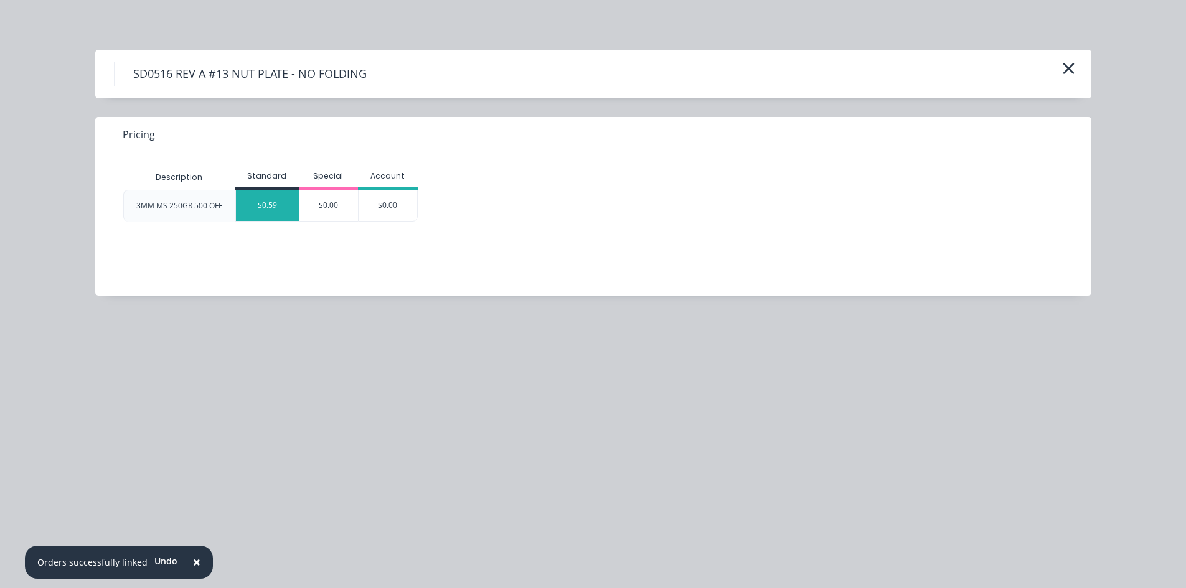
click at [264, 207] on div "$0.59" at bounding box center [267, 205] width 63 height 30
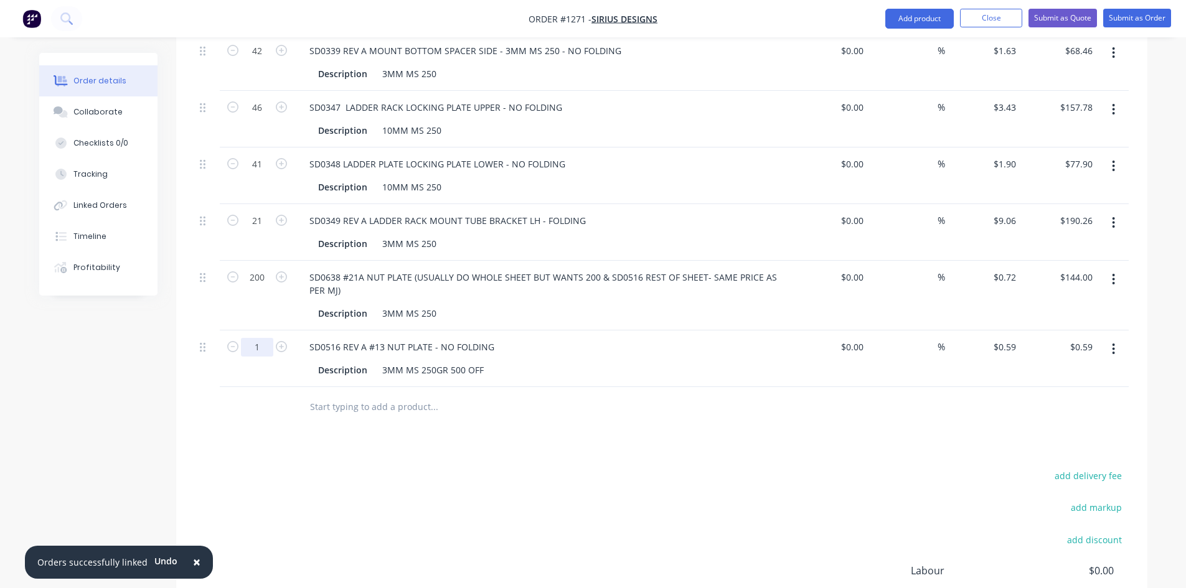
click at [266, 338] on input "1" at bounding box center [257, 347] width 32 height 19
click at [526, 339] on div "SD0516 REV A #13 NUT PLATE - NO FOLDING Description 3MM MS 250GR 500 OFF" at bounding box center [543, 358] width 498 height 57
click at [508, 338] on div "SD0516 REV A #13 NUT PLATE - NO FOLDING" at bounding box center [543, 347] width 488 height 18
drag, startPoint x: 501, startPoint y: 332, endPoint x: 493, endPoint y: 330, distance: 8.3
click at [499, 338] on div "SD0516 REV A #13 NUT PLATE - NO FOLDING" at bounding box center [543, 347] width 488 height 18
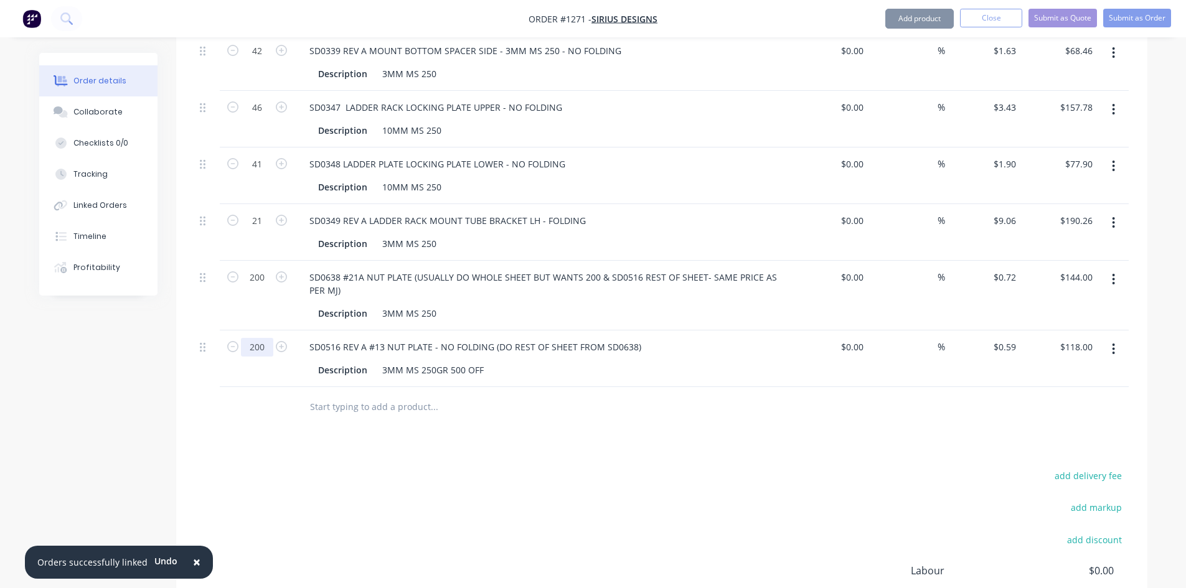
click at [248, 338] on input "200" at bounding box center [257, 347] width 32 height 19
click at [337, 396] on input "text" at bounding box center [433, 407] width 249 height 25
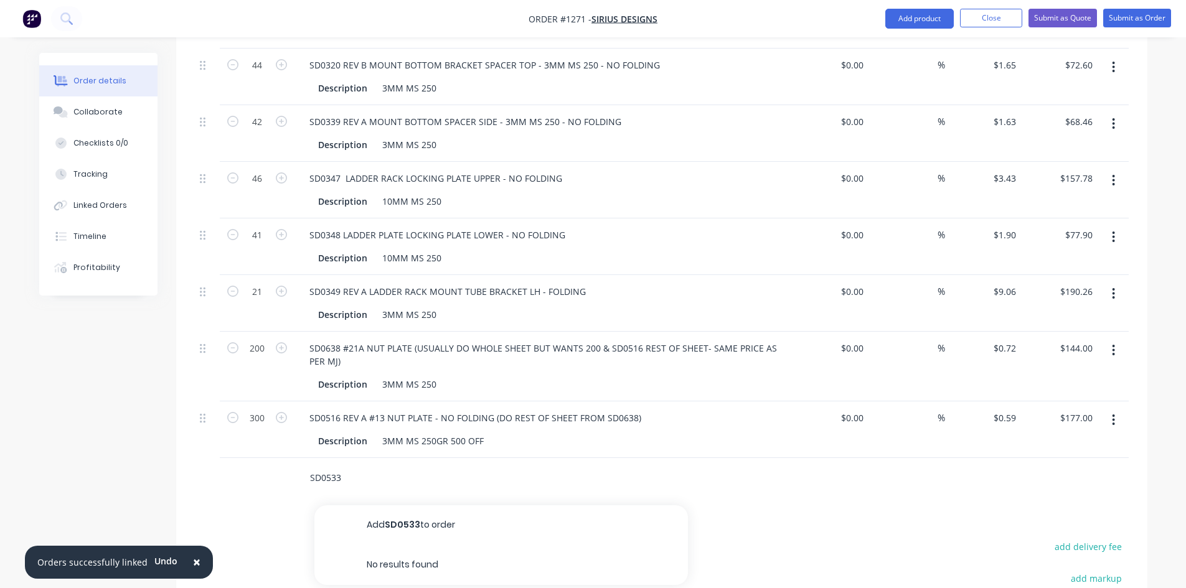
scroll to position [373, 0]
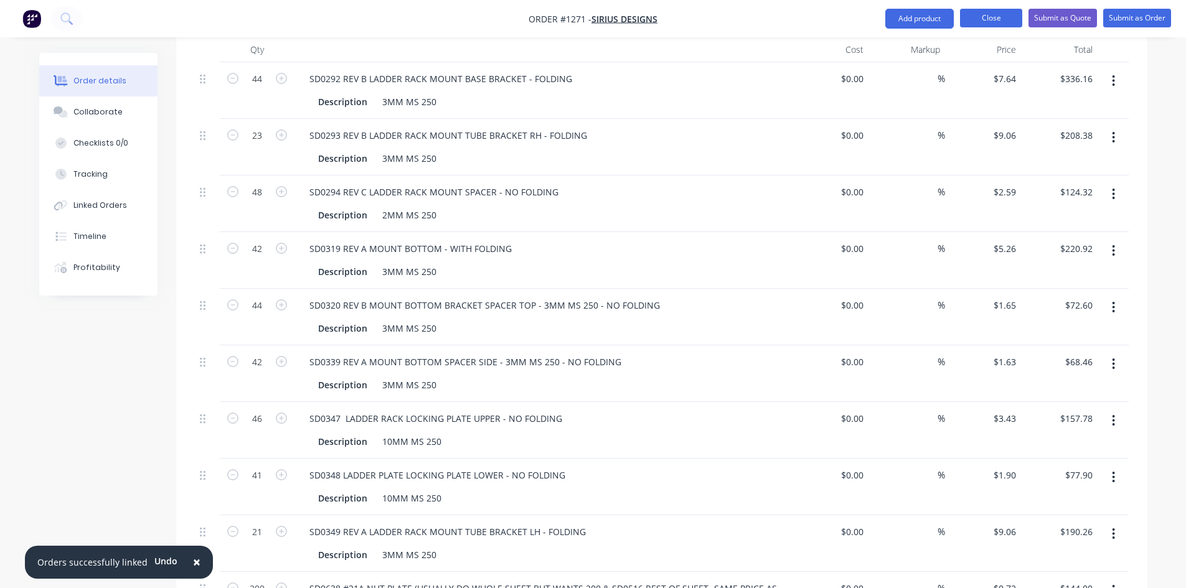
click at [980, 24] on button "Close" at bounding box center [991, 18] width 62 height 19
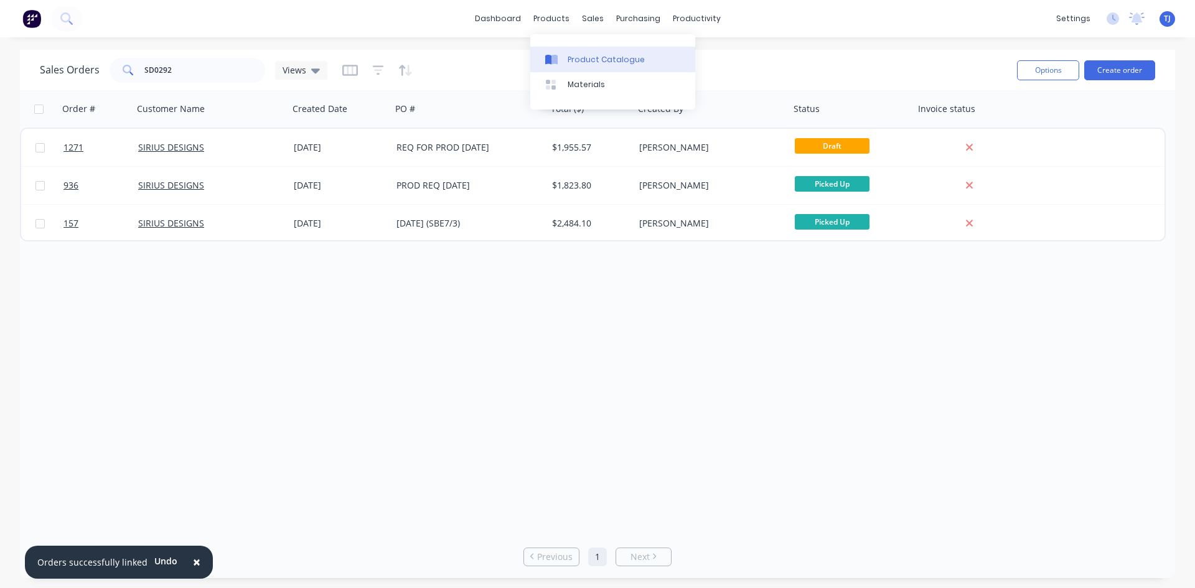
click at [587, 58] on div "Product Catalogue" at bounding box center [606, 59] width 77 height 11
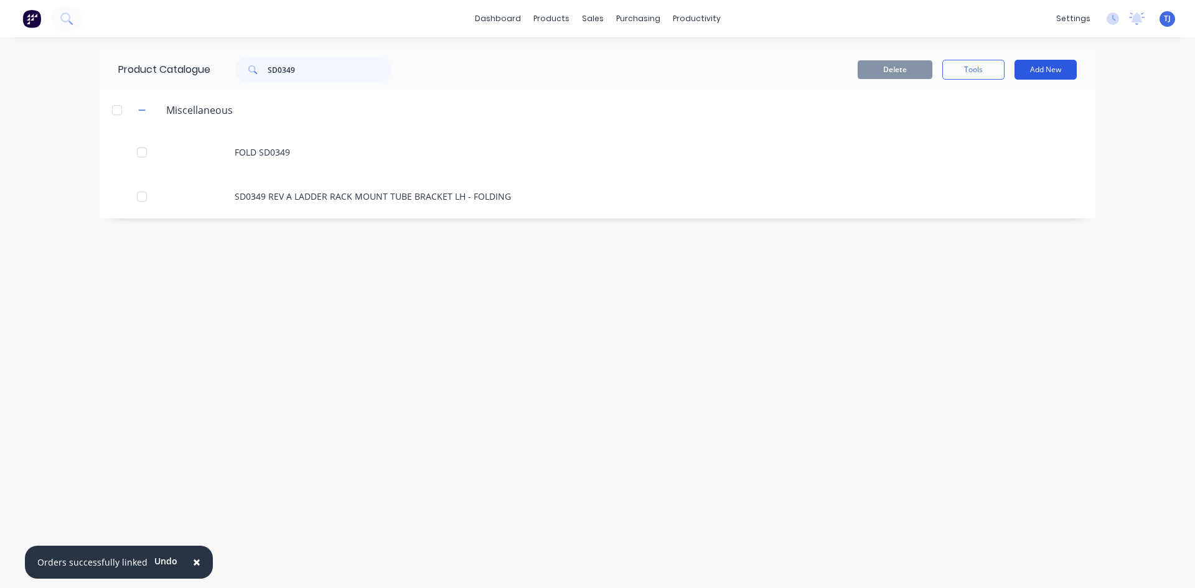
click at [1048, 74] on button "Add New" at bounding box center [1045, 70] width 62 height 20
click at [1001, 121] on div "Product" at bounding box center [1018, 127] width 96 height 18
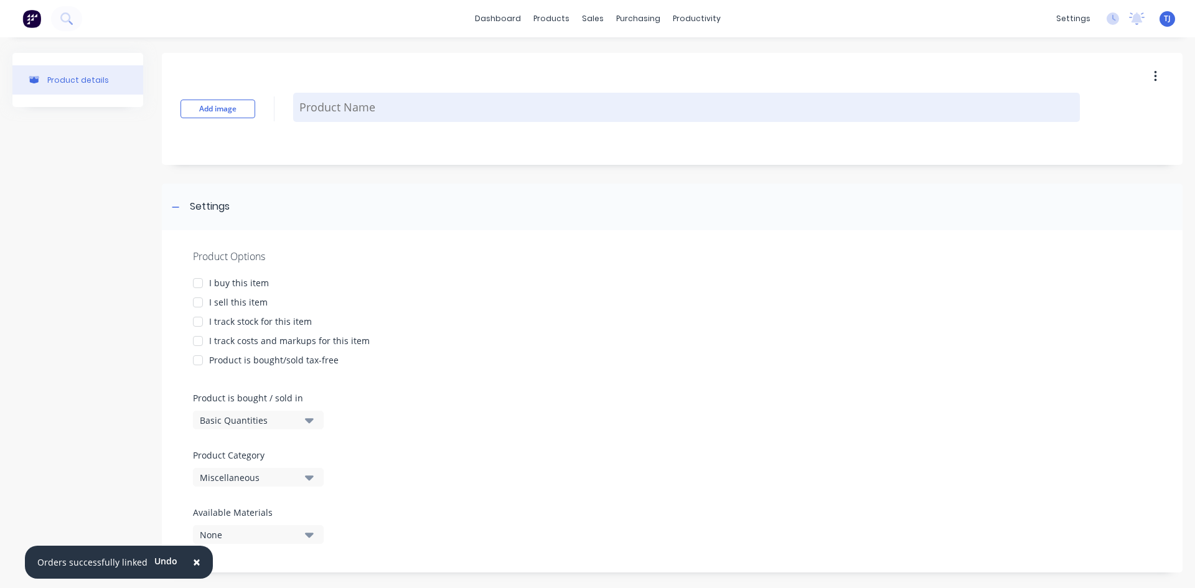
click at [350, 100] on textarea at bounding box center [686, 107] width 787 height 29
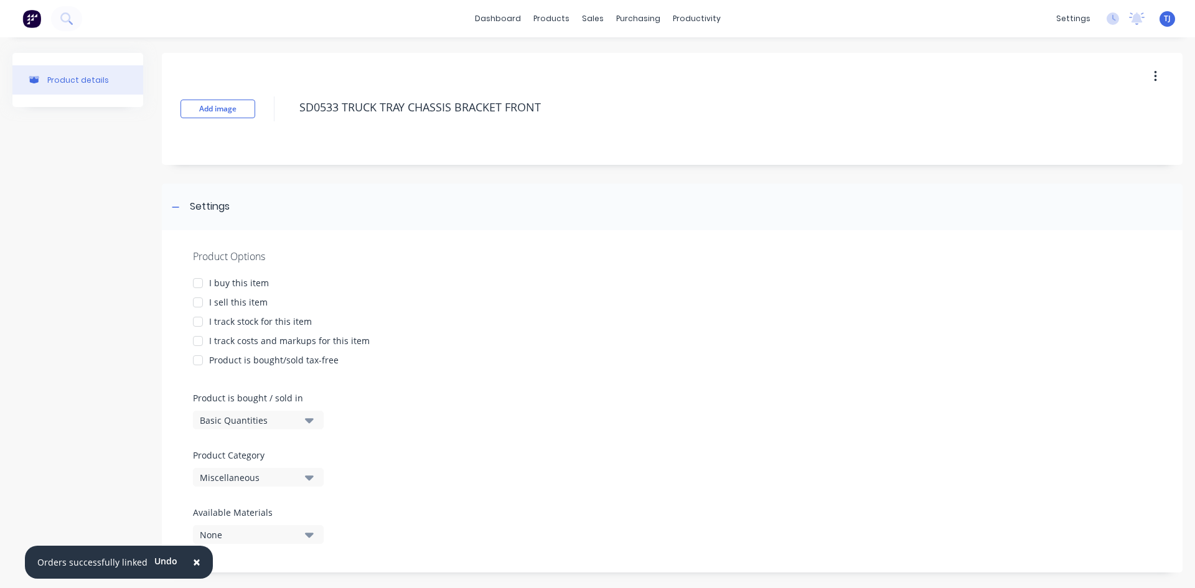
click at [197, 301] on div at bounding box center [197, 302] width 25 height 25
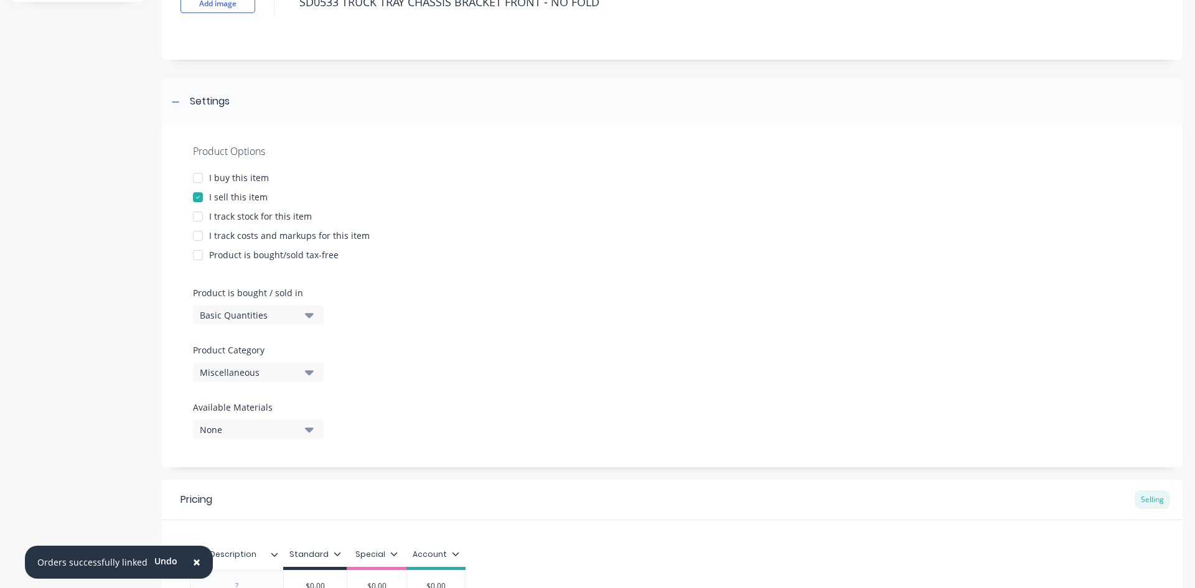
scroll to position [243, 0]
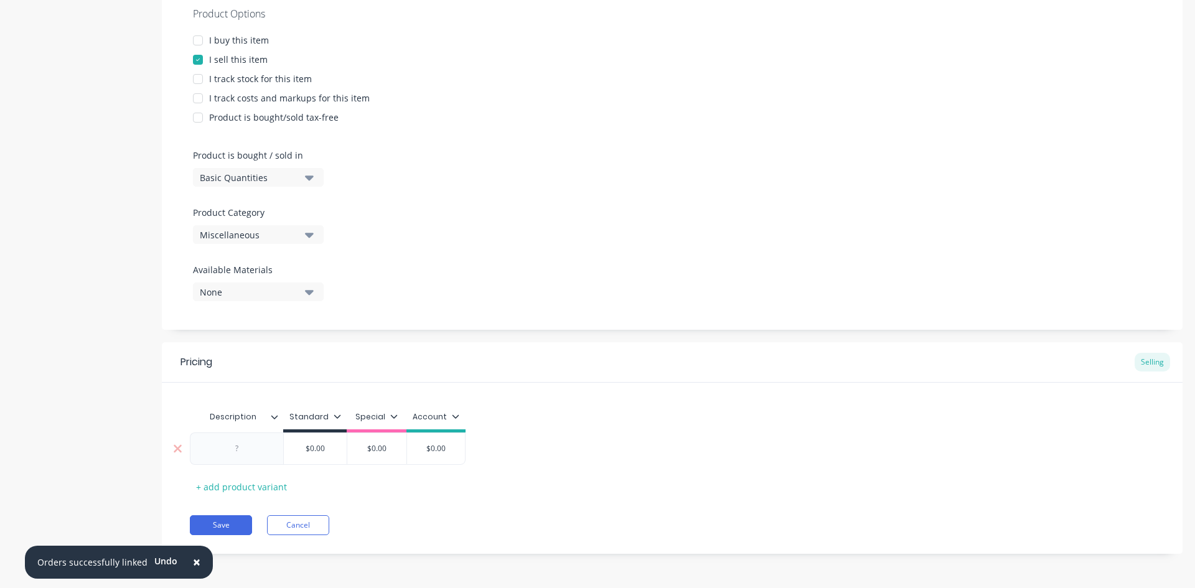
click at [233, 449] on div at bounding box center [237, 449] width 62 height 16
click at [262, 451] on div "40 OFF" at bounding box center [237, 449] width 62 height 16
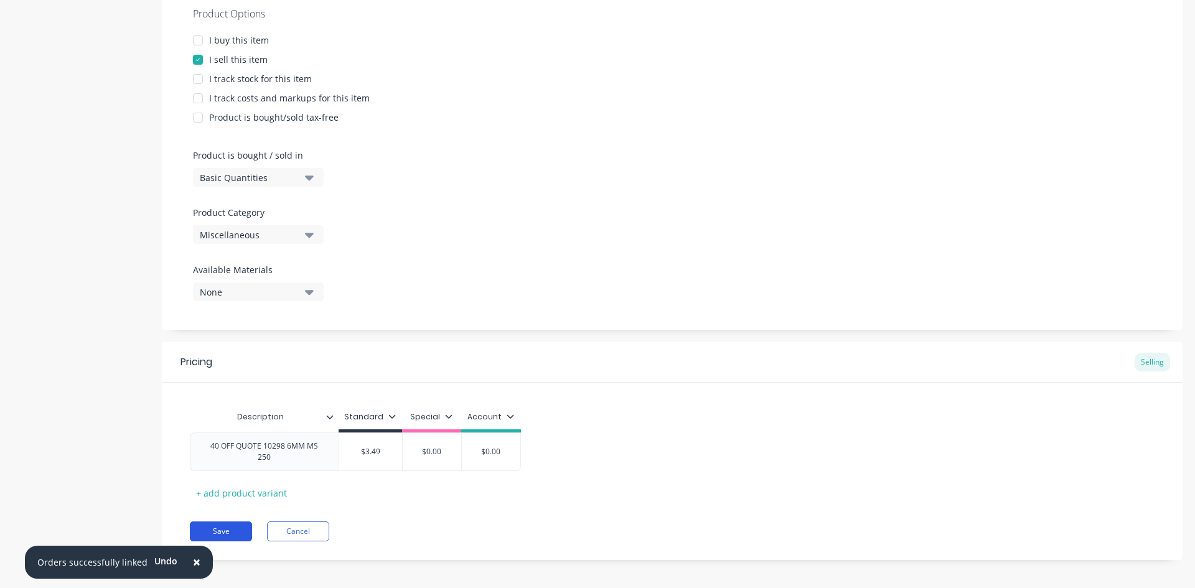
click at [236, 550] on div "Pricing Selling Description Standard Special Account 40 OFF QUOTE 10298 6MM MS …" at bounding box center [672, 451] width 1021 height 218
click at [232, 531] on button "Save" at bounding box center [221, 532] width 62 height 20
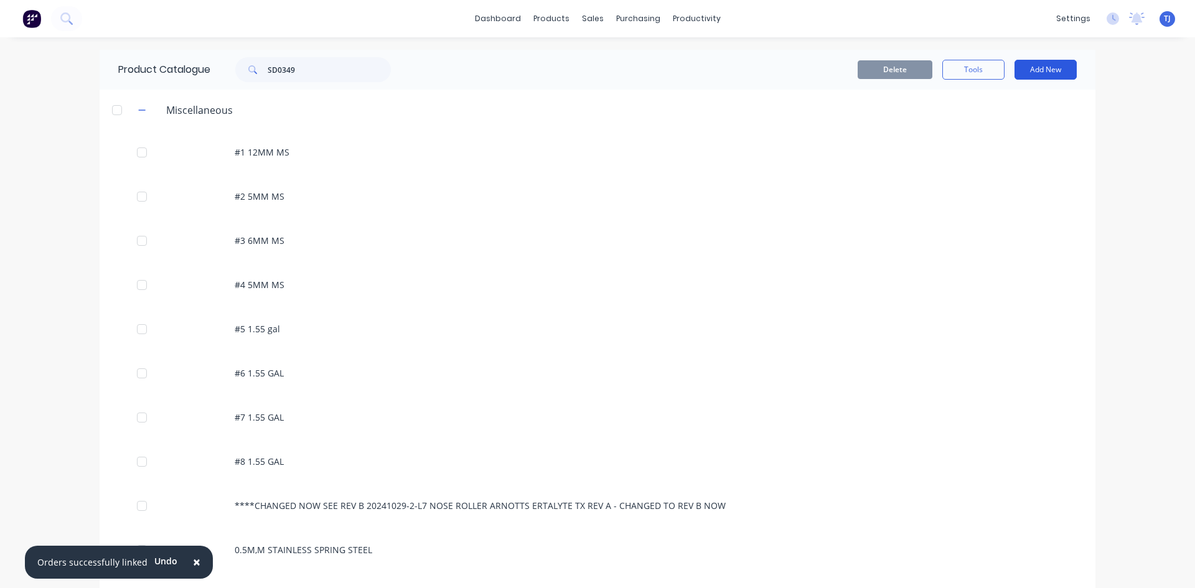
click at [1051, 73] on button "Add New" at bounding box center [1045, 70] width 62 height 20
click at [997, 130] on div "Product" at bounding box center [1018, 127] width 96 height 18
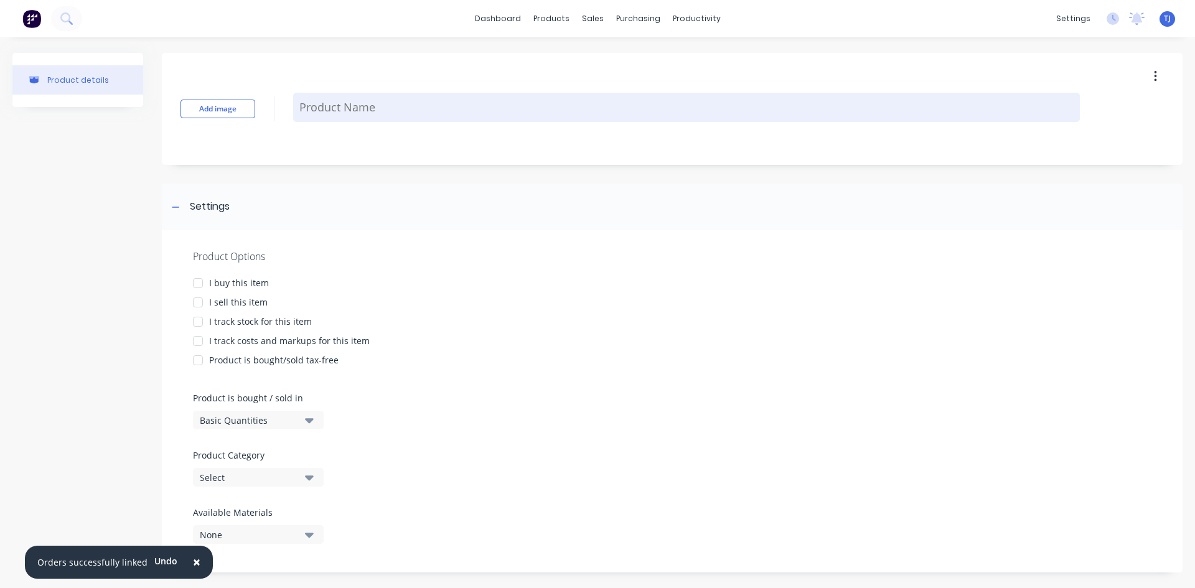
click at [364, 107] on textarea at bounding box center [686, 107] width 787 height 29
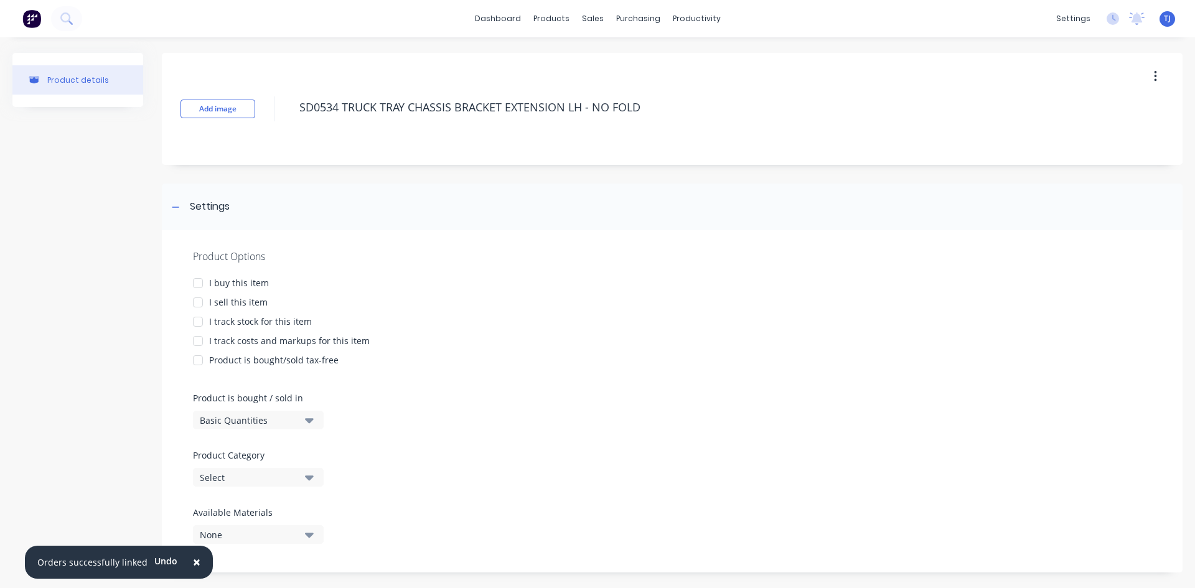
click at [200, 301] on div at bounding box center [197, 302] width 25 height 25
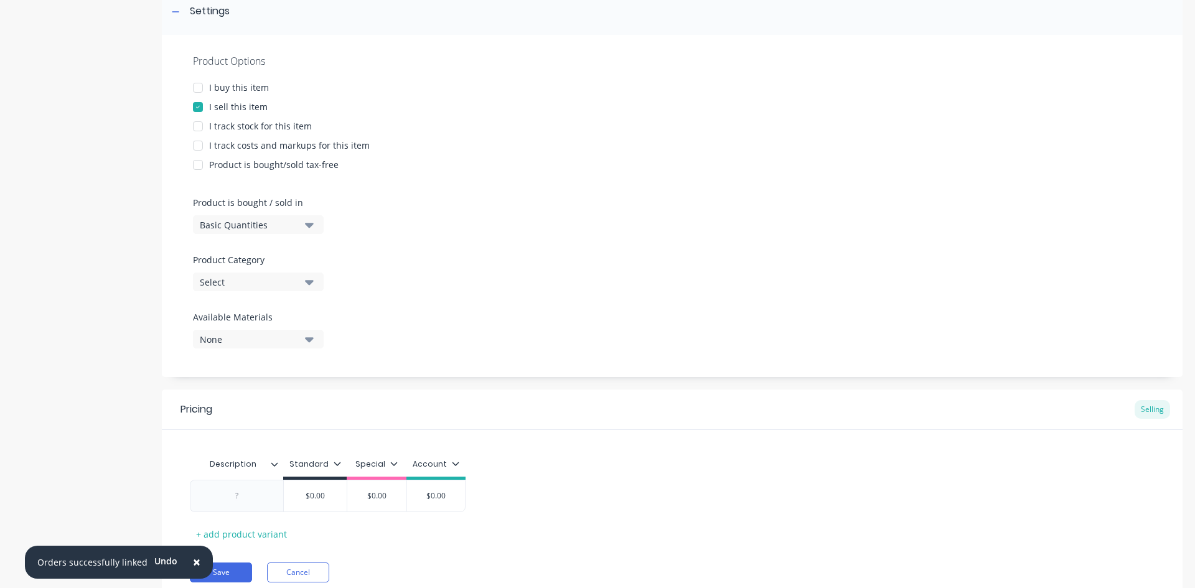
scroll to position [243, 0]
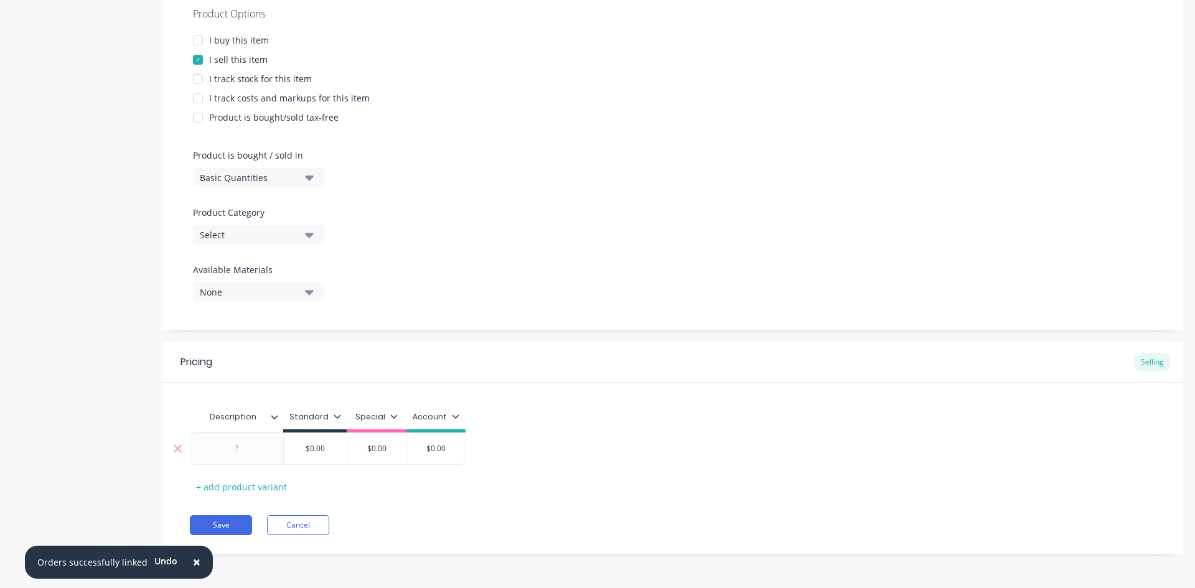
click at [253, 450] on div at bounding box center [237, 449] width 62 height 16
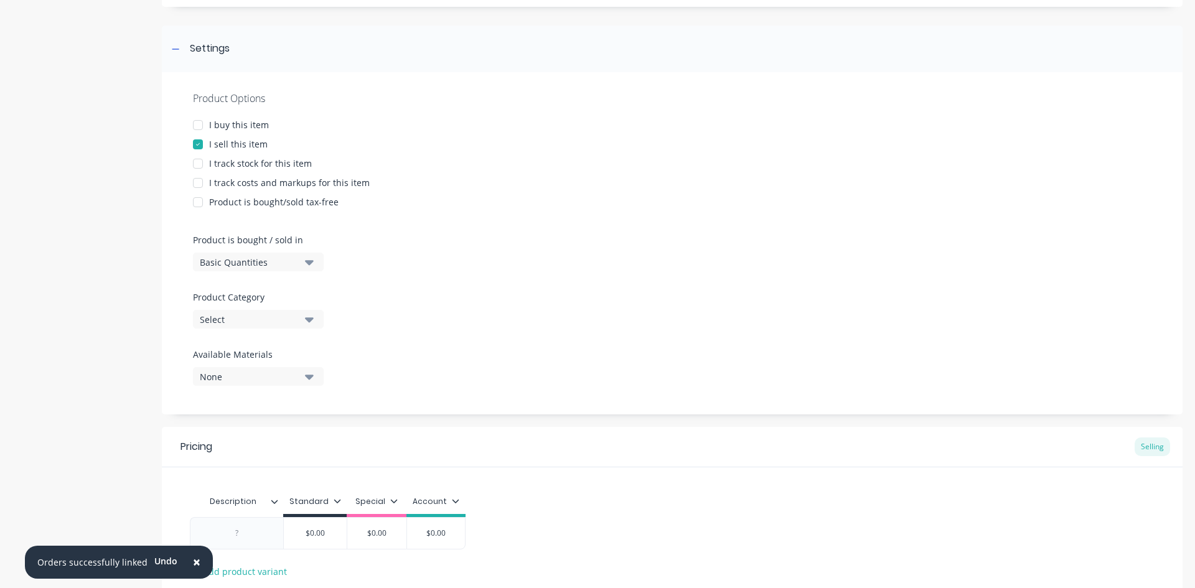
scroll to position [0, 0]
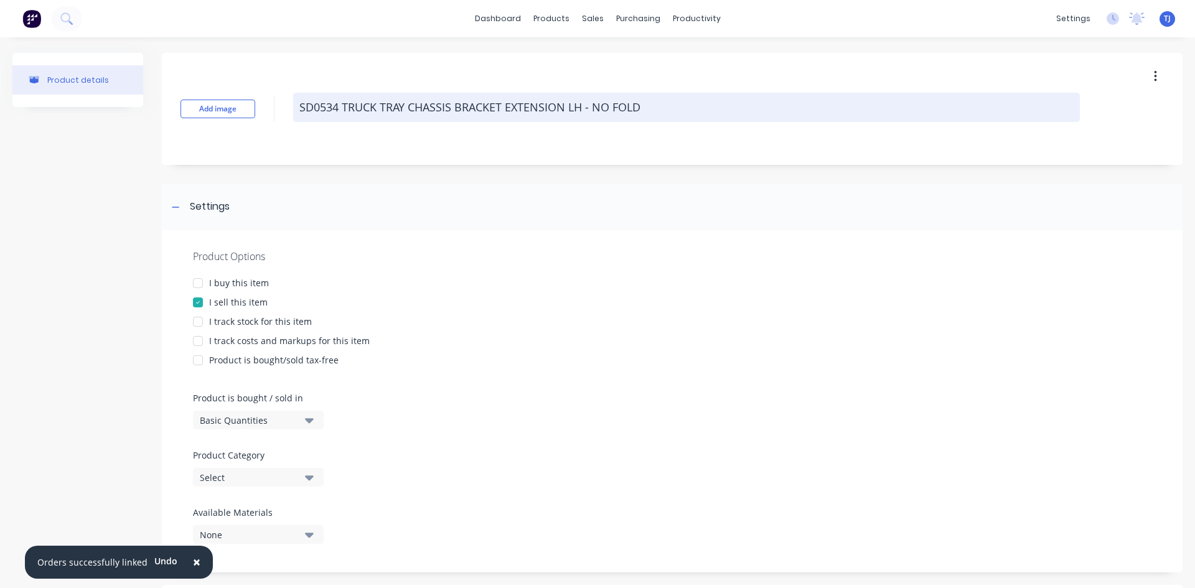
click at [609, 108] on textarea "SD0534 TRUCK TRAY CHASSIS BRACKET EXTENSION LH - NO FOLD" at bounding box center [686, 107] width 787 height 29
click at [665, 106] on textarea "SD0534 TRUCK TRAY CHASSIS BRACKET EXTENSION LH - WITH FOLD" at bounding box center [686, 107] width 787 height 29
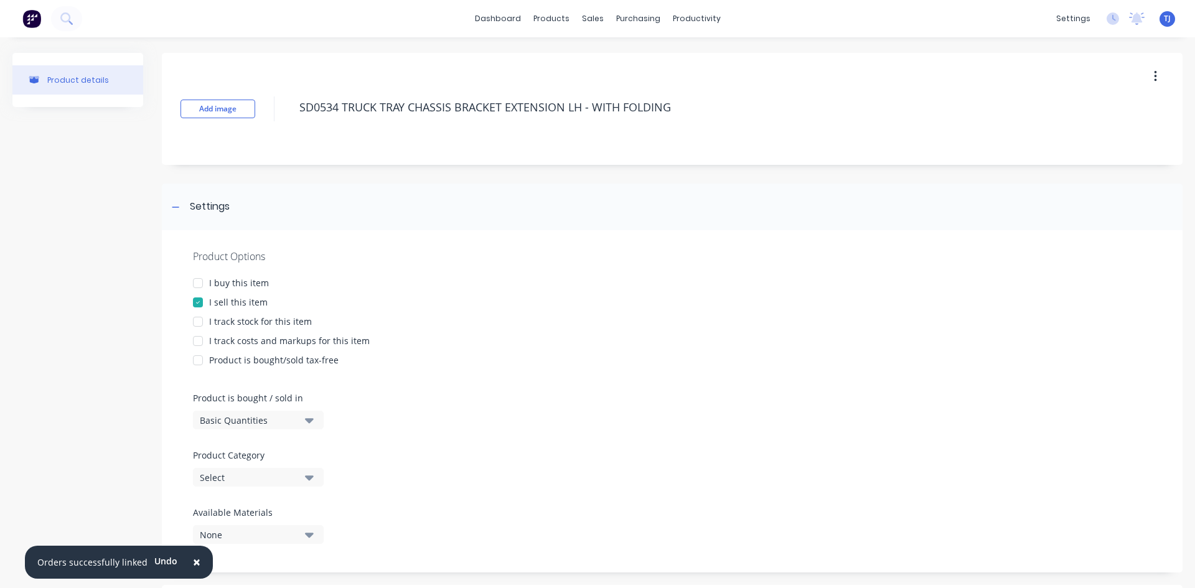
scroll to position [243, 0]
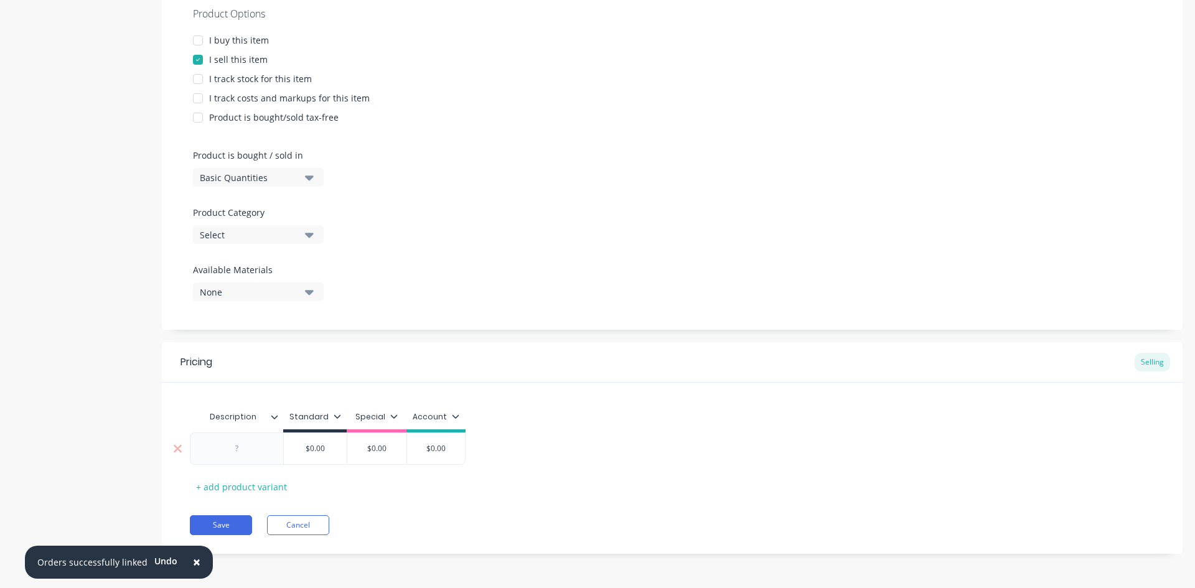
click at [279, 449] on div at bounding box center [236, 449] width 93 height 32
click at [248, 454] on div at bounding box center [237, 449] width 62 height 16
click at [73, 419] on div "Product details" at bounding box center [77, 191] width 131 height 762
click at [269, 457] on div "3MM MS 250" at bounding box center [236, 449] width 93 height 32
click at [266, 457] on div "3MM MS 250" at bounding box center [236, 449] width 93 height 32
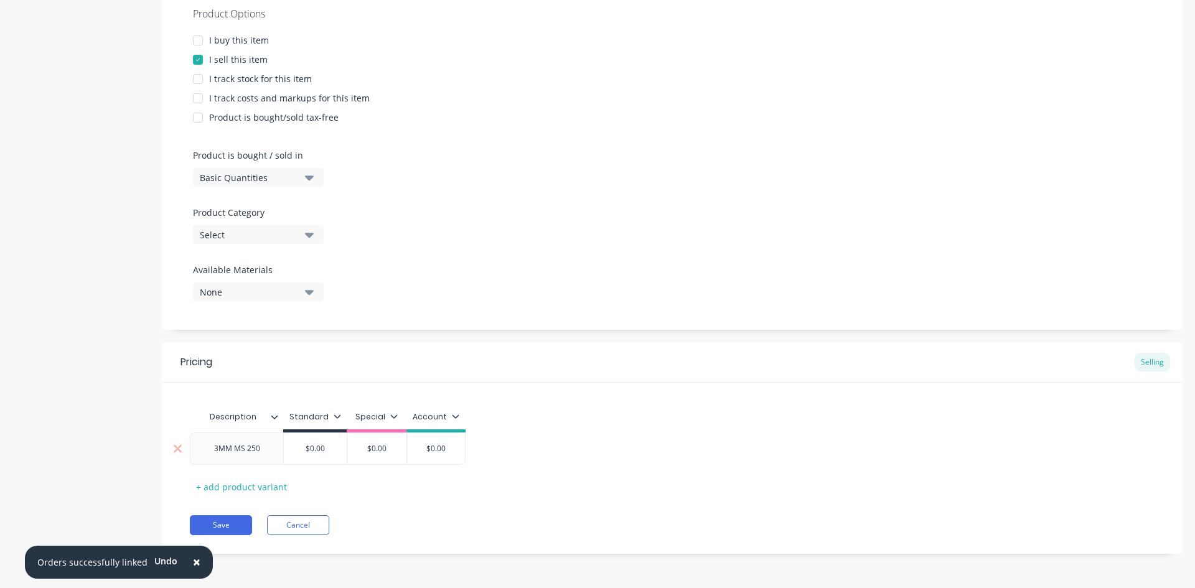
click at [256, 456] on div "3MM MS 250" at bounding box center [237, 449] width 66 height 16
click at [264, 457] on div "3MM MS 250" at bounding box center [236, 449] width 93 height 32
click at [261, 456] on div "3MM MS 250" at bounding box center [236, 449] width 93 height 32
click at [228, 528] on button "Save" at bounding box center [221, 532] width 62 height 20
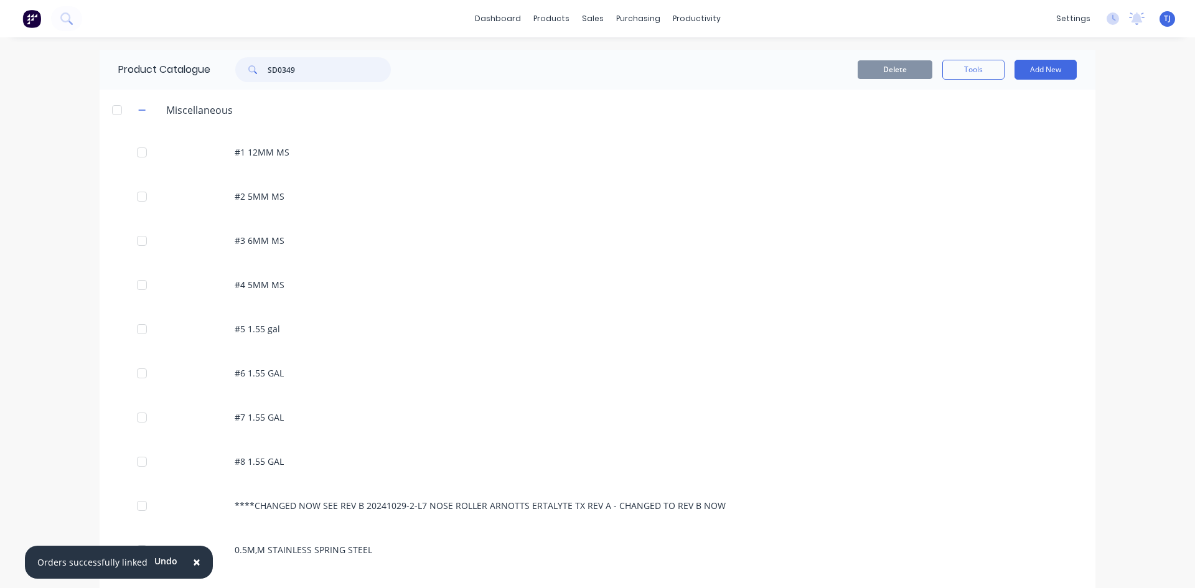
click at [294, 72] on input "SD0349" at bounding box center [329, 69] width 123 height 25
click at [1028, 68] on button "Add New" at bounding box center [1045, 70] width 62 height 20
click at [999, 131] on div "Product" at bounding box center [1018, 127] width 96 height 18
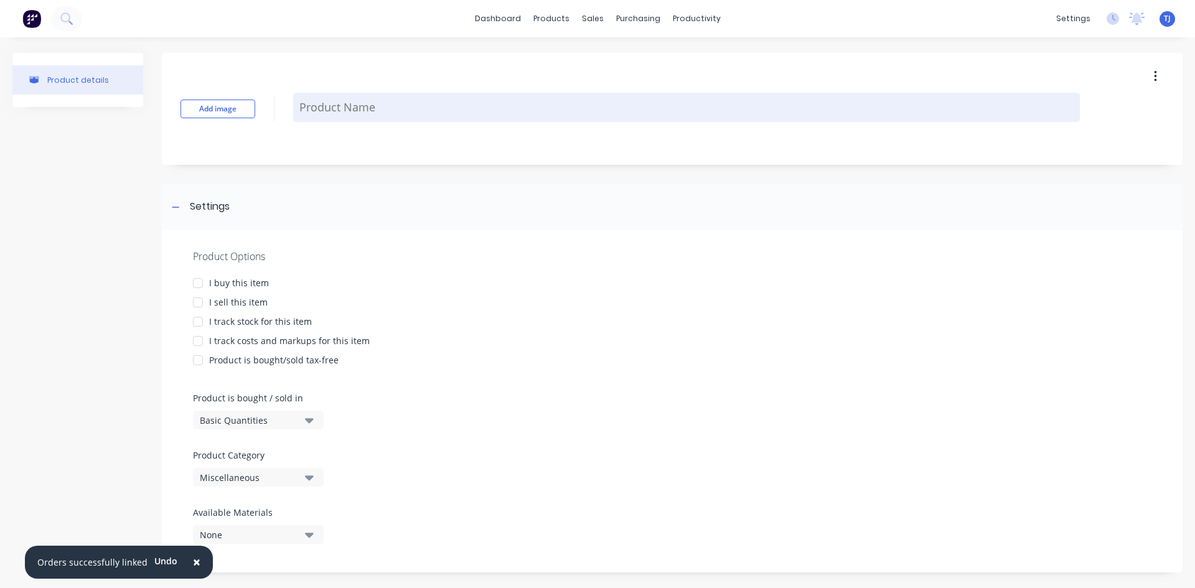
click at [383, 108] on textarea at bounding box center [686, 107] width 787 height 29
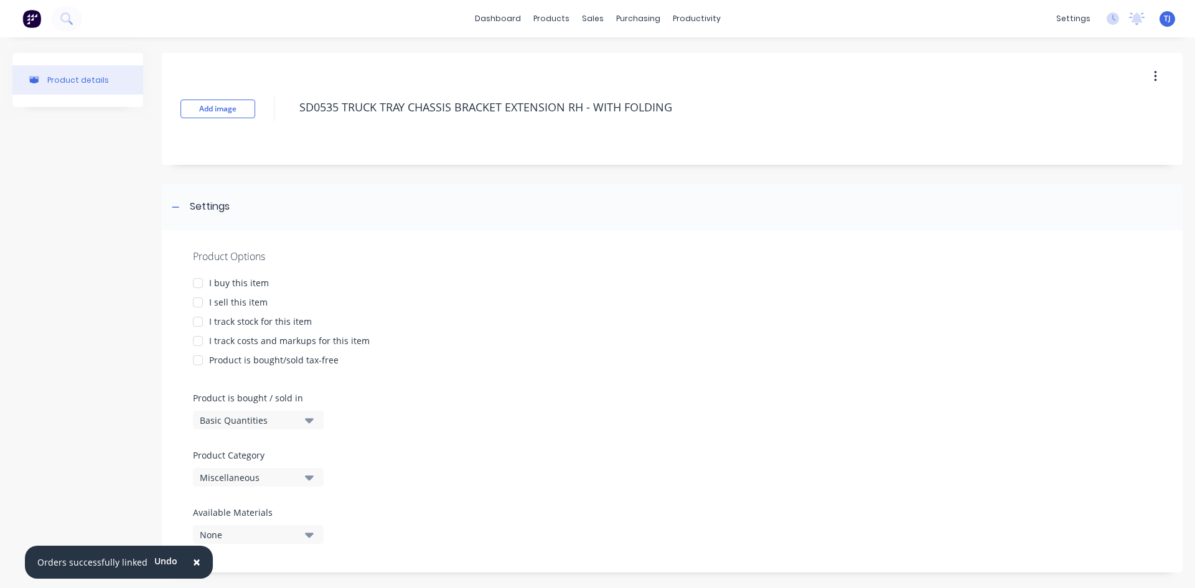
click at [196, 306] on div at bounding box center [197, 302] width 25 height 25
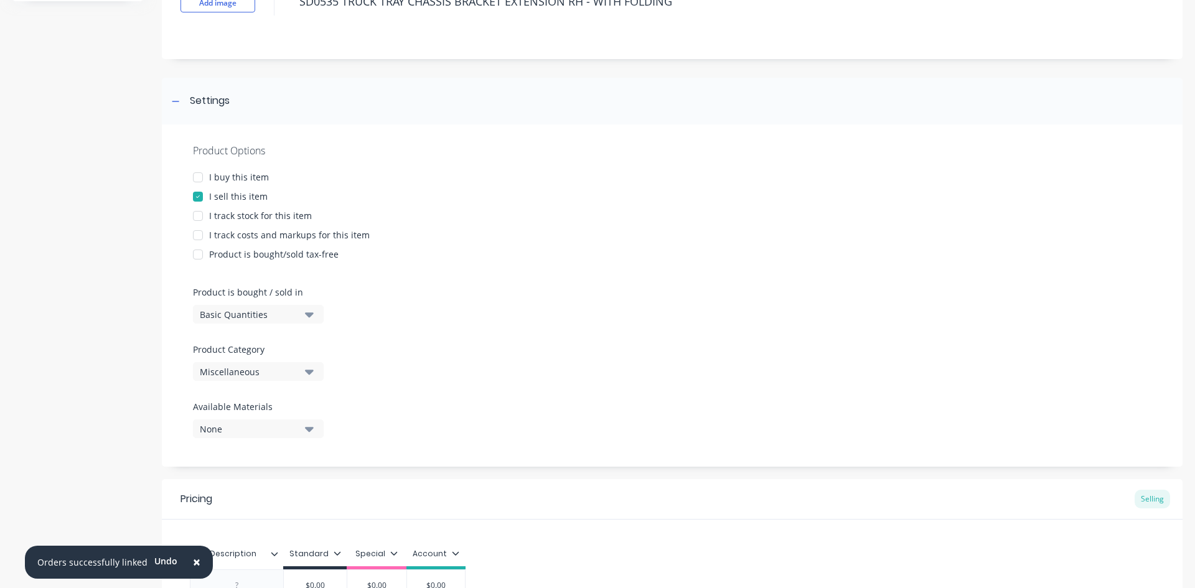
scroll to position [243, 0]
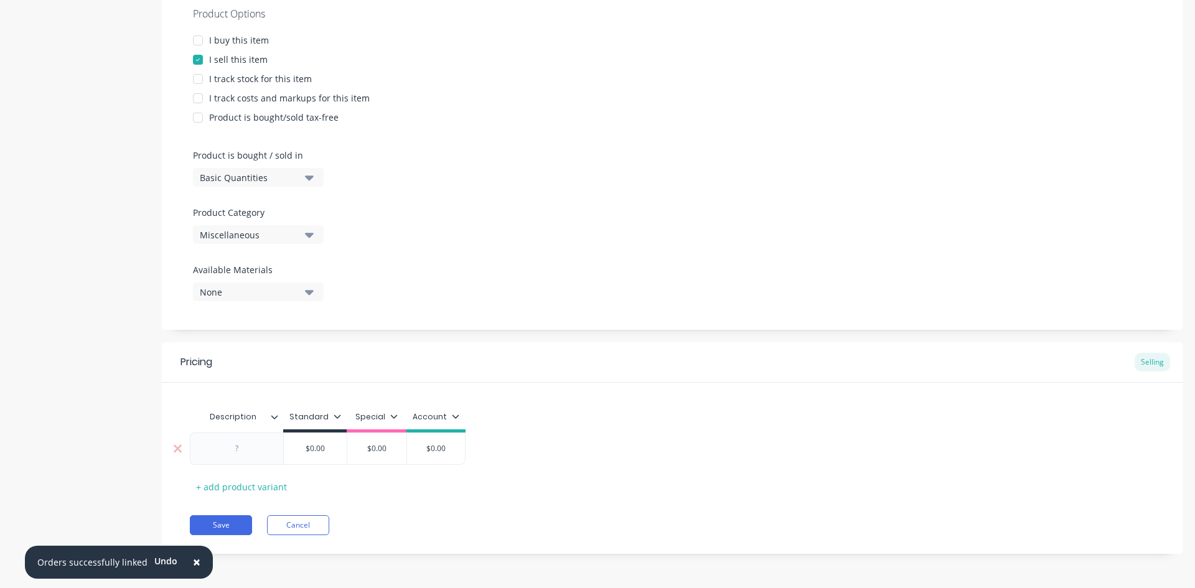
click at [274, 449] on div at bounding box center [236, 449] width 93 height 32
click at [259, 462] on div at bounding box center [236, 449] width 93 height 32
click at [228, 451] on div at bounding box center [237, 449] width 62 height 16
click at [239, 531] on button "Save" at bounding box center [221, 532] width 62 height 20
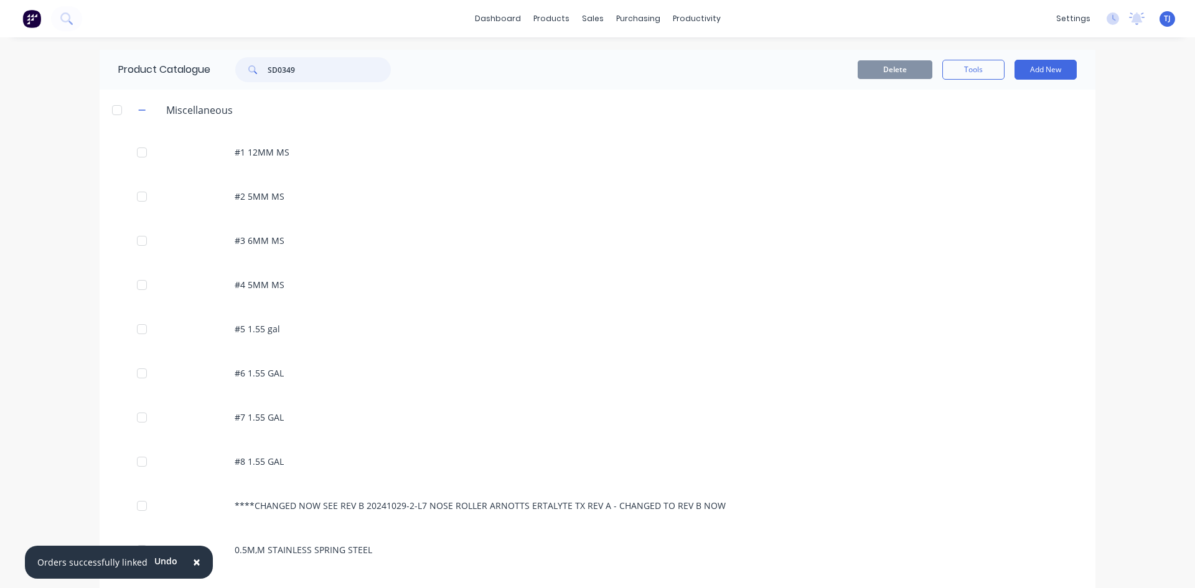
click at [322, 75] on input "SD0349" at bounding box center [329, 69] width 123 height 25
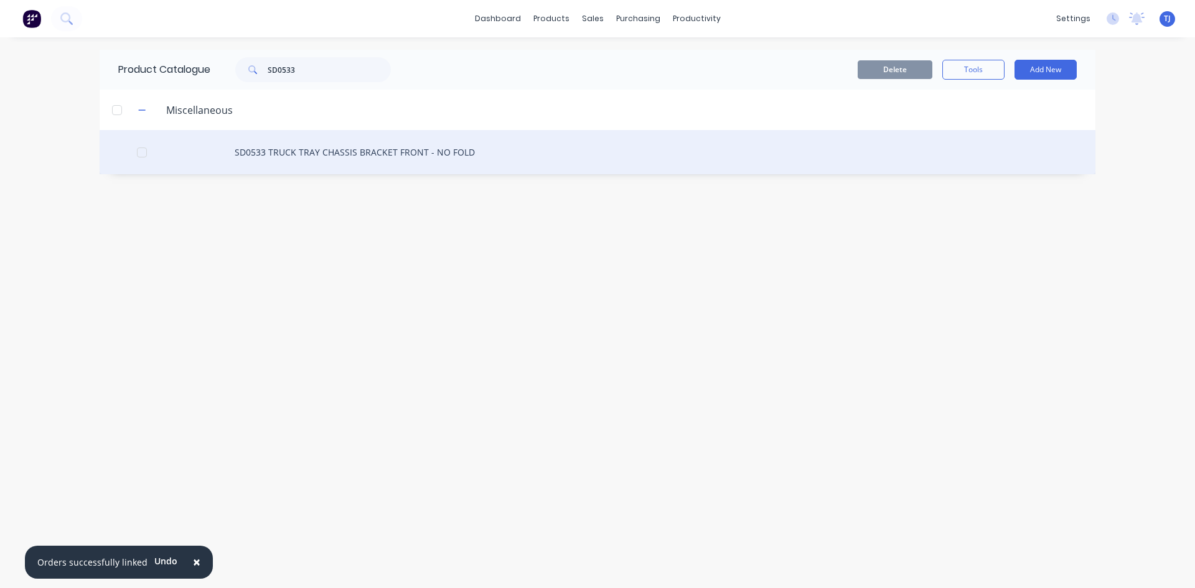
click at [281, 159] on div "SD0533 TRUCK TRAY CHASSIS BRACKET FRONT - NO FOLD" at bounding box center [598, 152] width 996 height 44
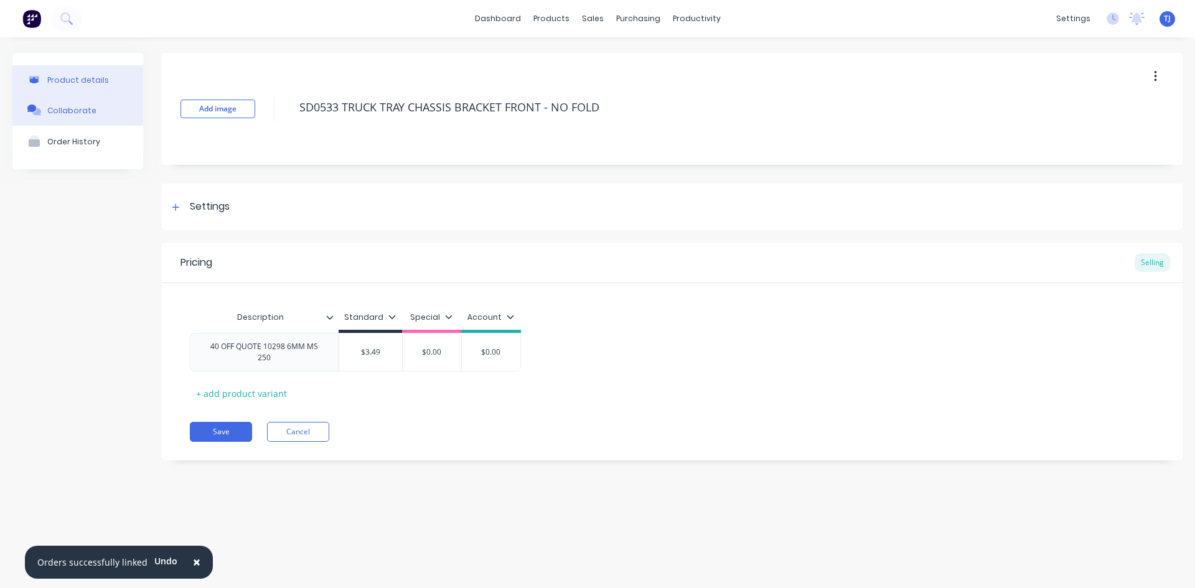
click at [61, 112] on div "Collaborate" at bounding box center [71, 110] width 49 height 9
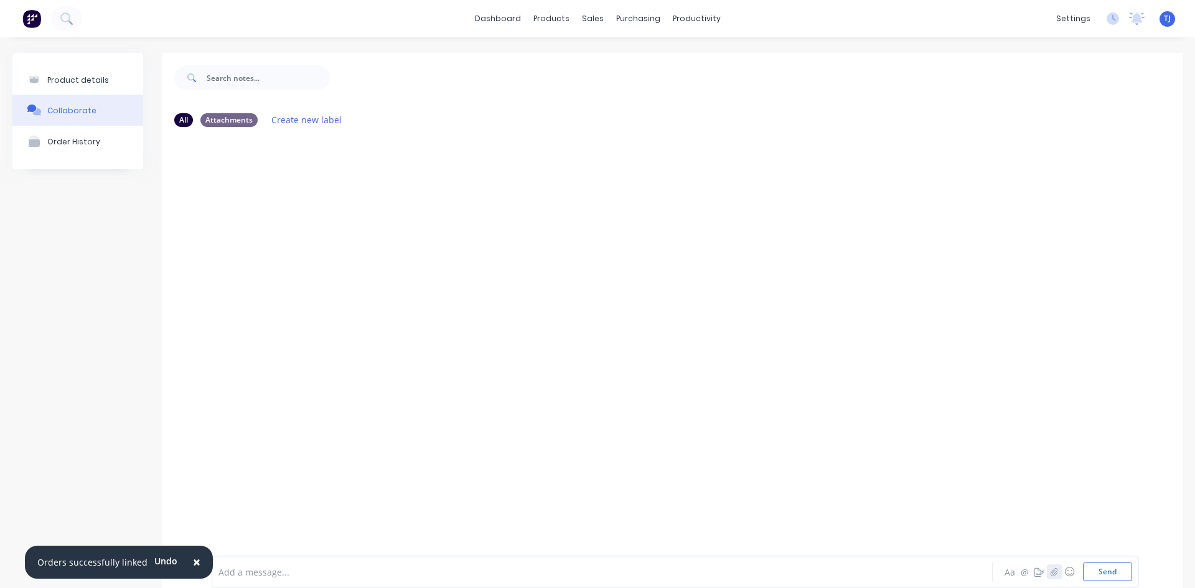
click at [1050, 569] on icon "button" at bounding box center [1053, 572] width 7 height 9
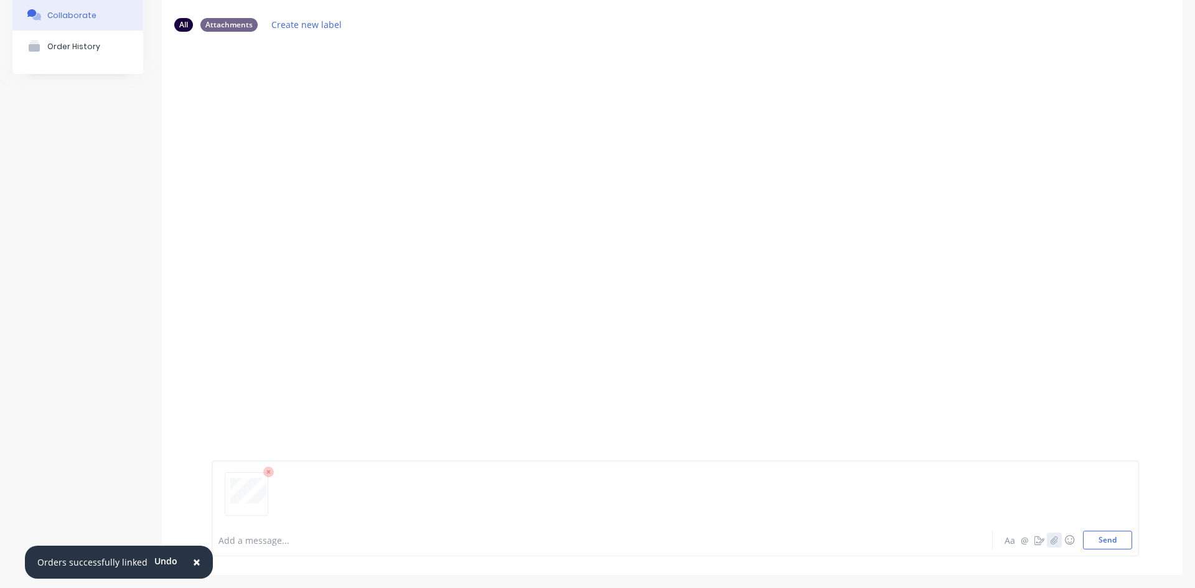
scroll to position [98, 0]
click at [1105, 542] on button "Send" at bounding box center [1107, 537] width 49 height 19
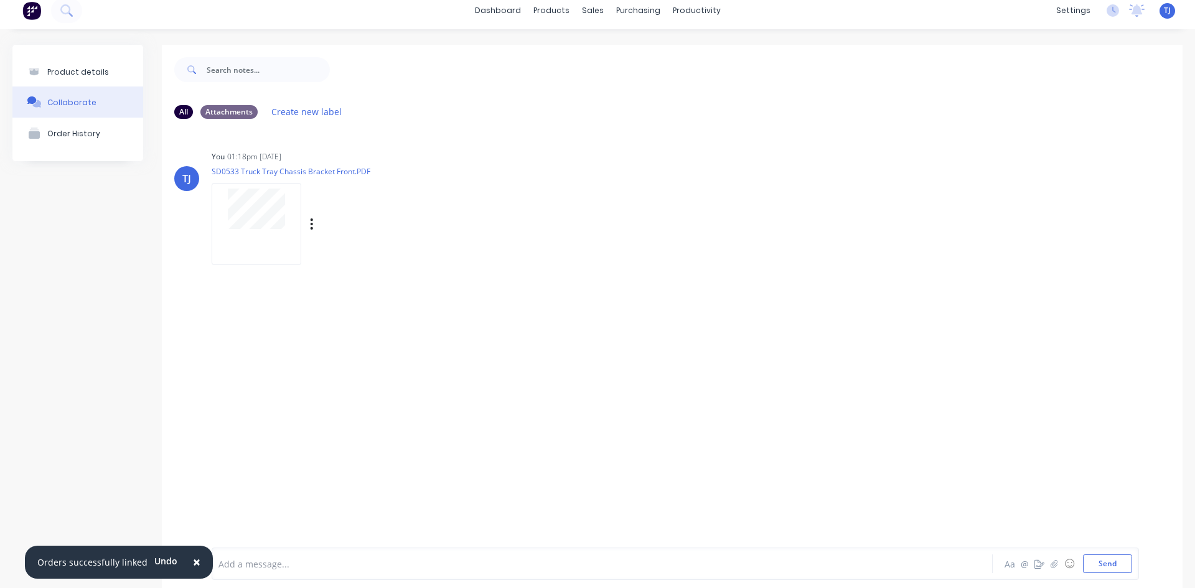
scroll to position [0, 0]
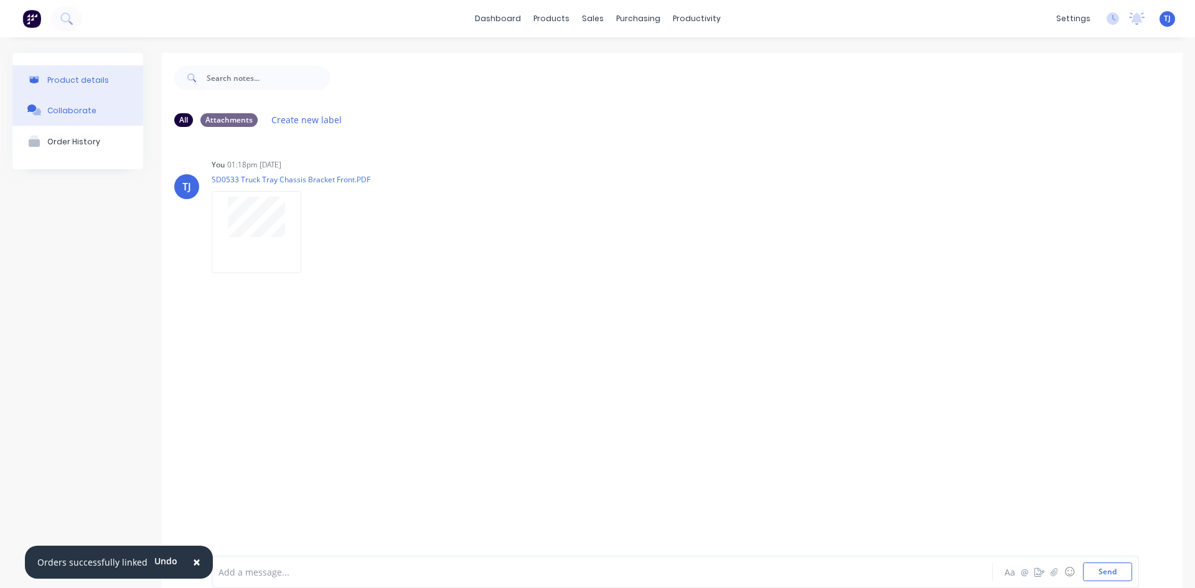
click at [106, 83] on button "Product details" at bounding box center [77, 79] width 131 height 29
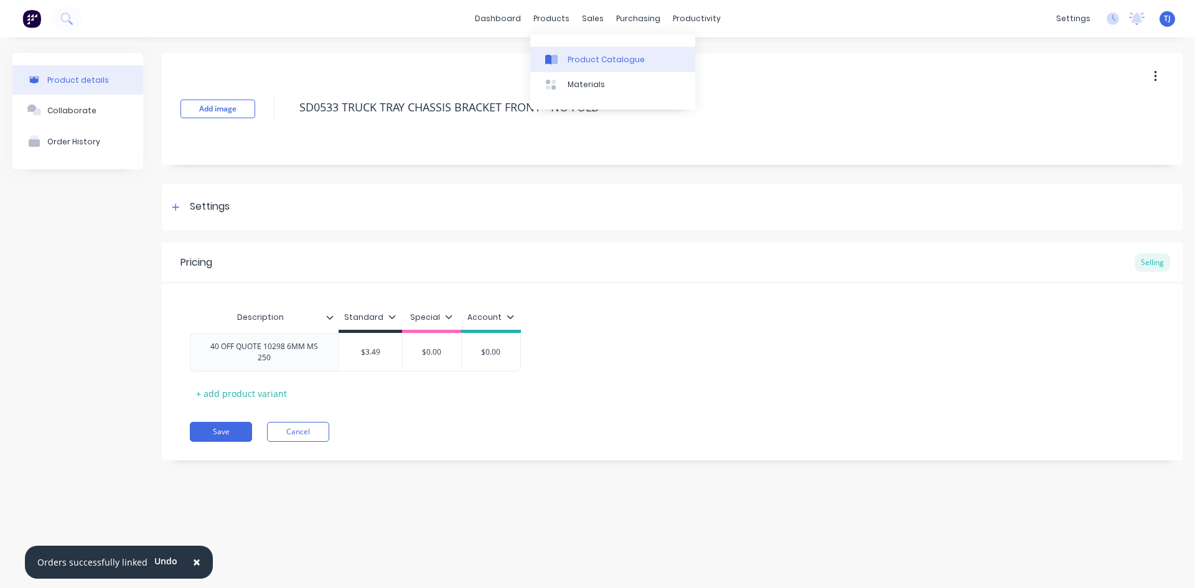
click at [594, 60] on div "Product Catalogue" at bounding box center [606, 59] width 77 height 11
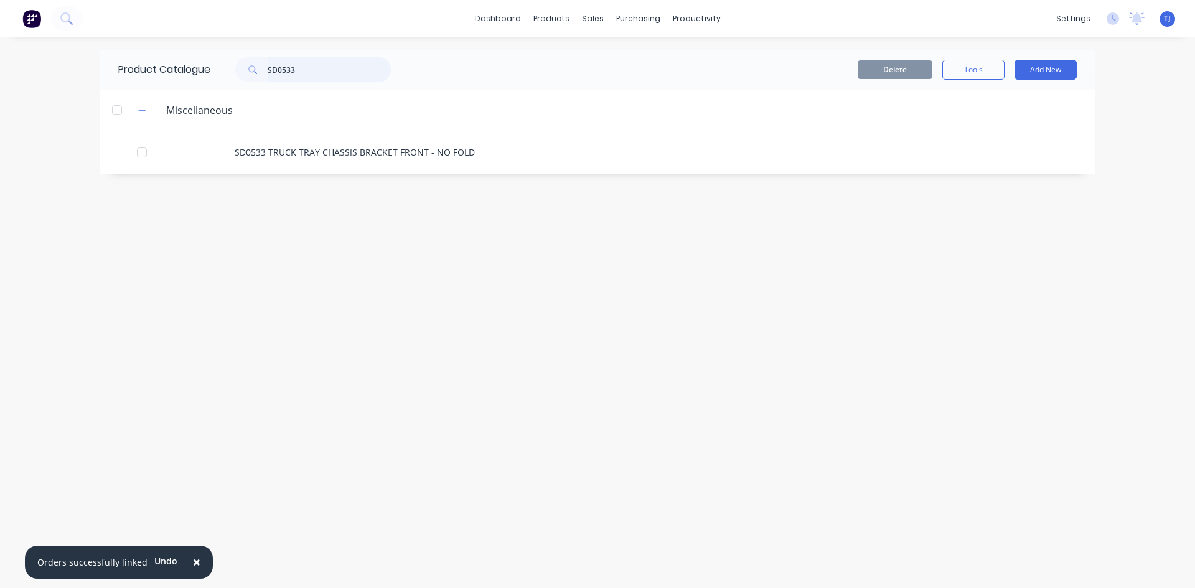
click at [294, 71] on input "SD0533" at bounding box center [329, 69] width 123 height 25
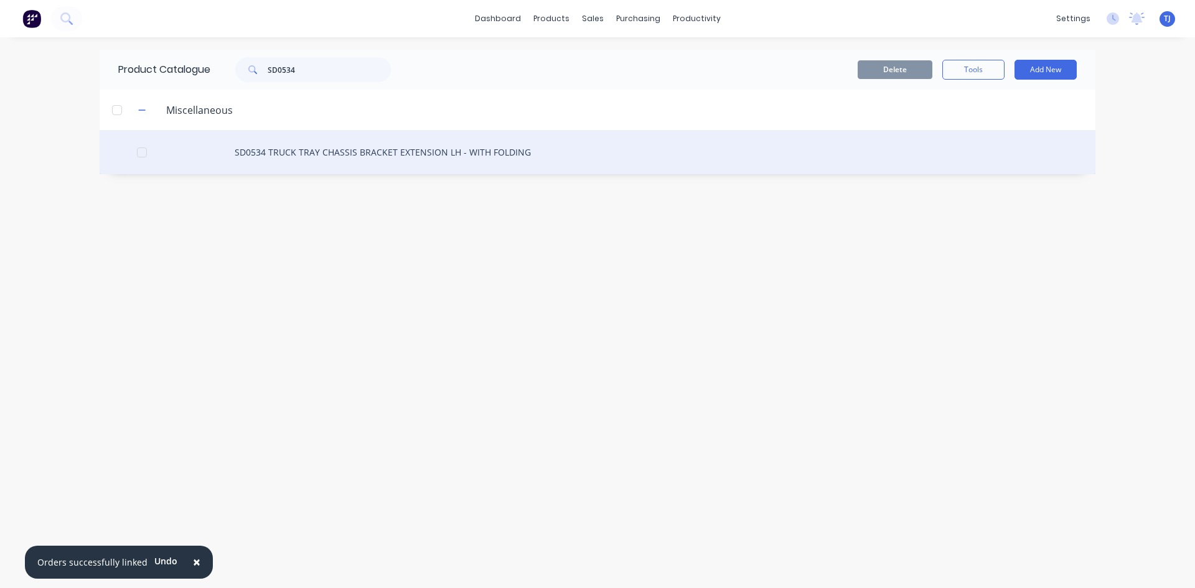
click at [384, 155] on div "SD0534 TRUCK TRAY CHASSIS BRACKET EXTENSION LH - WITH FOLDING" at bounding box center [598, 152] width 996 height 44
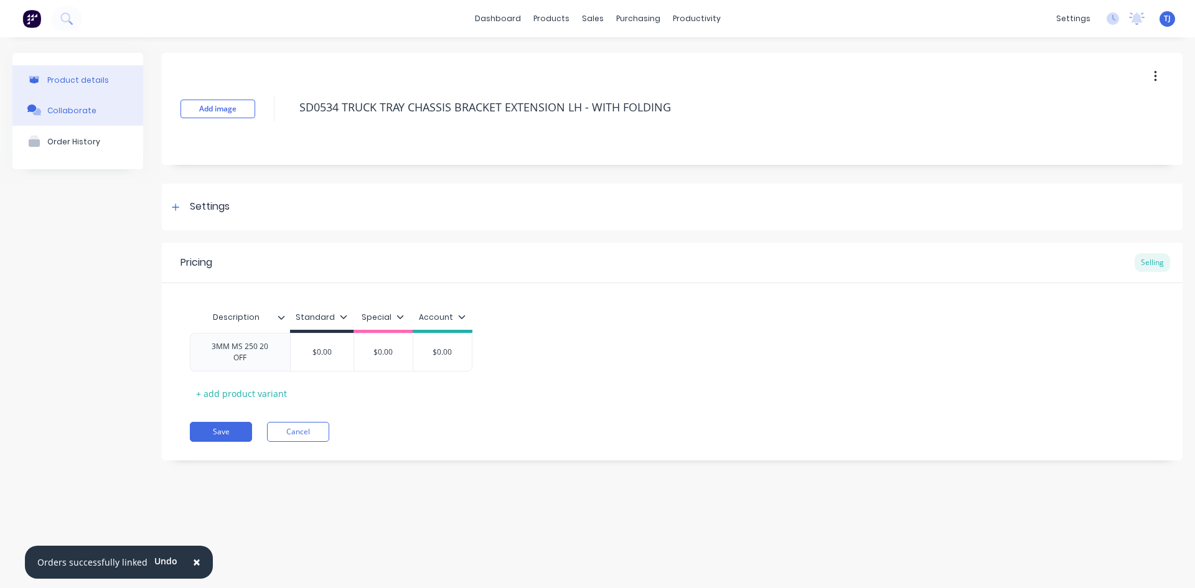
click at [96, 113] on button "Collaborate" at bounding box center [77, 110] width 131 height 31
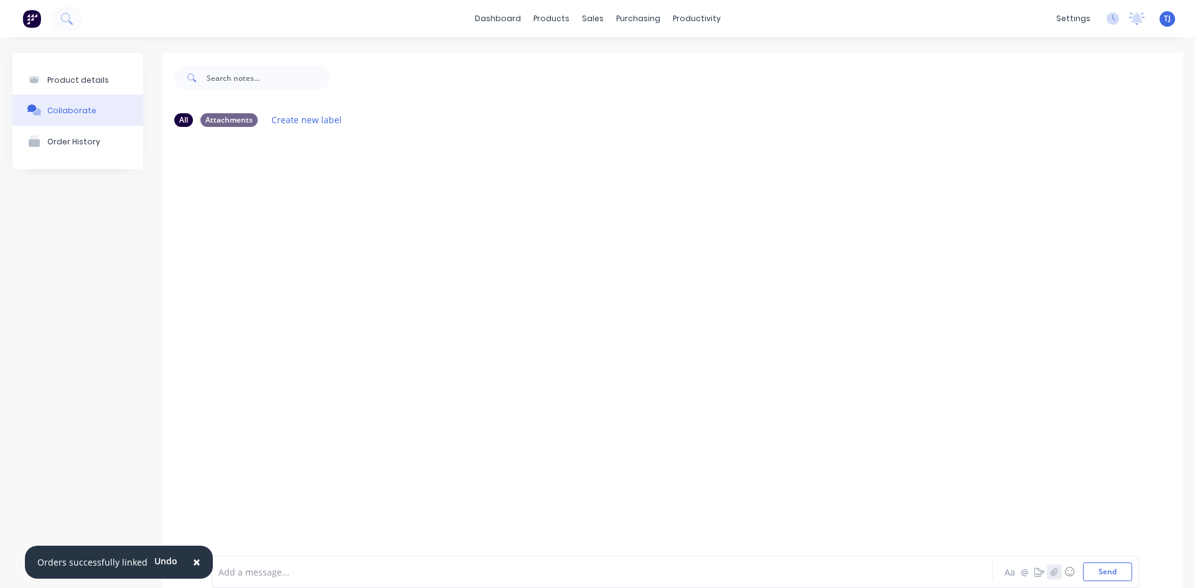
click at [1047, 576] on button "button" at bounding box center [1054, 571] width 15 height 15
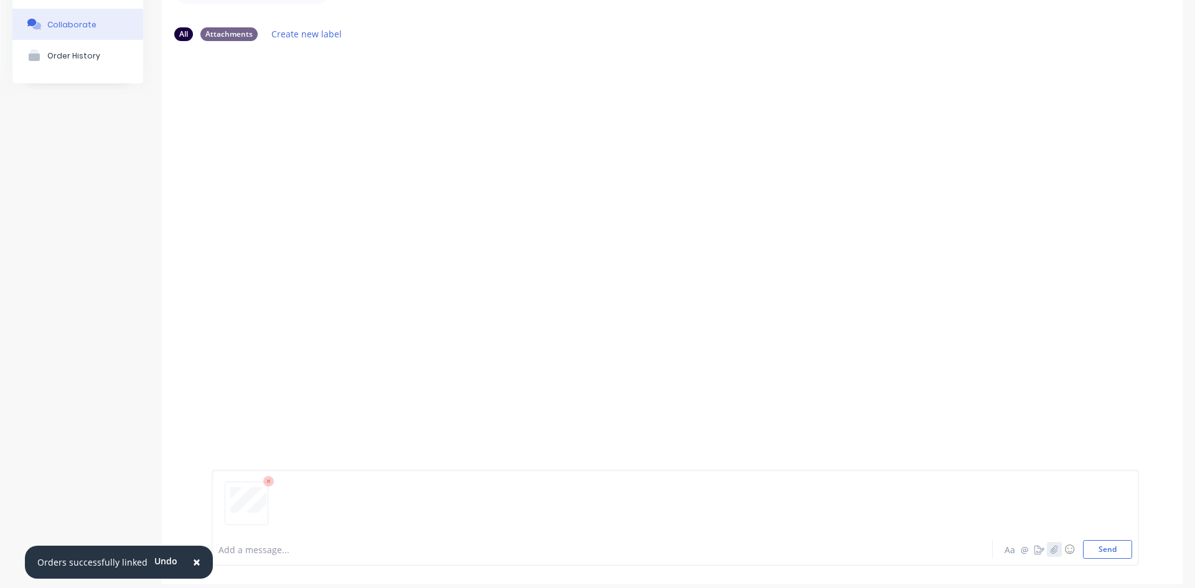
scroll to position [98, 0]
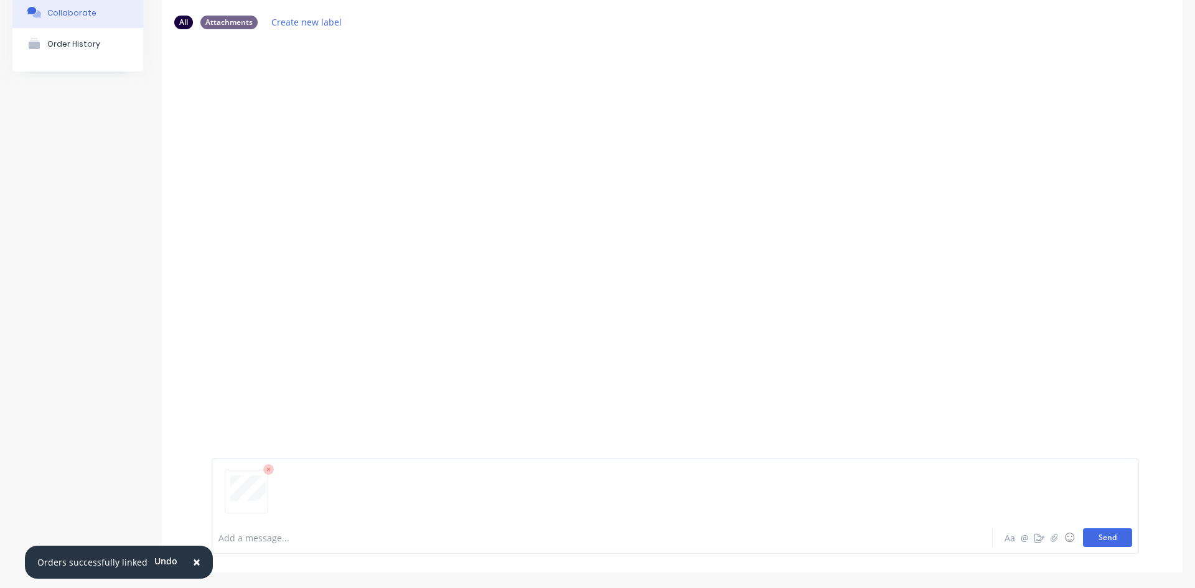
click at [1108, 538] on button "Send" at bounding box center [1107, 537] width 49 height 19
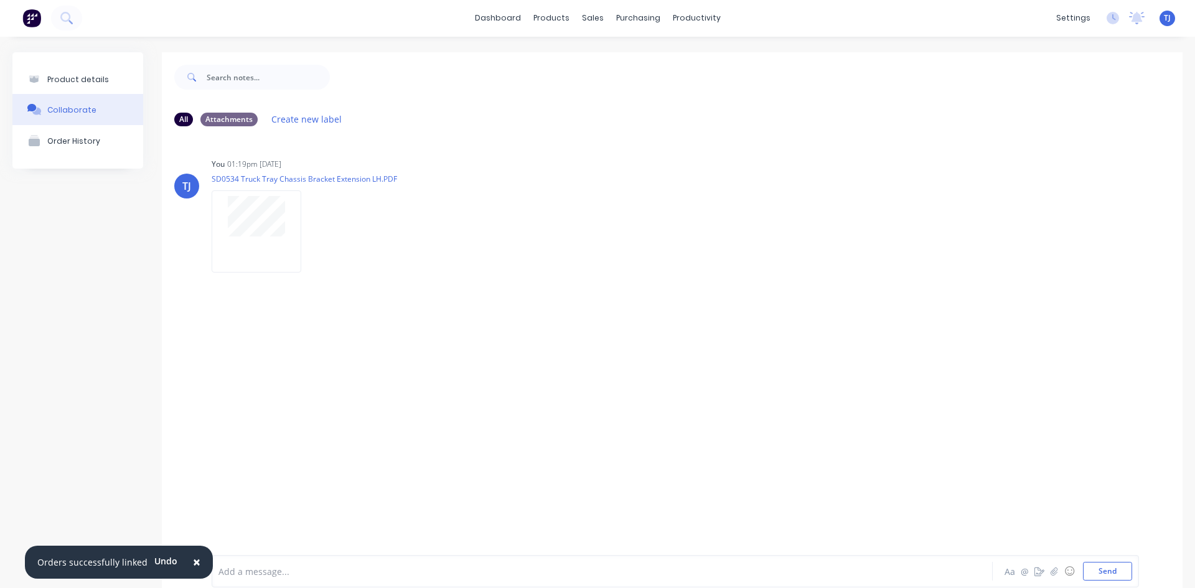
scroll to position [0, 0]
click at [95, 79] on div "Product details" at bounding box center [78, 79] width 62 height 9
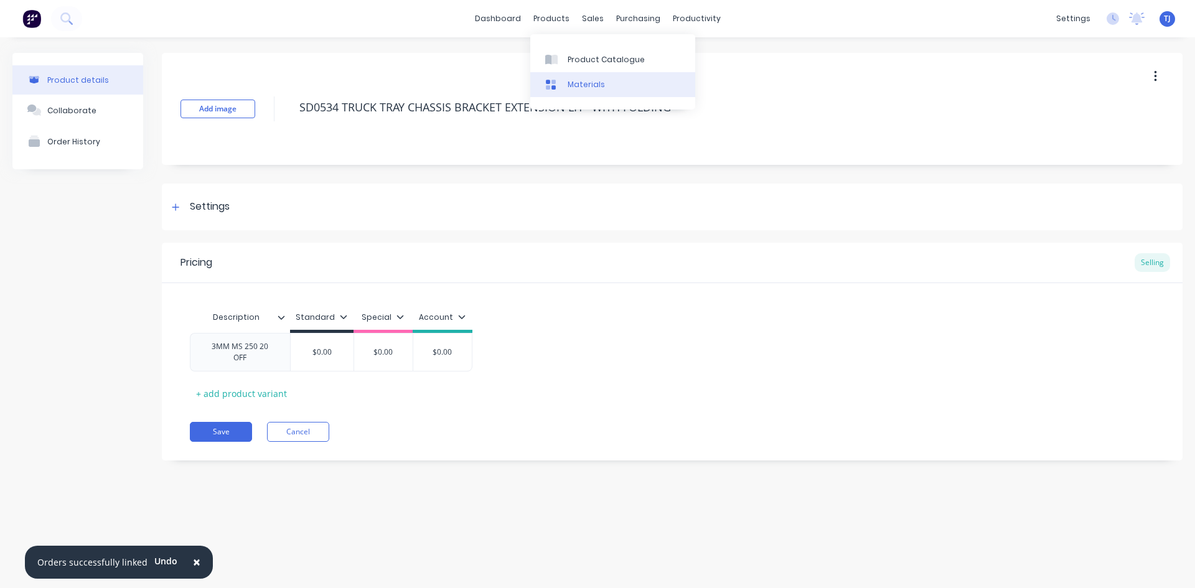
click at [580, 72] on link "Materials" at bounding box center [612, 84] width 165 height 25
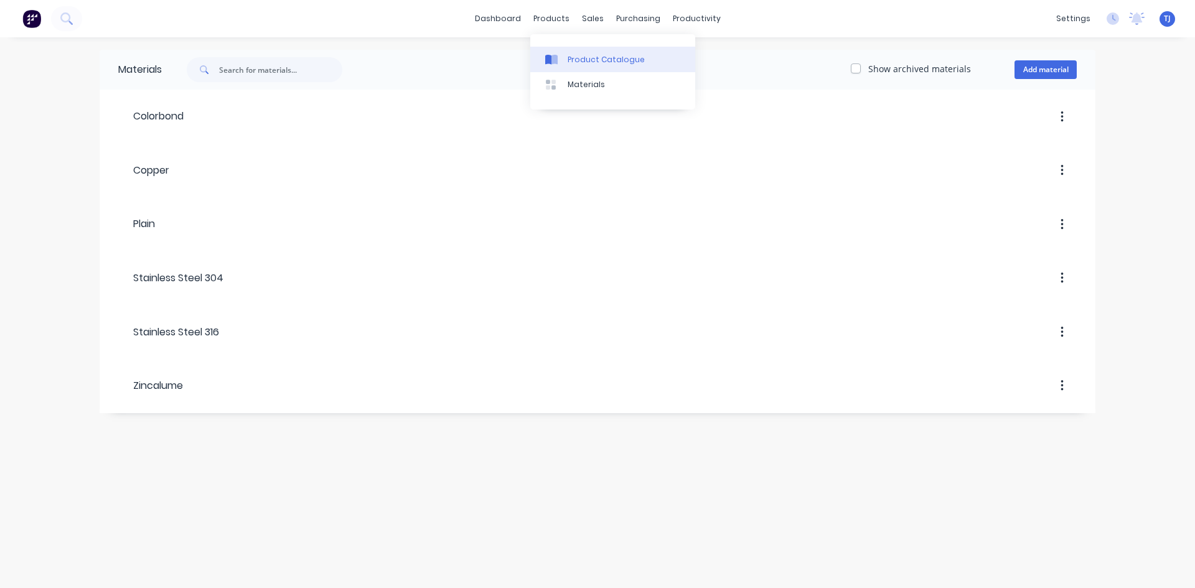
click at [574, 60] on div "Product Catalogue" at bounding box center [606, 59] width 77 height 11
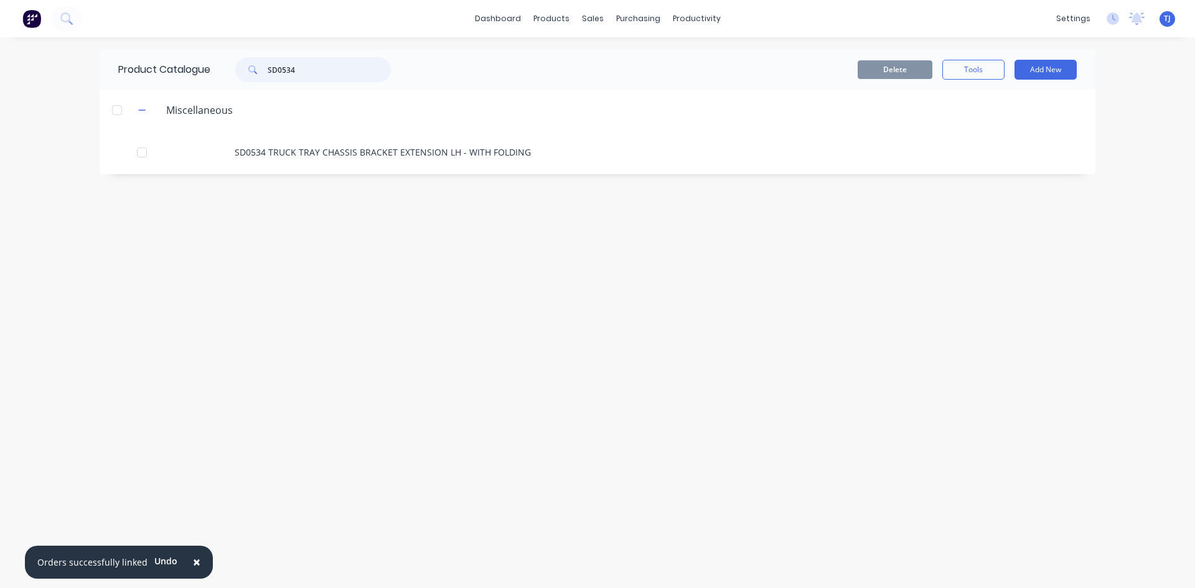
click at [319, 77] on input "SD0534" at bounding box center [329, 69] width 123 height 25
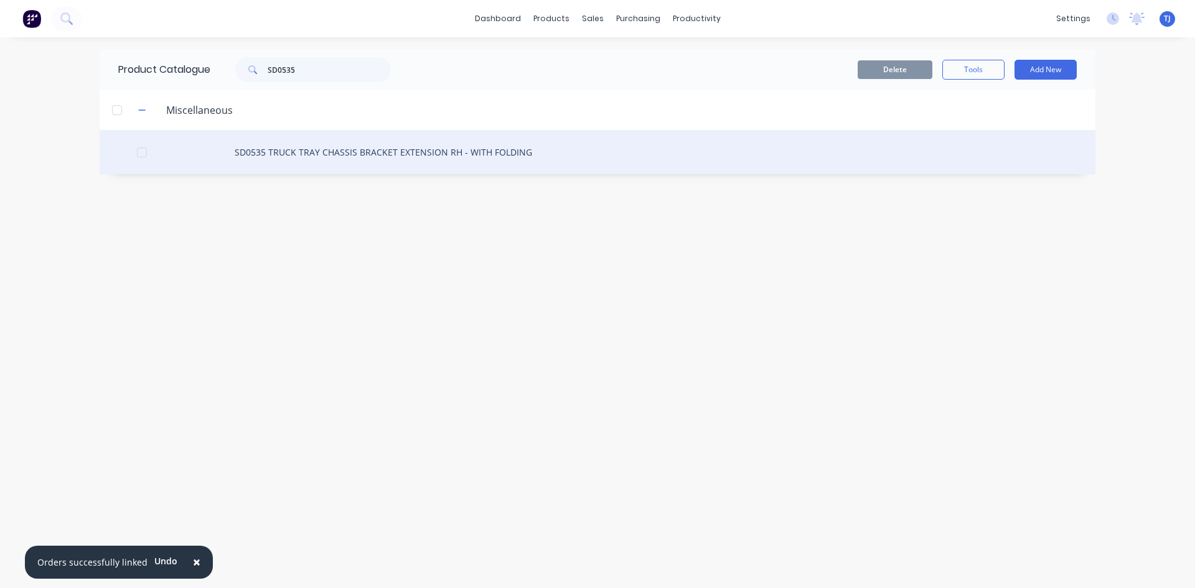
click at [306, 152] on div "SD0535 TRUCK TRAY CHASSIS BRACKET EXTENSION RH - WITH FOLDING" at bounding box center [598, 152] width 996 height 44
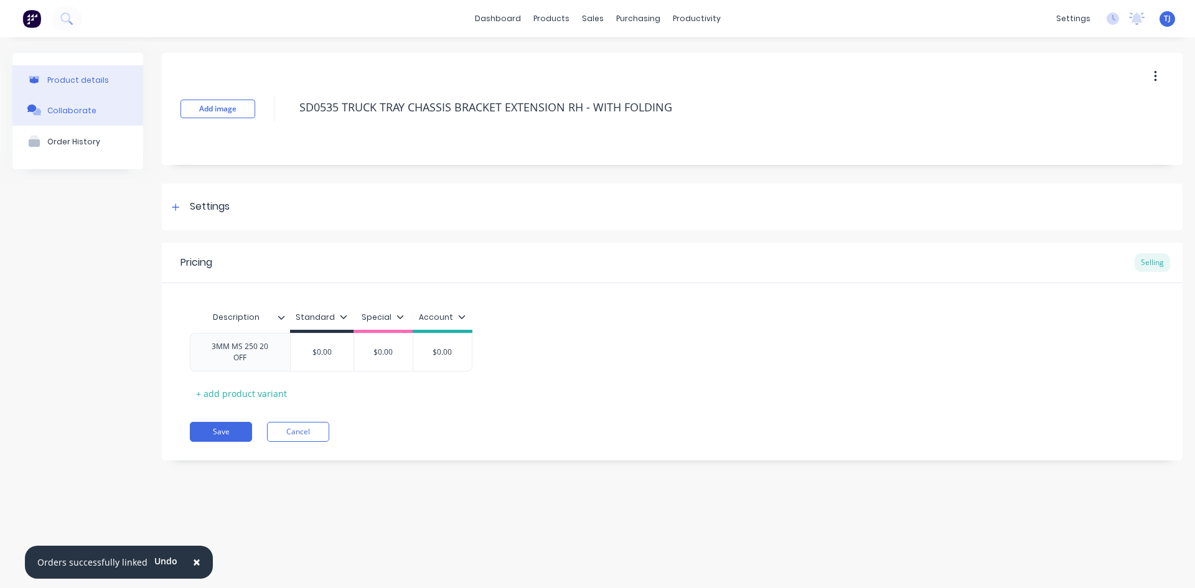
click at [77, 107] on div "Collaborate" at bounding box center [71, 110] width 49 height 9
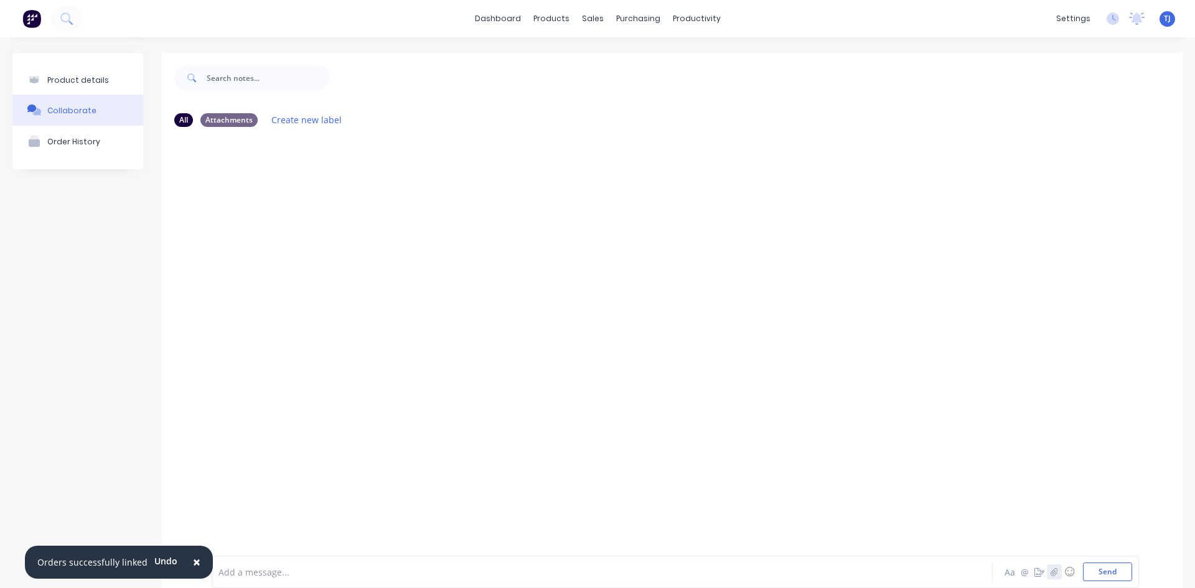
click at [1050, 572] on icon "button" at bounding box center [1053, 572] width 7 height 8
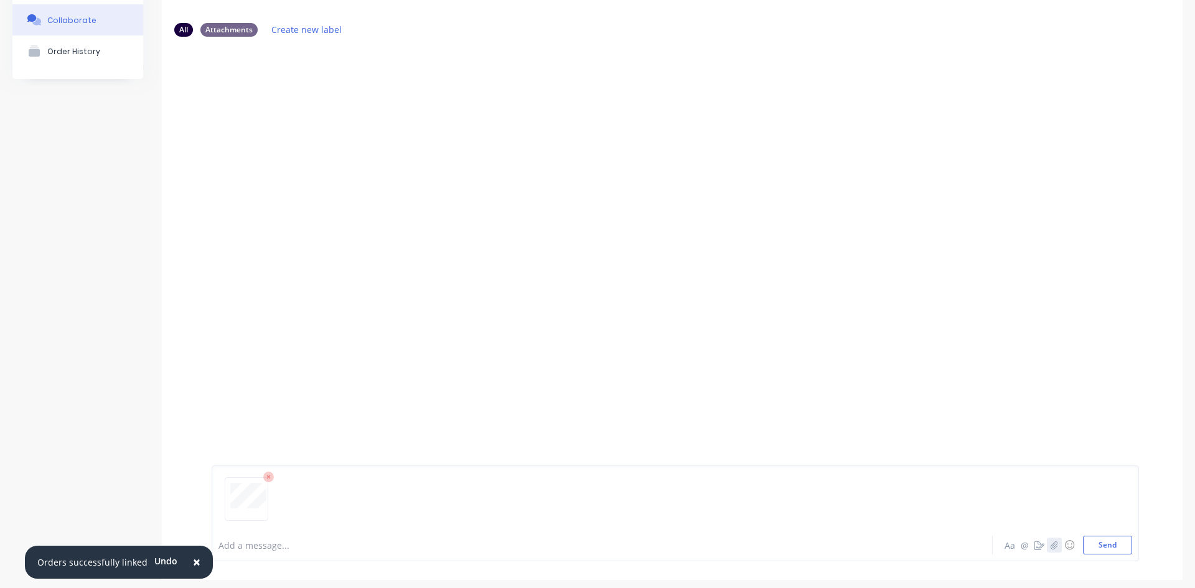
scroll to position [98, 0]
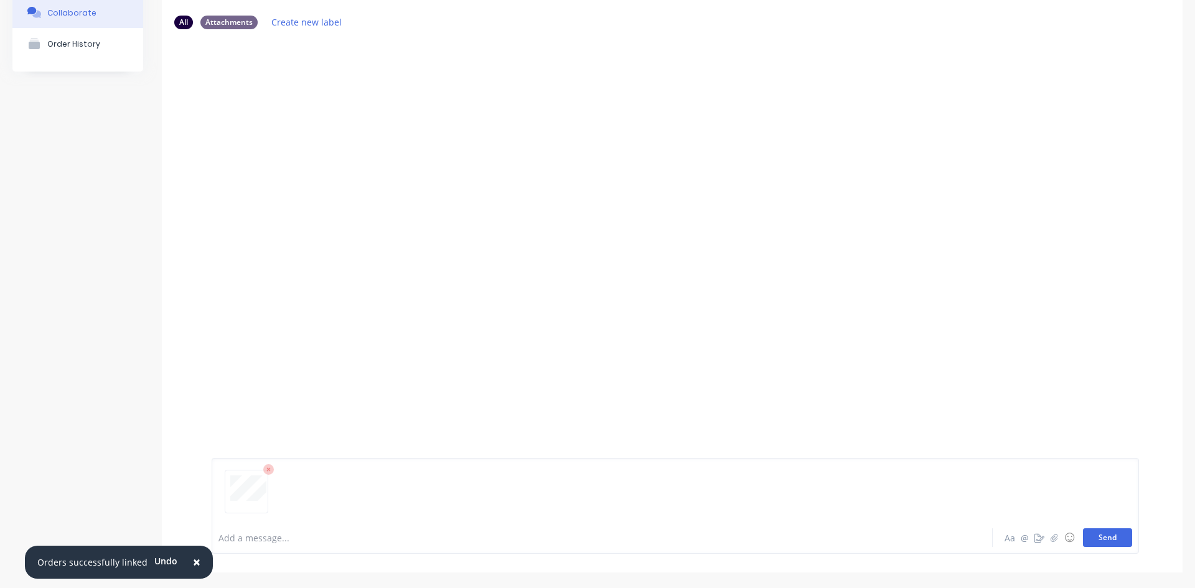
click at [1104, 541] on button "Send" at bounding box center [1107, 537] width 49 height 19
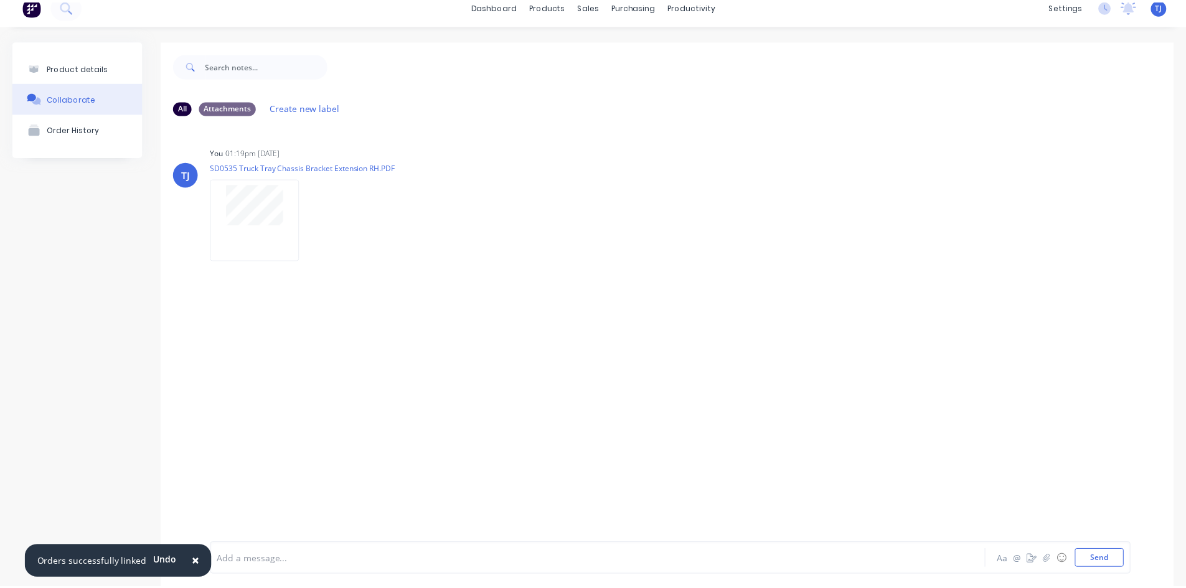
scroll to position [0, 0]
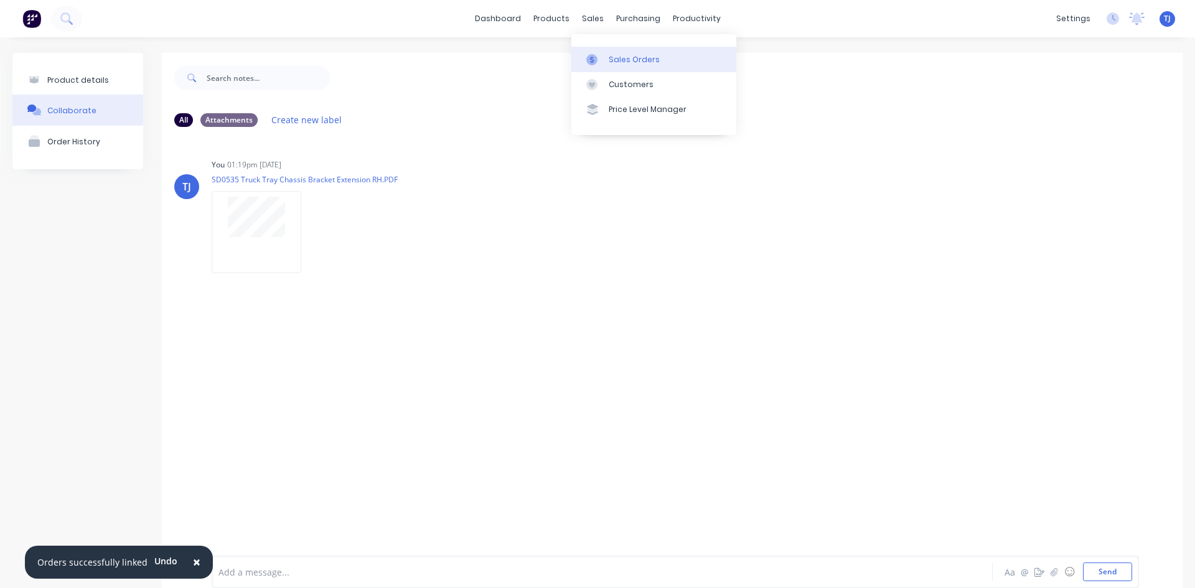
click at [630, 60] on div "Sales Orders" at bounding box center [634, 59] width 51 height 11
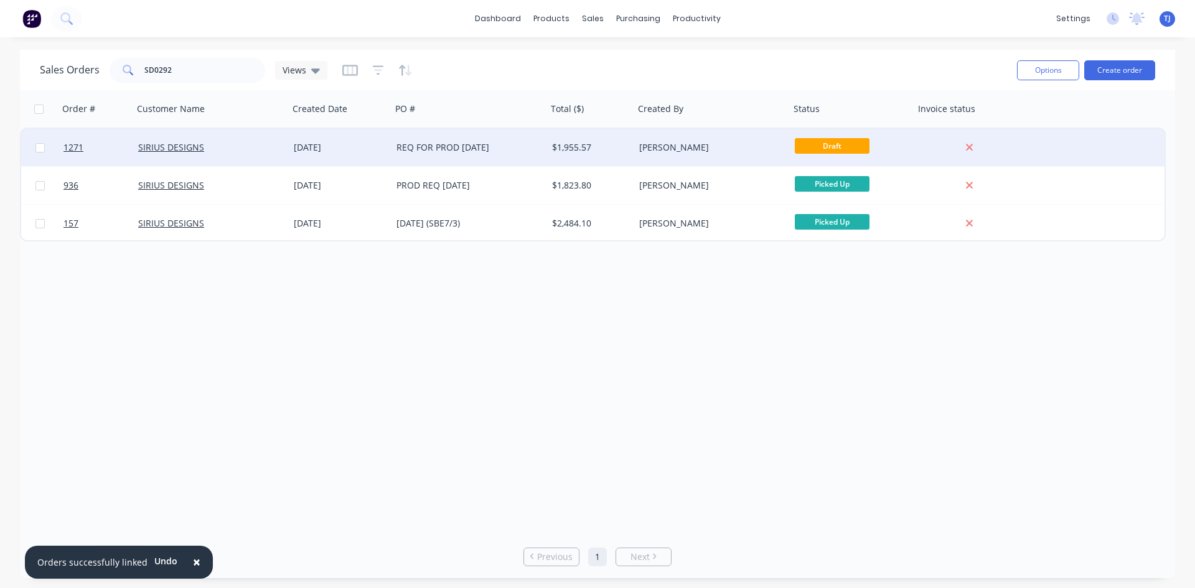
click at [550, 144] on div "$1,955.57" at bounding box center [590, 147] width 87 height 37
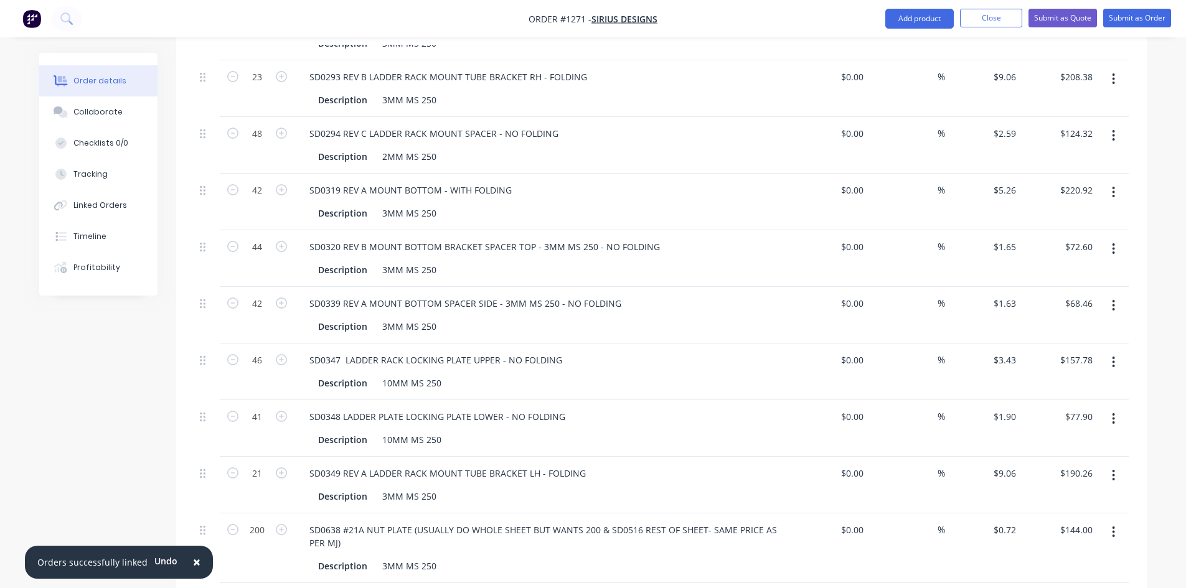
scroll to position [622, 0]
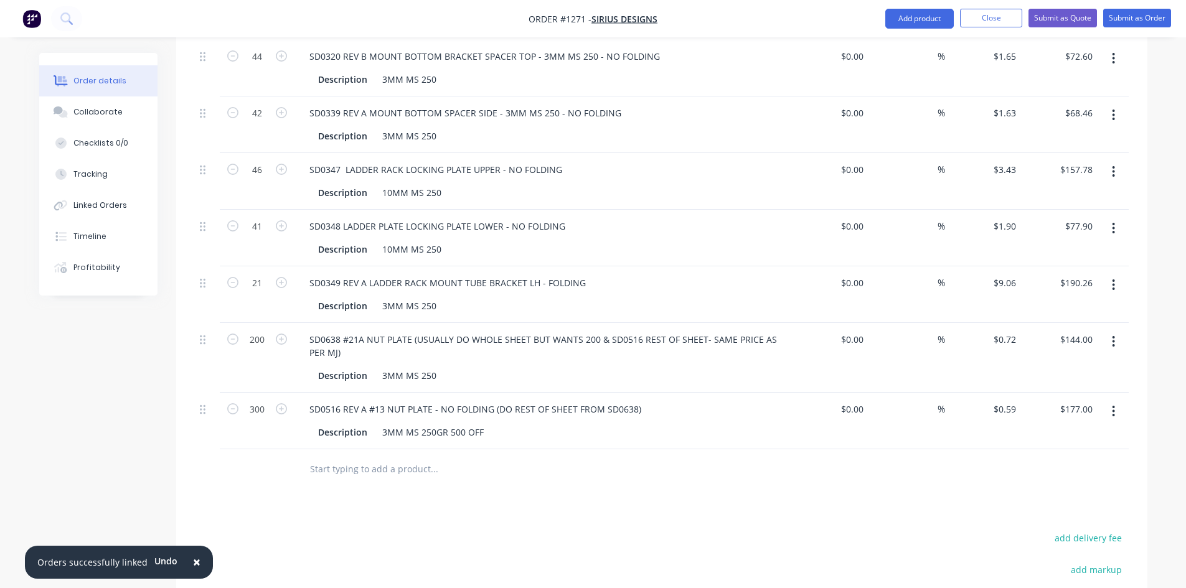
click at [322, 457] on input "text" at bounding box center [433, 469] width 249 height 25
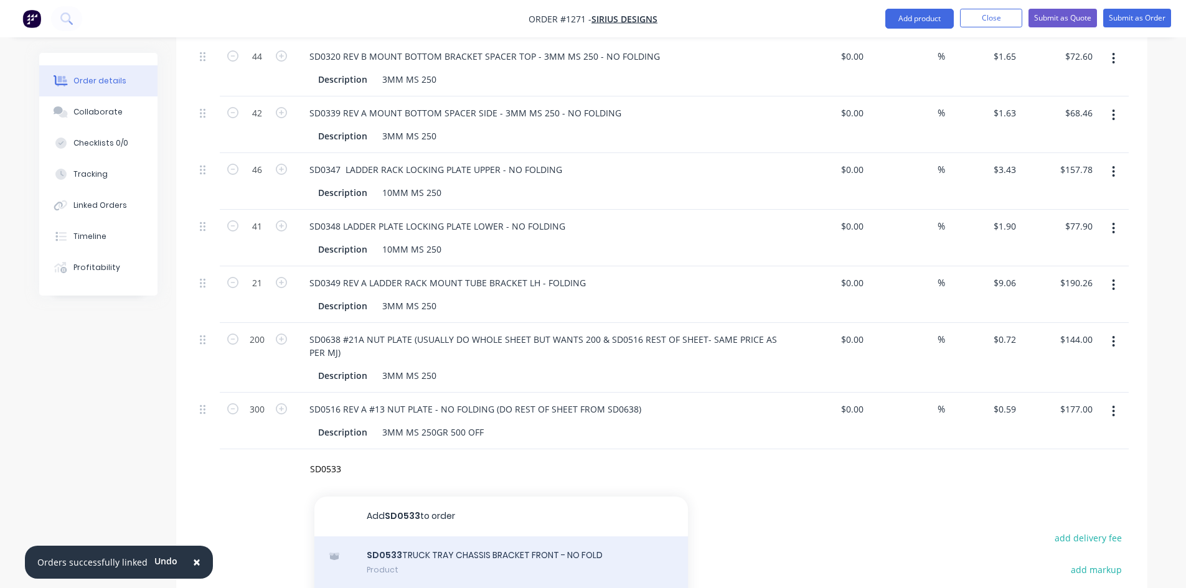
click at [467, 548] on div "SD0533 TRUCK TRAY CHASSIS BRACKET FRONT - NO FOLD Product" at bounding box center [500, 562] width 373 height 52
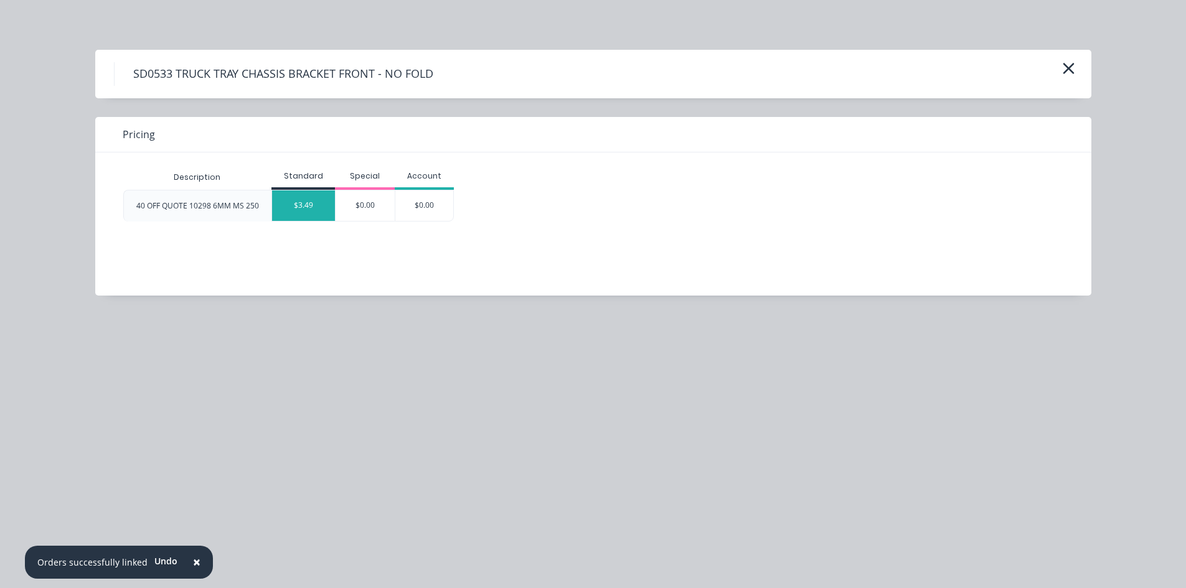
click at [291, 207] on div "$3.49" at bounding box center [303, 205] width 63 height 30
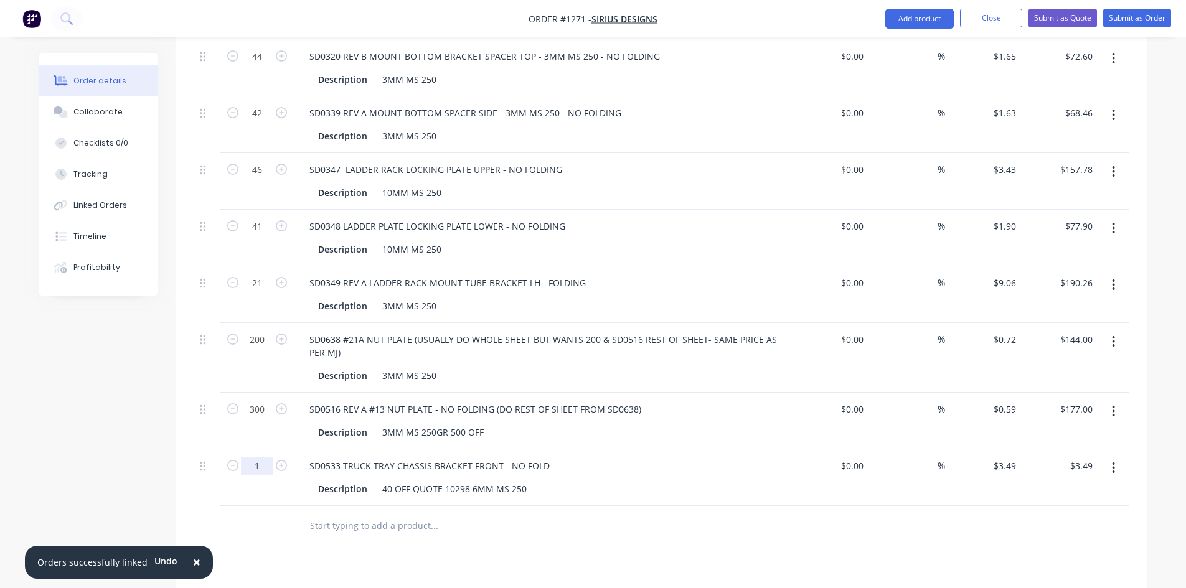
click at [258, 457] on input "1" at bounding box center [257, 466] width 32 height 19
click at [416, 480] on div "40 OFF QUOTE 10298 6MM MS 250" at bounding box center [454, 489] width 154 height 18
click at [417, 480] on div "40 OFF QUOTE 10298 6MM MS 250" at bounding box center [454, 489] width 154 height 18
click at [418, 480] on div "40 OFF QUOTE 10298 6MM MS 250" at bounding box center [454, 489] width 154 height 18
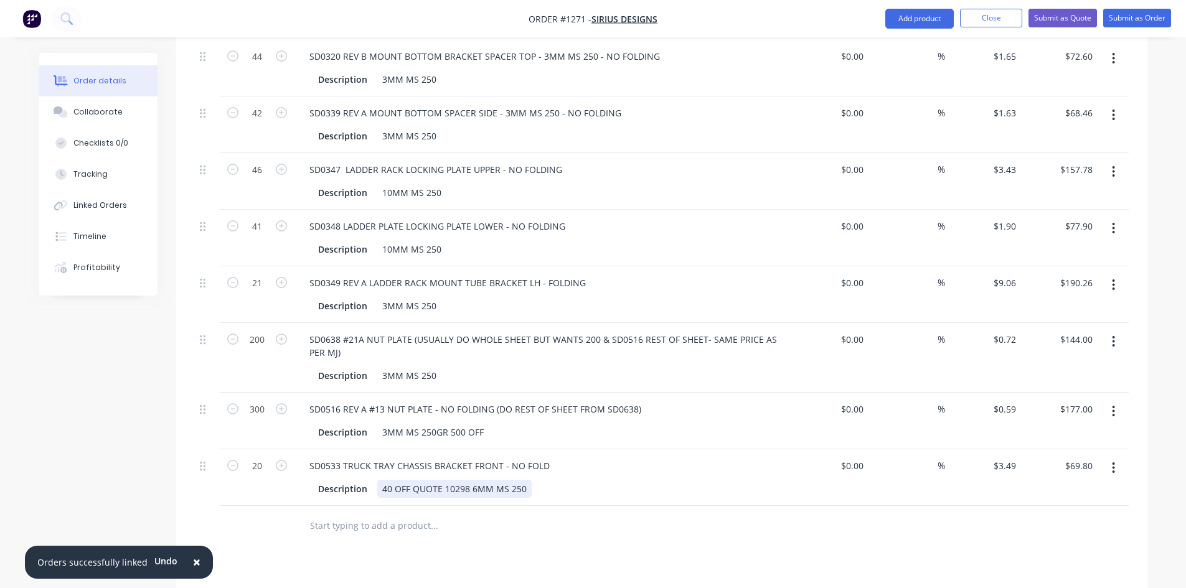
click at [464, 480] on div "40 OFF QUOTE 10298 6MM MS 250" at bounding box center [454, 489] width 154 height 18
drag, startPoint x: 467, startPoint y: 477, endPoint x: 371, endPoint y: 481, distance: 95.9
click at [371, 481] on div "SD0533 TRUCK TRAY CHASSIS BRACKET FRONT - NO FOLD Description 40 OFF QUOTE 1029…" at bounding box center [543, 477] width 498 height 57
click at [349, 513] on input "text" at bounding box center [433, 525] width 249 height 25
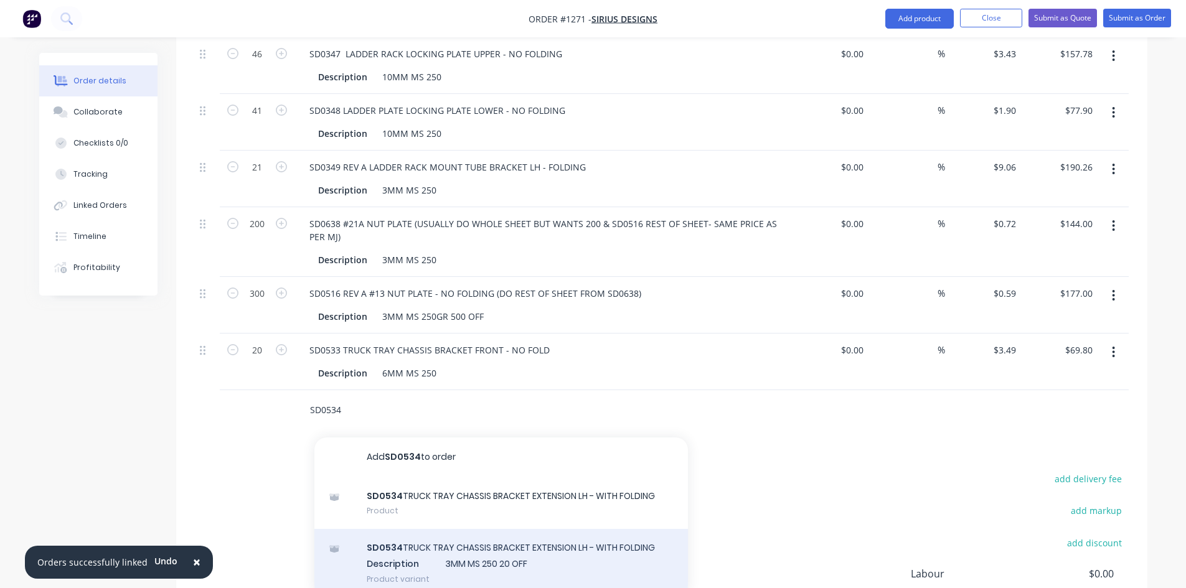
scroll to position [747, 0]
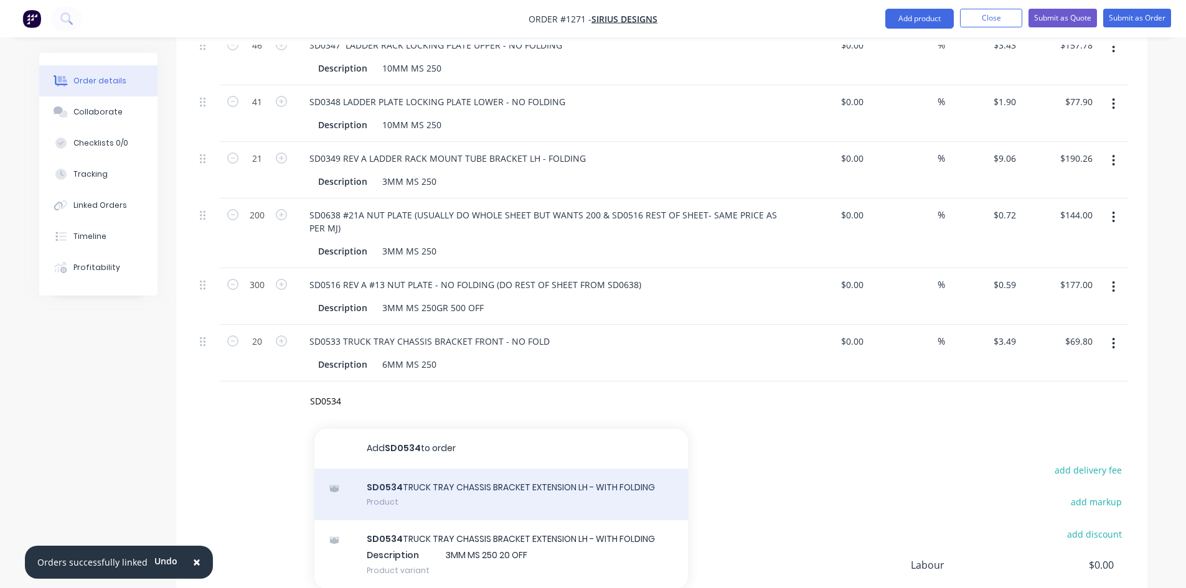
click at [413, 484] on div "SD0534 TRUCK TRAY CHASSIS BRACKET EXTENSION LH - WITH FOLDING Product" at bounding box center [500, 495] width 373 height 52
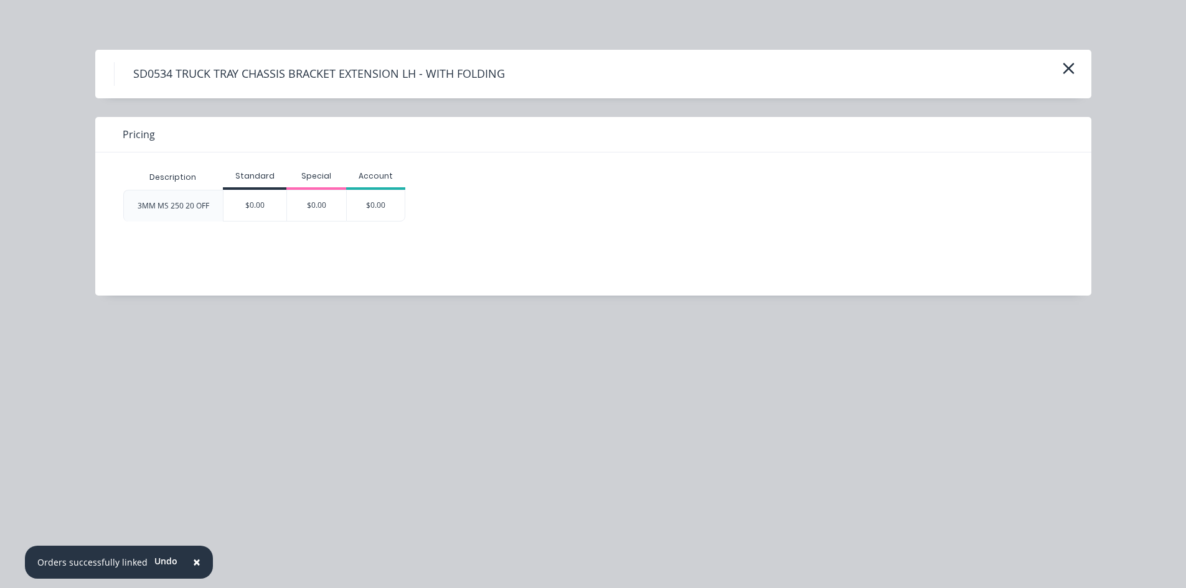
click at [250, 209] on div "$0.00" at bounding box center [254, 205] width 63 height 30
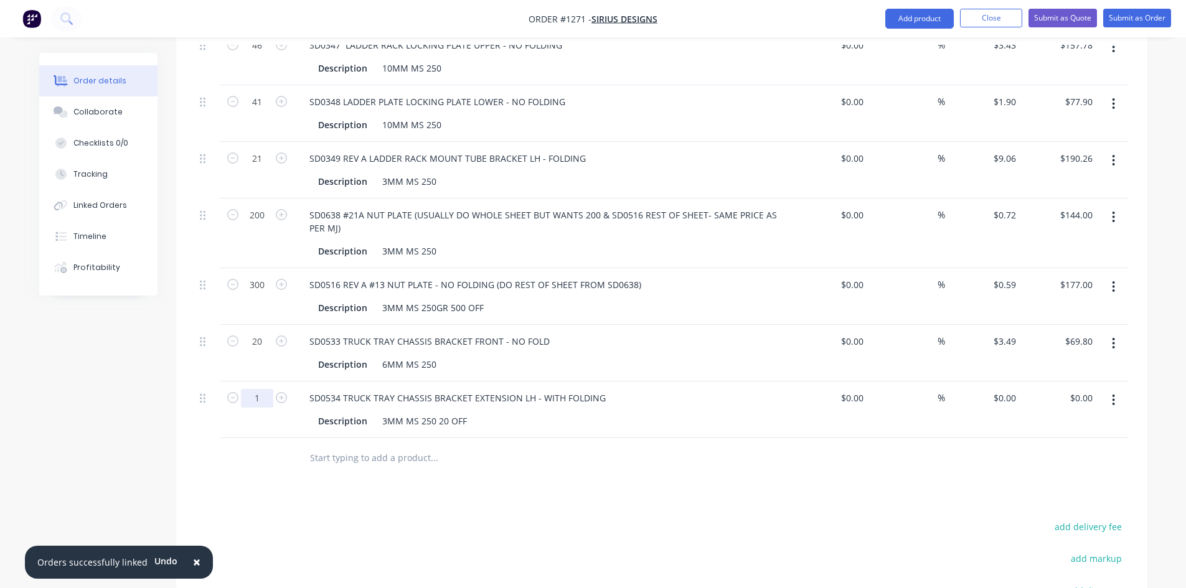
click at [258, 389] on input "1" at bounding box center [257, 398] width 32 height 19
click at [372, 446] on input "text" at bounding box center [433, 458] width 249 height 25
click at [353, 446] on input "text" at bounding box center [433, 458] width 249 height 25
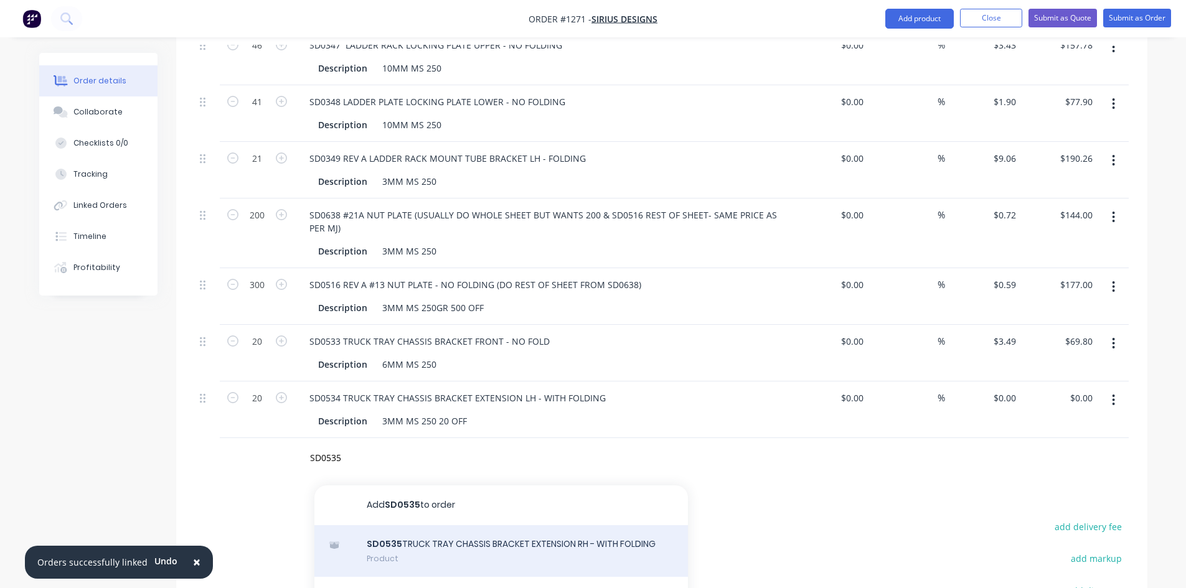
click at [432, 530] on div "SD0535 TRUCK TRAY CHASSIS BRACKET EXTENSION RH - WITH FOLDING Product" at bounding box center [500, 551] width 373 height 52
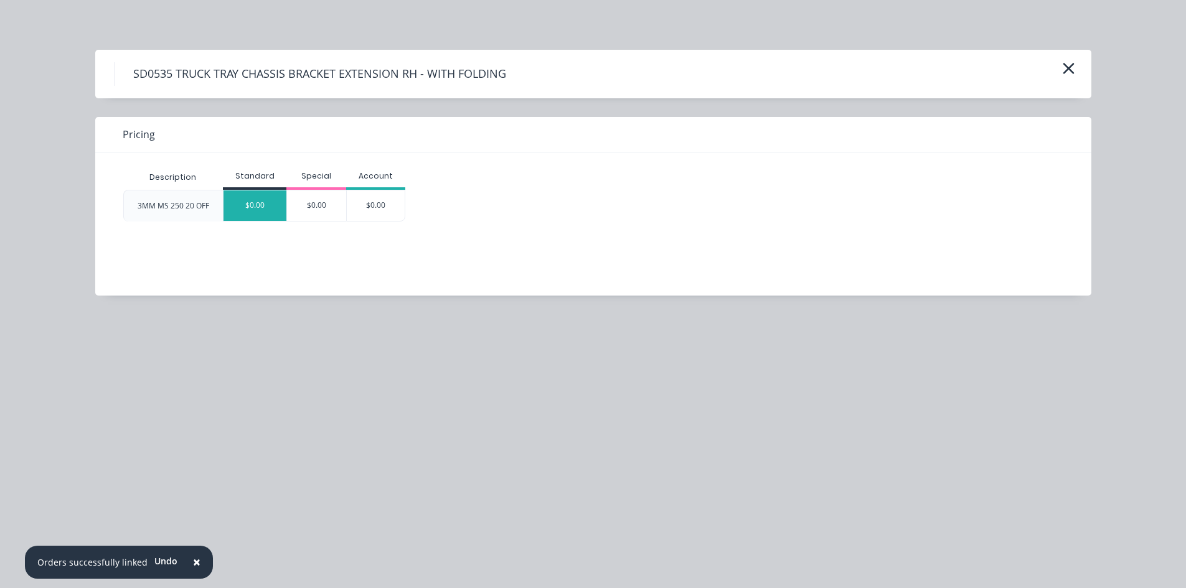
click at [256, 213] on div "$0.00" at bounding box center [254, 205] width 63 height 30
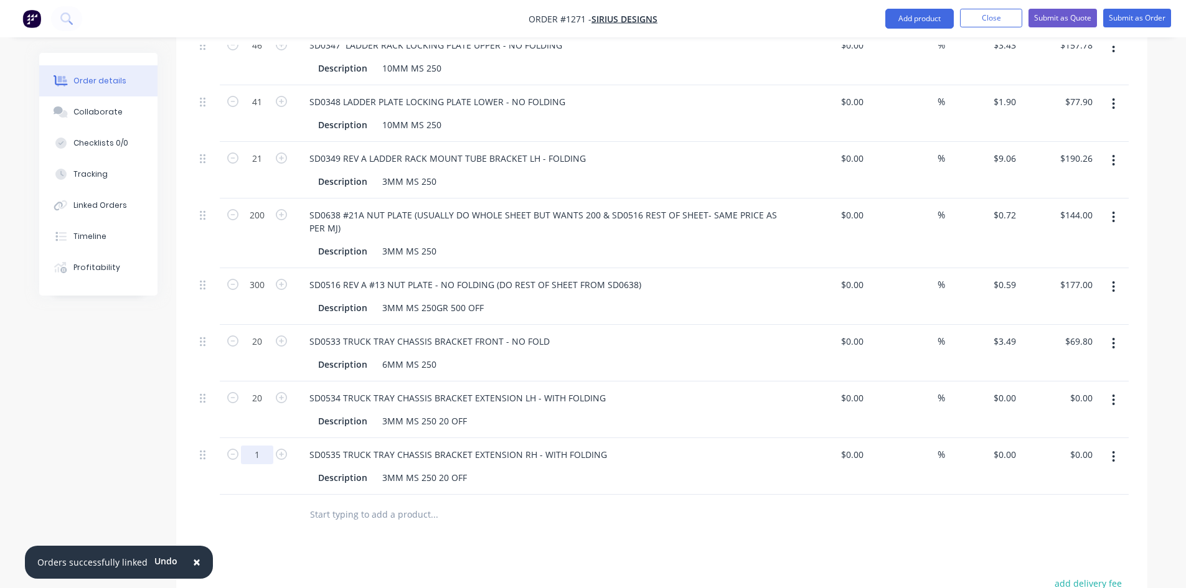
click at [268, 446] on input "1" at bounding box center [257, 455] width 32 height 19
click at [354, 502] on input "text" at bounding box center [433, 514] width 249 height 25
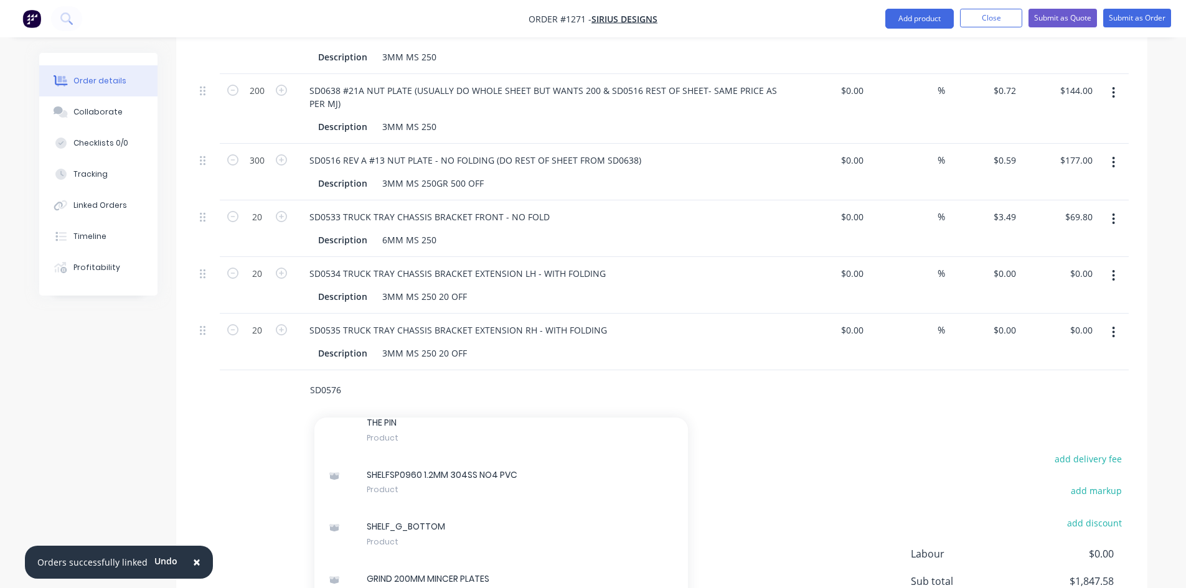
scroll to position [1867, 0]
click at [346, 378] on input "SD0576" at bounding box center [433, 390] width 249 height 25
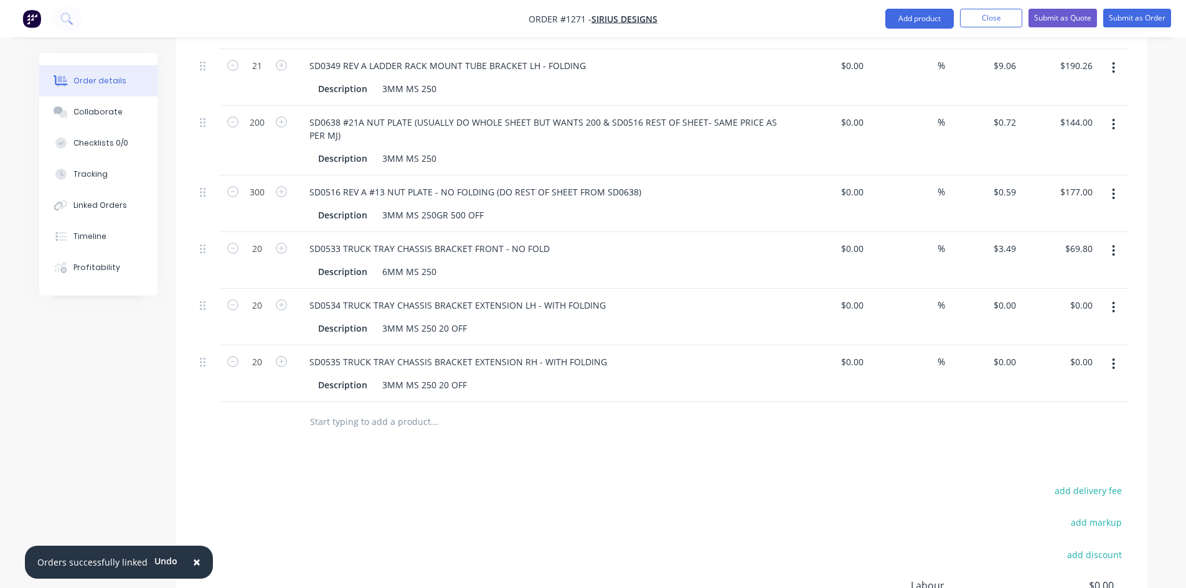
scroll to position [809, 0]
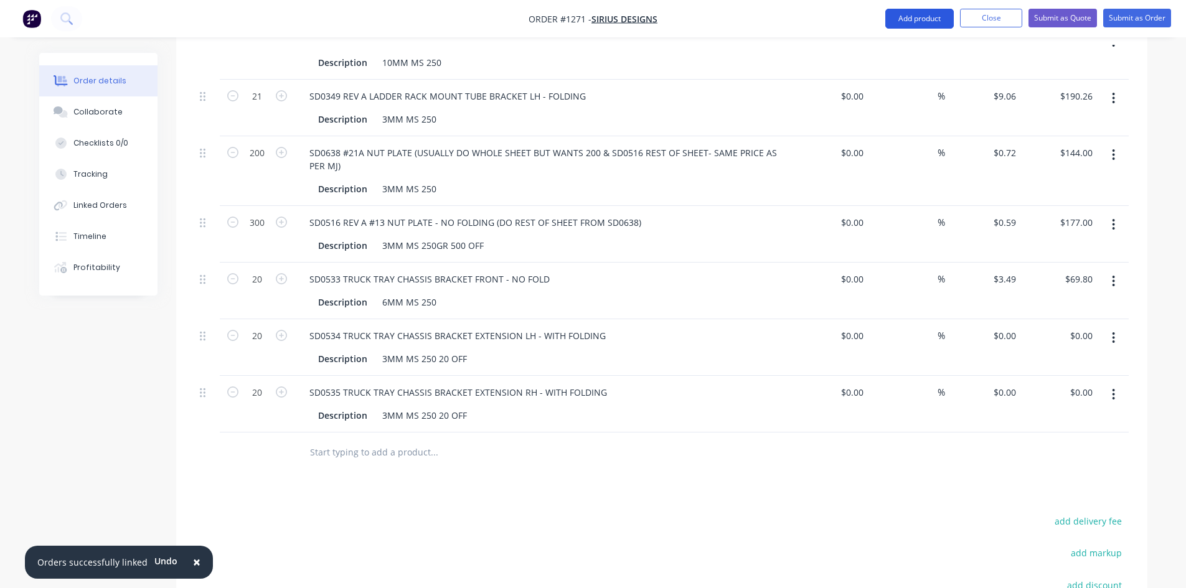
click at [913, 15] on button "Add product" at bounding box center [919, 19] width 68 height 20
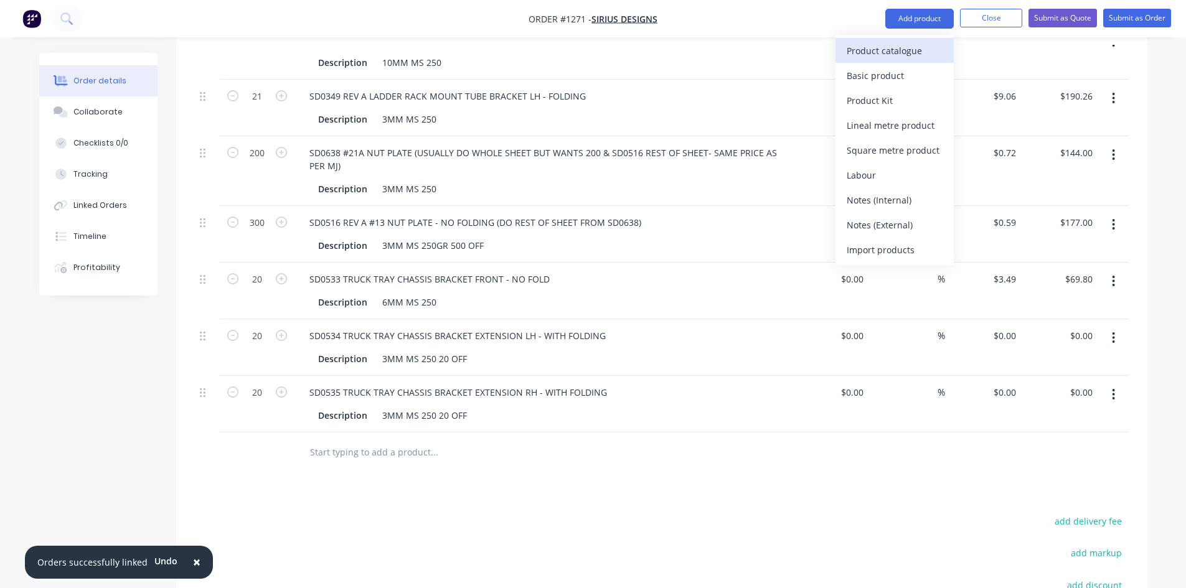
click at [889, 56] on div "Product catalogue" at bounding box center [894, 51] width 96 height 18
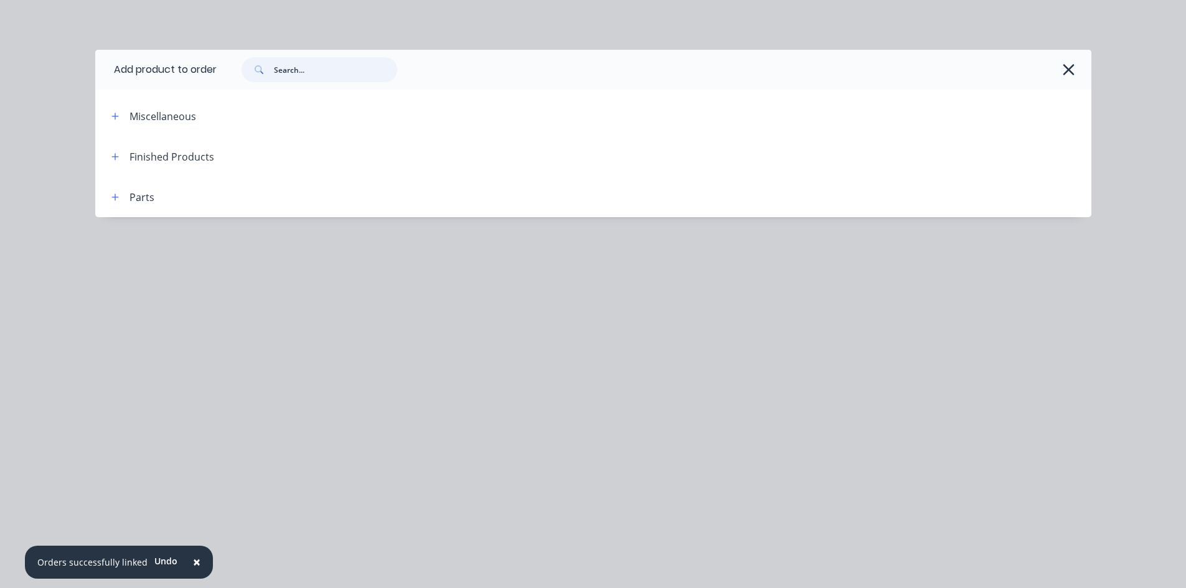
click at [284, 68] on input "text" at bounding box center [335, 69] width 123 height 25
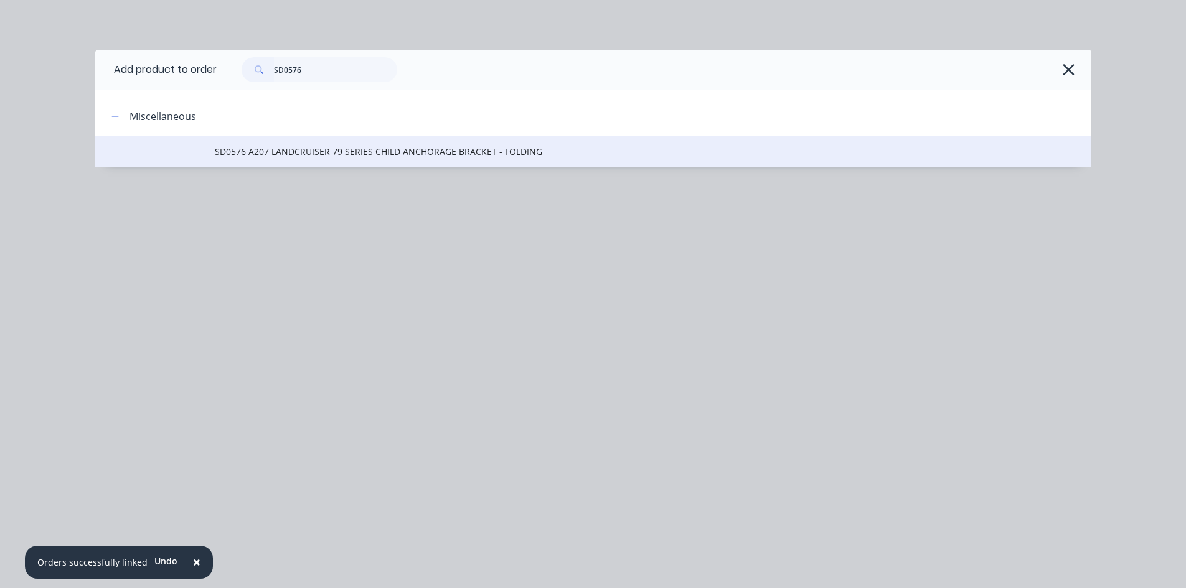
click at [394, 157] on span "SD0576 A207 LANDCRUISER 79 SERIES CHILD ANCHORAGE BRACKET - FOLDING" at bounding box center [565, 151] width 701 height 13
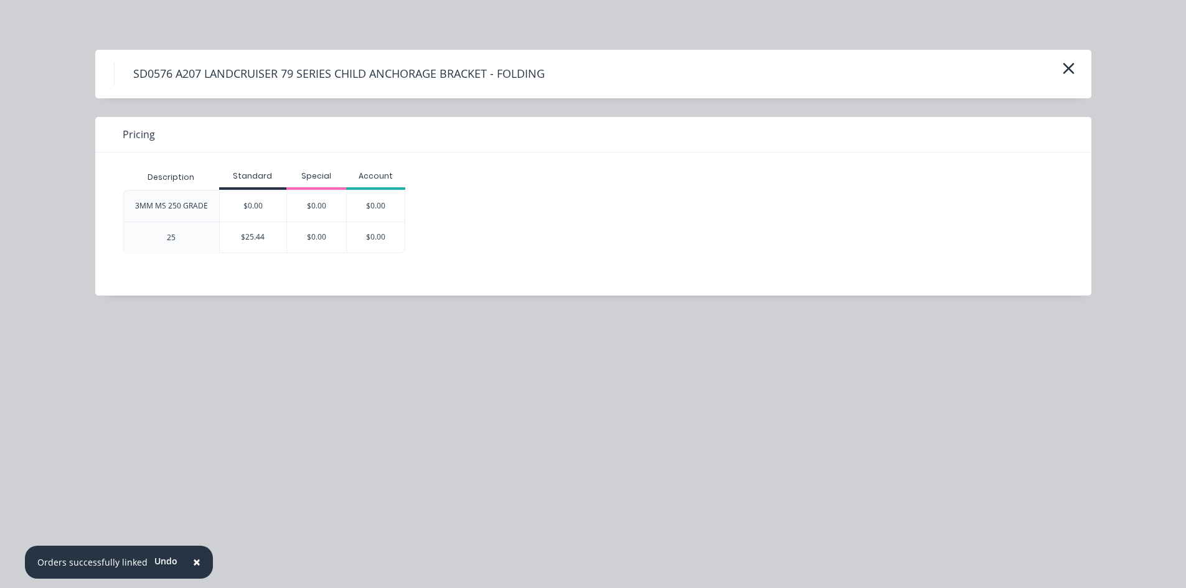
click at [273, 240] on div "$25.44" at bounding box center [253, 237] width 67 height 30
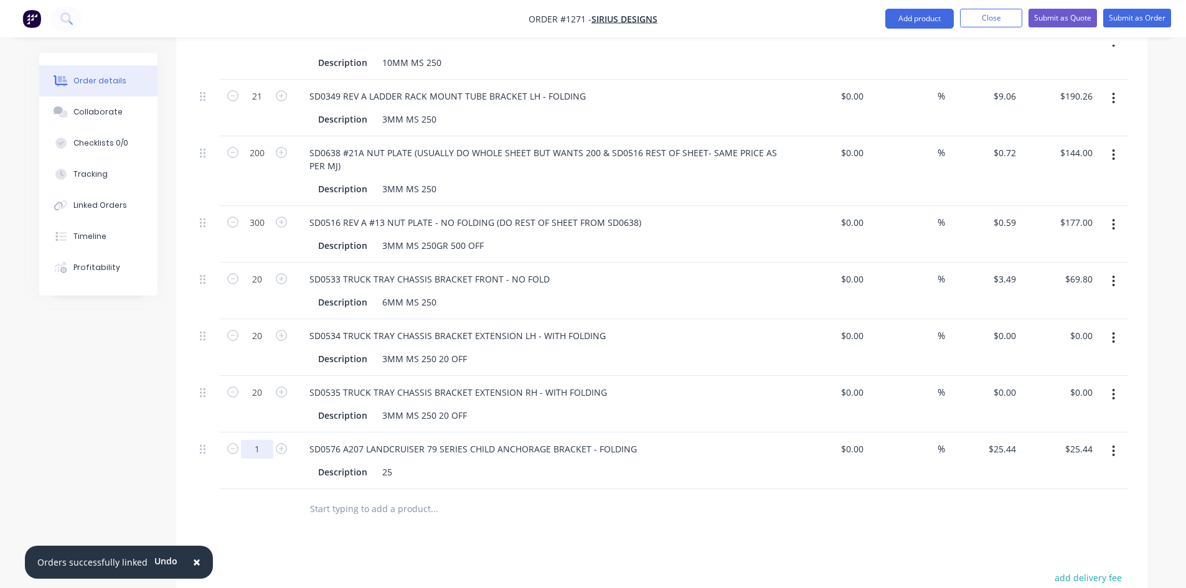
click at [267, 440] on input "1" at bounding box center [257, 449] width 32 height 19
click at [393, 463] on div "25" at bounding box center [387, 472] width 20 height 18
click at [394, 463] on div "25" at bounding box center [387, 472] width 20 height 18
click at [386, 463] on div "25" at bounding box center [387, 472] width 20 height 18
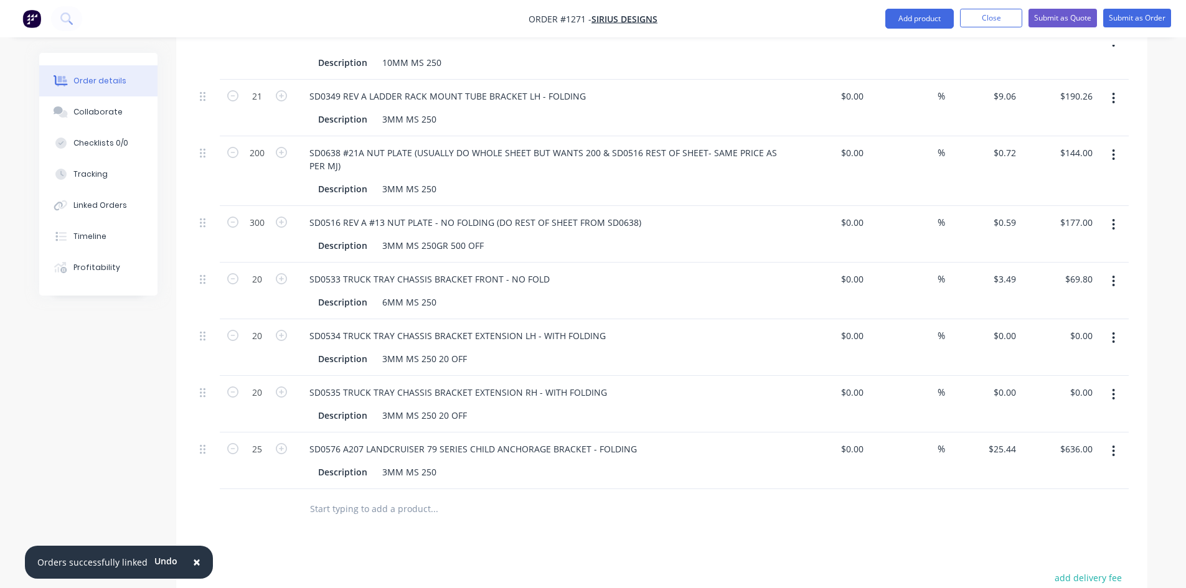
click at [349, 497] on input "text" at bounding box center [433, 509] width 249 height 25
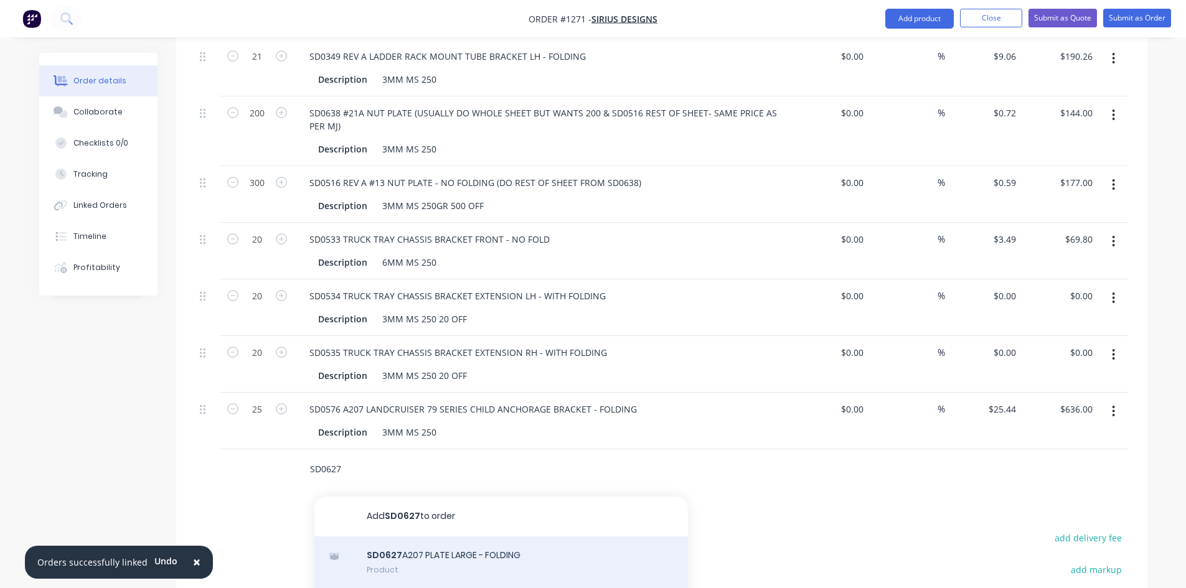
scroll to position [871, 0]
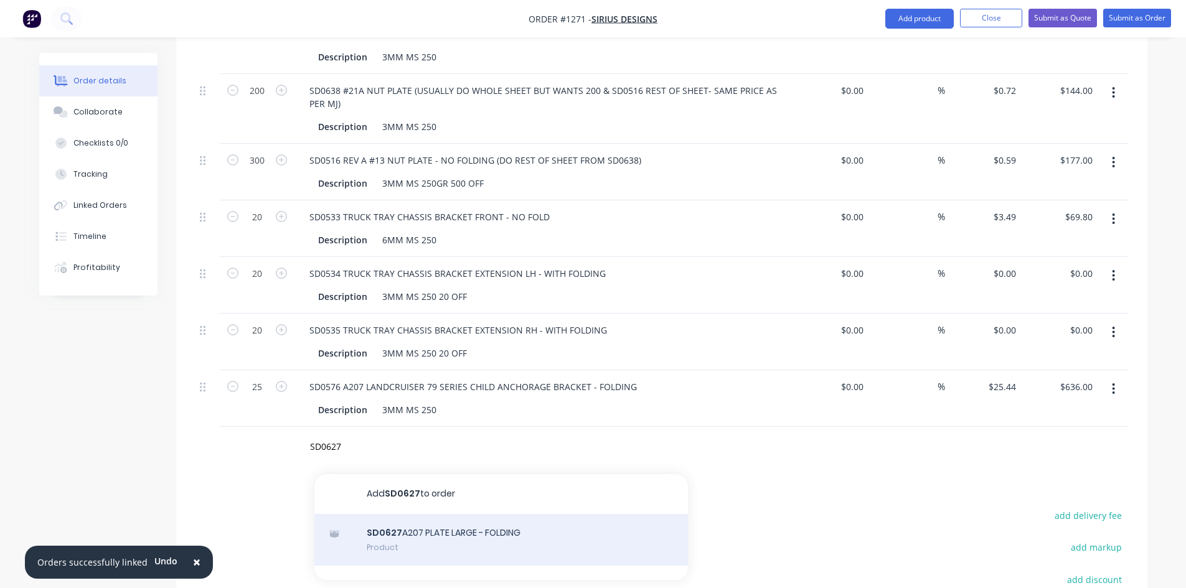
click at [403, 519] on div "SD0627 A207 PLATE LARGE - FOLDING Product" at bounding box center [500, 540] width 373 height 52
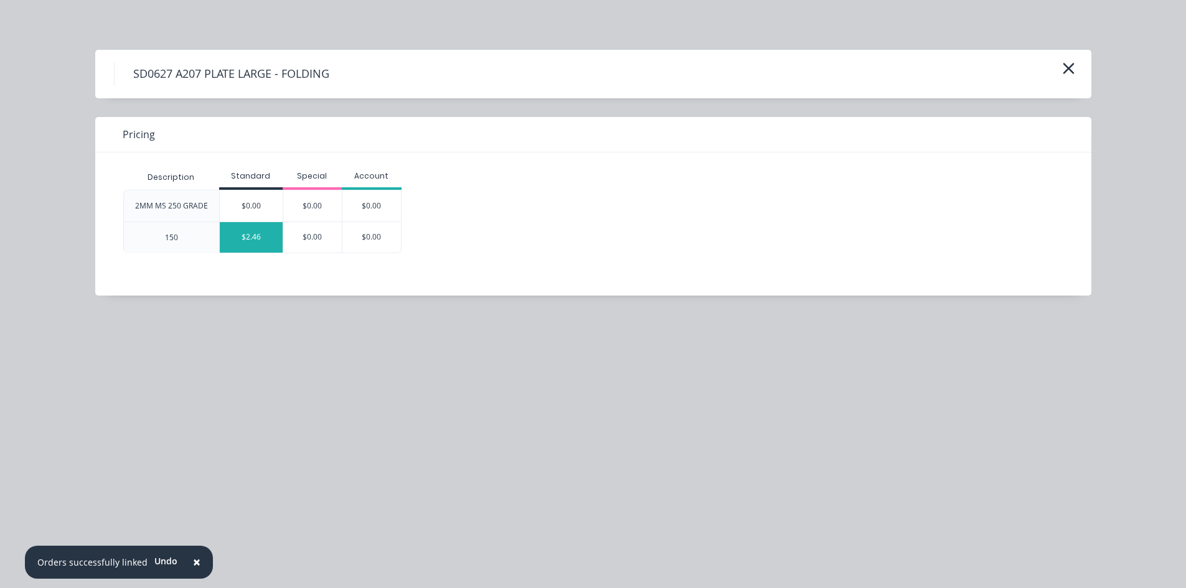
click at [252, 245] on div "$2.46" at bounding box center [251, 237] width 63 height 30
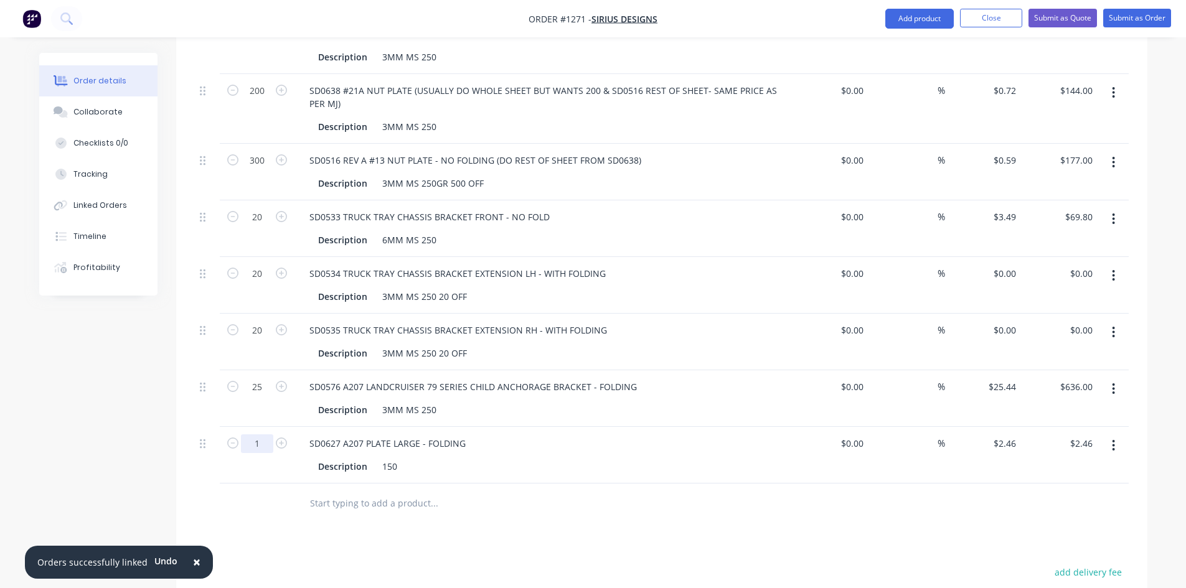
click at [270, 434] on input "1" at bounding box center [257, 443] width 32 height 19
click at [391, 457] on div "150" at bounding box center [389, 466] width 25 height 18
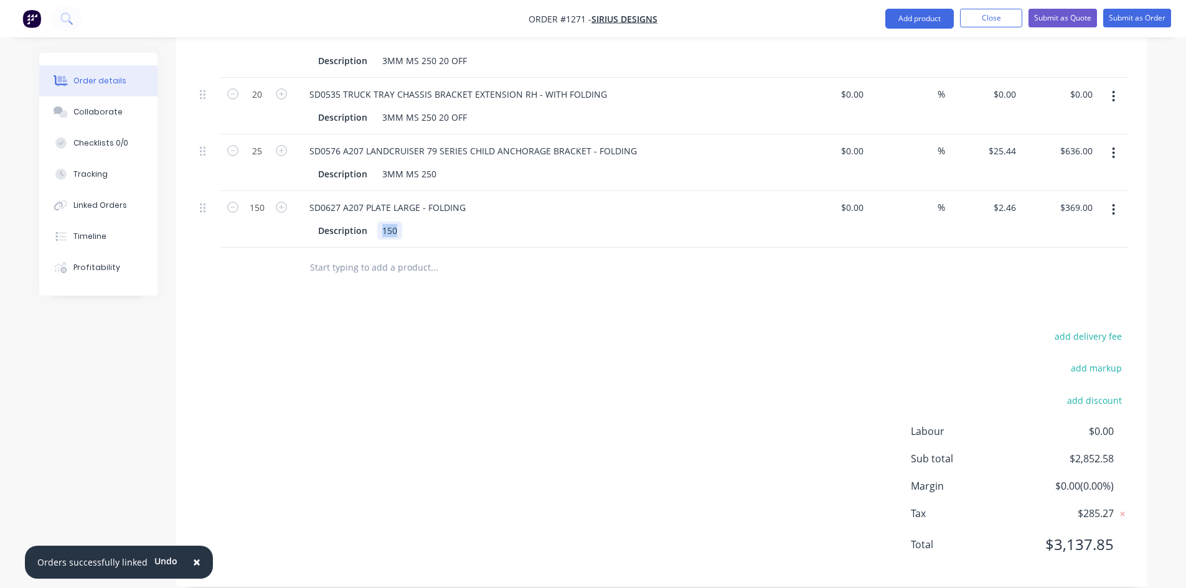
click at [382, 222] on div "150" at bounding box center [389, 231] width 25 height 18
click at [372, 258] on input "text" at bounding box center [433, 267] width 249 height 25
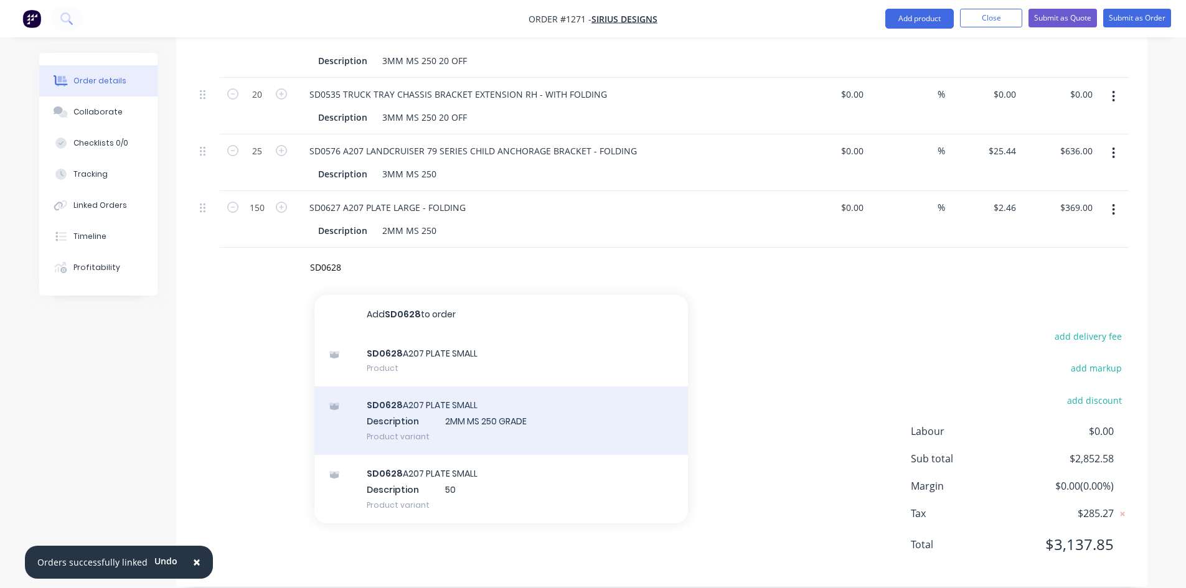
click at [427, 393] on div "SD0628 A207 PLATE SMALL Description 2MM MS 250 GRADE Product variant" at bounding box center [500, 420] width 373 height 68
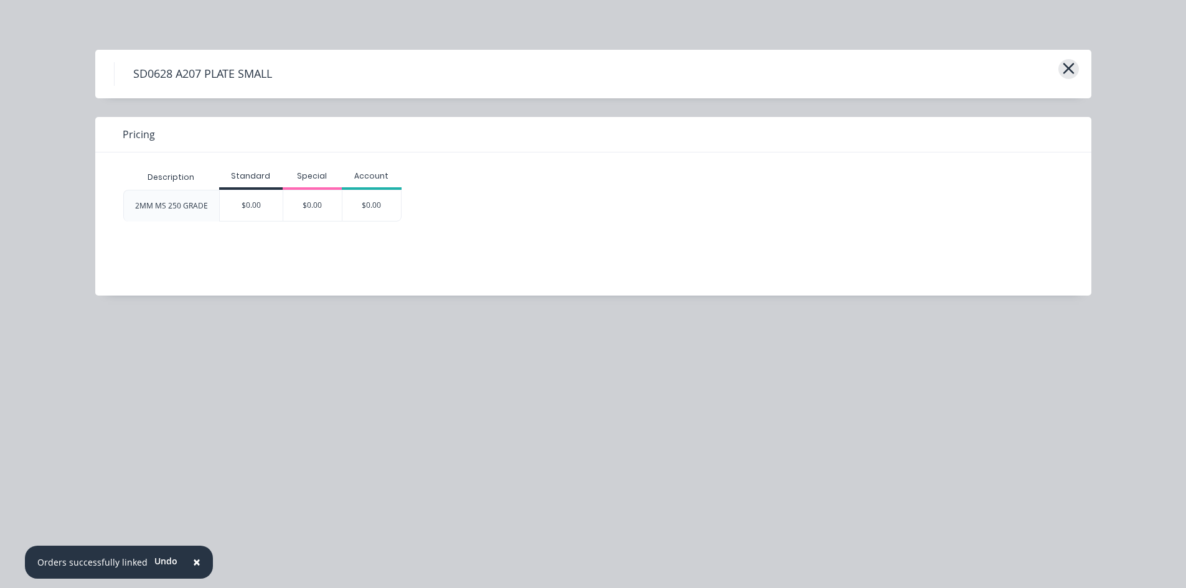
click at [1070, 72] on icon "button" at bounding box center [1067, 68] width 11 height 11
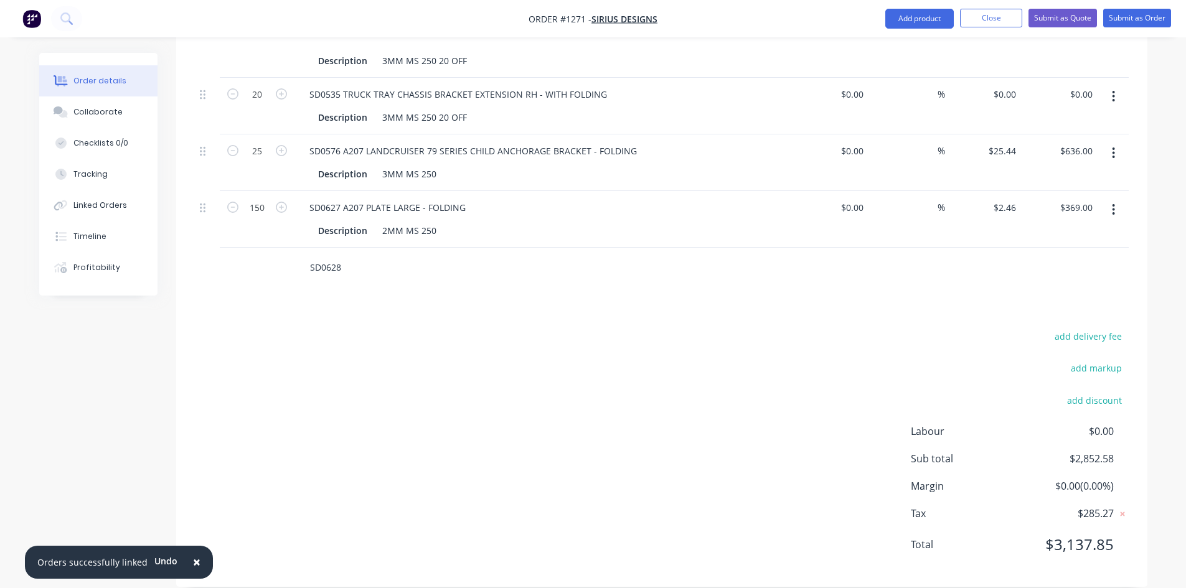
click at [342, 255] on input "SD0628" at bounding box center [433, 267] width 249 height 25
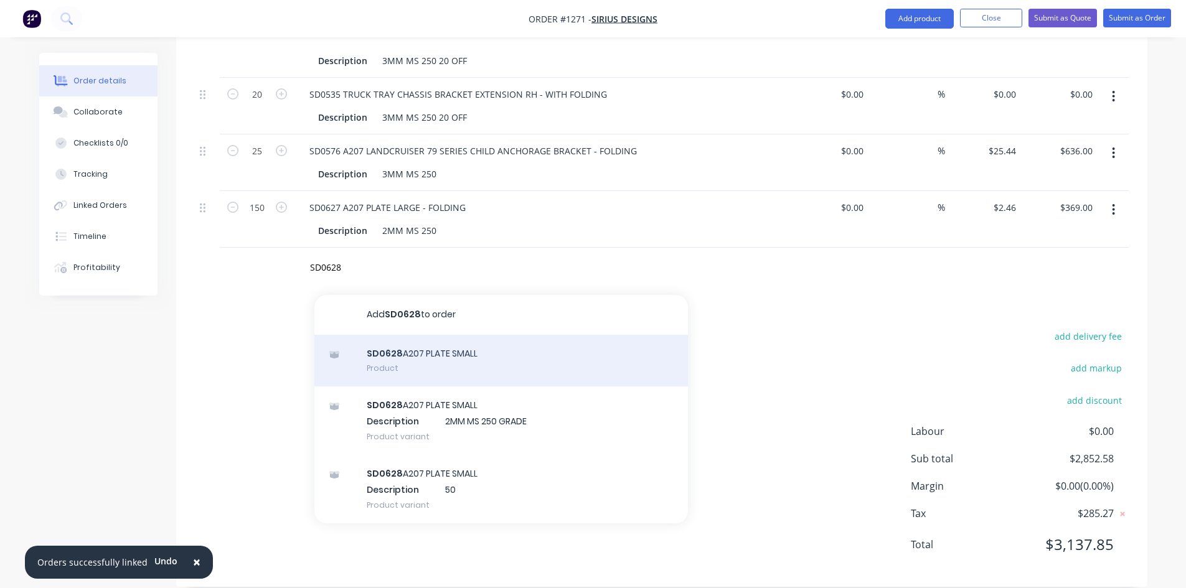
click at [410, 352] on div "SD0628 A207 PLATE SMALL Product" at bounding box center [500, 361] width 373 height 52
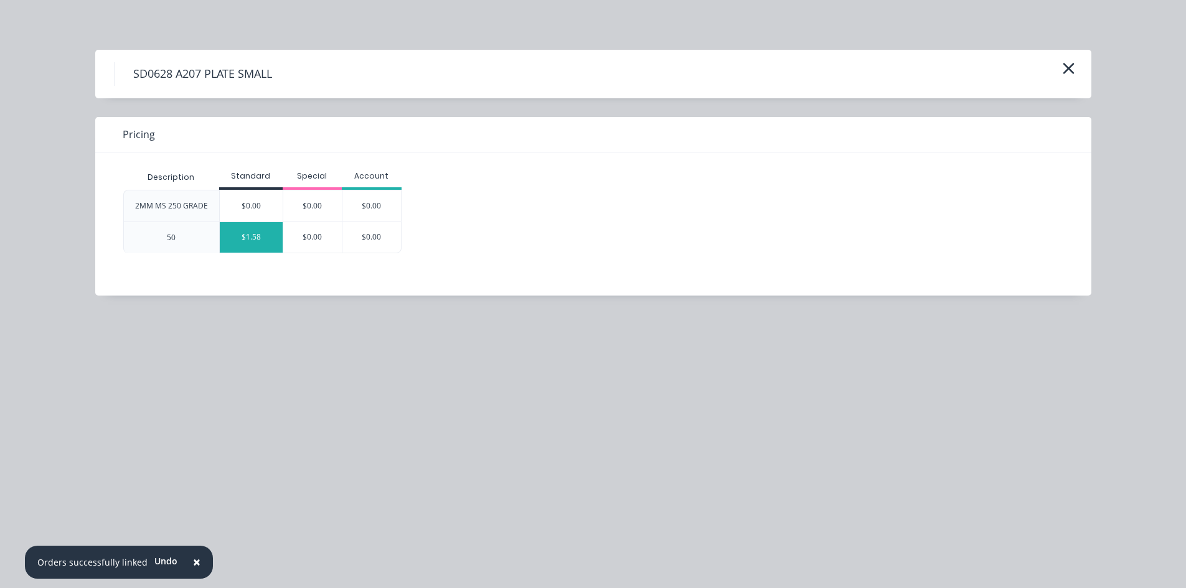
click at [260, 246] on div "$1.58" at bounding box center [251, 237] width 63 height 30
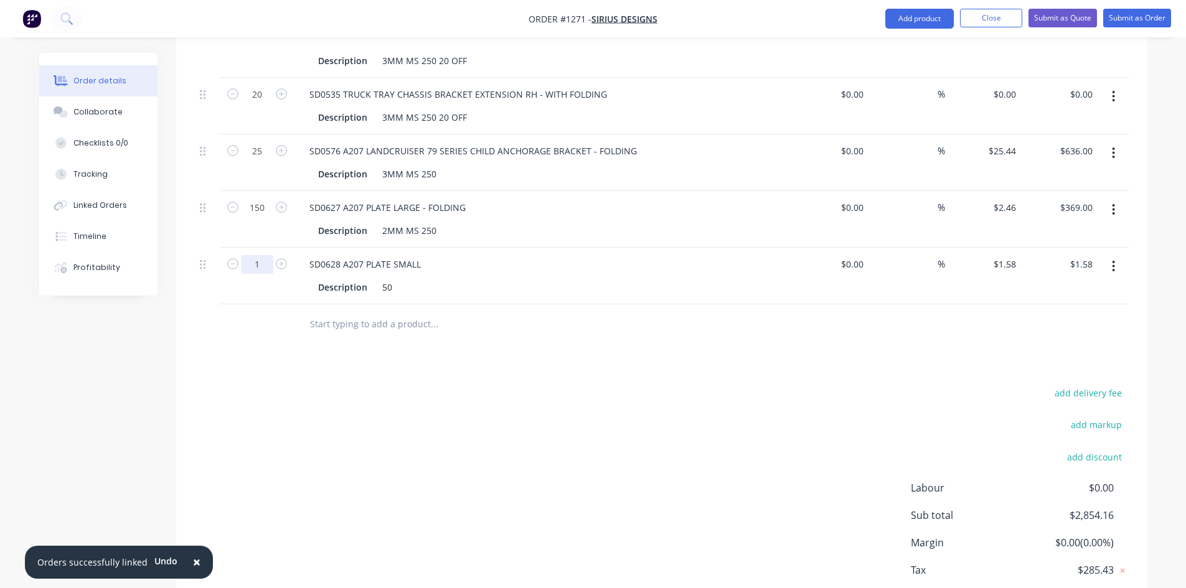
click at [260, 255] on input "1" at bounding box center [257, 264] width 32 height 19
click at [393, 278] on div "50" at bounding box center [387, 287] width 20 height 18
click at [433, 255] on div "SD0628 A207 PLATE SMALL" at bounding box center [543, 264] width 488 height 18
click at [393, 278] on div "50" at bounding box center [387, 287] width 20 height 18
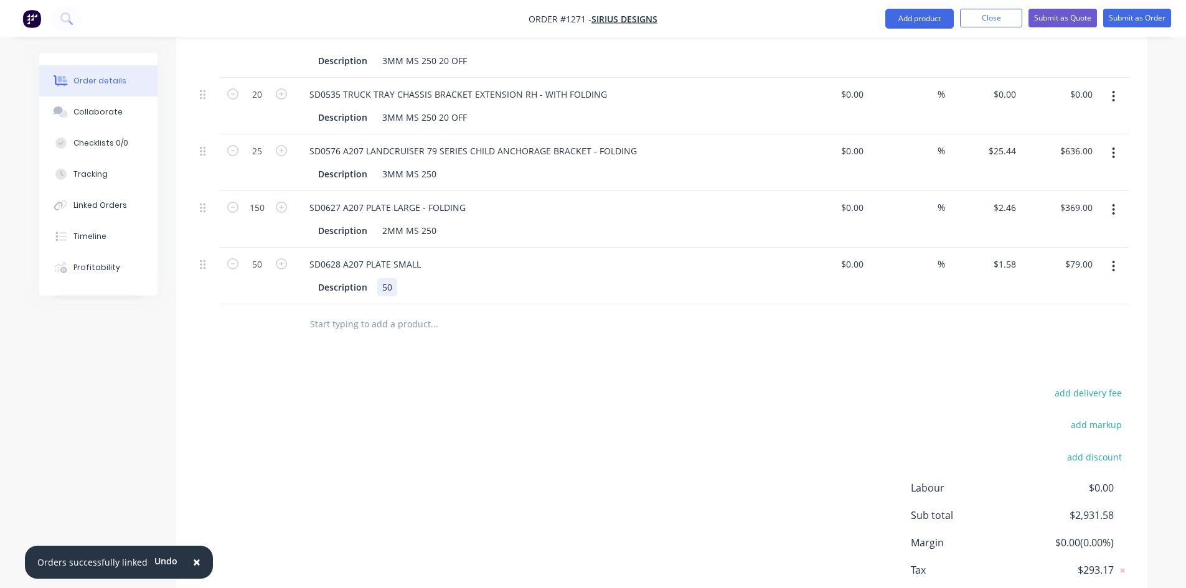
click at [393, 278] on div "50" at bounding box center [387, 287] width 20 height 18
click at [431, 255] on div "SD0628 A207 PLATE SMALL" at bounding box center [543, 264] width 488 height 18
click at [340, 312] on input "text" at bounding box center [433, 324] width 249 height 25
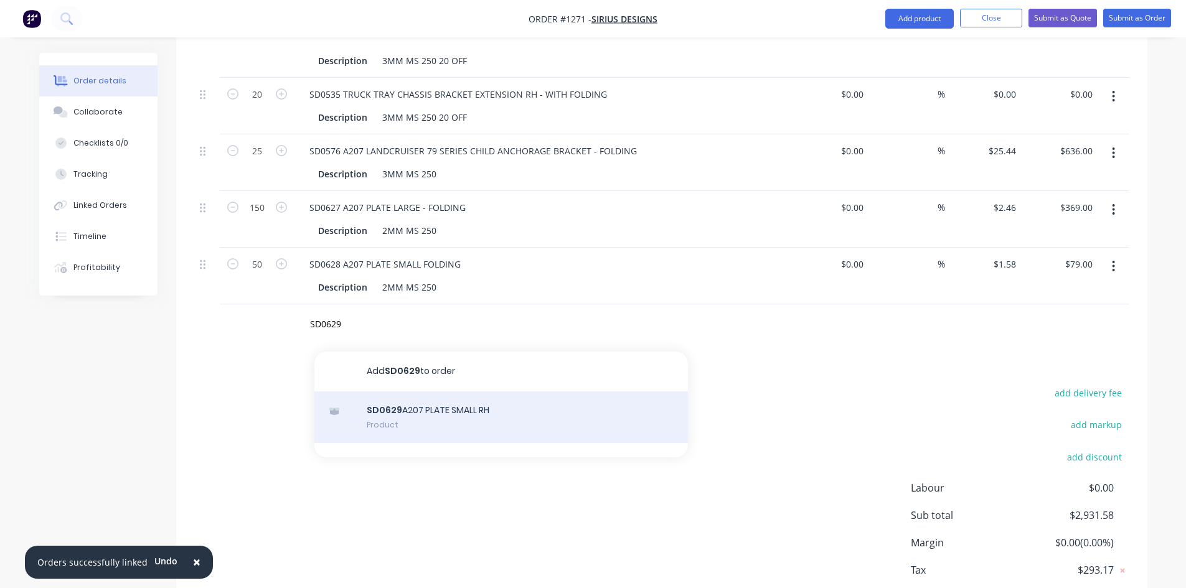
click at [423, 391] on div "SD0629 A207 PLATE SMALL RH Product" at bounding box center [500, 417] width 373 height 52
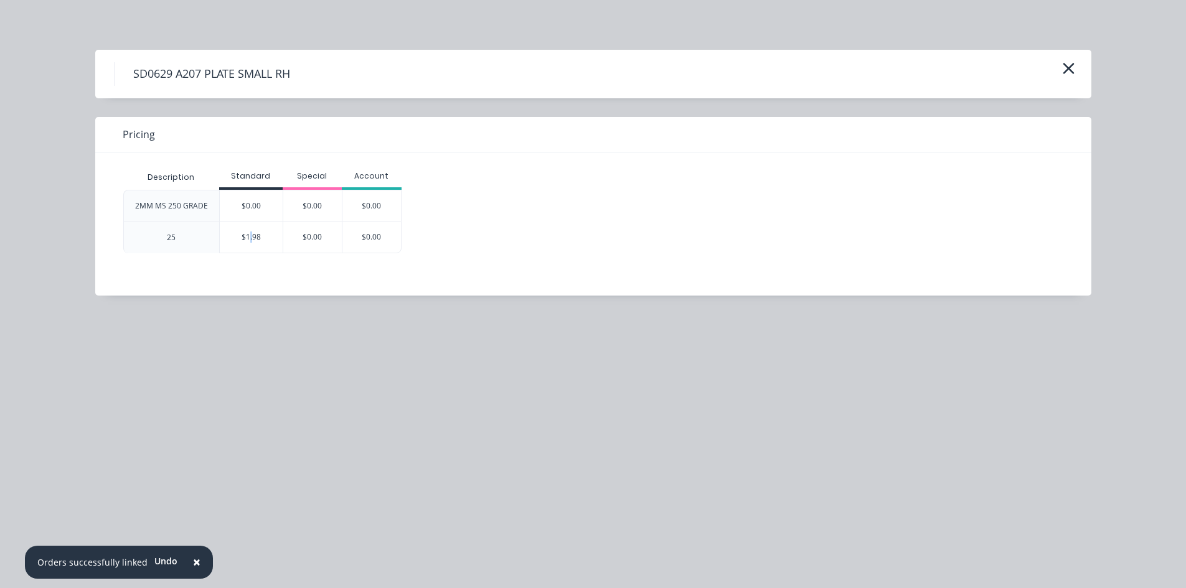
click at [251, 240] on div "$1.98" at bounding box center [251, 237] width 63 height 30
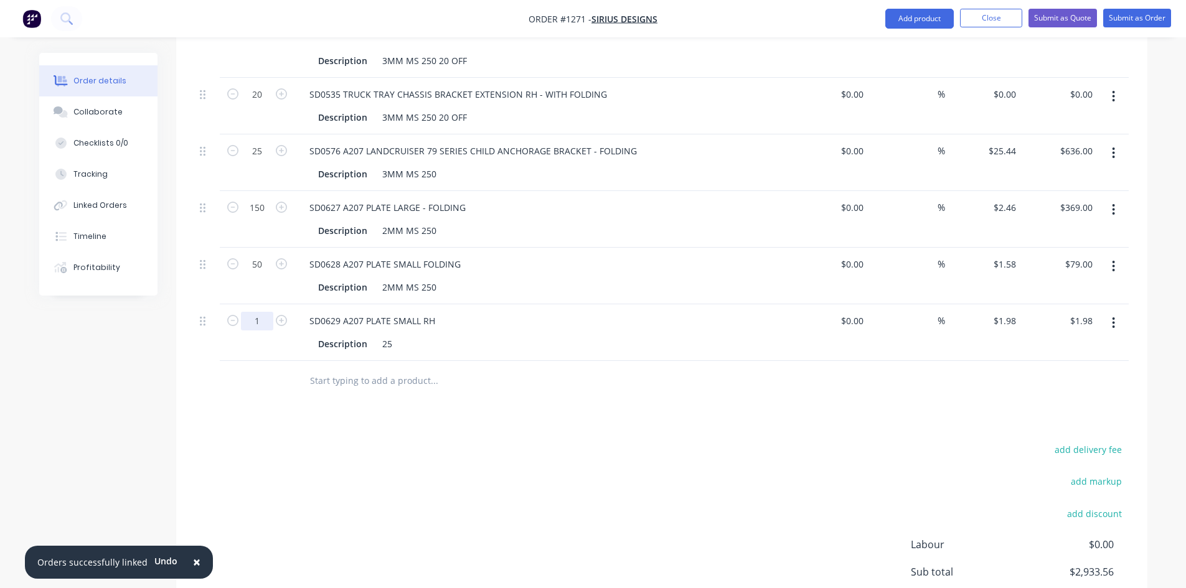
click at [268, 312] on input "1" at bounding box center [257, 321] width 32 height 19
click at [388, 335] on div "25" at bounding box center [387, 344] width 20 height 18
click at [421, 255] on div "SD0628 A207 PLATE SMALL FOLDING" at bounding box center [384, 264] width 171 height 18
click at [436, 312] on div "SD0629 A207 PLATE SMALL RH" at bounding box center [372, 321] width 146 height 18
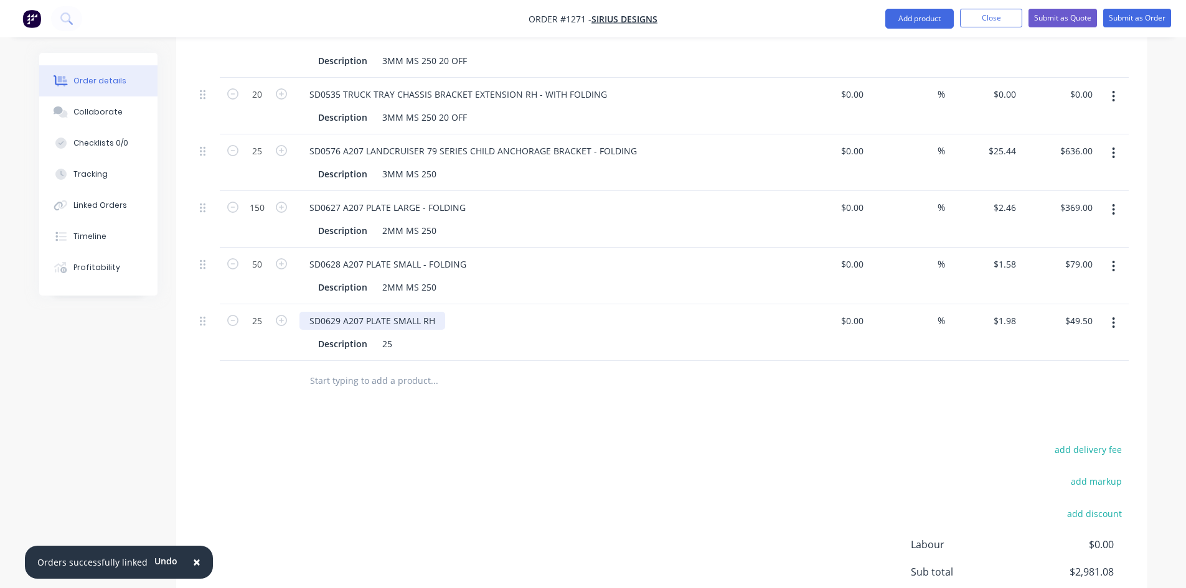
click at [436, 312] on div "SD0629 A207 PLATE SMALL RH" at bounding box center [372, 321] width 146 height 18
click at [398, 335] on div "Description 25" at bounding box center [541, 344] width 456 height 18
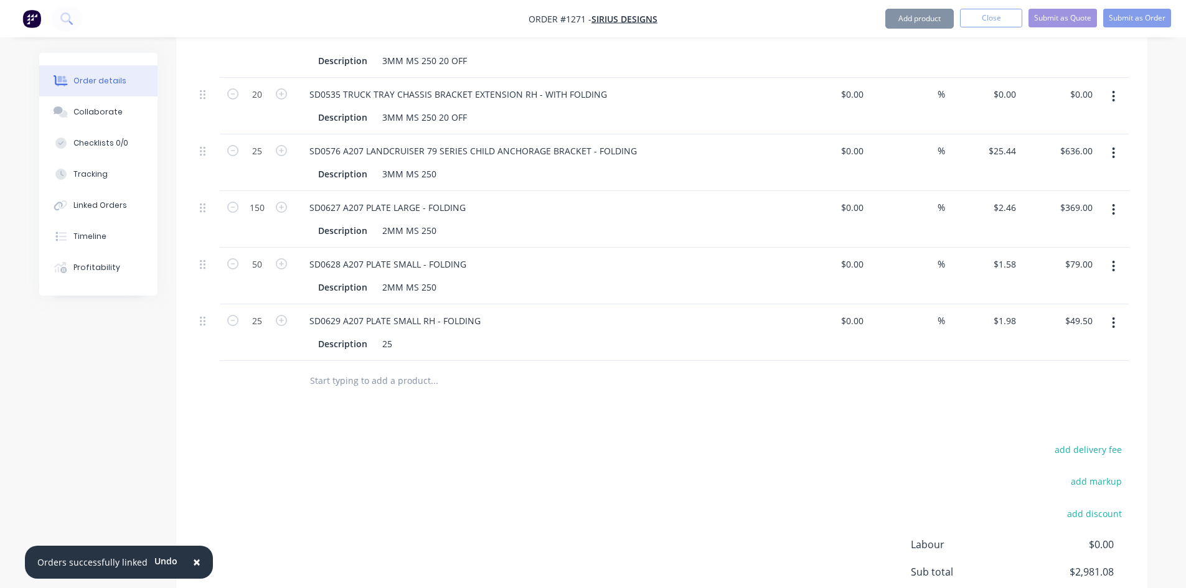
click at [398, 335] on div "Description 25" at bounding box center [541, 344] width 456 height 18
click at [386, 335] on div "25" at bounding box center [387, 344] width 20 height 18
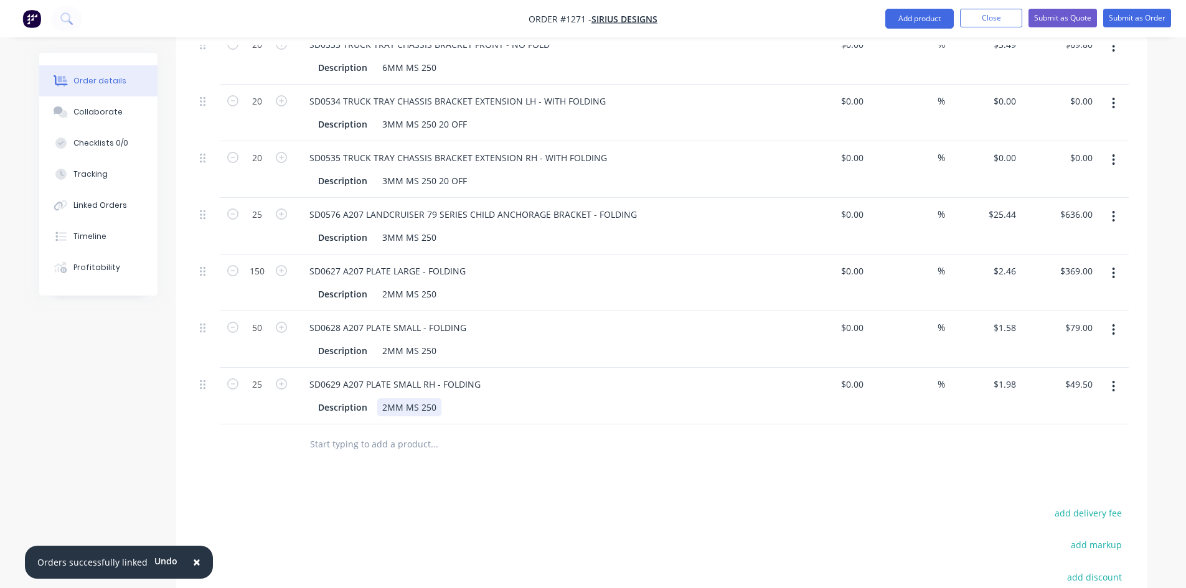
scroll to position [983, 0]
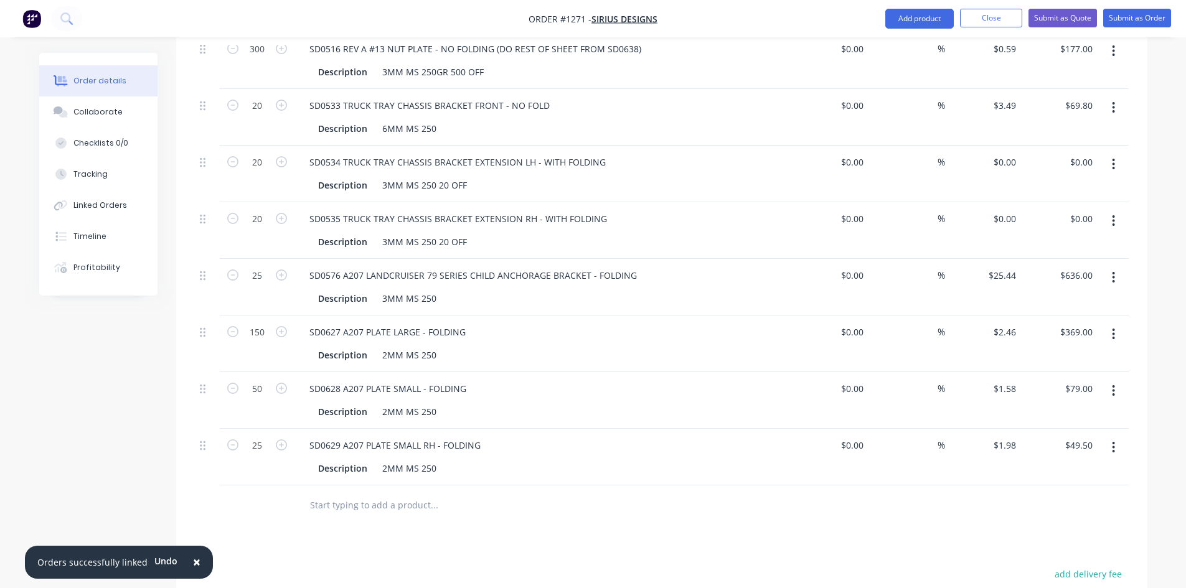
click at [332, 493] on input "text" at bounding box center [433, 505] width 249 height 25
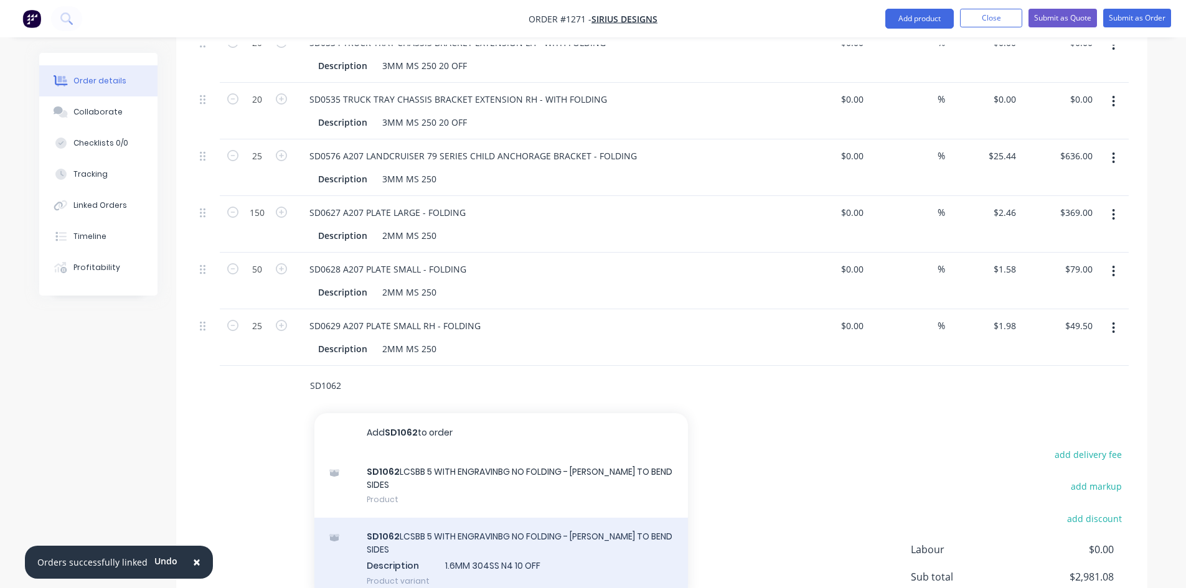
scroll to position [1107, 0]
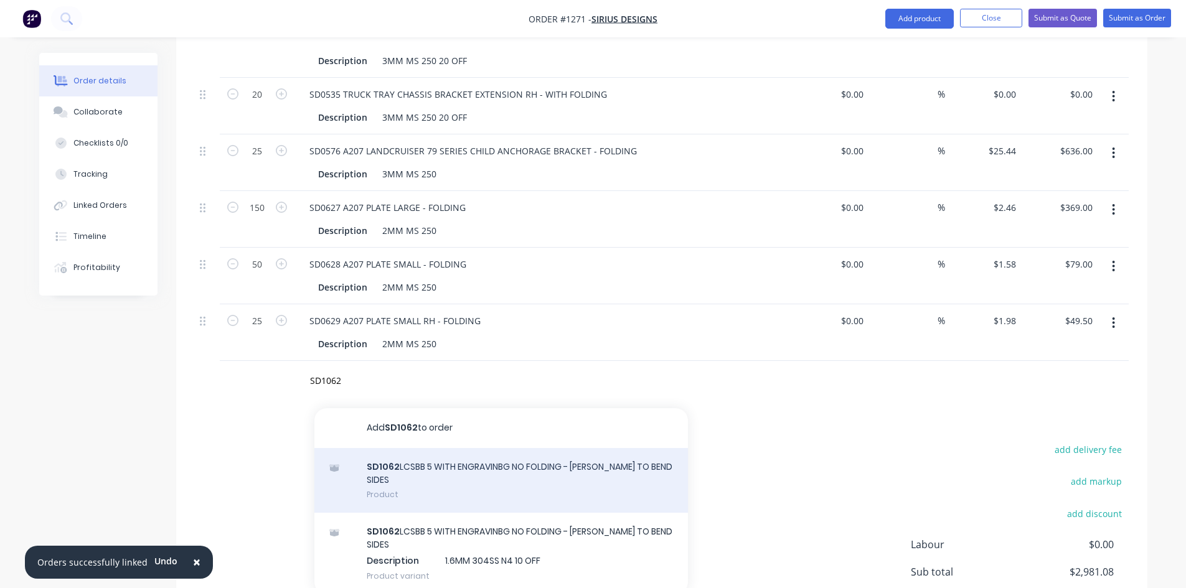
click at [421, 462] on div "SD1062 LCSBB 5 WITH ENGRAVINBG NO FOLDING - [PERSON_NAME] TO BEND SIDES Product" at bounding box center [500, 480] width 373 height 65
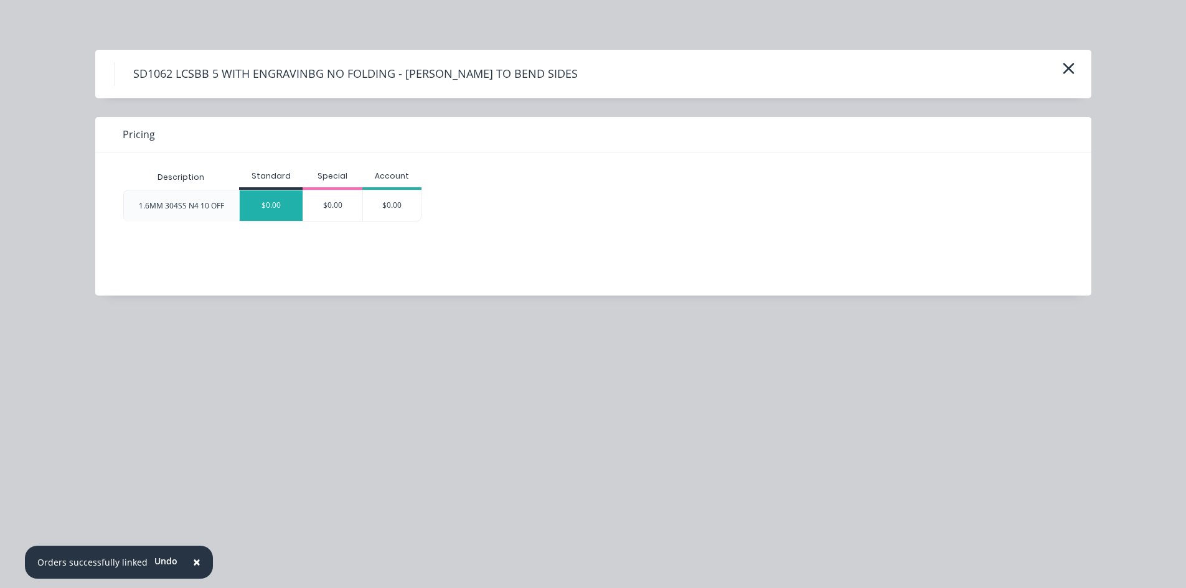
click at [274, 203] on div "$0.00" at bounding box center [271, 205] width 63 height 30
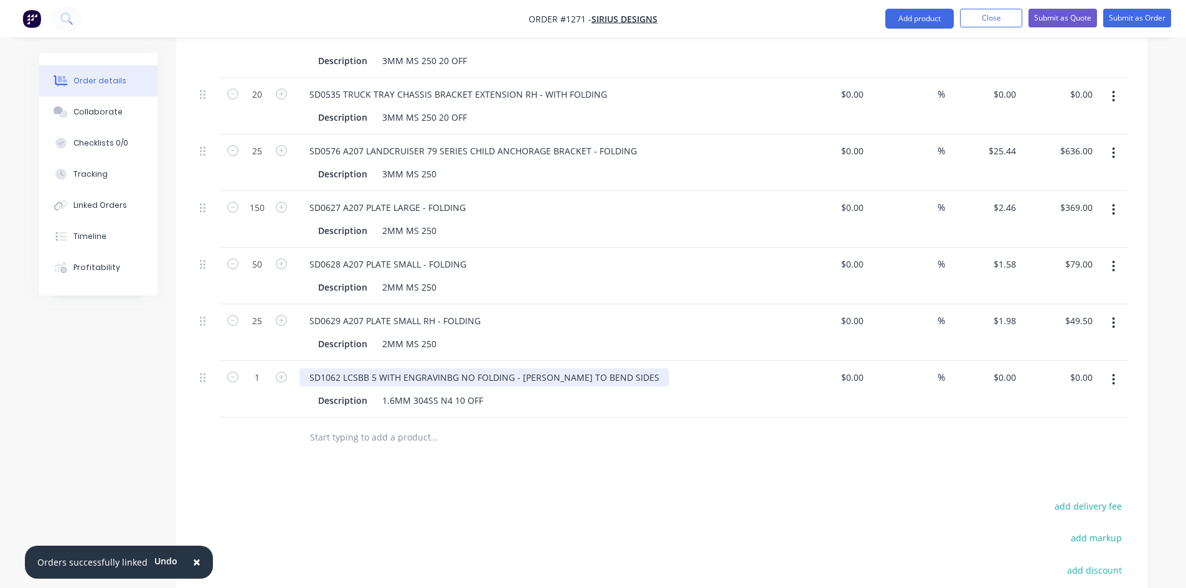
click at [446, 368] on div "SD1062 LCSBB 5 WITH ENGRAVINBG NO FOLDING - [PERSON_NAME] TO BEND SIDES" at bounding box center [484, 377] width 370 height 18
click at [449, 368] on div "SD1062 LCSBB 5 WITH ENGRAVING NO FOLDING - [PERSON_NAME] TO BEND SIDES" at bounding box center [481, 377] width 364 height 18
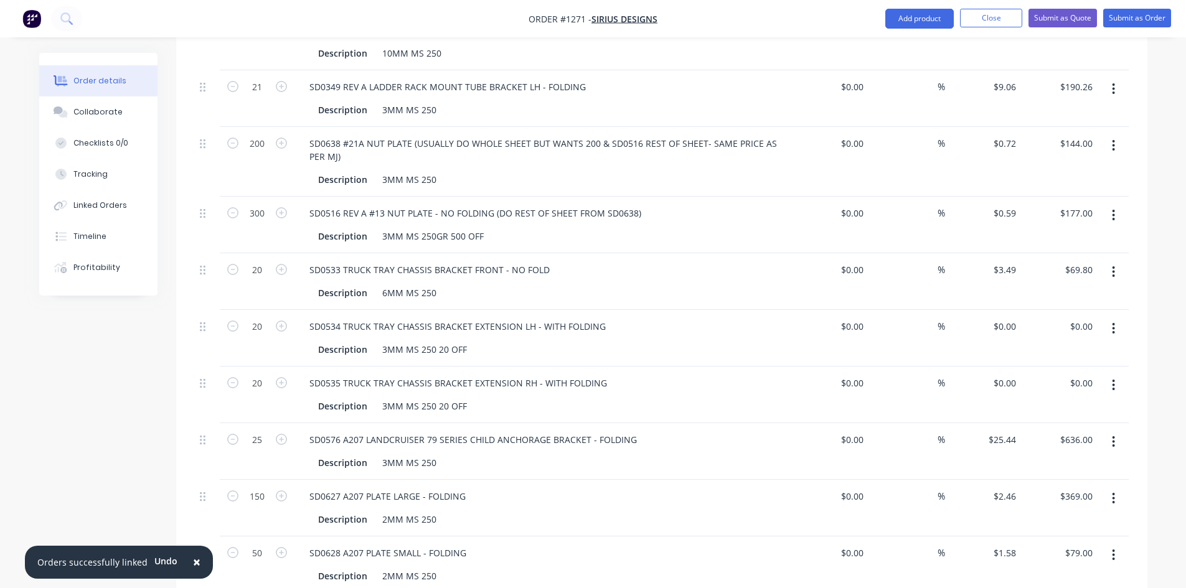
scroll to position [796, 0]
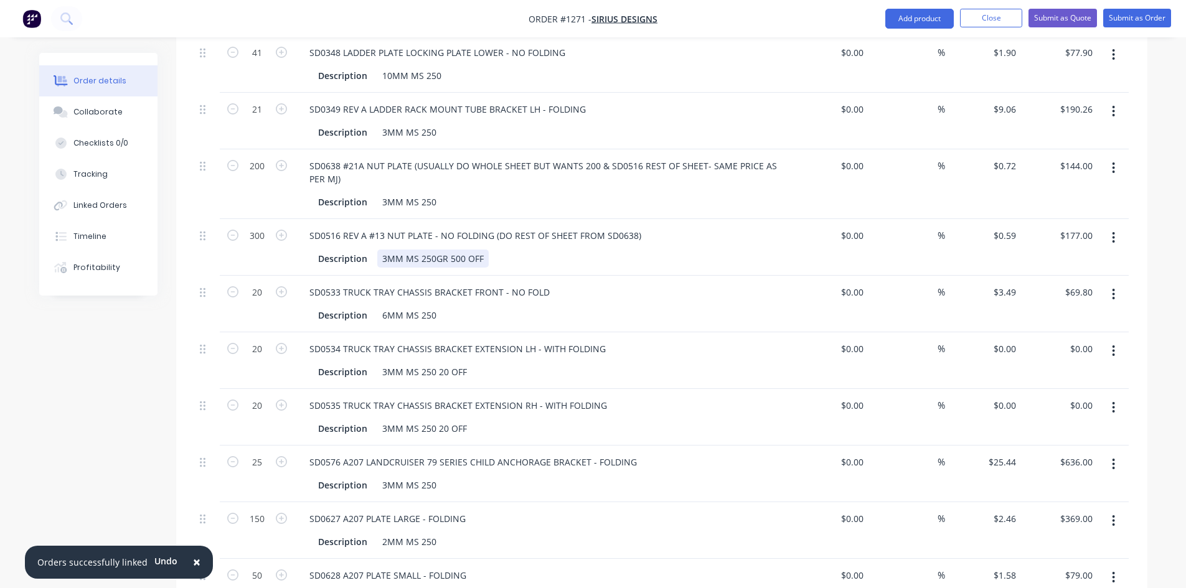
click at [477, 250] on div "3MM MS 250GR 500 OFF" at bounding box center [432, 259] width 111 height 18
click at [484, 250] on div "3MM MS 250GR 500 OFF" at bounding box center [432, 259] width 111 height 18
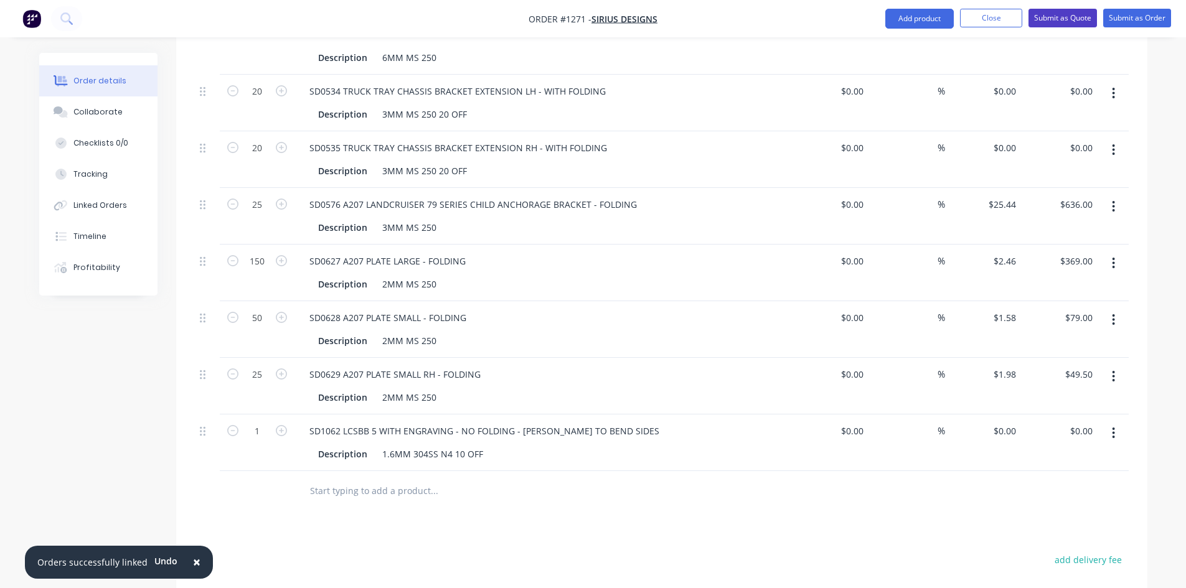
scroll to position [1028, 0]
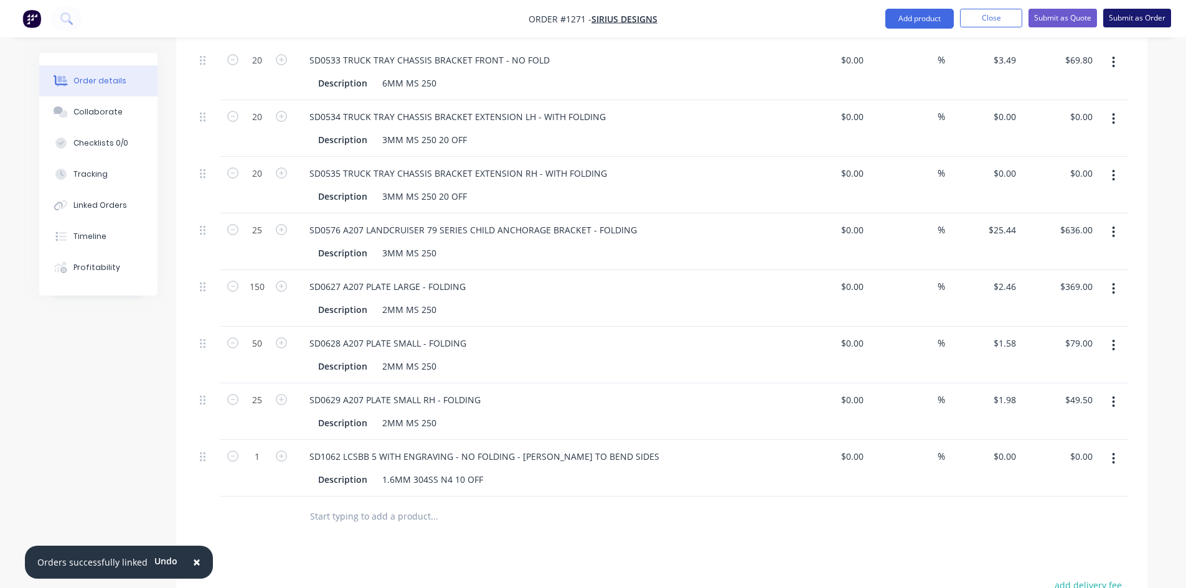
click at [1145, 14] on button "Submit as Order" at bounding box center [1137, 18] width 68 height 19
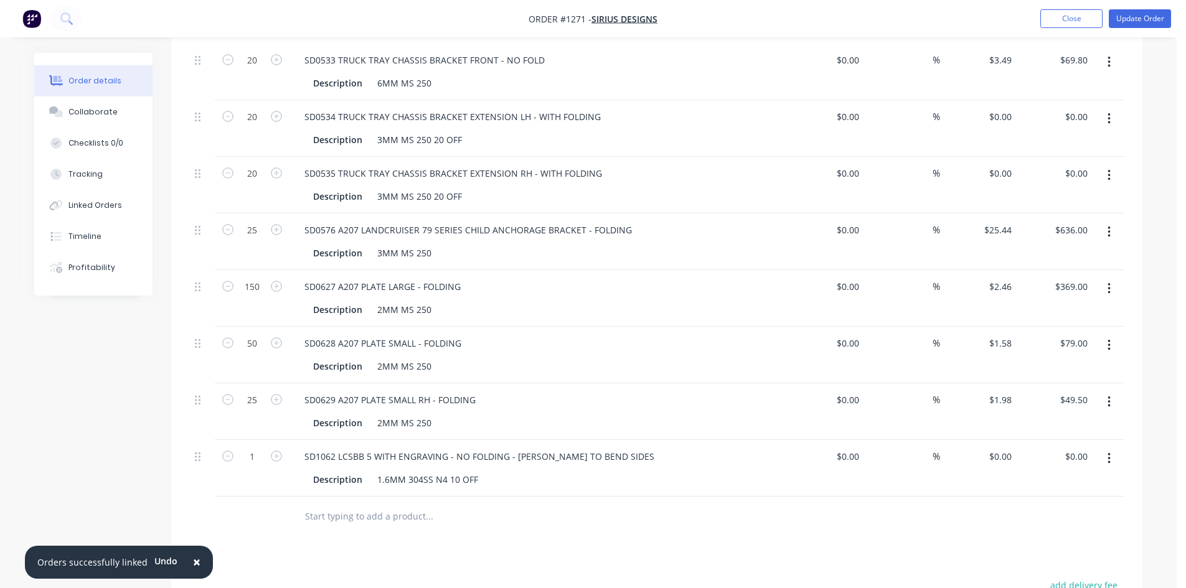
scroll to position [0, 0]
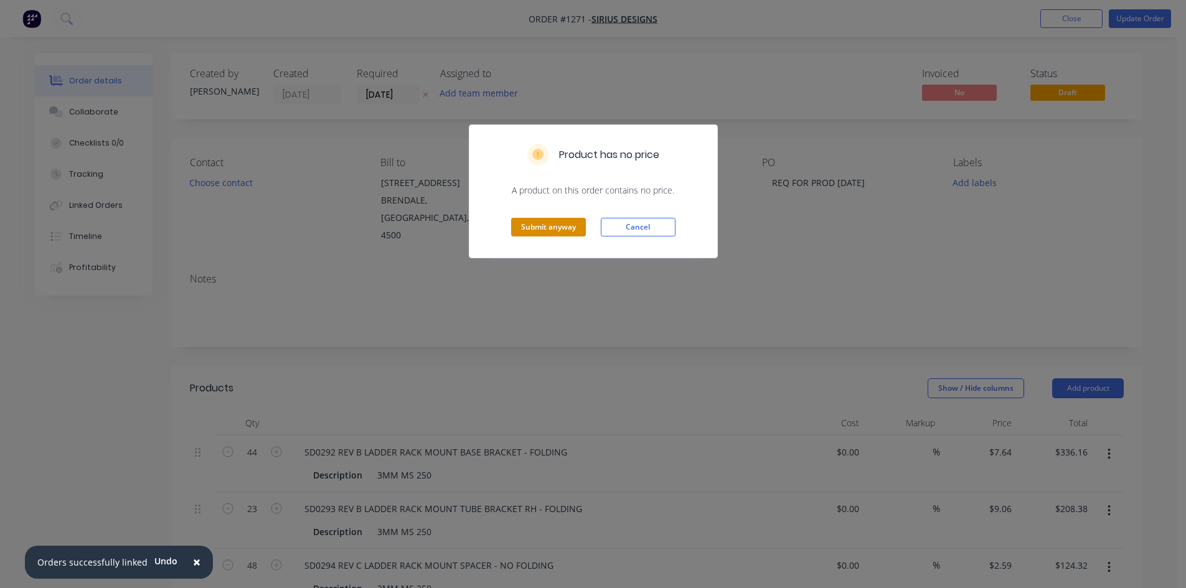
click at [566, 228] on button "Submit anyway" at bounding box center [548, 227] width 75 height 19
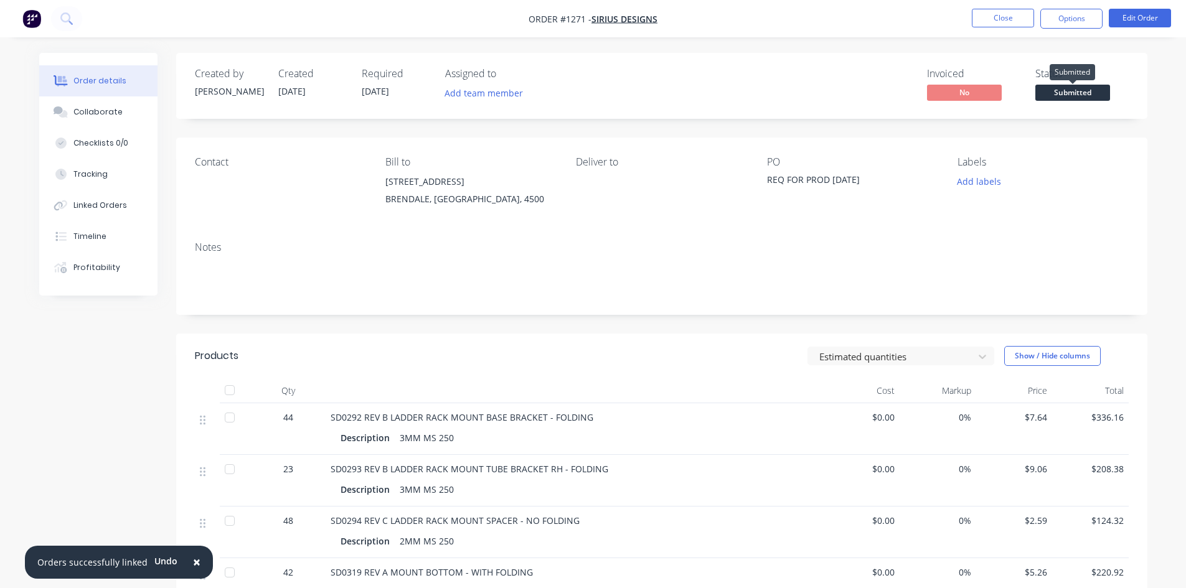
click at [1070, 93] on span "Submitted" at bounding box center [1072, 93] width 75 height 16
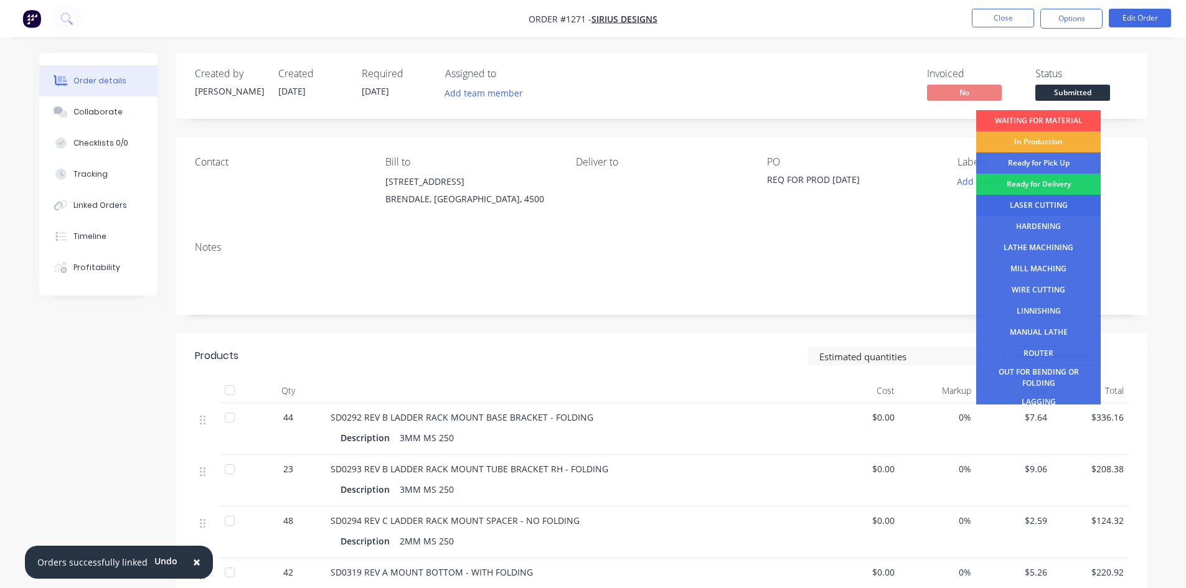
click at [1024, 208] on div "LASER CUTTING" at bounding box center [1038, 205] width 124 height 21
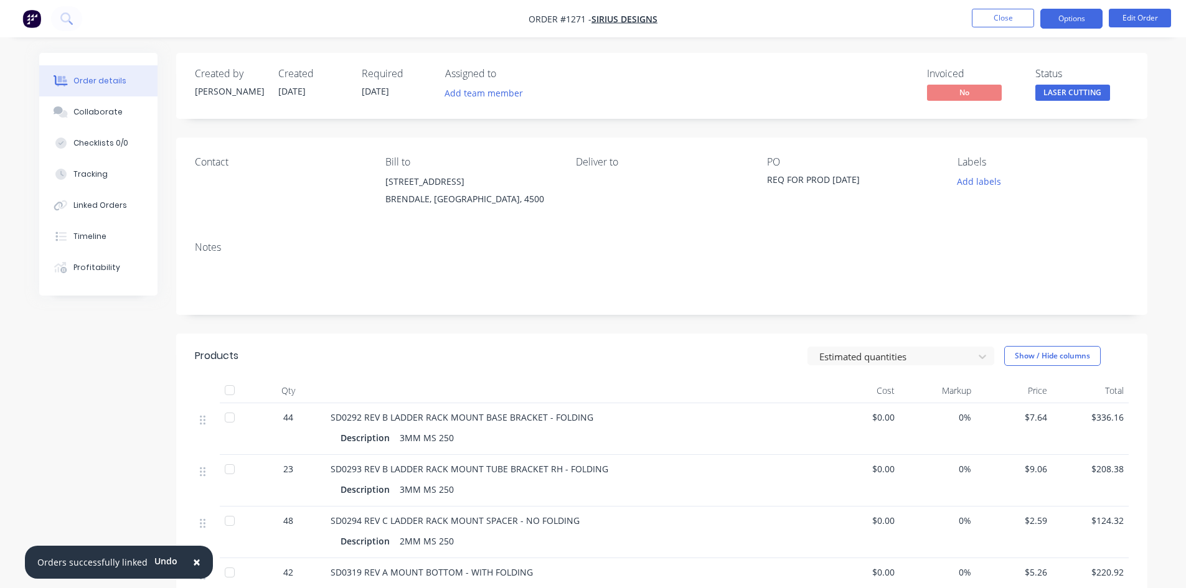
click at [1073, 23] on button "Options" at bounding box center [1071, 19] width 62 height 20
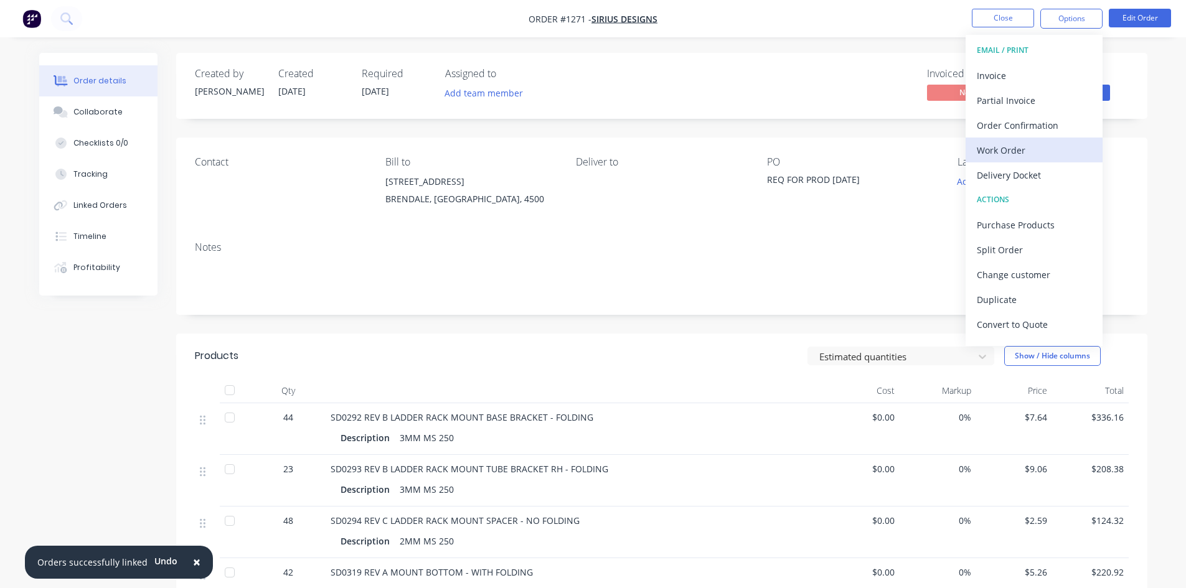
click at [1010, 157] on div "Work Order" at bounding box center [1033, 150] width 115 height 18
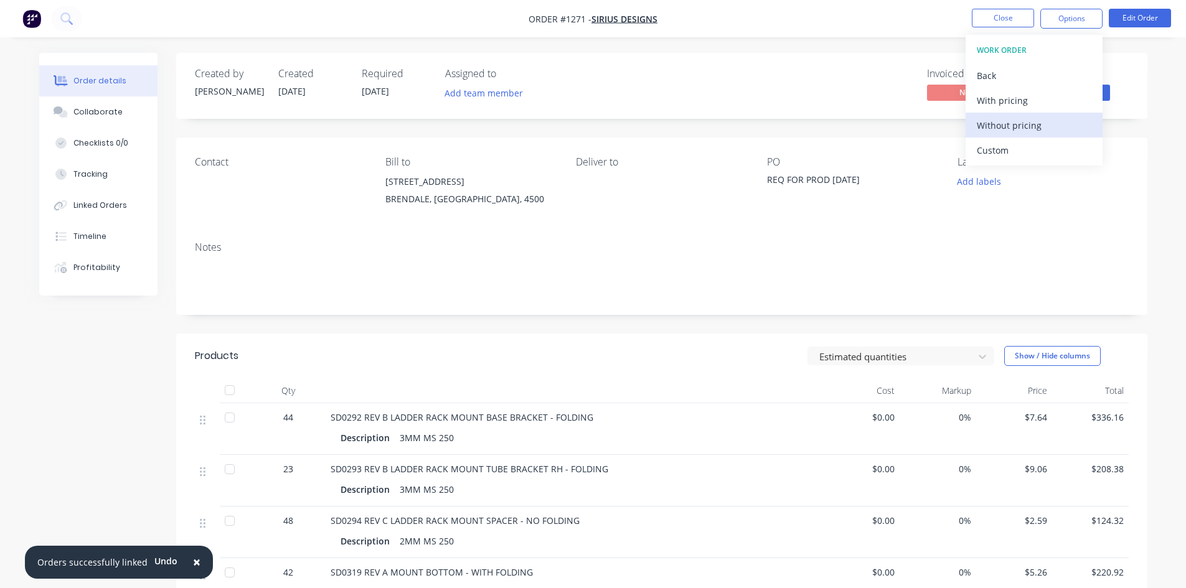
click at [1024, 129] on div "Without pricing" at bounding box center [1033, 125] width 115 height 18
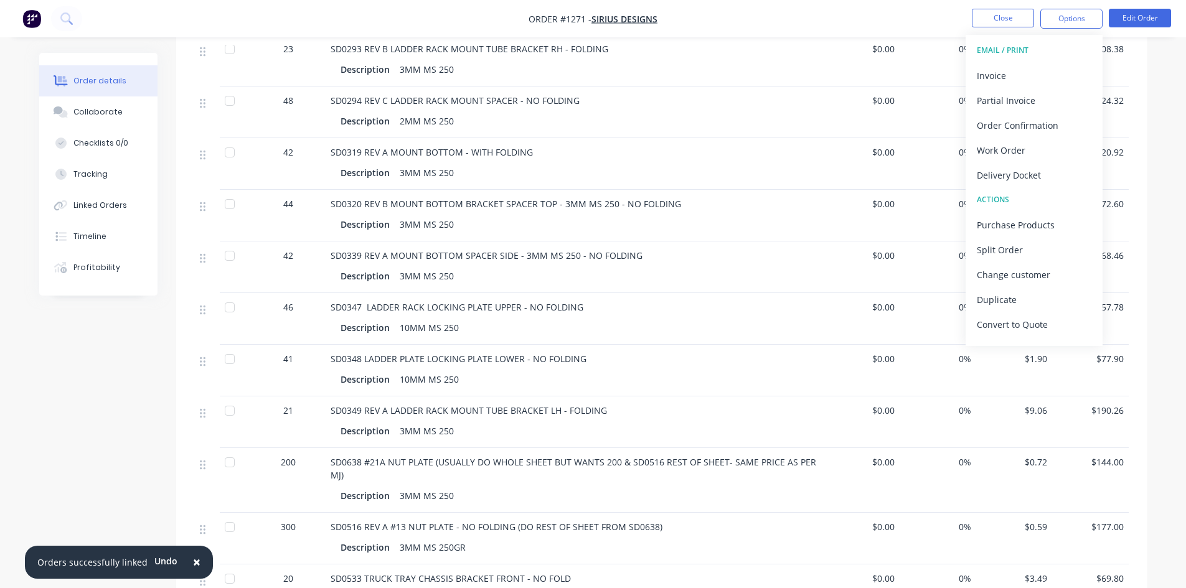
scroll to position [622, 0]
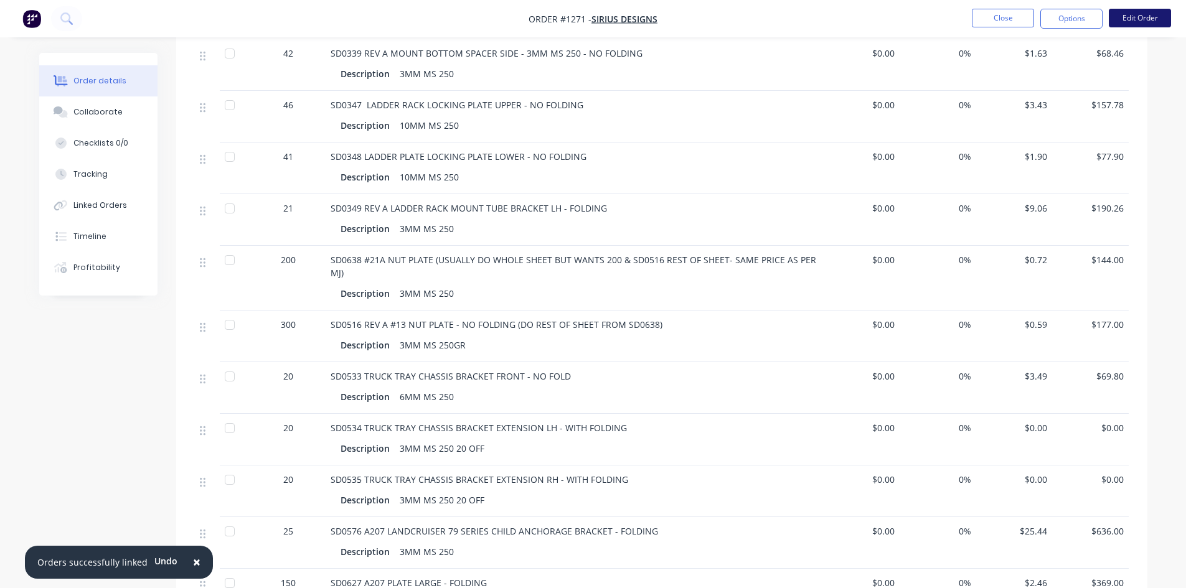
click at [1132, 15] on button "Edit Order" at bounding box center [1139, 18] width 62 height 19
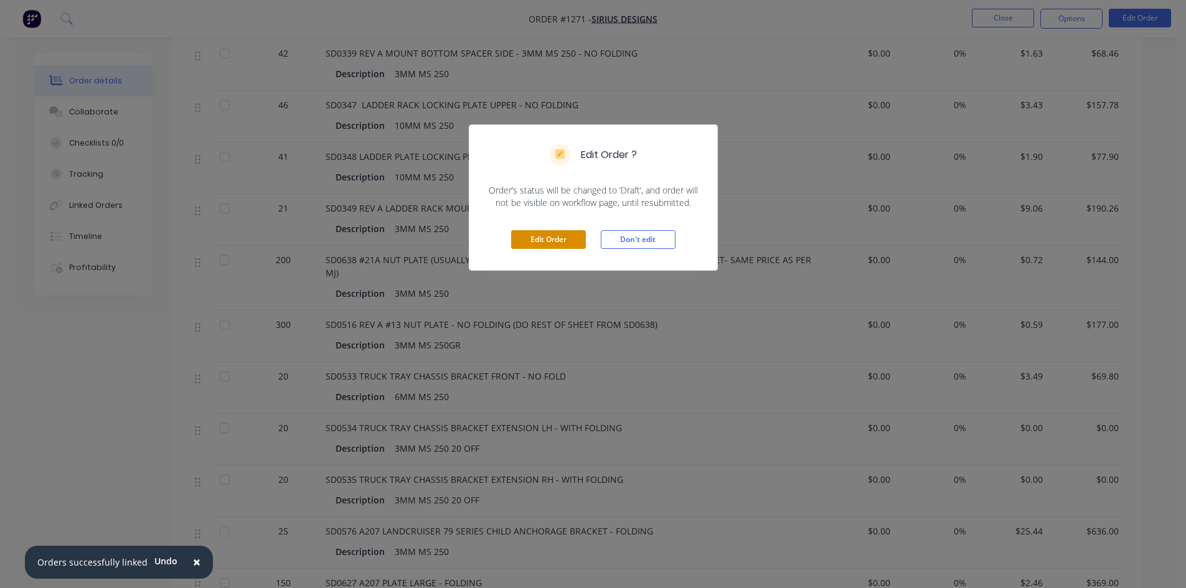
click at [552, 242] on button "Edit Order" at bounding box center [548, 239] width 75 height 19
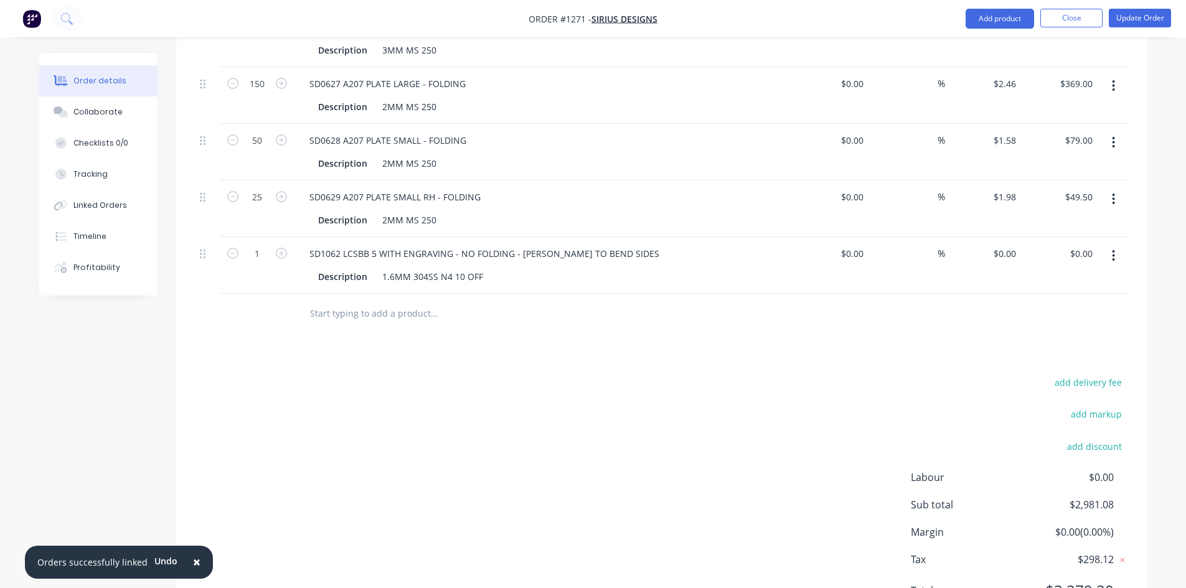
scroll to position [1277, 0]
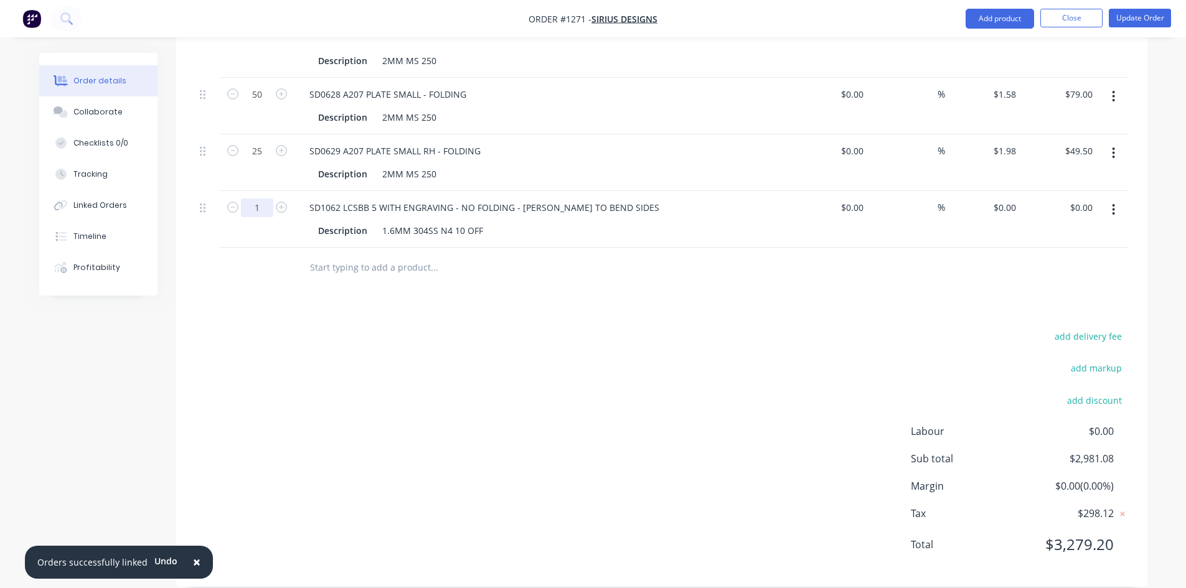
click at [256, 199] on input "1" at bounding box center [257, 208] width 32 height 19
click at [1160, 21] on button "Update Order" at bounding box center [1139, 18] width 62 height 19
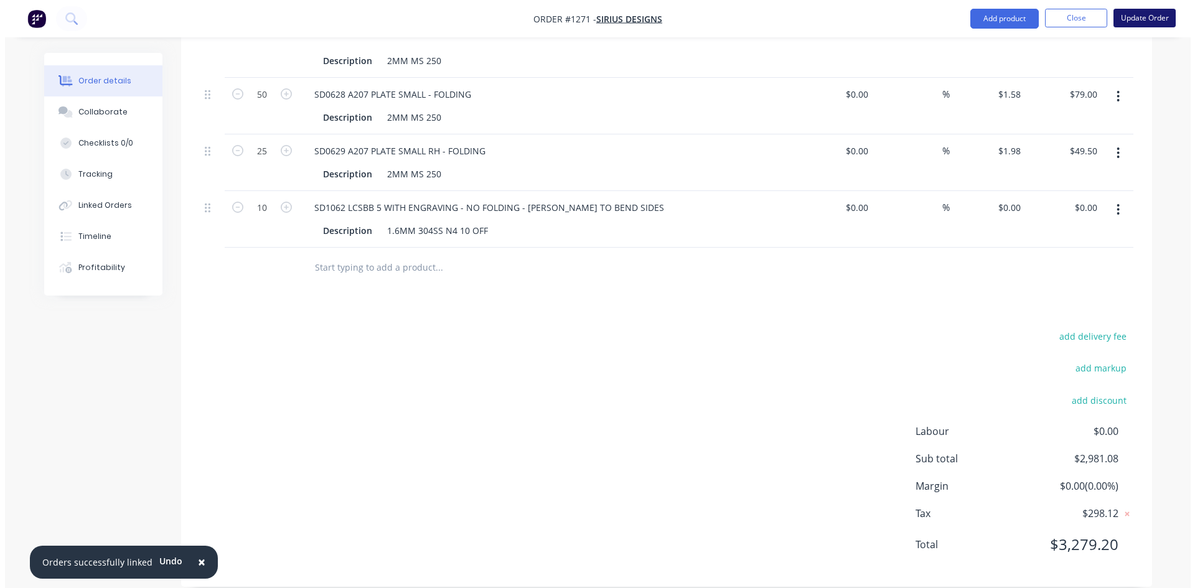
scroll to position [0, 0]
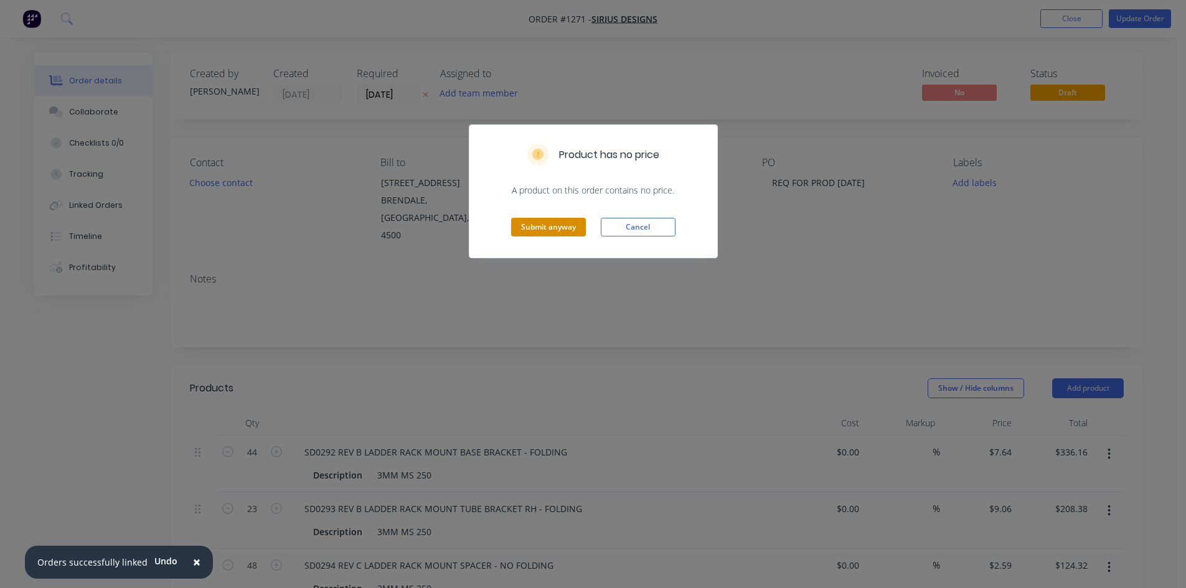
click at [539, 229] on button "Submit anyway" at bounding box center [548, 227] width 75 height 19
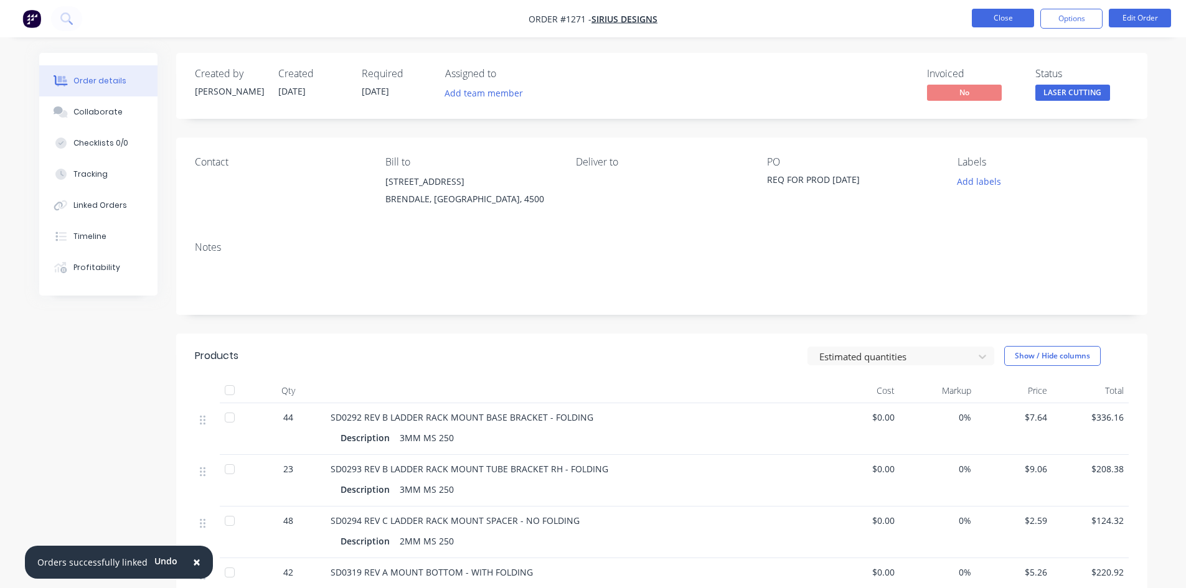
click at [991, 18] on button "Close" at bounding box center [1002, 18] width 62 height 19
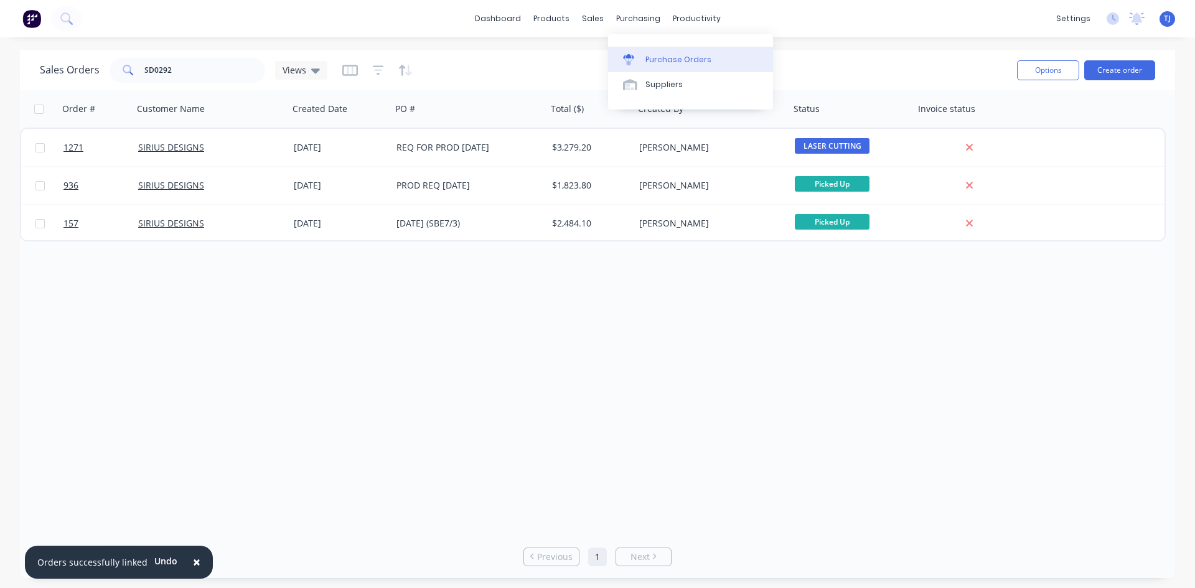
click at [667, 64] on div "Purchase Orders" at bounding box center [678, 59] width 66 height 11
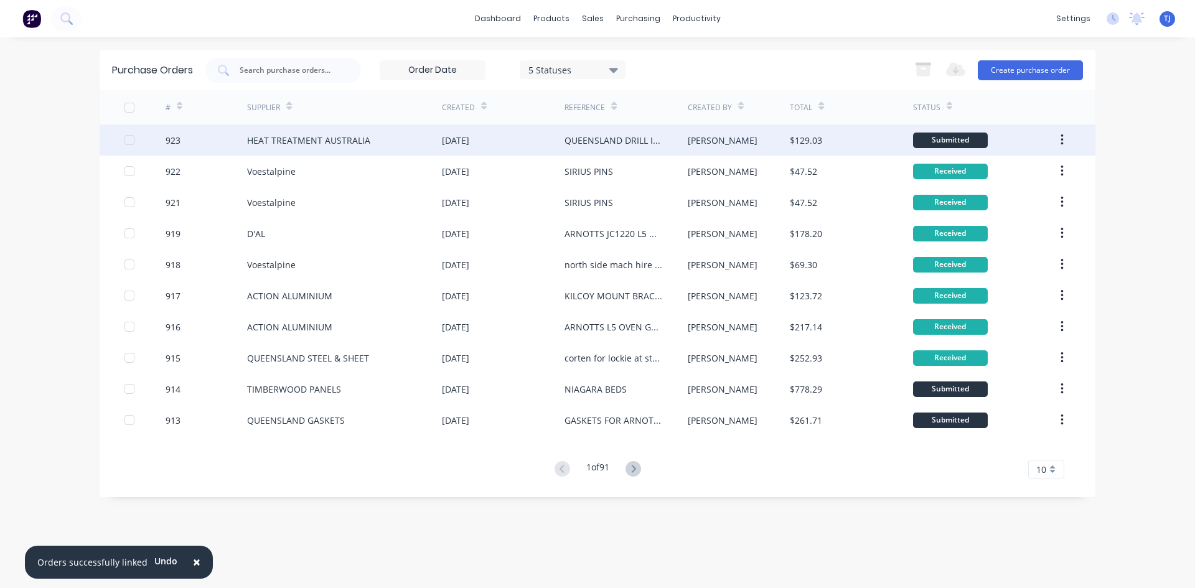
click at [383, 146] on div "HEAT TREATMENT AUSTRALIA" at bounding box center [344, 139] width 195 height 31
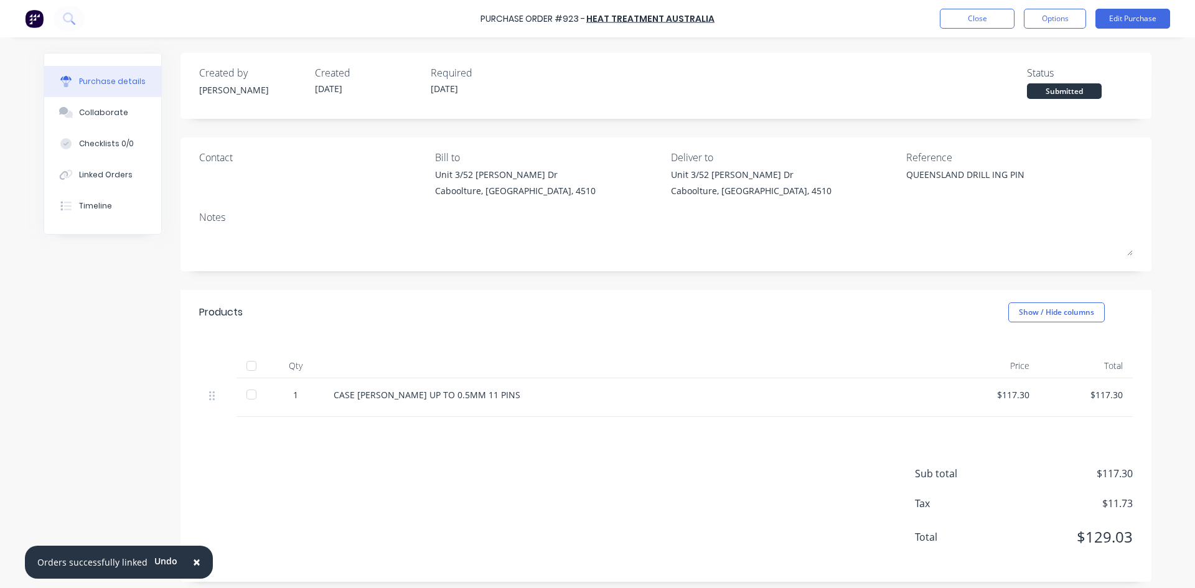
click at [249, 370] on div at bounding box center [251, 365] width 25 height 25
click at [975, 22] on button "Close" at bounding box center [977, 19] width 75 height 20
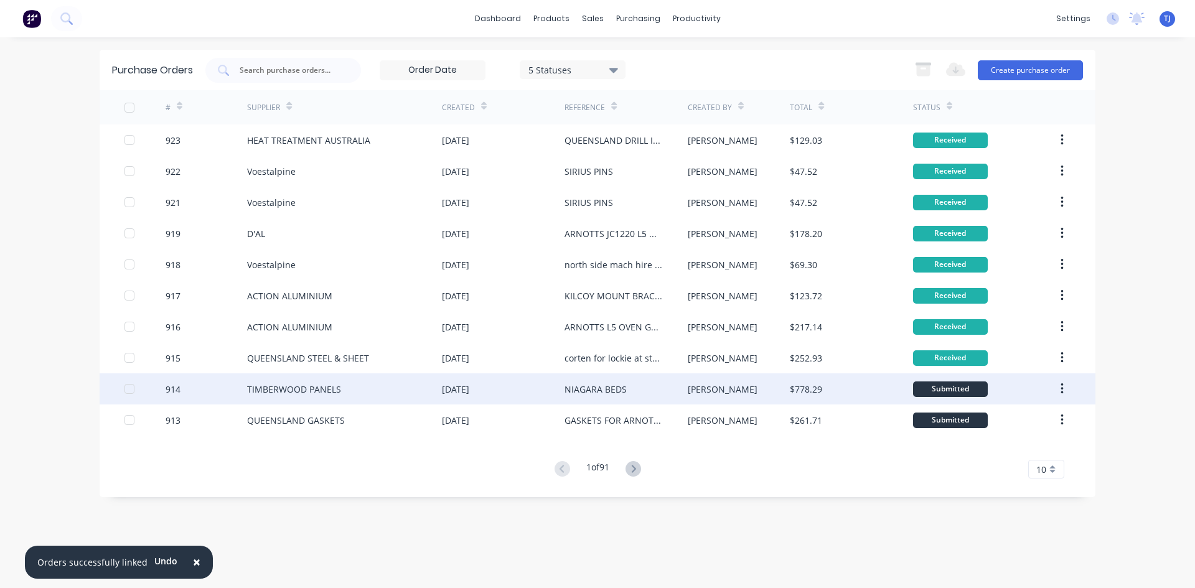
click at [469, 393] on div "[DATE]" at bounding box center [455, 389] width 27 height 13
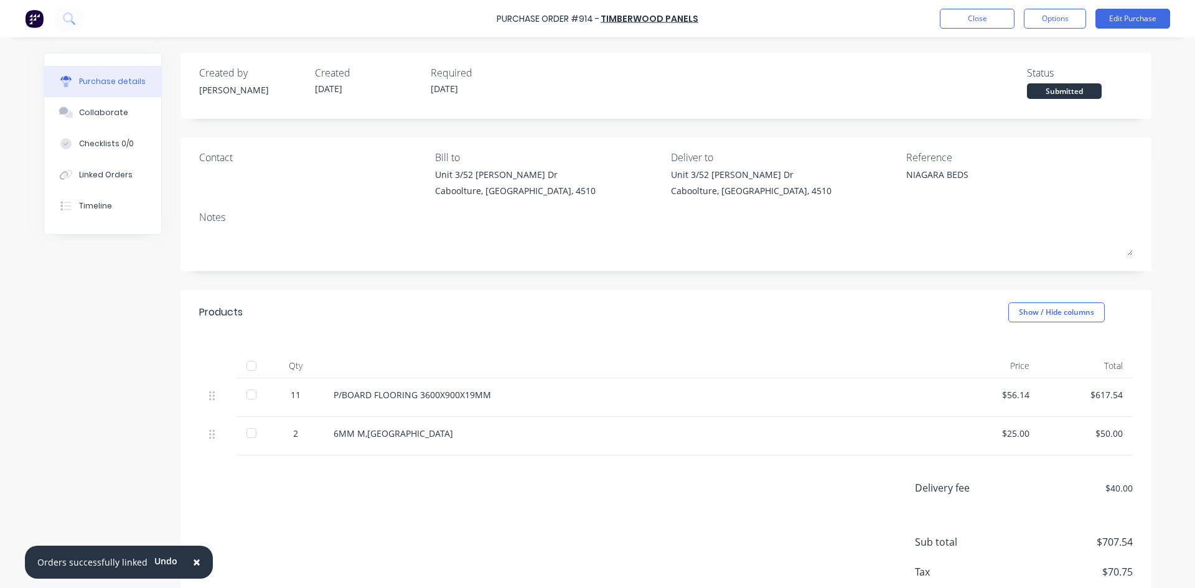
click at [251, 365] on div at bounding box center [251, 365] width 25 height 25
click at [986, 19] on button "Close" at bounding box center [977, 19] width 75 height 20
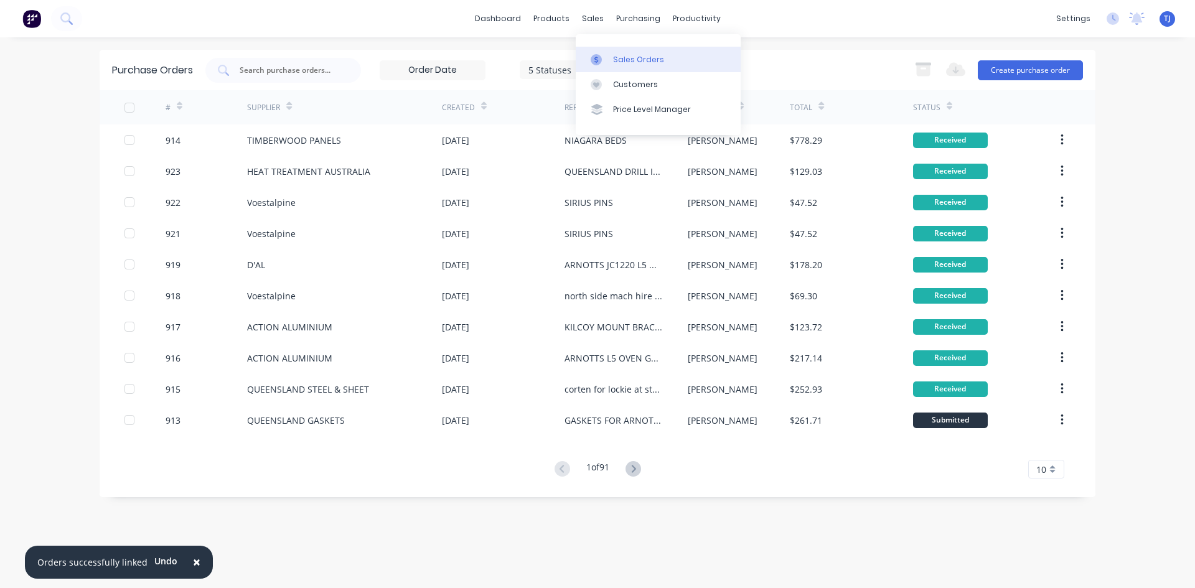
click at [623, 70] on link "Sales Orders" at bounding box center [658, 59] width 165 height 25
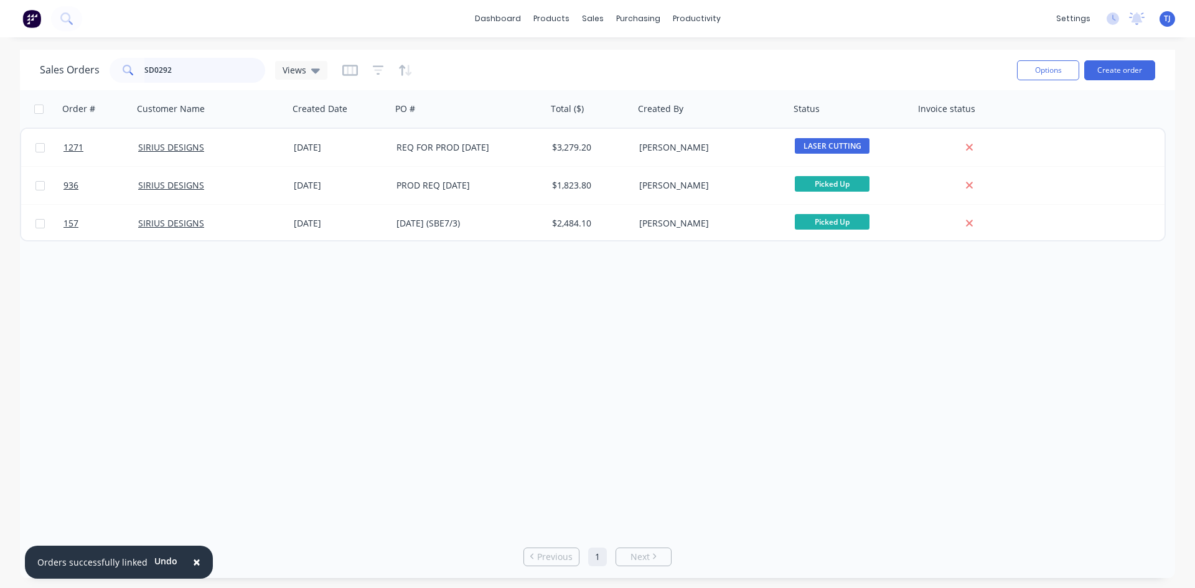
click at [180, 73] on input "SD0292" at bounding box center [204, 70] width 121 height 25
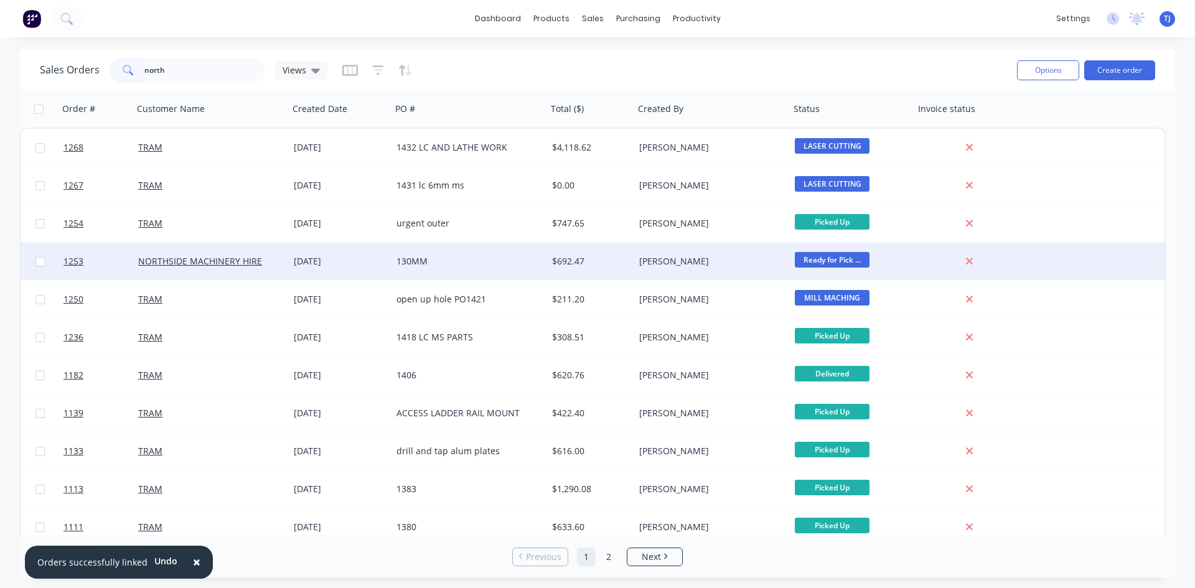
click at [312, 268] on div "[DATE]" at bounding box center [340, 261] width 103 height 37
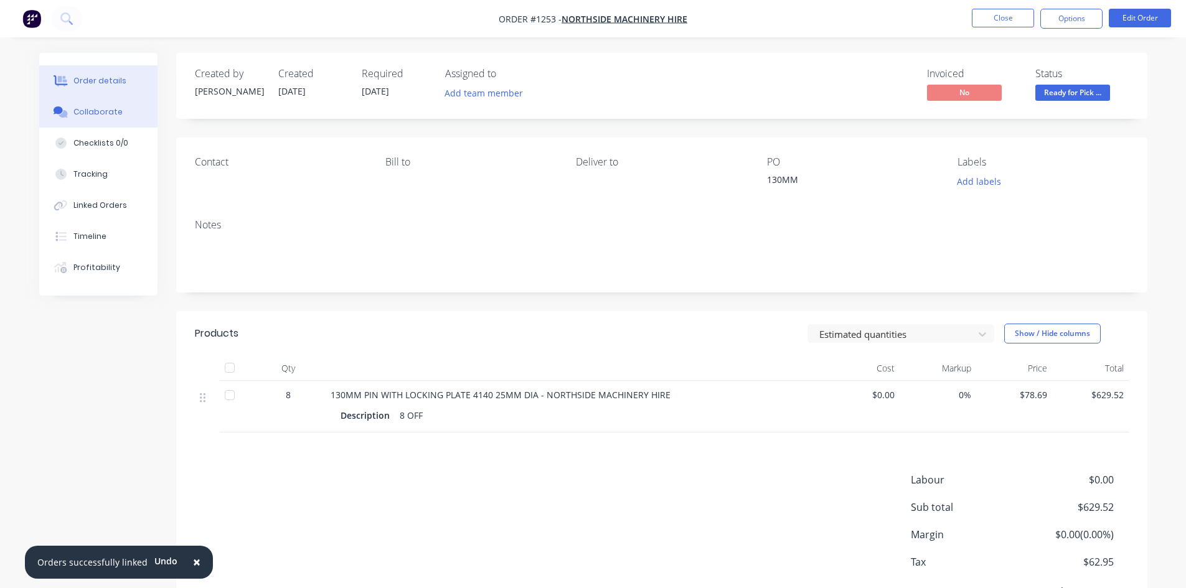
click at [102, 111] on div "Collaborate" at bounding box center [97, 111] width 49 height 11
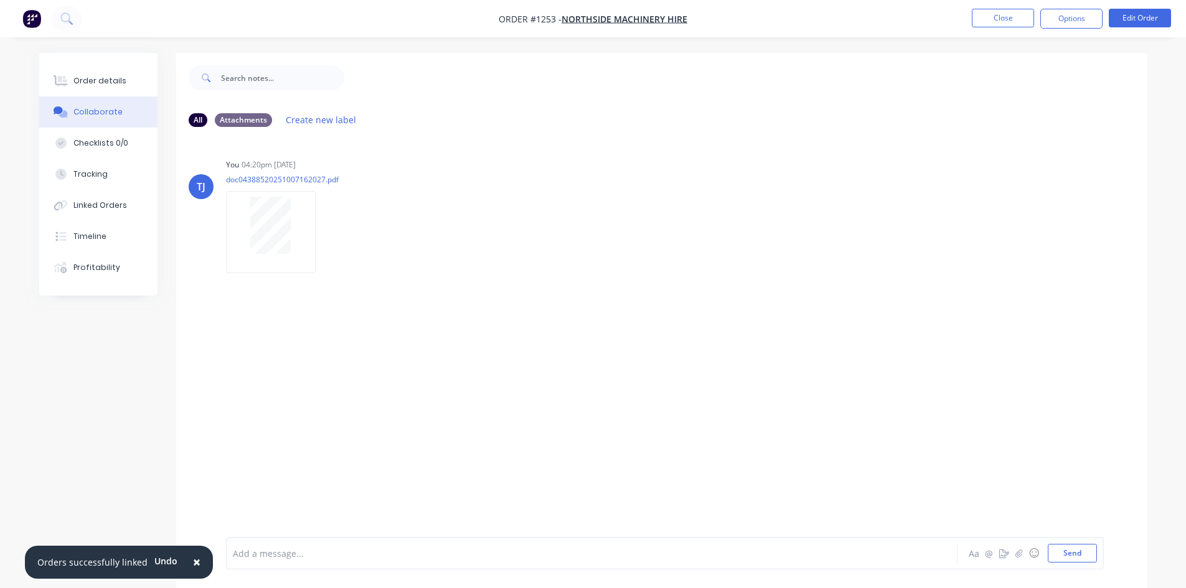
click at [1016, 561] on div "Aa @ ☺ Send" at bounding box center [1031, 553] width 130 height 19
click at [1017, 554] on icon "button" at bounding box center [1018, 553] width 7 height 8
click at [1075, 554] on button "Send" at bounding box center [1071, 553] width 49 height 19
click at [115, 83] on div "Order details" at bounding box center [99, 80] width 53 height 11
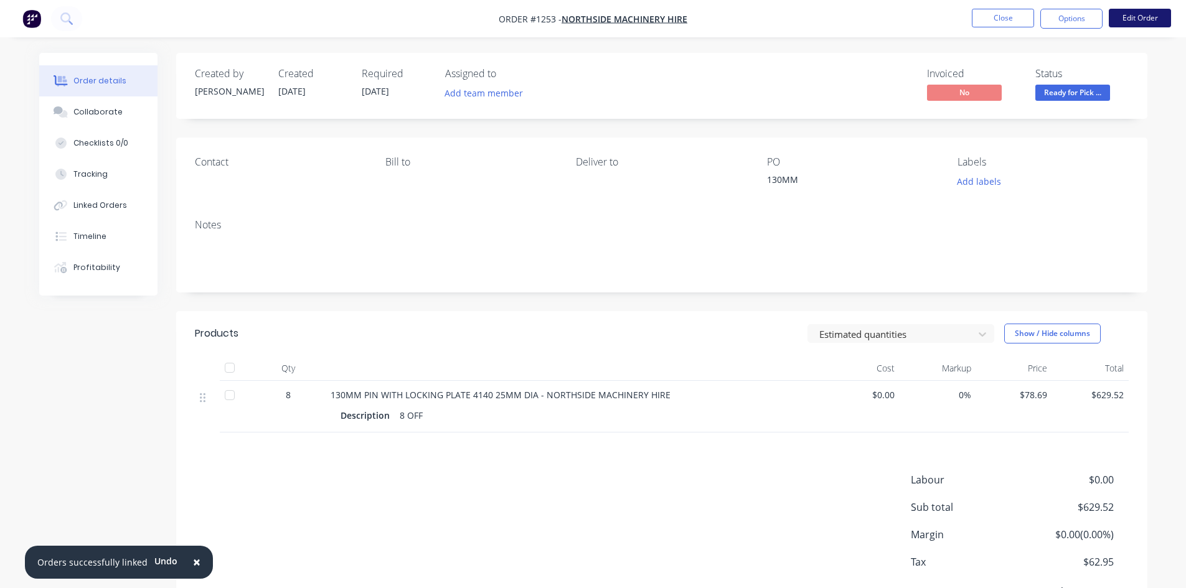
click at [1147, 13] on button "Edit Order" at bounding box center [1139, 18] width 62 height 19
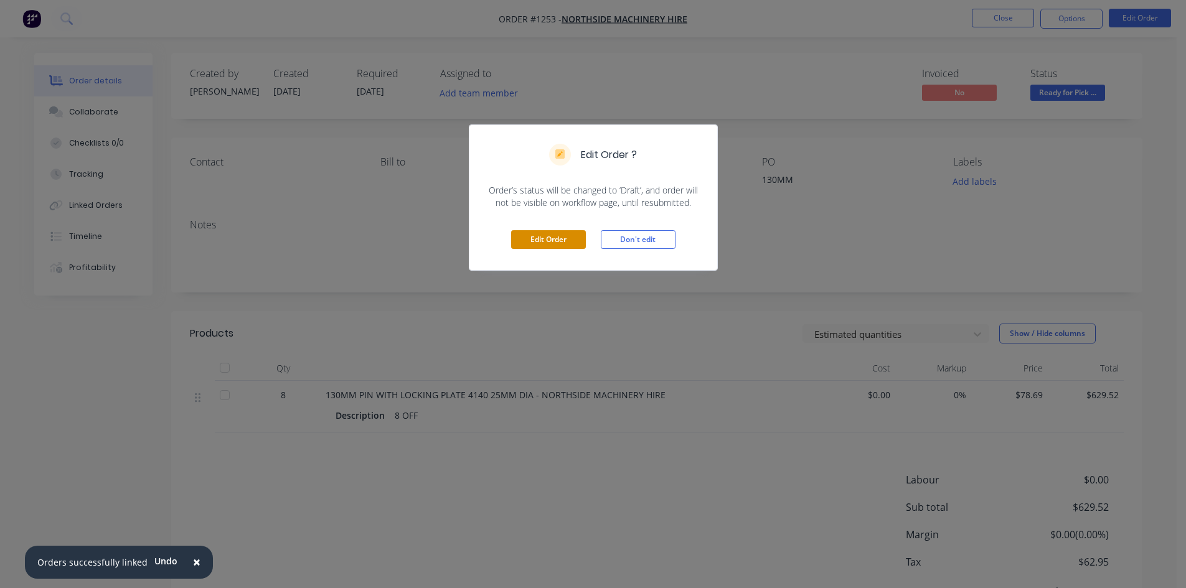
click at [541, 240] on button "Edit Order" at bounding box center [548, 239] width 75 height 19
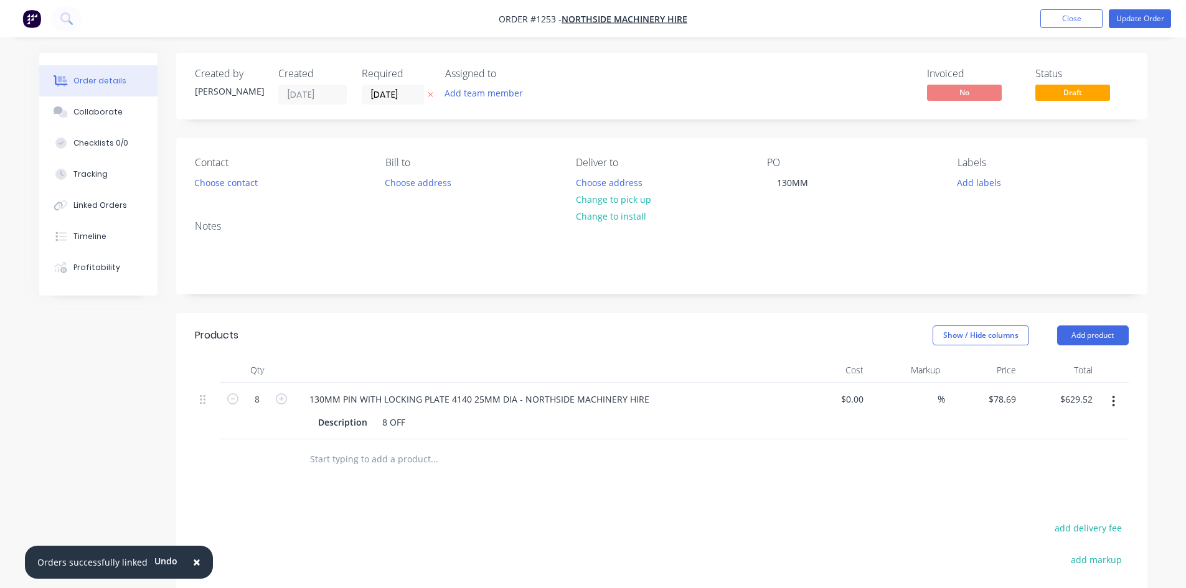
click at [1110, 402] on button "button" at bounding box center [1112, 401] width 29 height 22
click at [1148, 14] on button "Update Order" at bounding box center [1139, 18] width 62 height 19
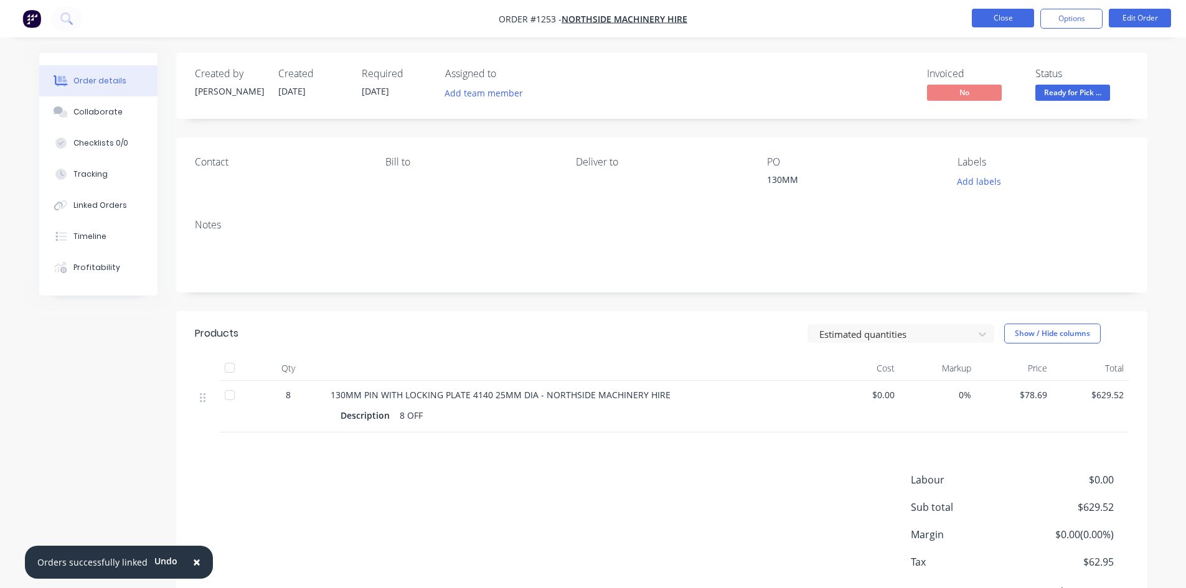
click at [999, 17] on button "Close" at bounding box center [1002, 18] width 62 height 19
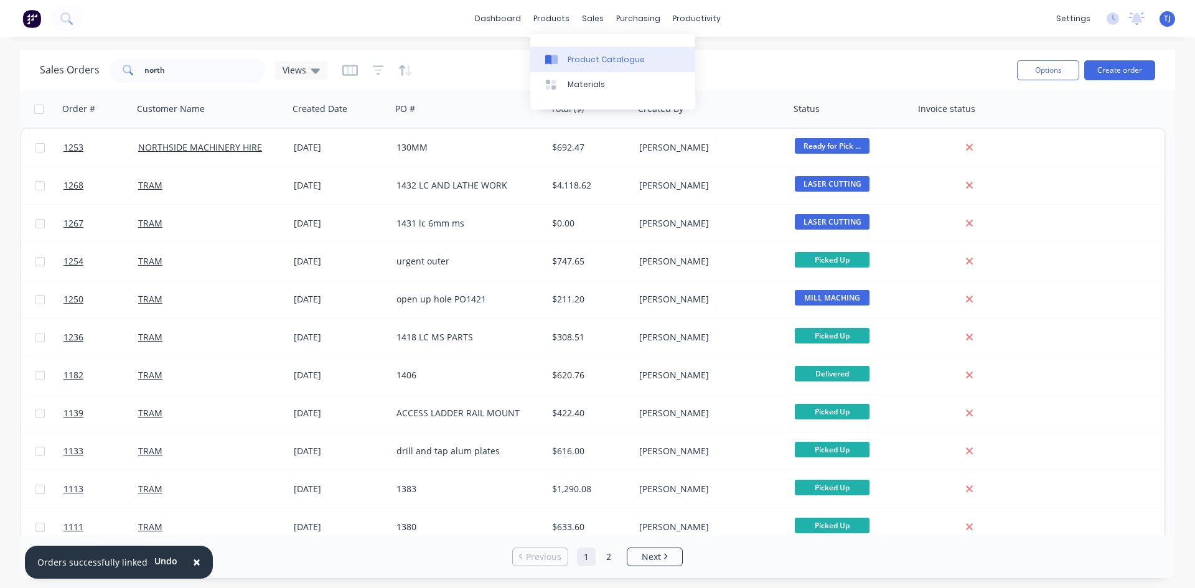
click at [570, 60] on div "Product Catalogue" at bounding box center [606, 59] width 77 height 11
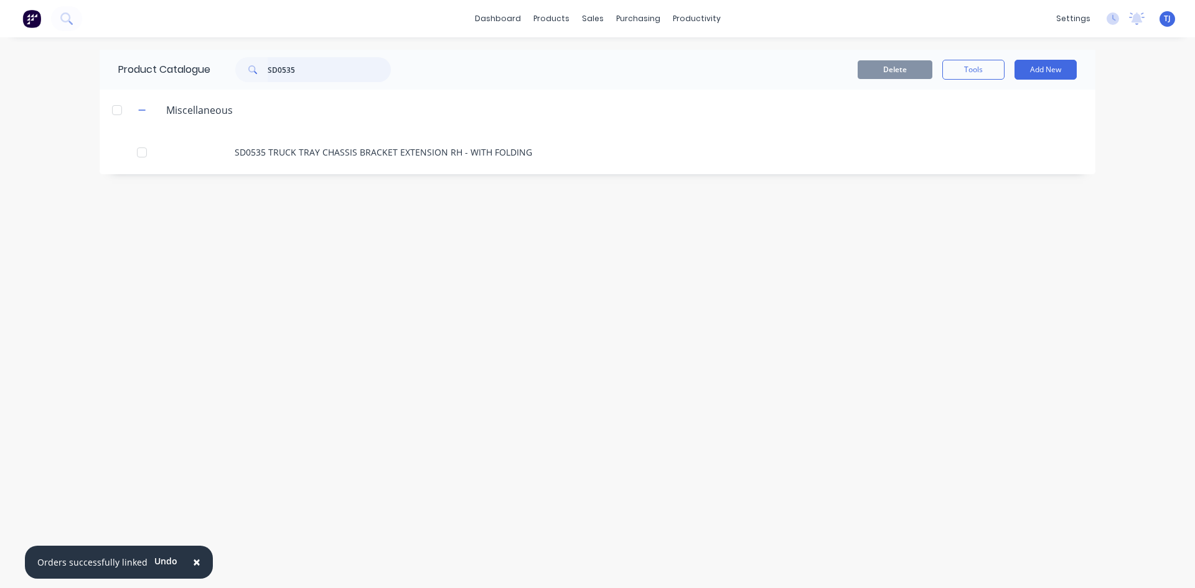
click at [314, 63] on input "SD0535" at bounding box center [329, 69] width 123 height 25
click at [315, 60] on input "SD0535" at bounding box center [329, 69] width 123 height 25
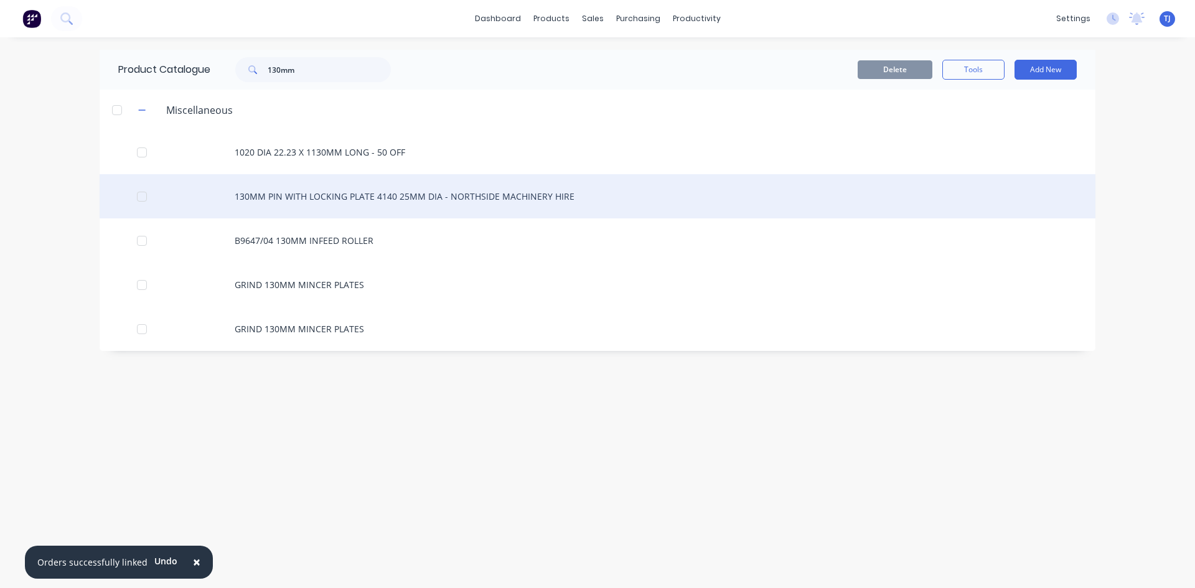
click at [469, 189] on div "130MM PIN WITH LOCKING PLATE 4140 25MM DIA - NORTHSIDE MACHINERY HIRE" at bounding box center [598, 196] width 996 height 44
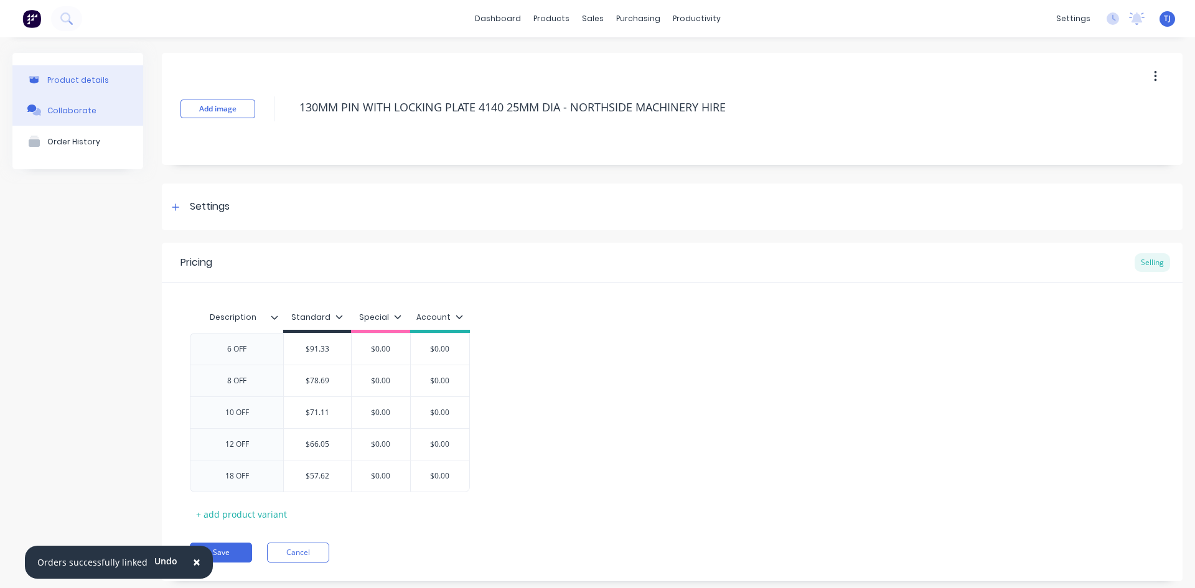
click at [63, 110] on div "Collaborate" at bounding box center [71, 110] width 49 height 9
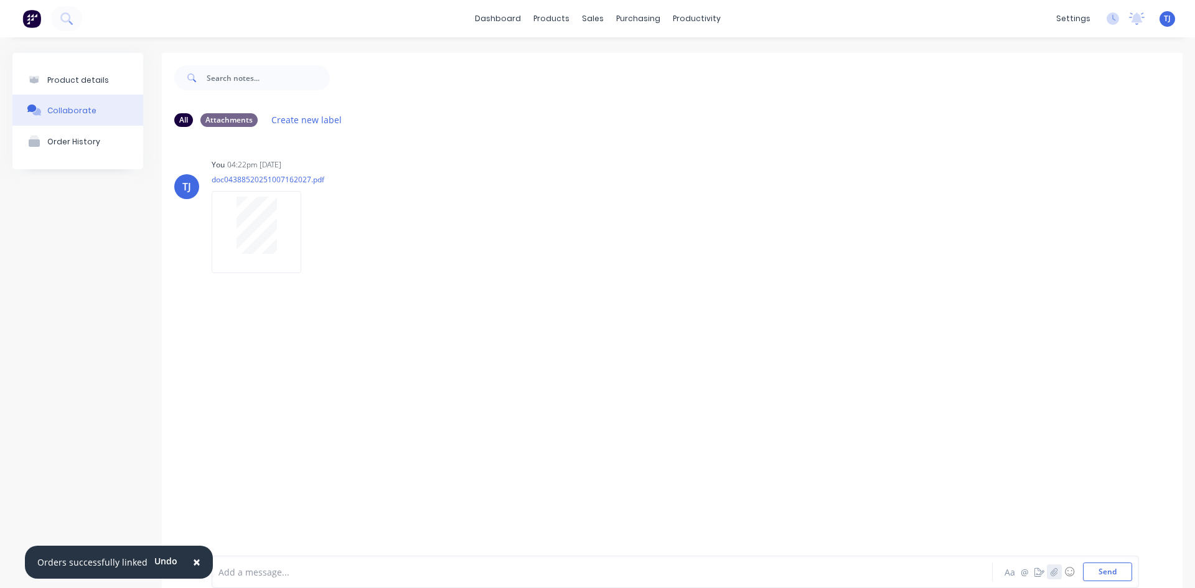
click at [1047, 567] on button "button" at bounding box center [1054, 571] width 15 height 15
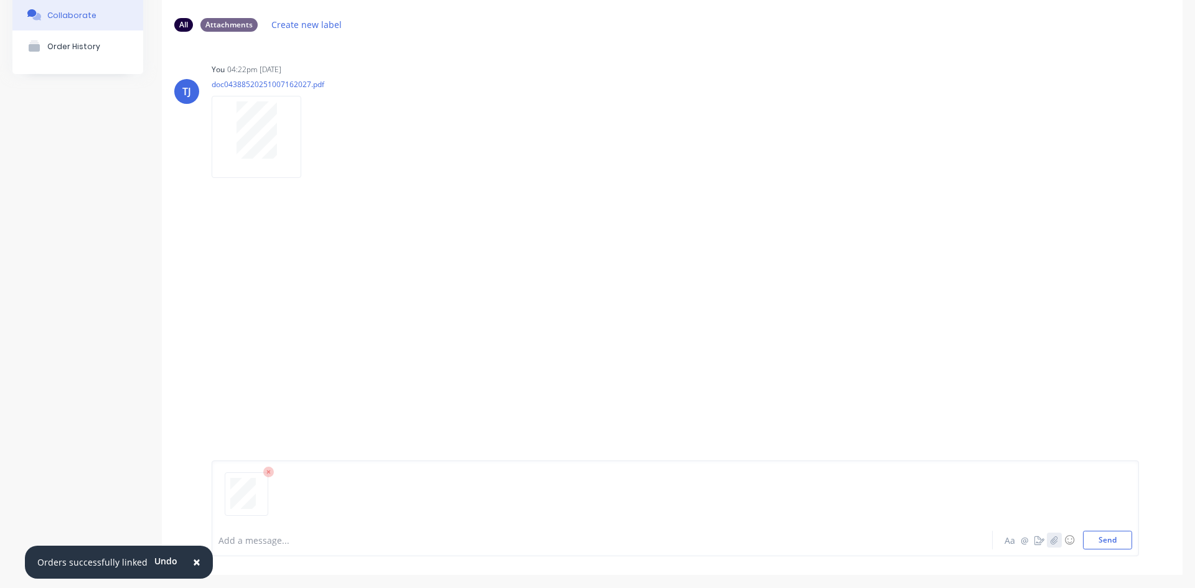
scroll to position [98, 0]
click at [1106, 541] on button "Send" at bounding box center [1107, 537] width 49 height 19
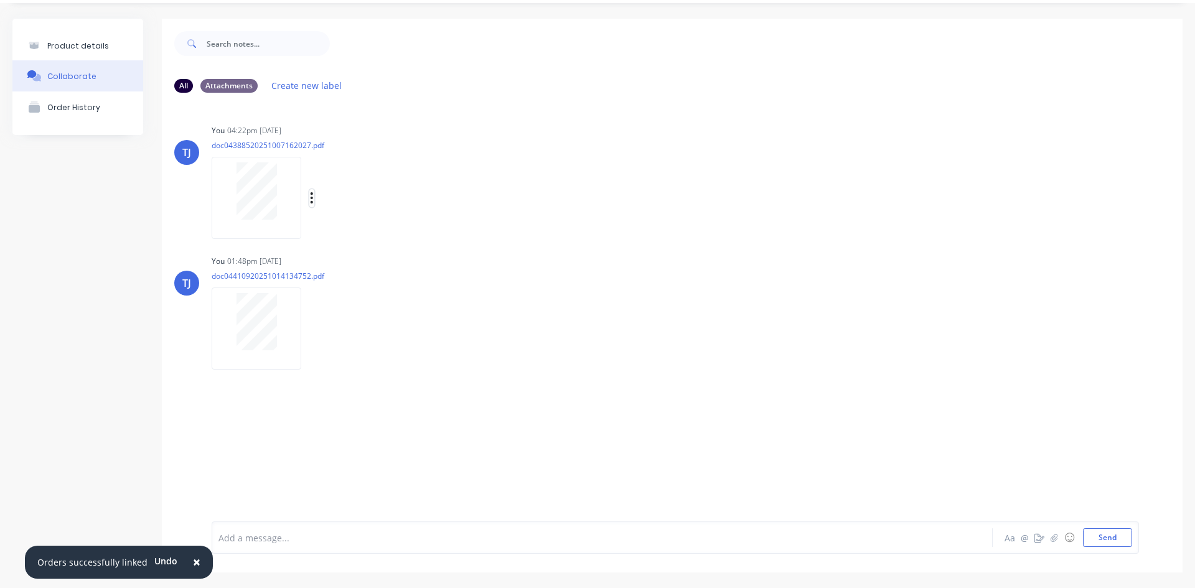
click at [310, 196] on icon "button" at bounding box center [312, 198] width 4 height 14
click at [373, 229] on button "Auto-attach to new orders" at bounding box center [394, 231] width 140 height 29
click at [311, 330] on icon "button" at bounding box center [312, 329] width 4 height 14
click at [419, 365] on button "Auto-attach to new orders" at bounding box center [394, 362] width 140 height 29
click at [513, 355] on label at bounding box center [513, 355] width 0 height 0
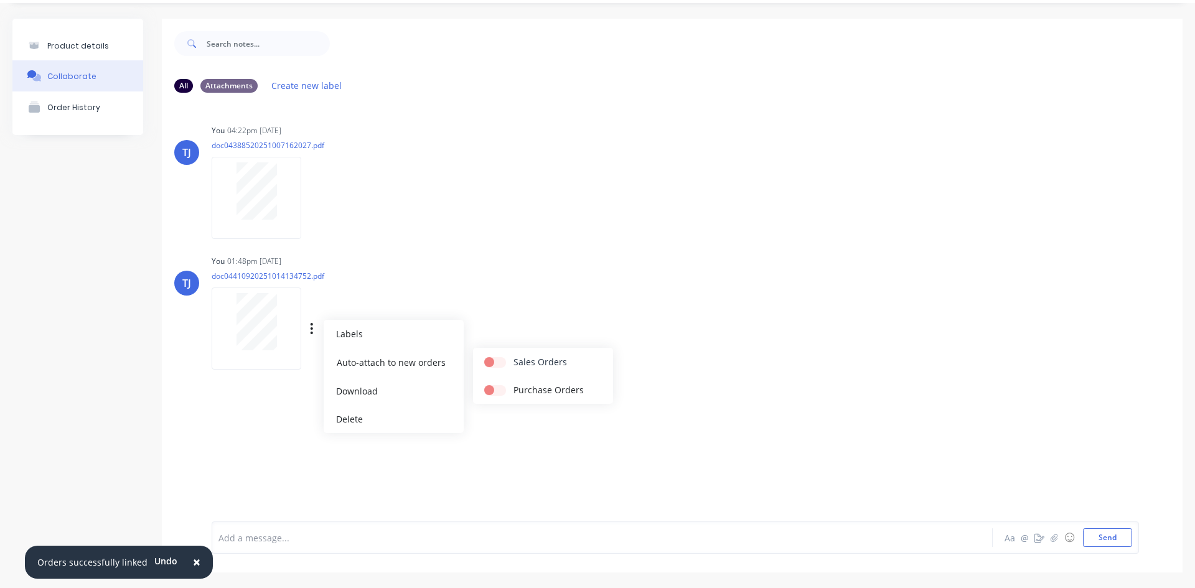
click at [494, 362] on input "checkbox" at bounding box center [489, 361] width 10 height 12
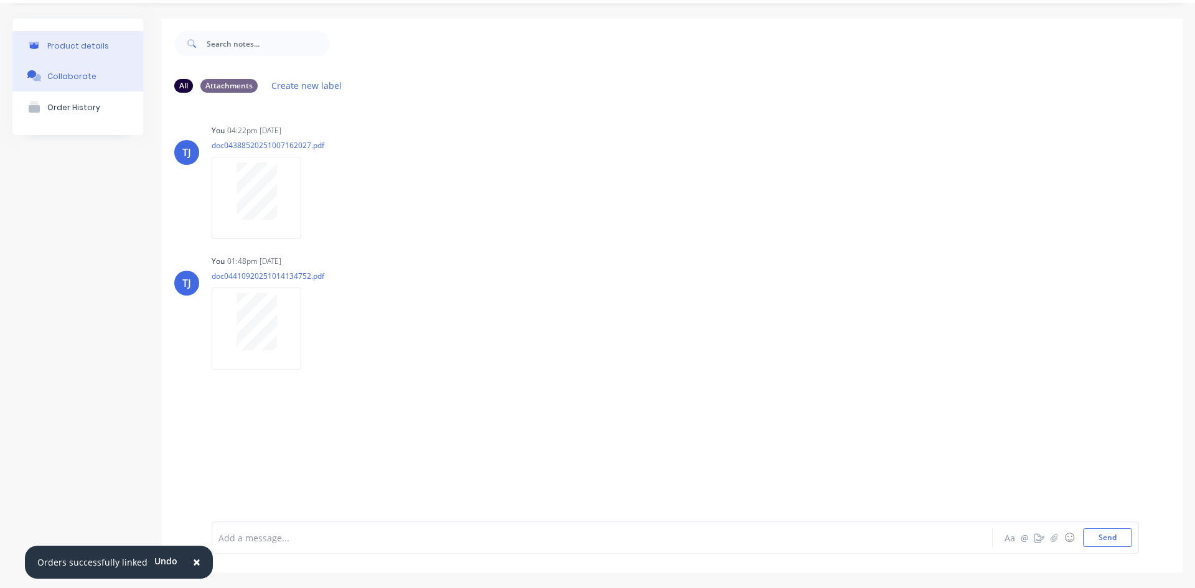
click at [78, 48] on div "Product details" at bounding box center [78, 45] width 62 height 9
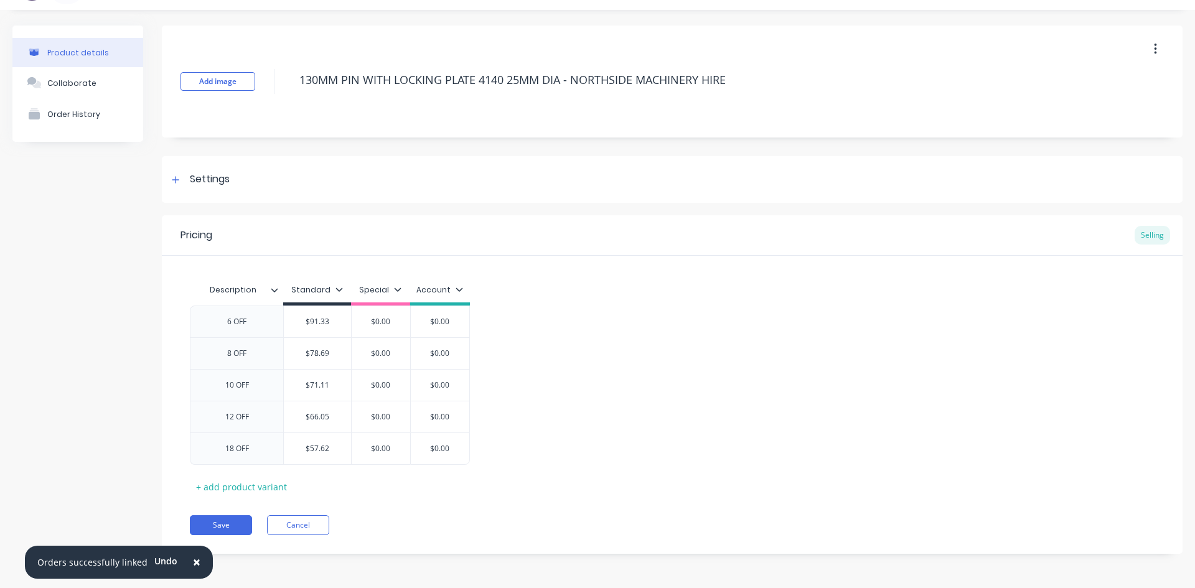
scroll to position [27, 0]
